Goal: Task Accomplishment & Management: Manage account settings

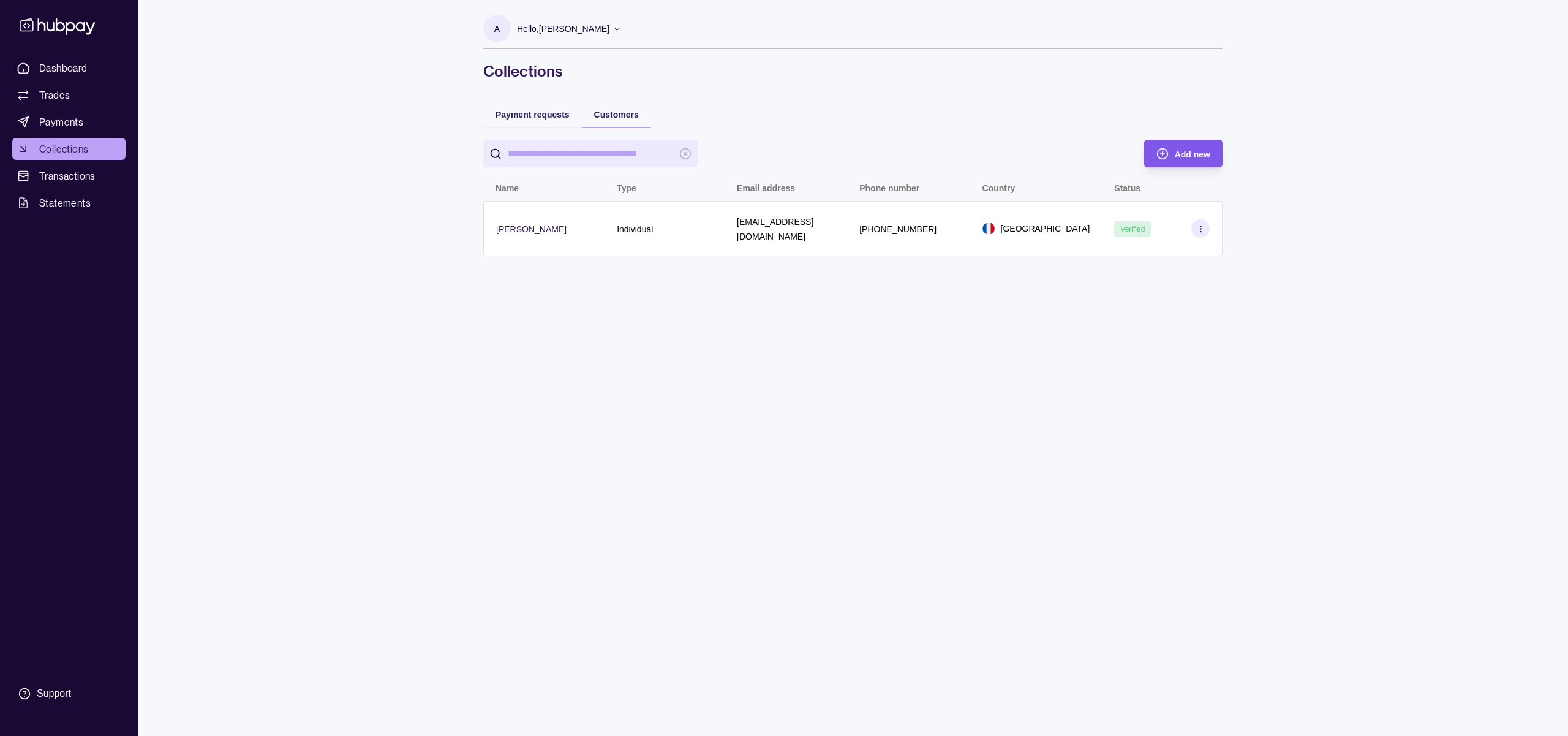
click at [1169, 147] on div "Add new" at bounding box center [1174, 153] width 72 height 27
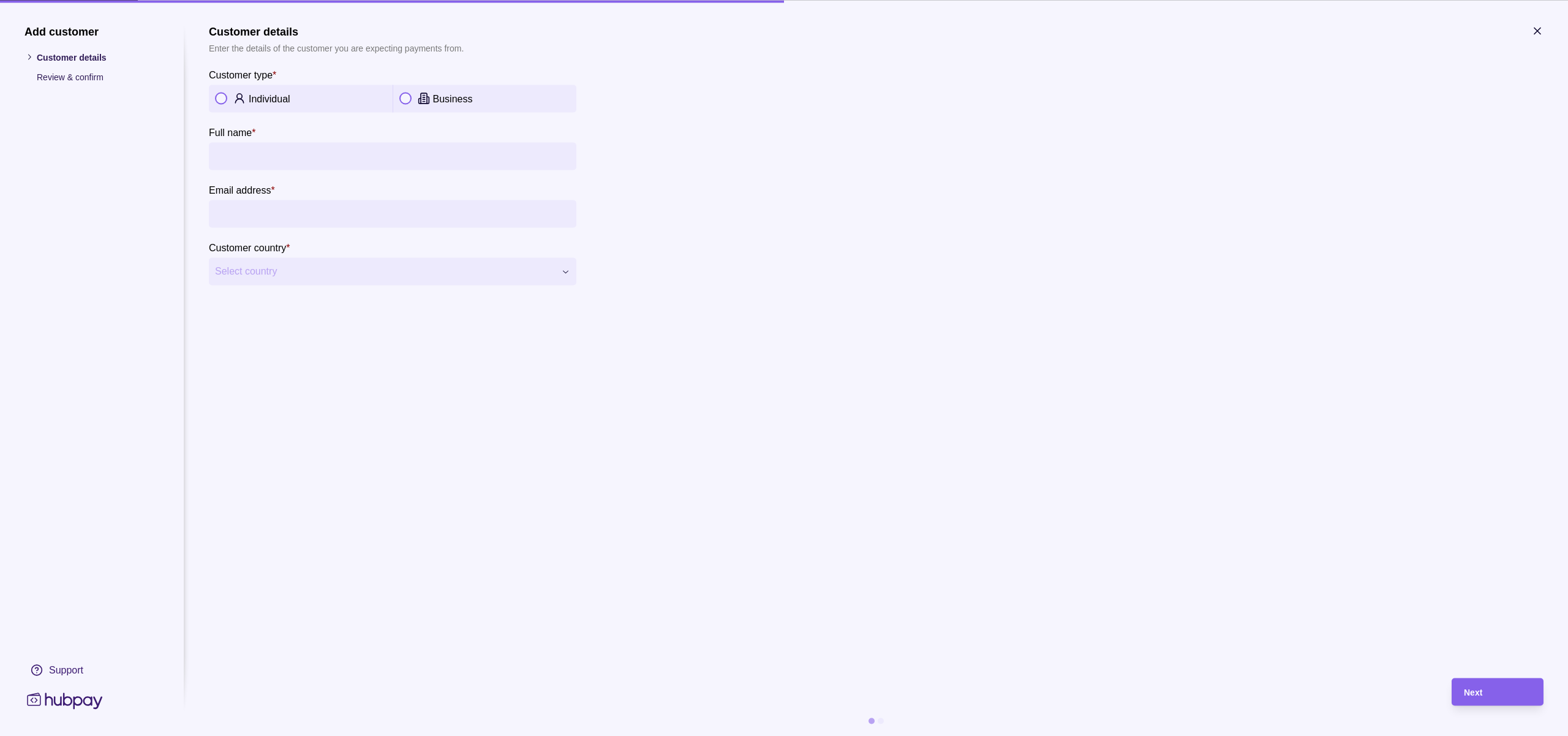
click at [309, 101] on div "Individual" at bounding box center [317, 98] width 137 height 15
click at [298, 157] on input "Full name *" at bounding box center [393, 156] width 356 height 27
click at [242, 162] on input "Full name *" at bounding box center [393, 156] width 356 height 27
drag, startPoint x: 738, startPoint y: 210, endPoint x: 725, endPoint y: 211, distance: 13.0
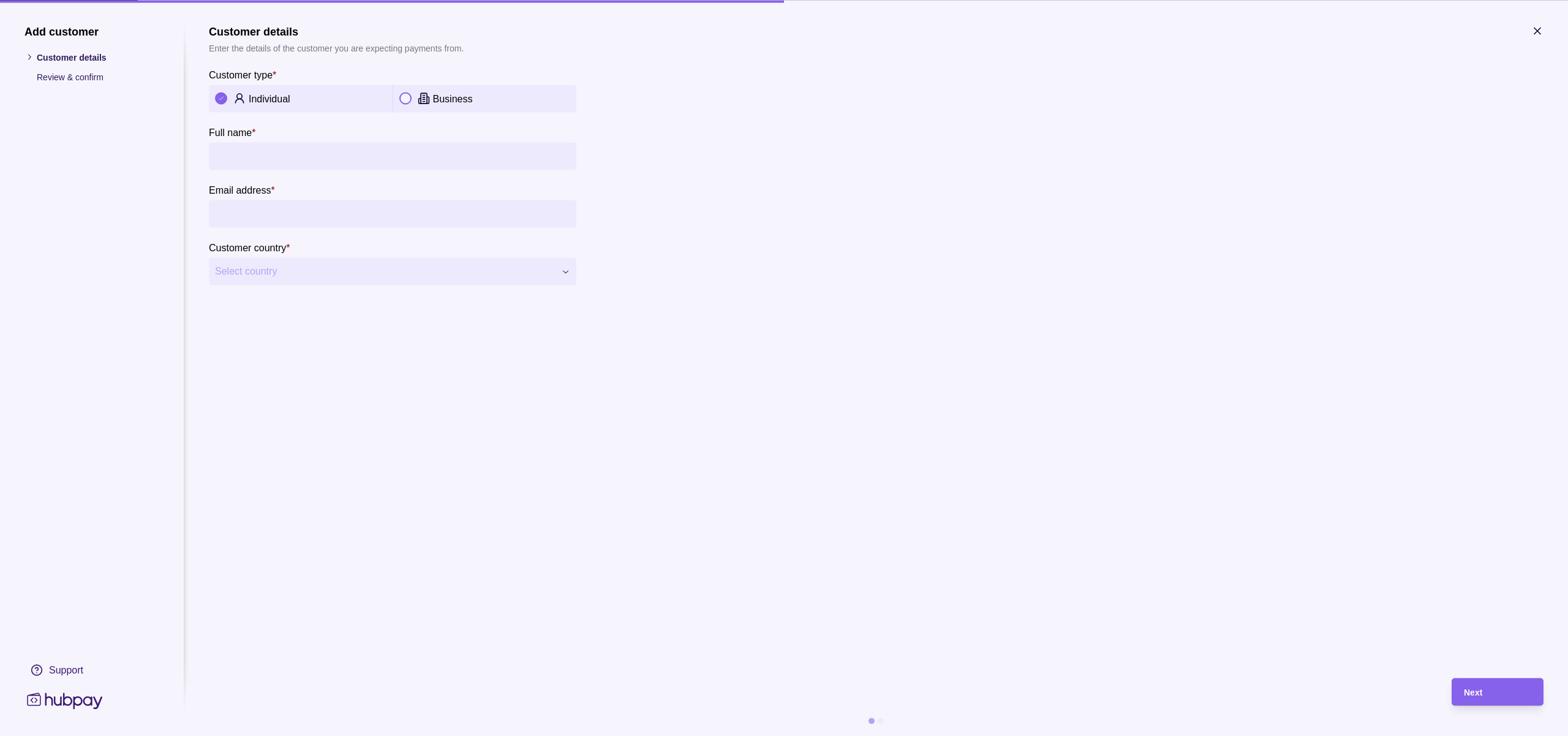
click at [738, 210] on section "**********" at bounding box center [876, 154] width 1335 height 260
click at [1542, 22] on section "**********" at bounding box center [784, 368] width 1568 height 736
click at [1522, 39] on section "**********" at bounding box center [876, 154] width 1335 height 260
click at [1535, 27] on icon "button" at bounding box center [1538, 30] width 6 height 6
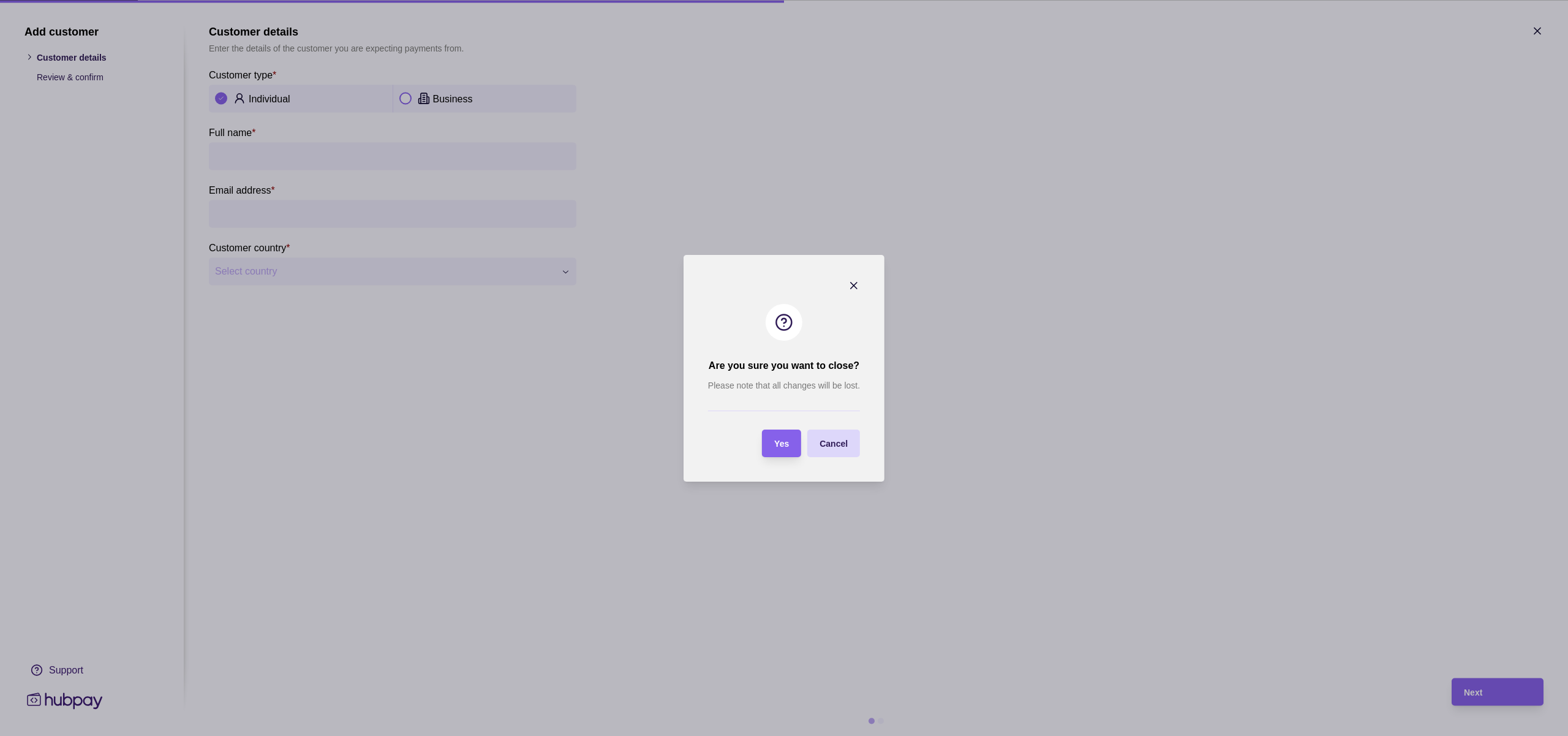
click at [777, 442] on span "Yes" at bounding box center [782, 444] width 15 height 10
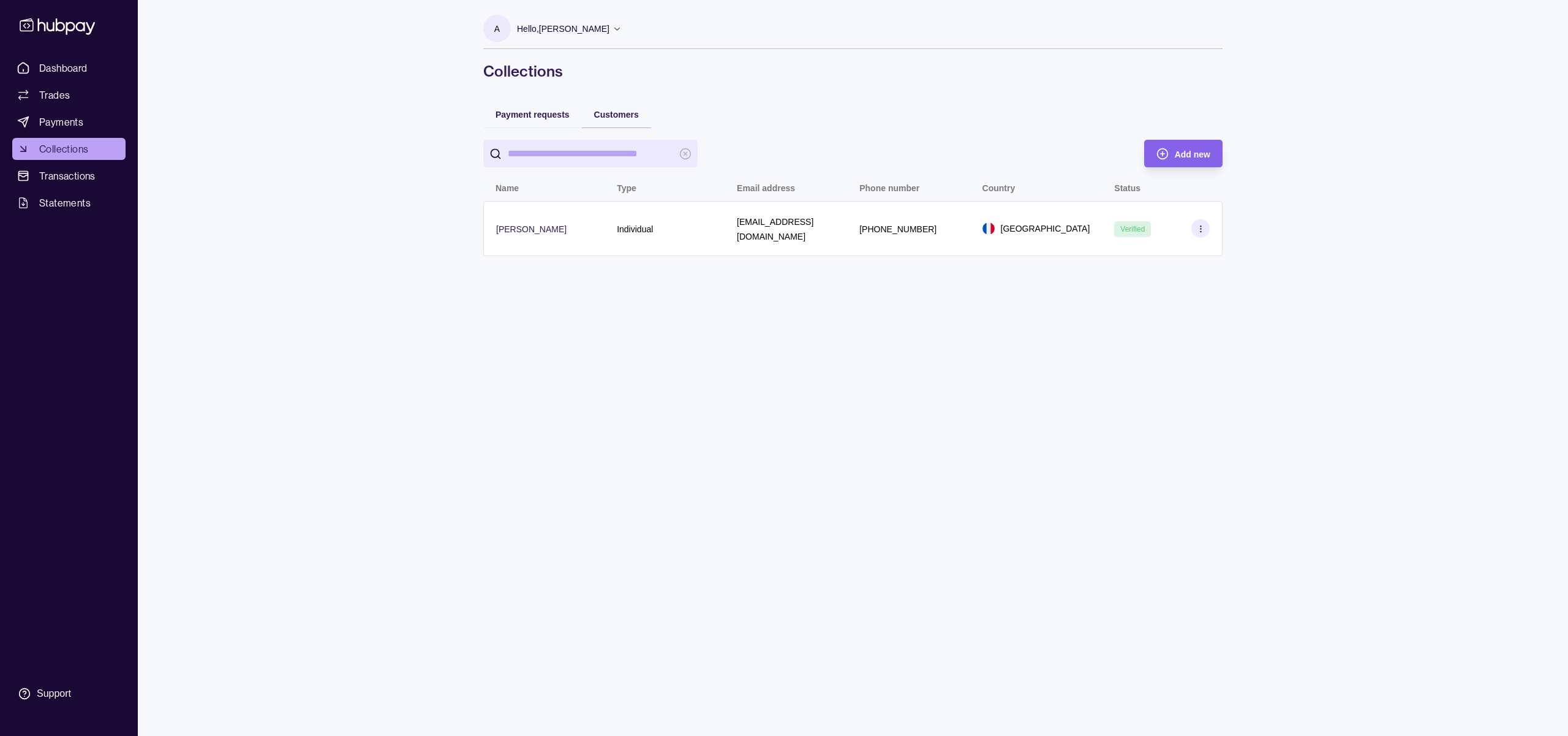
click at [48, 142] on span "Collections" at bounding box center [63, 148] width 49 height 15
click at [555, 116] on span "Payment requests" at bounding box center [533, 115] width 74 height 10
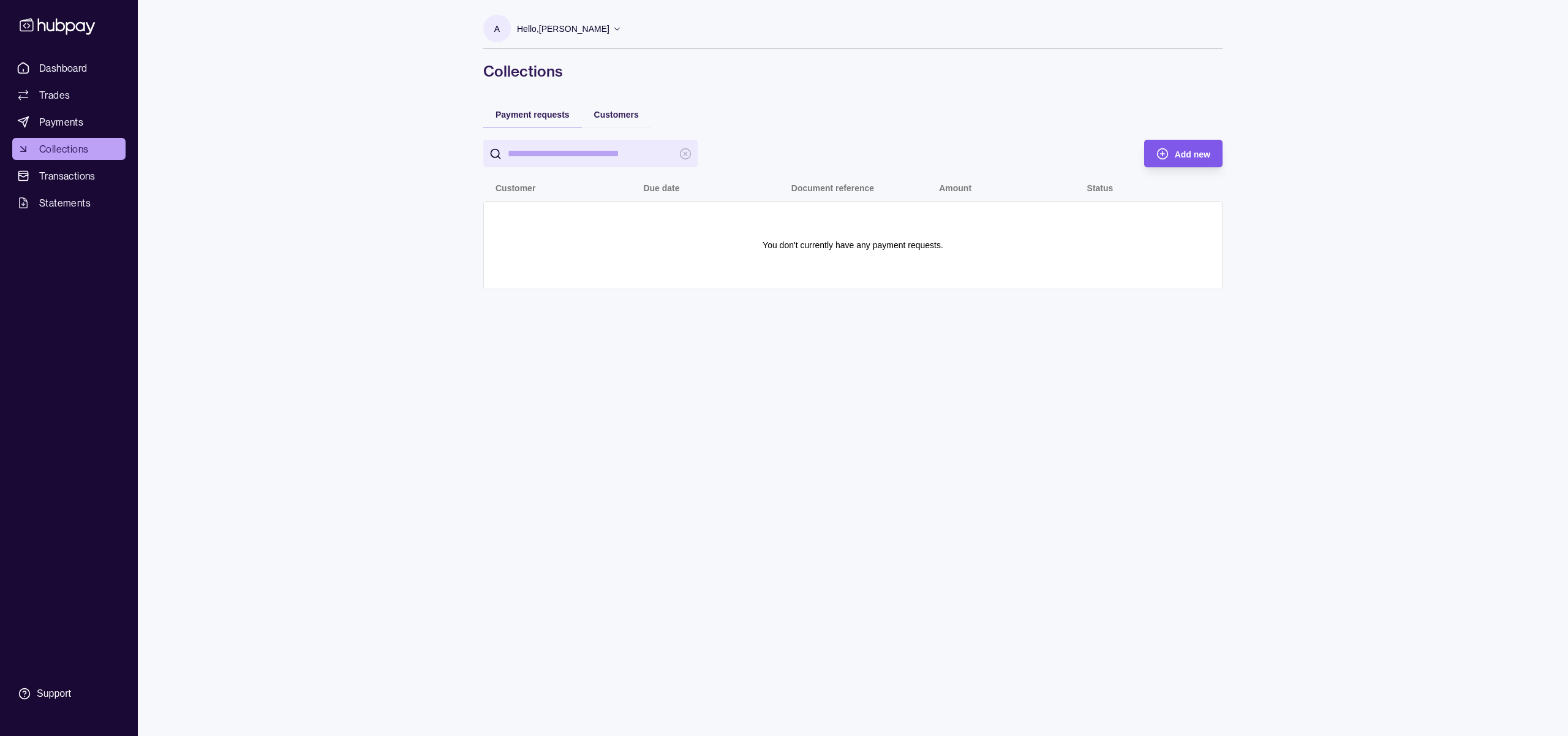
click at [1195, 159] on div "Add new" at bounding box center [1193, 153] width 35 height 15
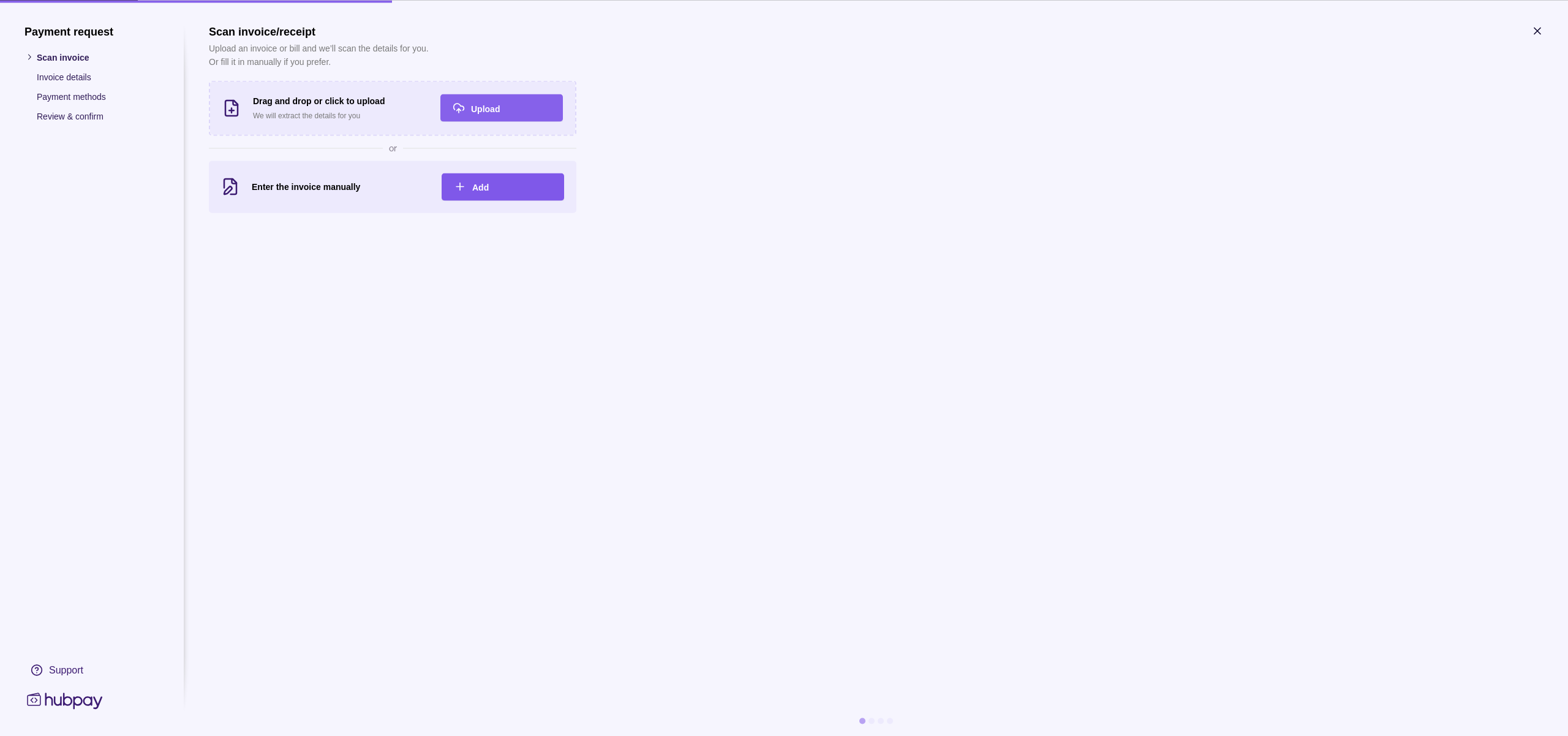
click at [512, 184] on div "Add" at bounding box center [513, 186] width 80 height 15
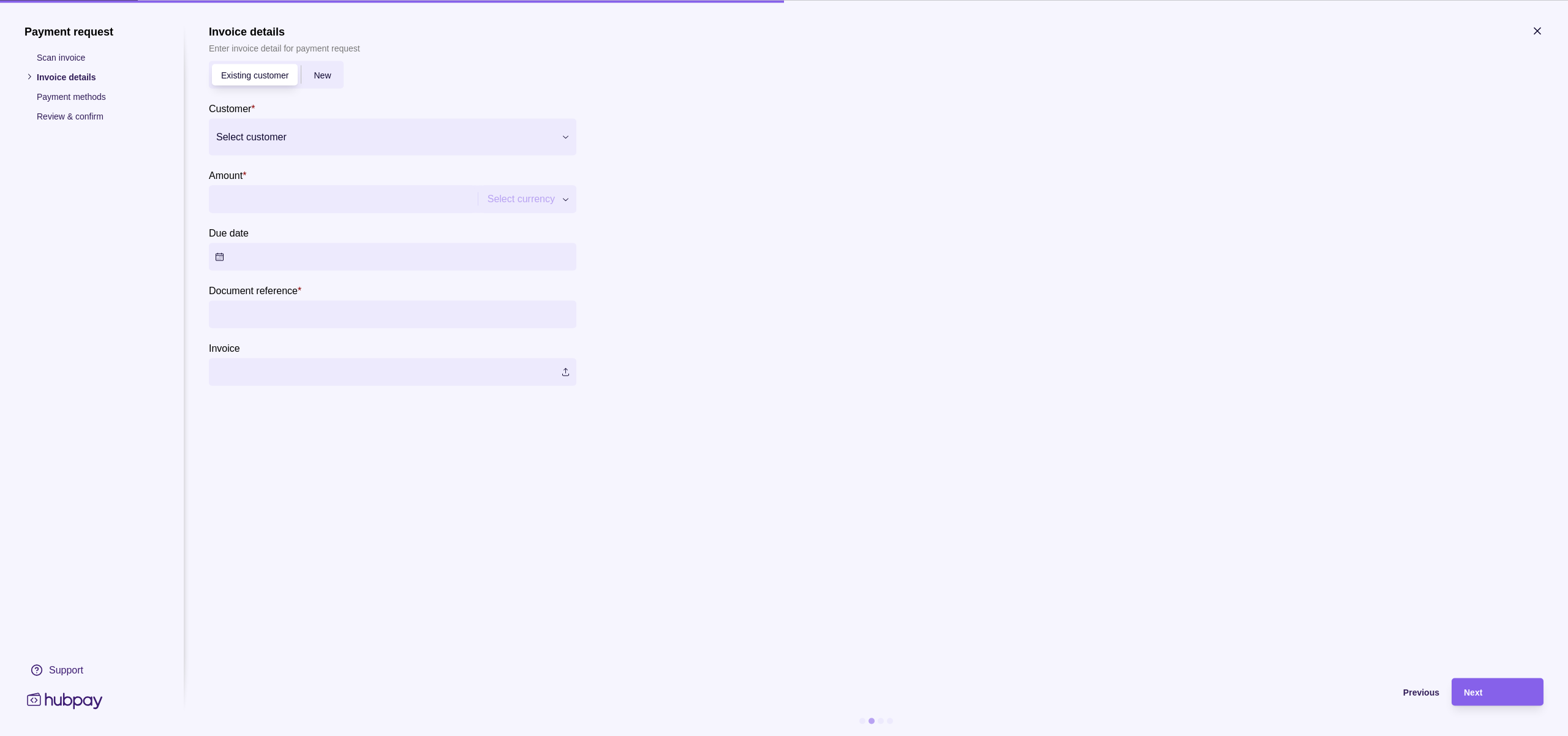
click at [271, 137] on div at bounding box center [385, 136] width 337 height 18
click at [271, 211] on p "Individual" at bounding box center [276, 213] width 70 height 14
click at [272, 200] on input "Amount *" at bounding box center [342, 199] width 253 height 27
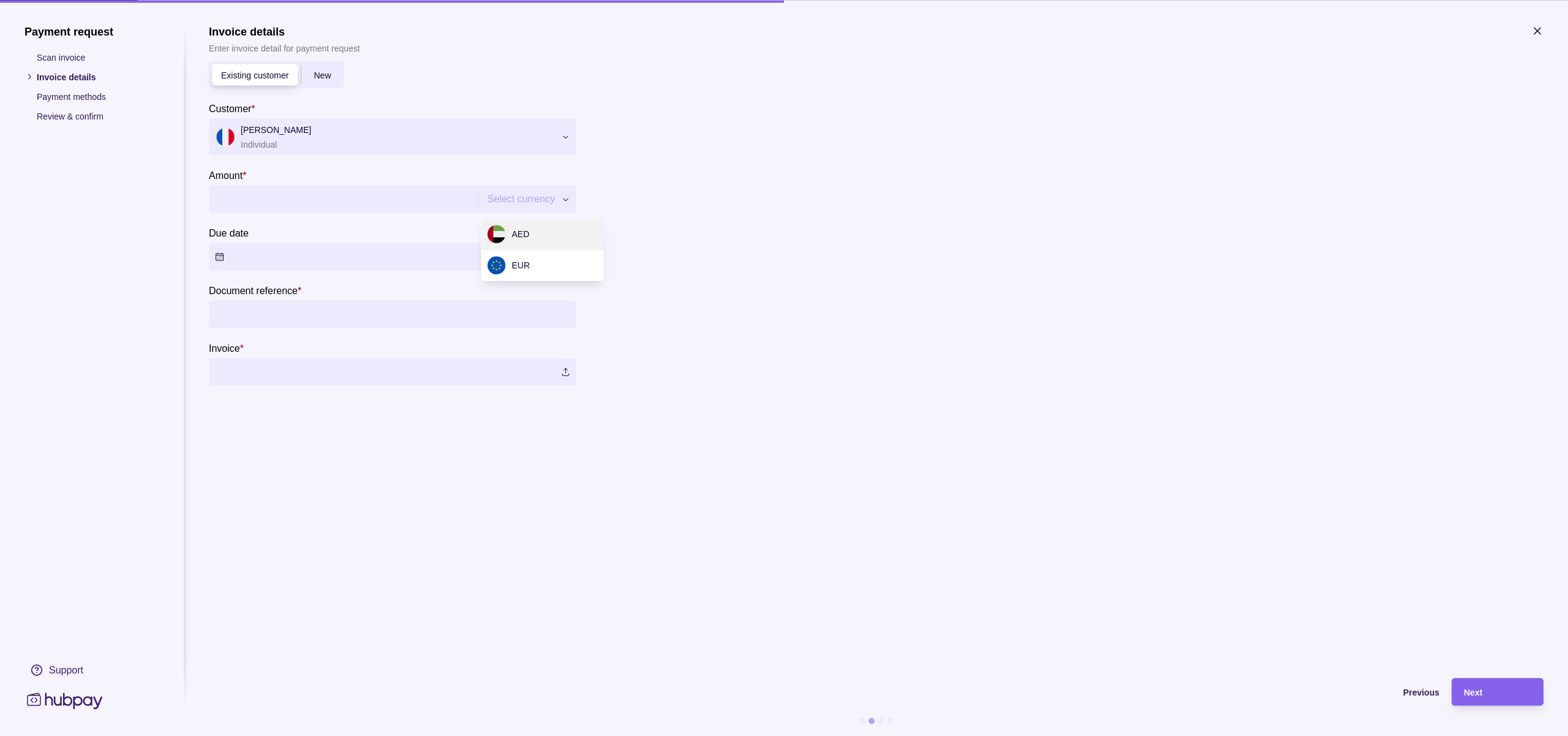
click at [508, 735] on div "Payment request Scan invoice Invoice details Payment methods Review & confirm S…" at bounding box center [784, 736] width 1568 height 0
click at [395, 201] on input "Amount *" at bounding box center [354, 199] width 277 height 27
type input "******"
click at [278, 312] on input "Document reference *" at bounding box center [393, 314] width 356 height 27
type input "*******"
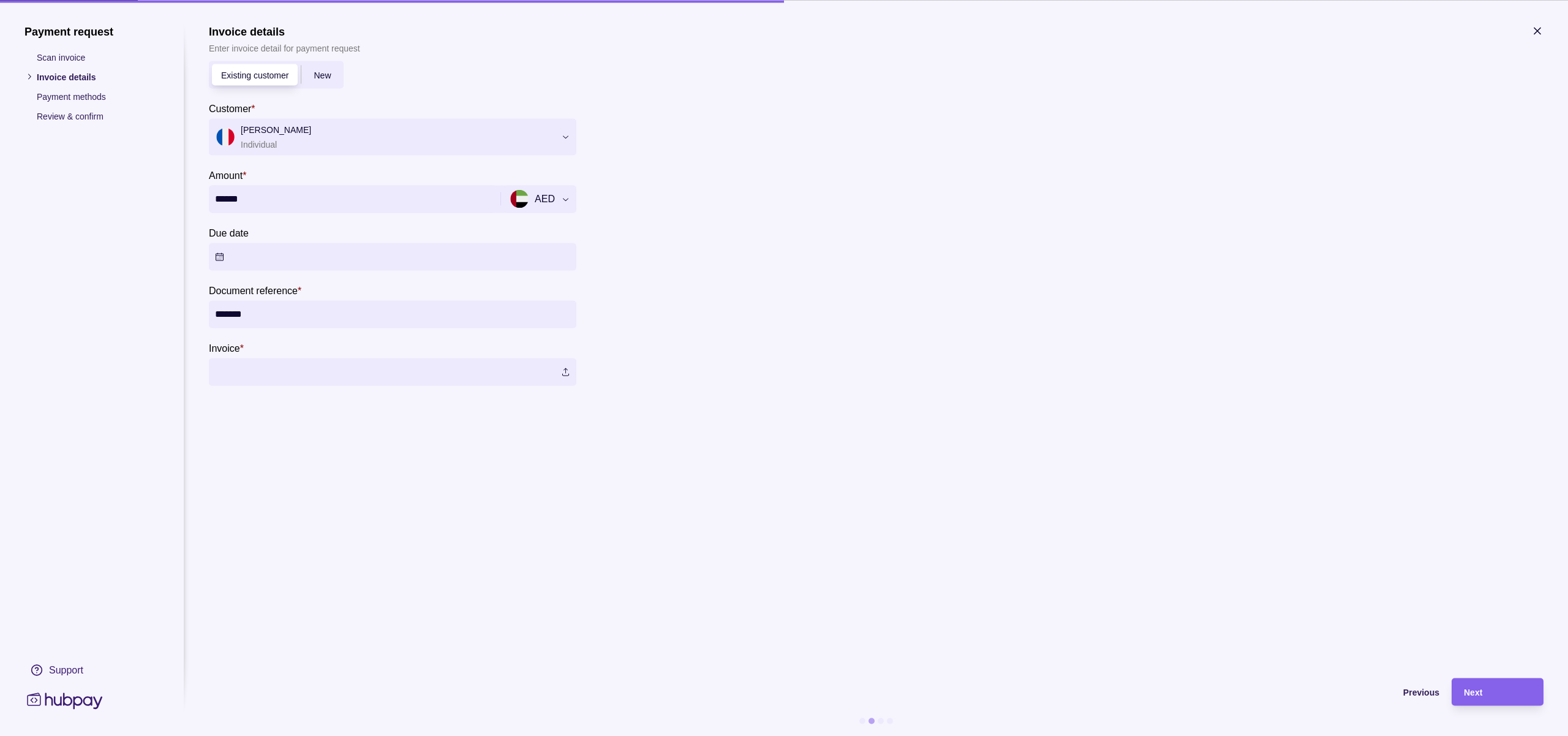
click at [374, 368] on label at bounding box center [392, 371] width 367 height 27
click at [1023, 474] on section "Invoice details Enter invoice detail for payment request Existing customer New …" at bounding box center [876, 345] width 1335 height 641
click at [1469, 684] on div "Next" at bounding box center [1497, 691] width 67 height 15
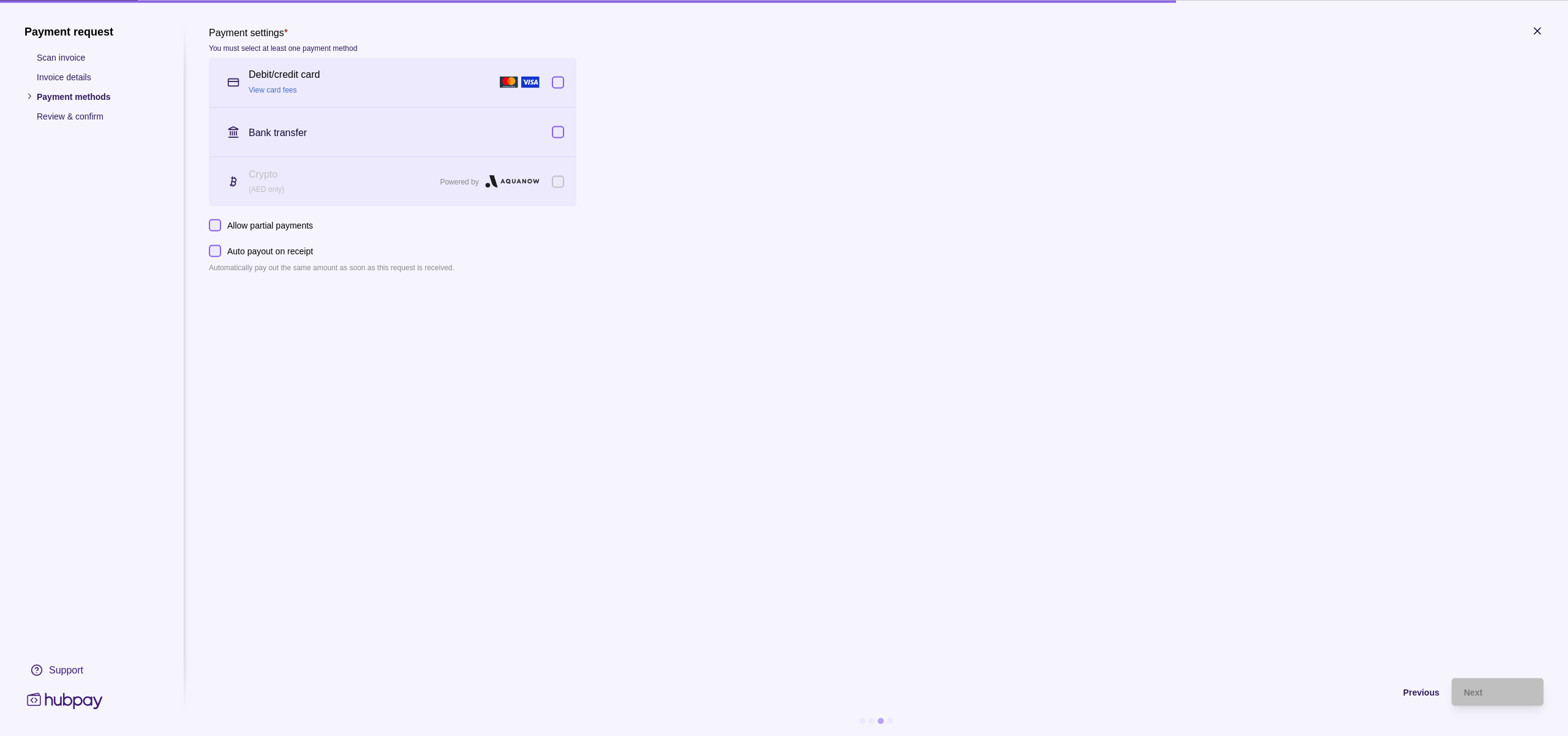
click at [296, 222] on p "Allow partial payments" at bounding box center [270, 225] width 86 height 14
click at [221, 222] on button "Allow partial payments" at bounding box center [214, 224] width 13 height 13
click at [1425, 691] on span "Previous" at bounding box center [1421, 692] width 36 height 10
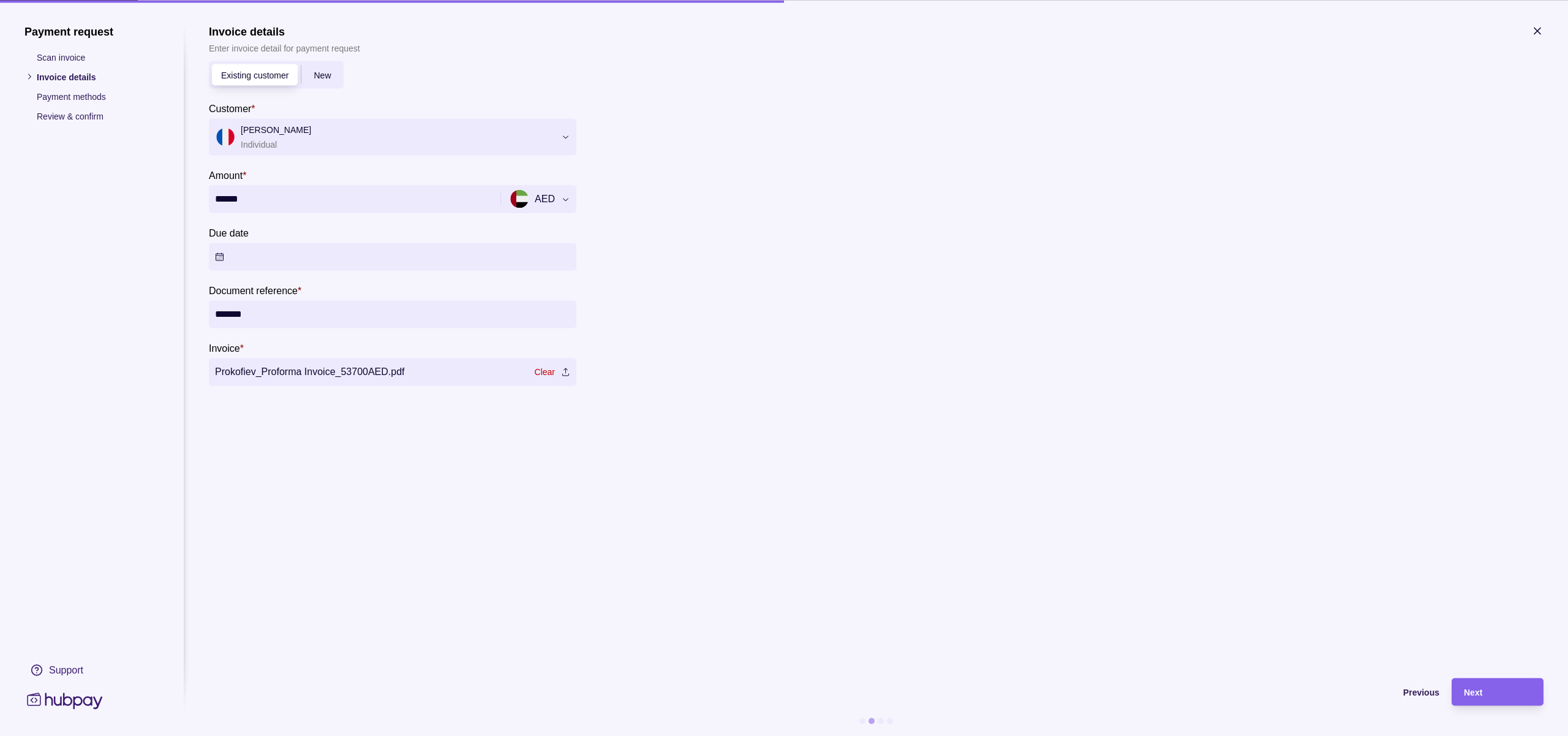
click at [548, 735] on div "Payment request Scan invoice Invoice details Payment methods Review & confirm S…" at bounding box center [784, 736] width 1568 height 0
type input "*********"
click at [1465, 690] on span "Next" at bounding box center [1472, 692] width 19 height 10
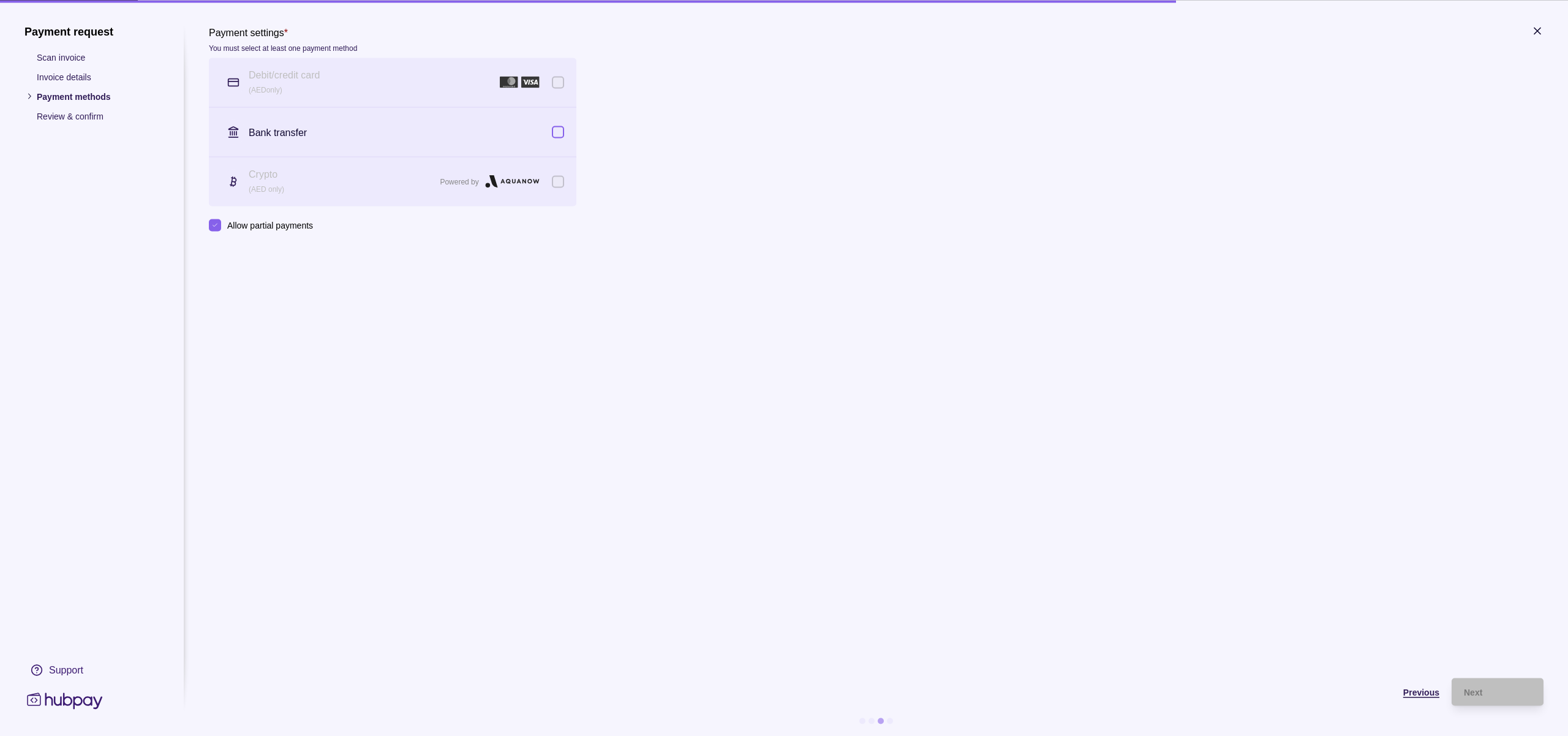
click at [1428, 694] on span "Previous" at bounding box center [1421, 692] width 36 height 10
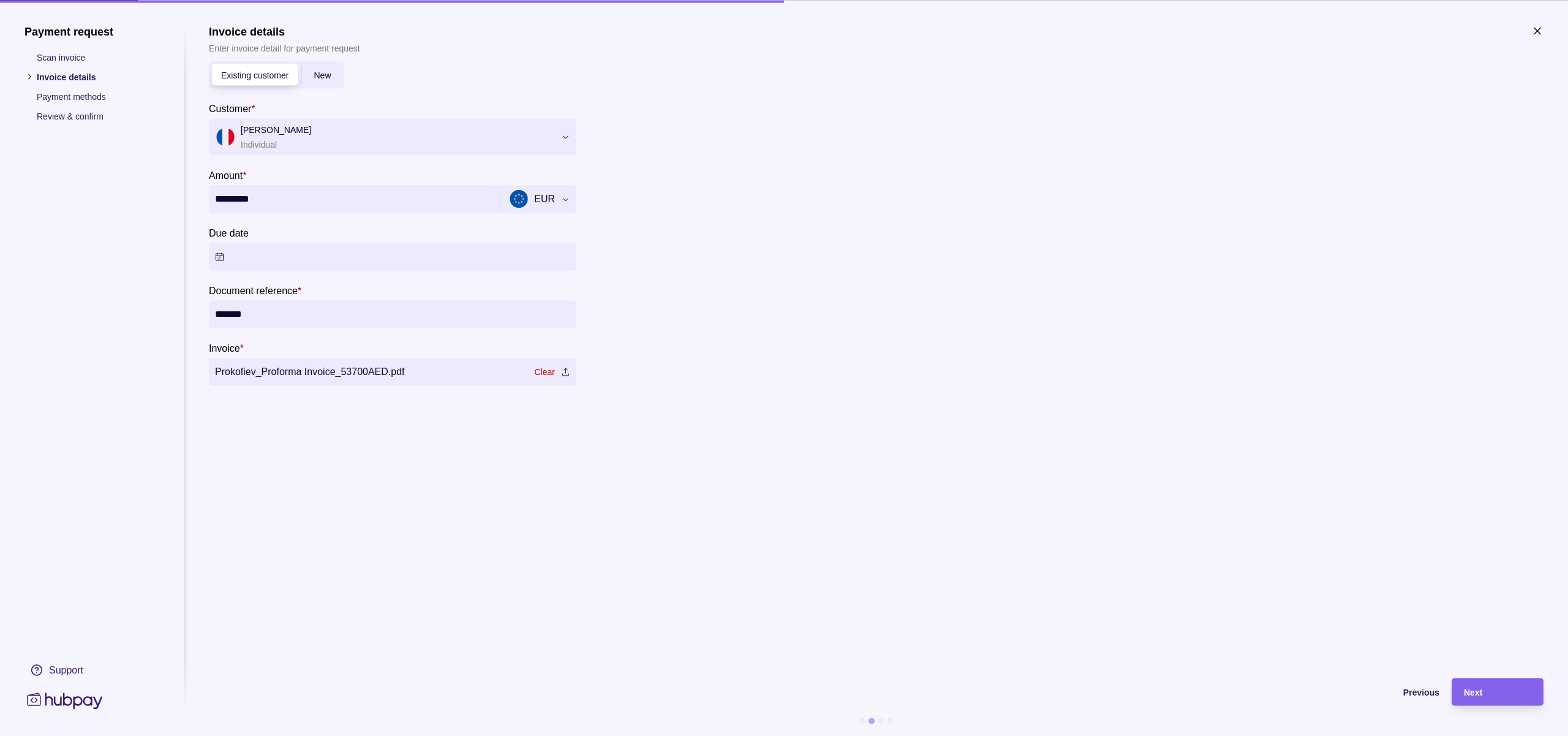
click at [552, 735] on div "Payment request Scan invoice Invoice details Payment methods Review & confirm S…" at bounding box center [784, 736] width 1568 height 0
click at [354, 259] on button "Due date" at bounding box center [392, 256] width 367 height 27
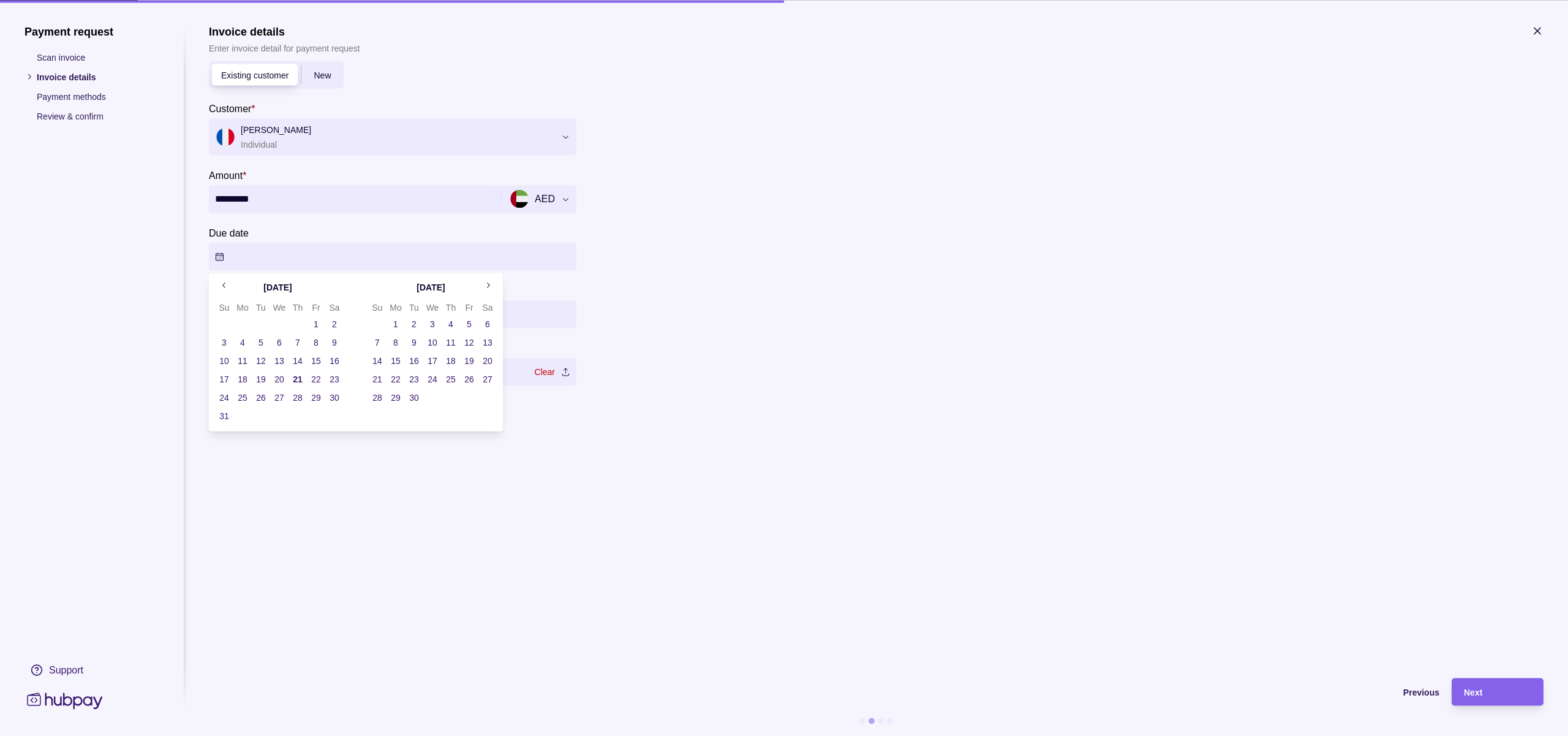
click at [299, 397] on button "28" at bounding box center [298, 398] width 18 height 18
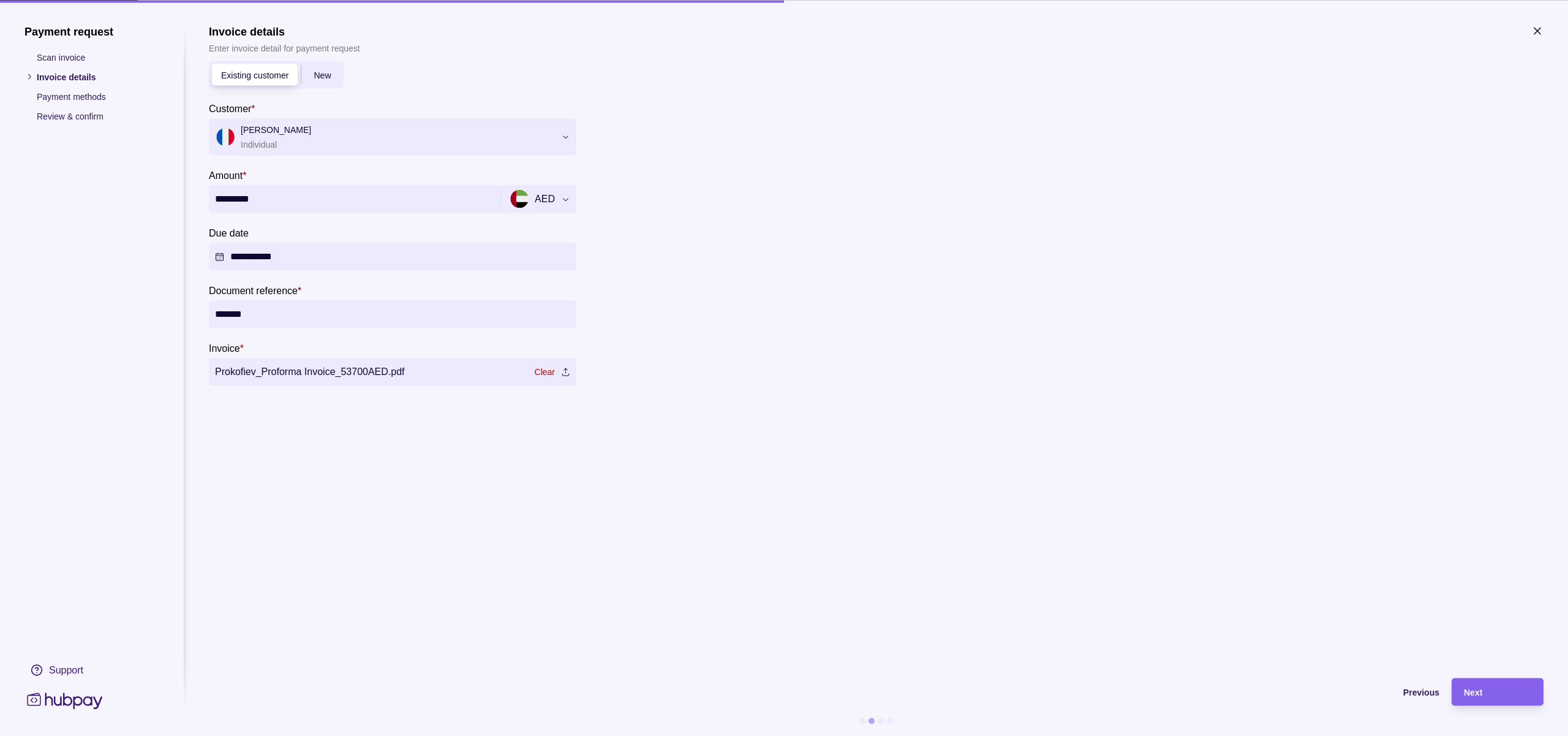
drag, startPoint x: 751, startPoint y: 464, endPoint x: 742, endPoint y: 461, distance: 9.5
click at [751, 464] on section "**********" at bounding box center [876, 345] width 1335 height 641
click at [1469, 682] on div "Next" at bounding box center [1489, 691] width 86 height 27
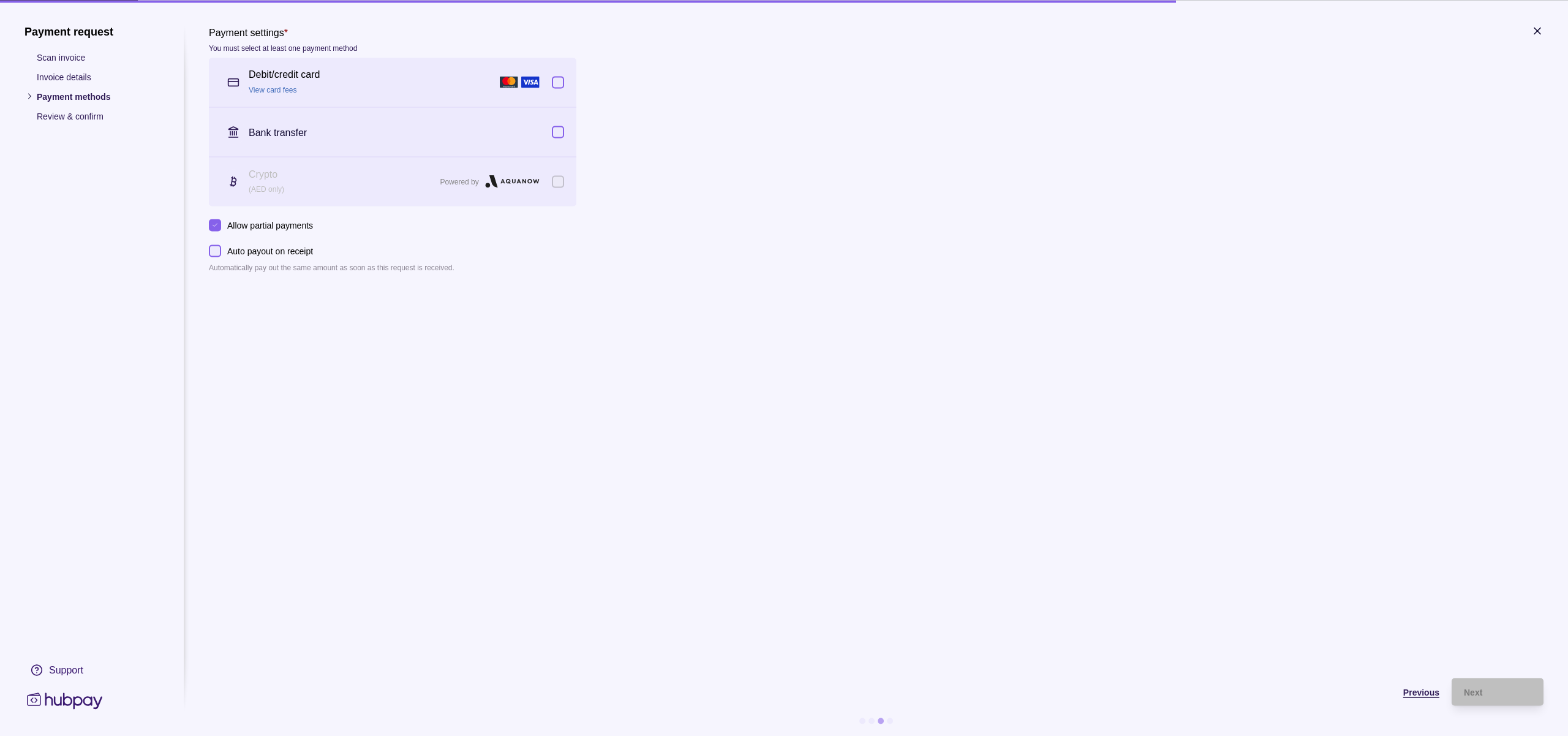
click at [1426, 688] on span "Previous" at bounding box center [1421, 692] width 36 height 10
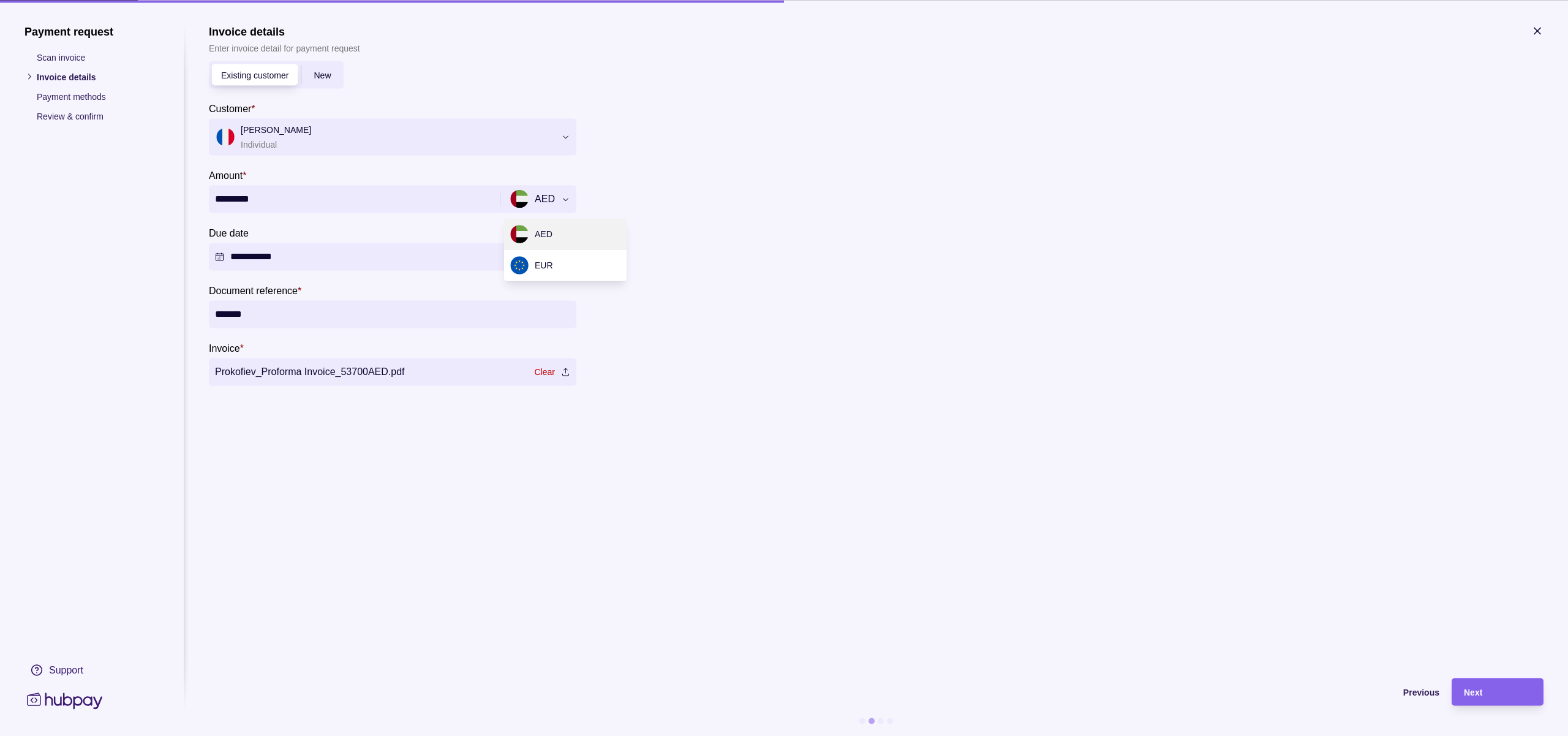
click at [530, 735] on div "**********" at bounding box center [784, 736] width 1568 height 0
click at [323, 318] on input "*******" at bounding box center [393, 314] width 356 height 27
click at [215, 311] on input "*******" at bounding box center [393, 314] width 356 height 27
drag, startPoint x: 249, startPoint y: 313, endPoint x: 365, endPoint y: 315, distance: 116.0
click at [365, 315] on input "*******" at bounding box center [393, 314] width 356 height 27
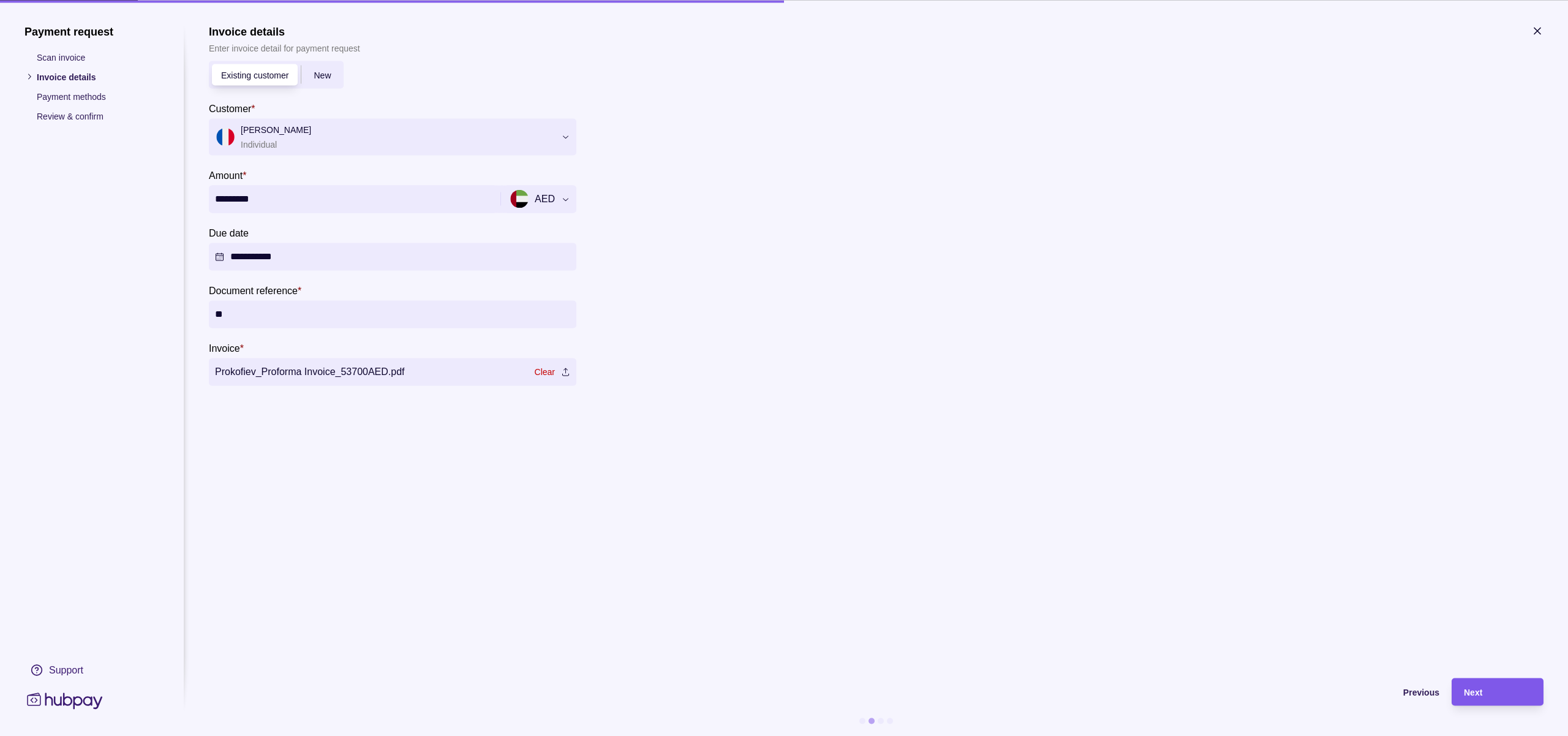
type input "**"
click at [1479, 689] on span "Next" at bounding box center [1472, 692] width 19 height 10
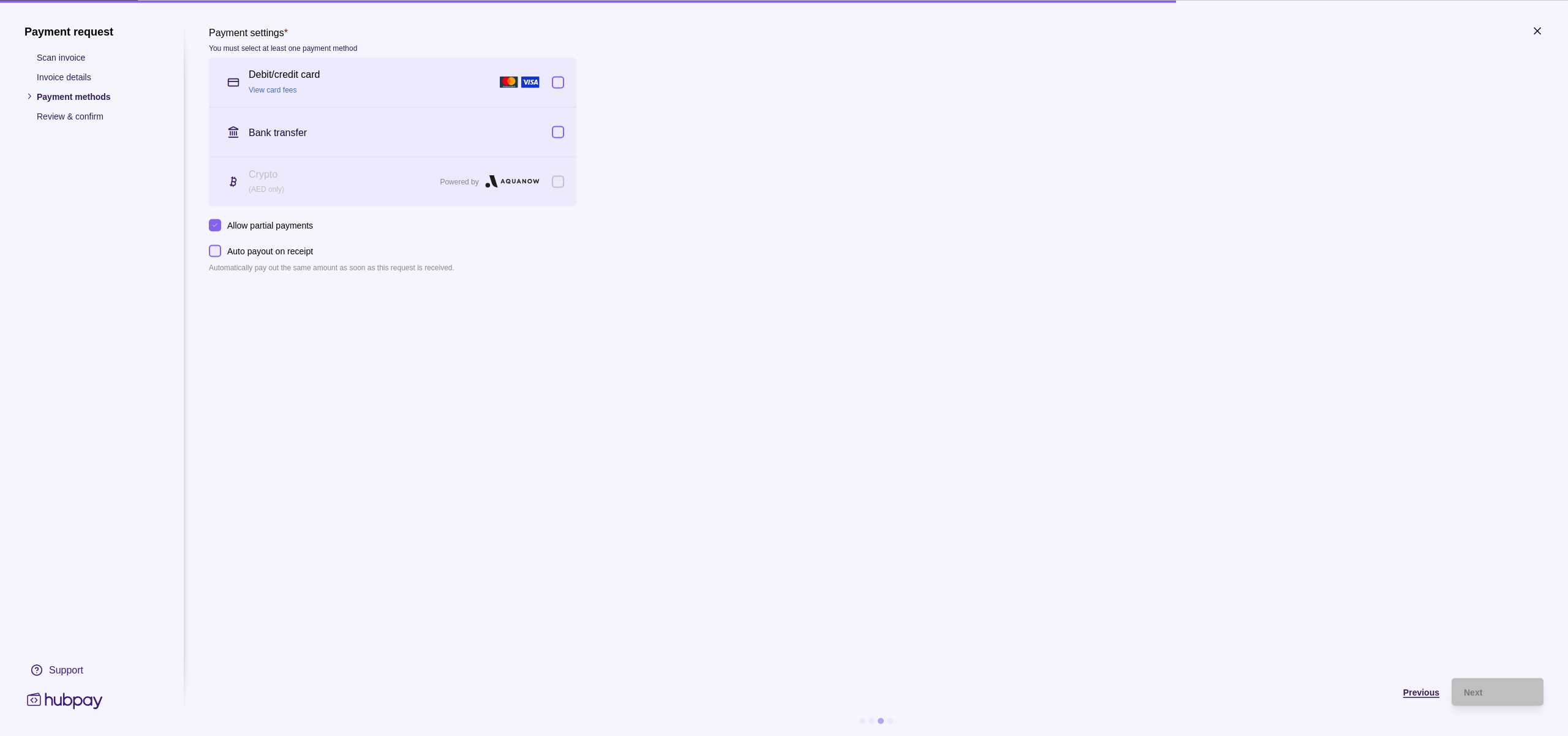
click at [1409, 692] on span "Previous" at bounding box center [1421, 692] width 36 height 10
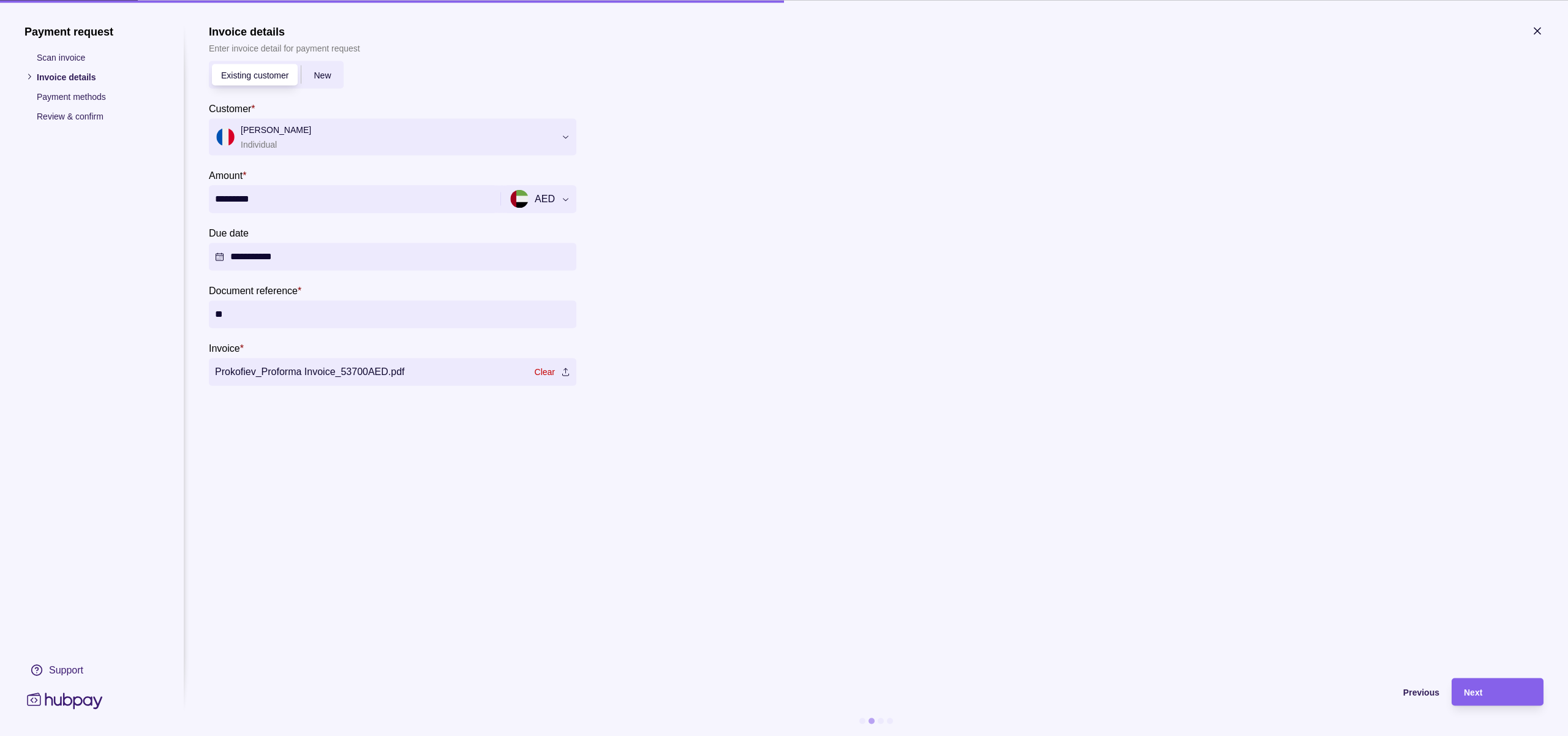
click at [329, 261] on button "Due date" at bounding box center [392, 256] width 367 height 27
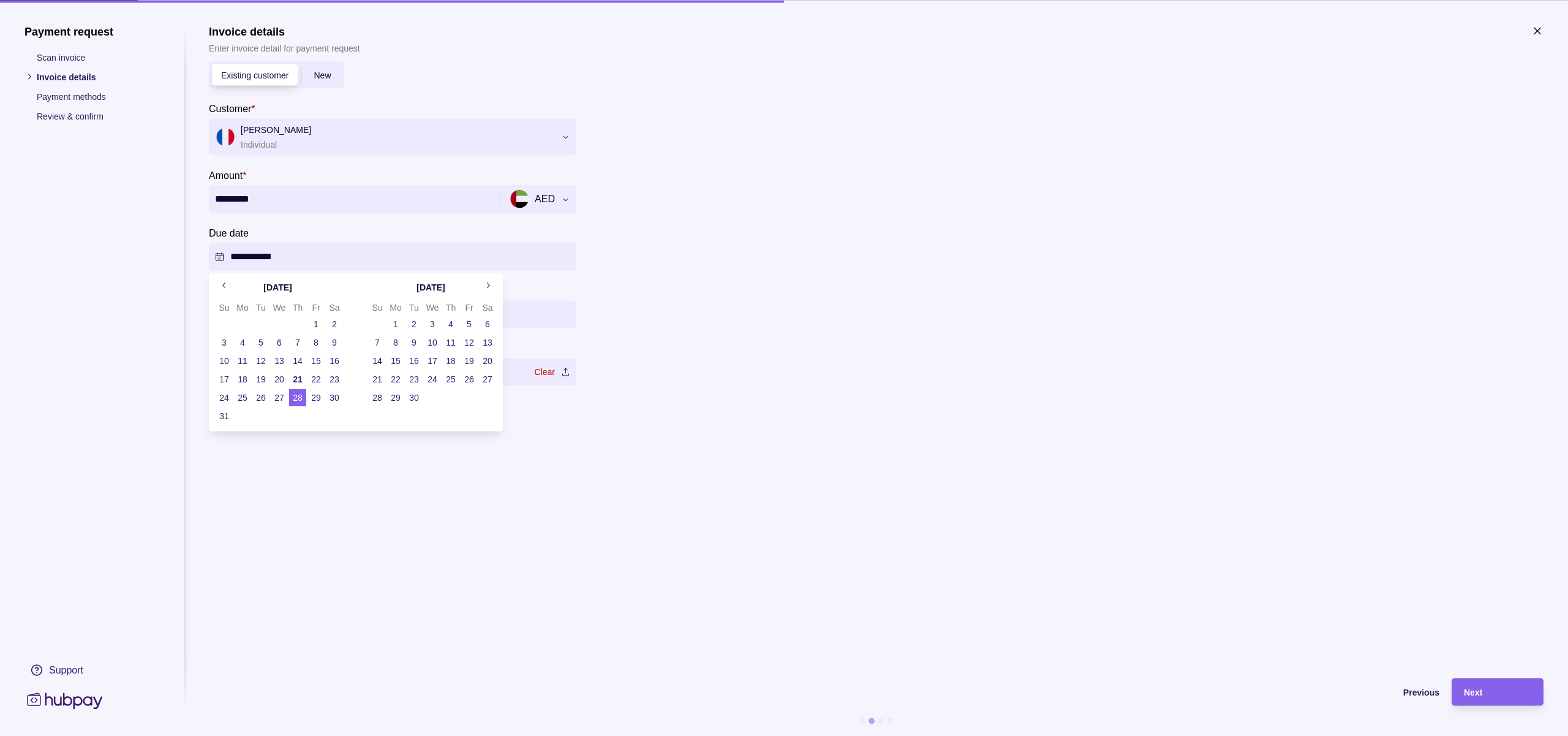
click at [298, 378] on button "21" at bounding box center [298, 379] width 18 height 18
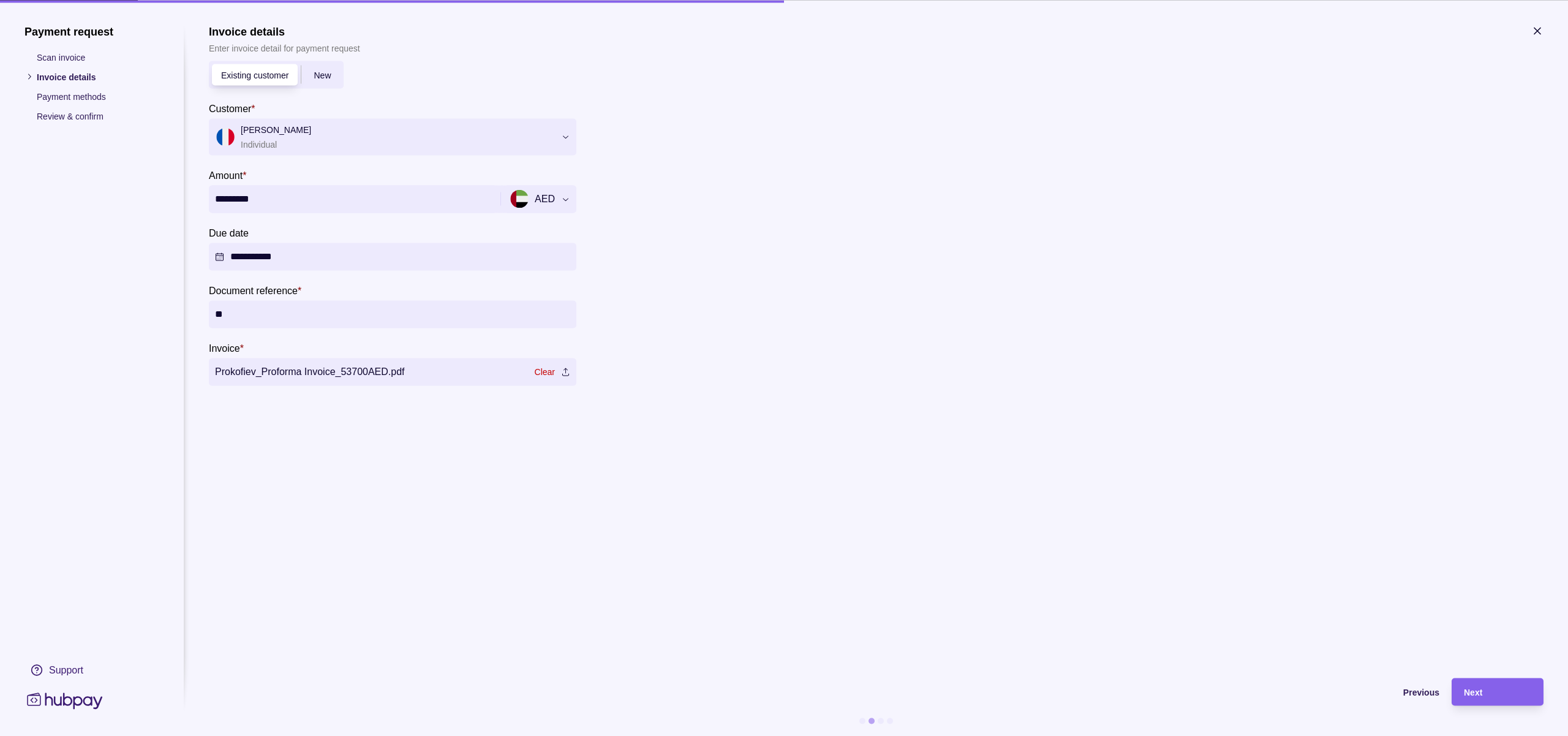
click at [347, 470] on section "**********" at bounding box center [876, 345] width 1335 height 641
click at [262, 306] on input "**" at bounding box center [393, 314] width 356 height 27
type input "*******"
click at [1482, 690] on span "Next" at bounding box center [1472, 692] width 19 height 10
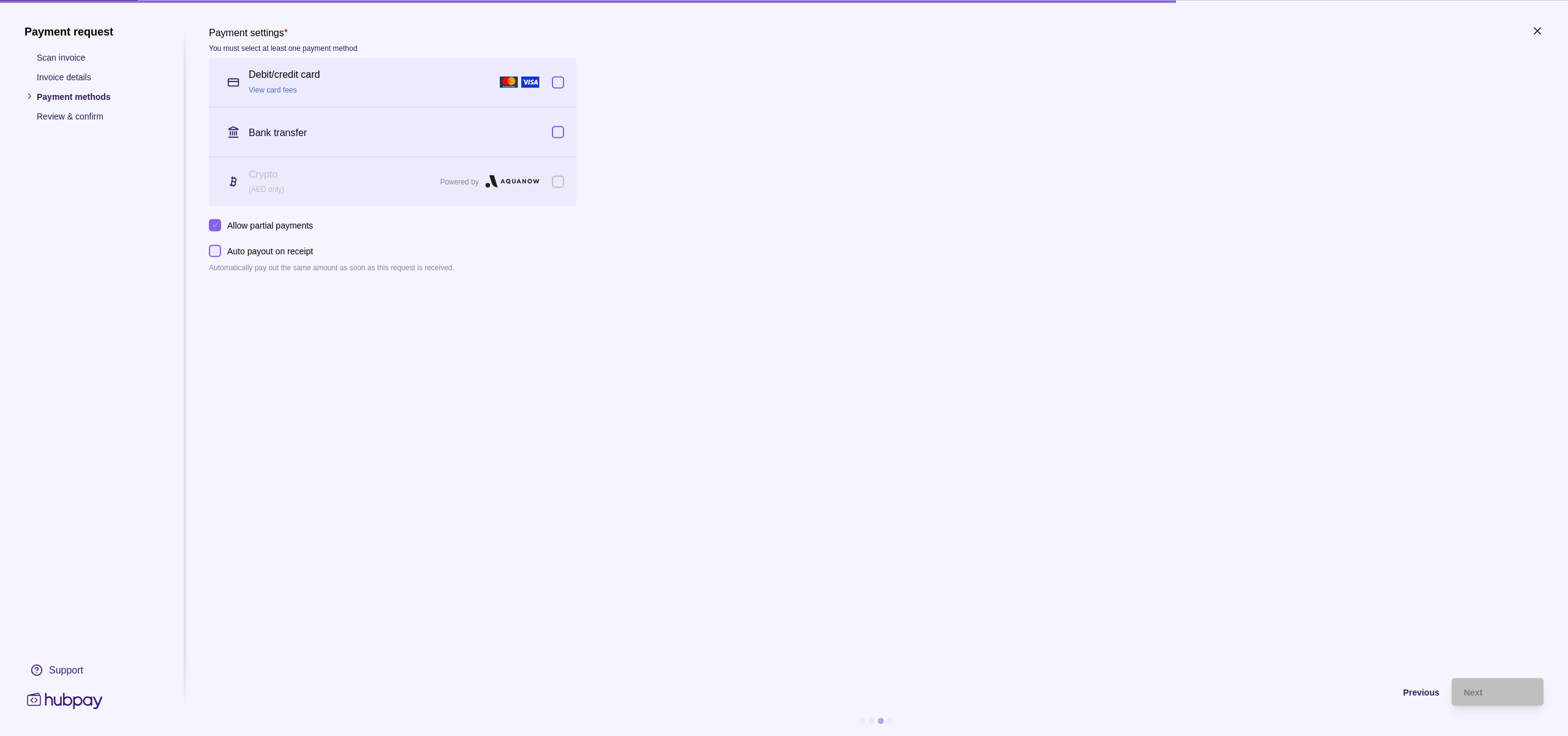
click at [266, 249] on p "Auto payout on receipt" at bounding box center [270, 251] width 86 height 14
click at [221, 249] on button "Auto payout on receipt" at bounding box center [214, 251] width 13 height 13
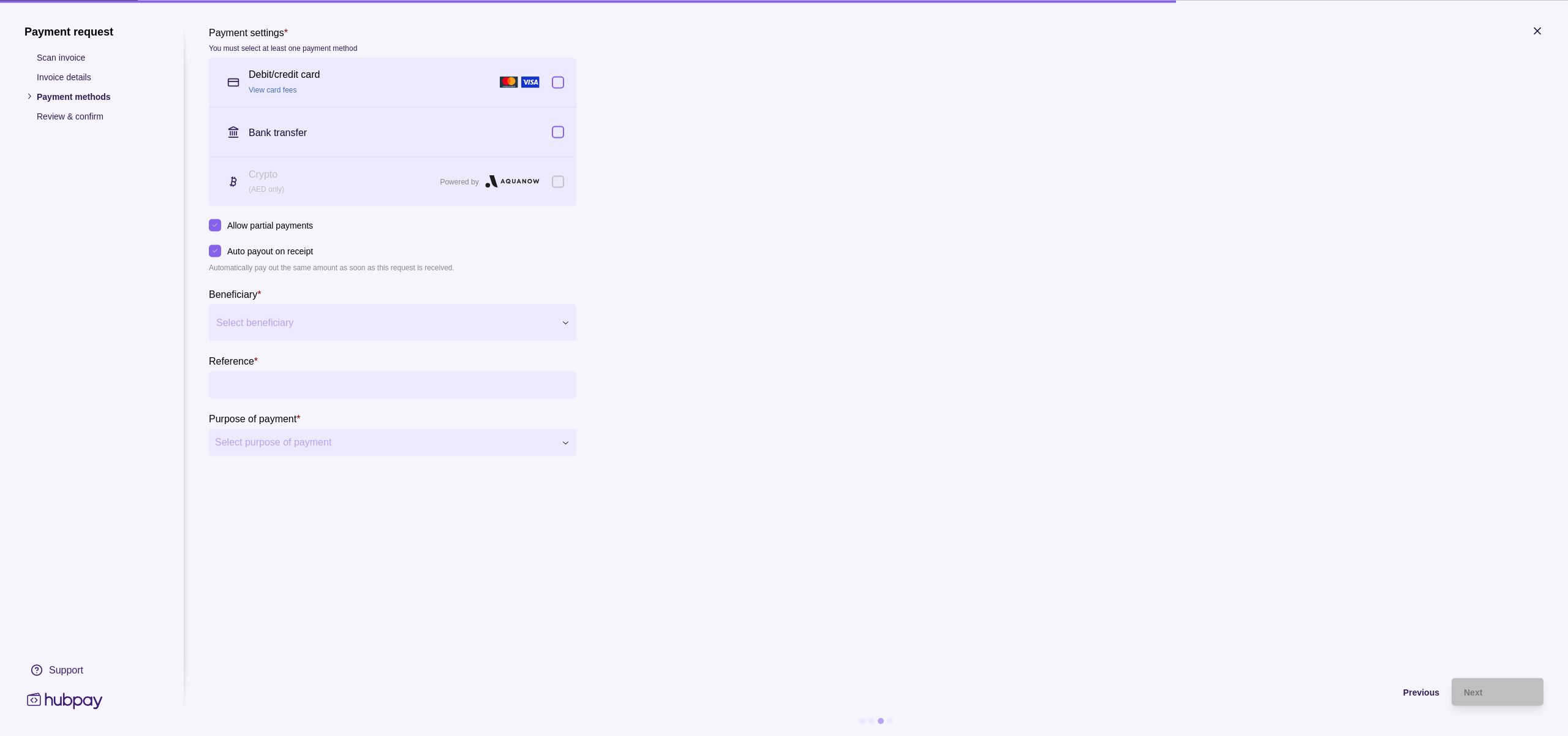
click at [301, 314] on div at bounding box center [385, 323] width 337 height 18
click at [341, 501] on section "Payment settings * You must select at least one payment method Debit/credit car…" at bounding box center [876, 345] width 1335 height 641
click at [249, 384] on input "Reference *" at bounding box center [393, 384] width 356 height 27
click at [217, 249] on button "Auto payout on receipt" at bounding box center [214, 251] width 13 height 13
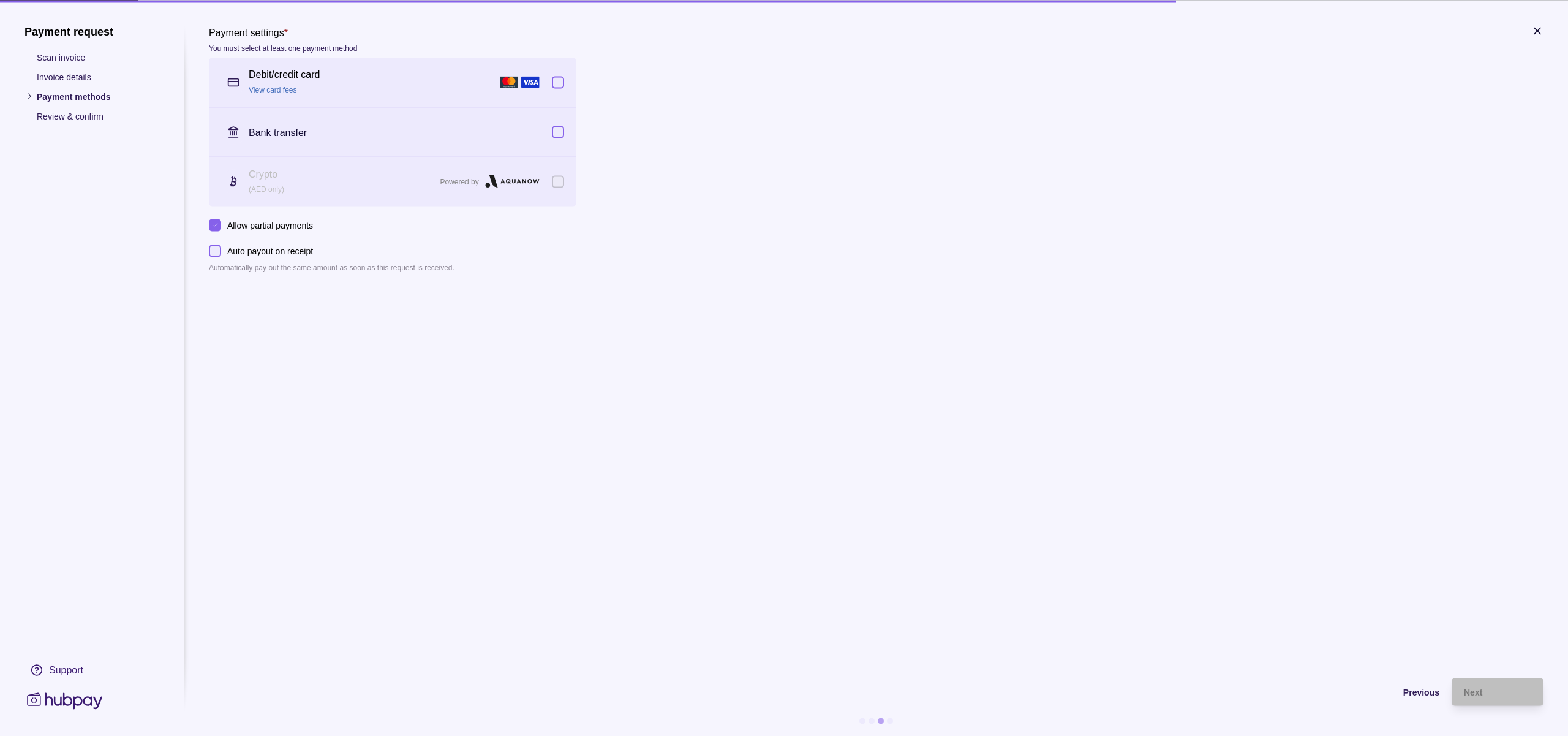
click at [268, 24] on div "Payment settings *" at bounding box center [283, 31] width 148 height 15
click at [263, 35] on p "Payment settings" at bounding box center [246, 32] width 75 height 11
click at [266, 32] on p "Payment settings" at bounding box center [246, 32] width 75 height 11
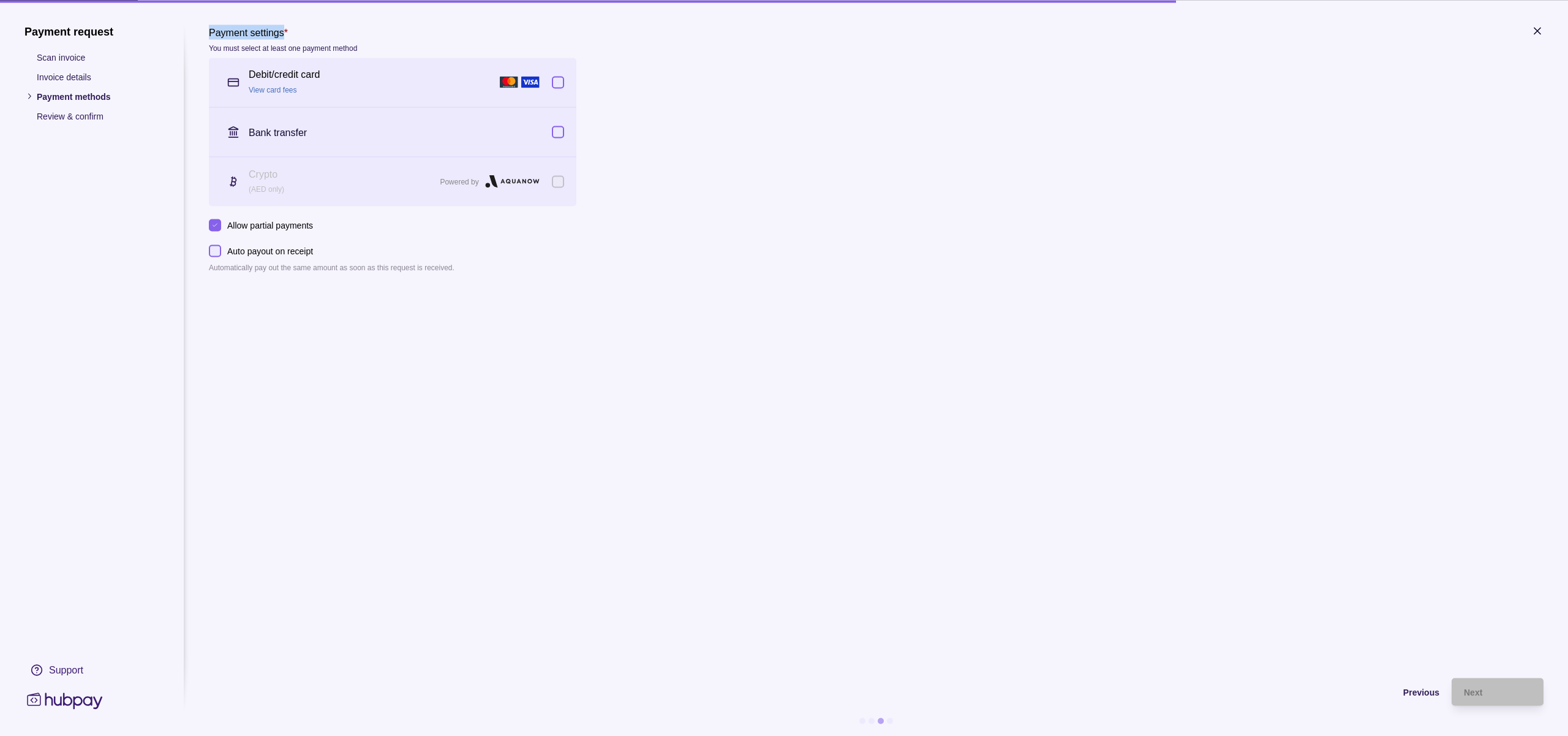
click at [266, 32] on p "Payment settings" at bounding box center [246, 32] width 75 height 11
click at [307, 32] on div "Payment settings *" at bounding box center [283, 31] width 148 height 15
click at [260, 30] on p "Payment settings" at bounding box center [246, 32] width 75 height 11
click at [487, 346] on section "Payment settings * You must select at least one payment method Debit/credit car…" at bounding box center [876, 345] width 1335 height 641
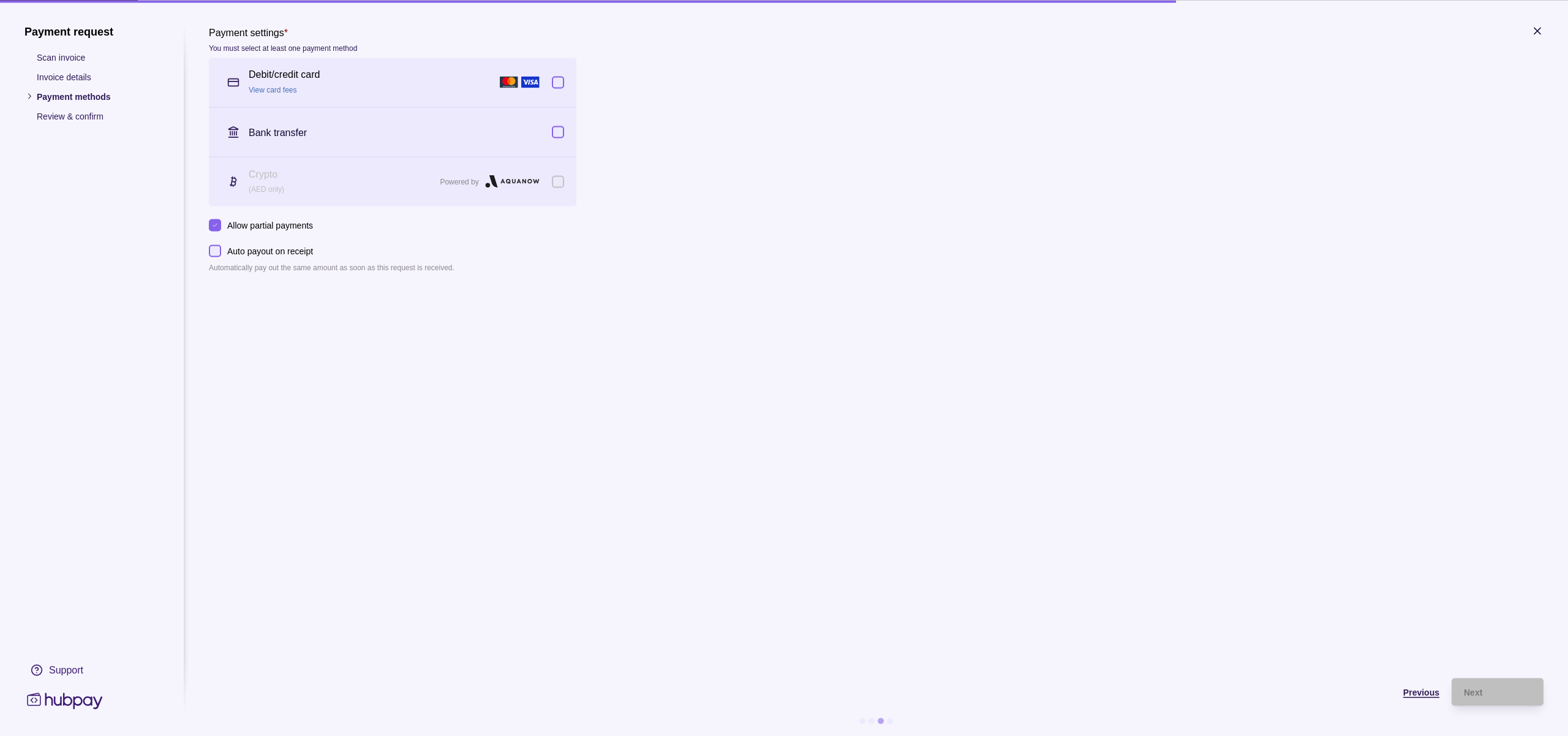
click at [1421, 691] on span "Previous" at bounding box center [1421, 692] width 36 height 10
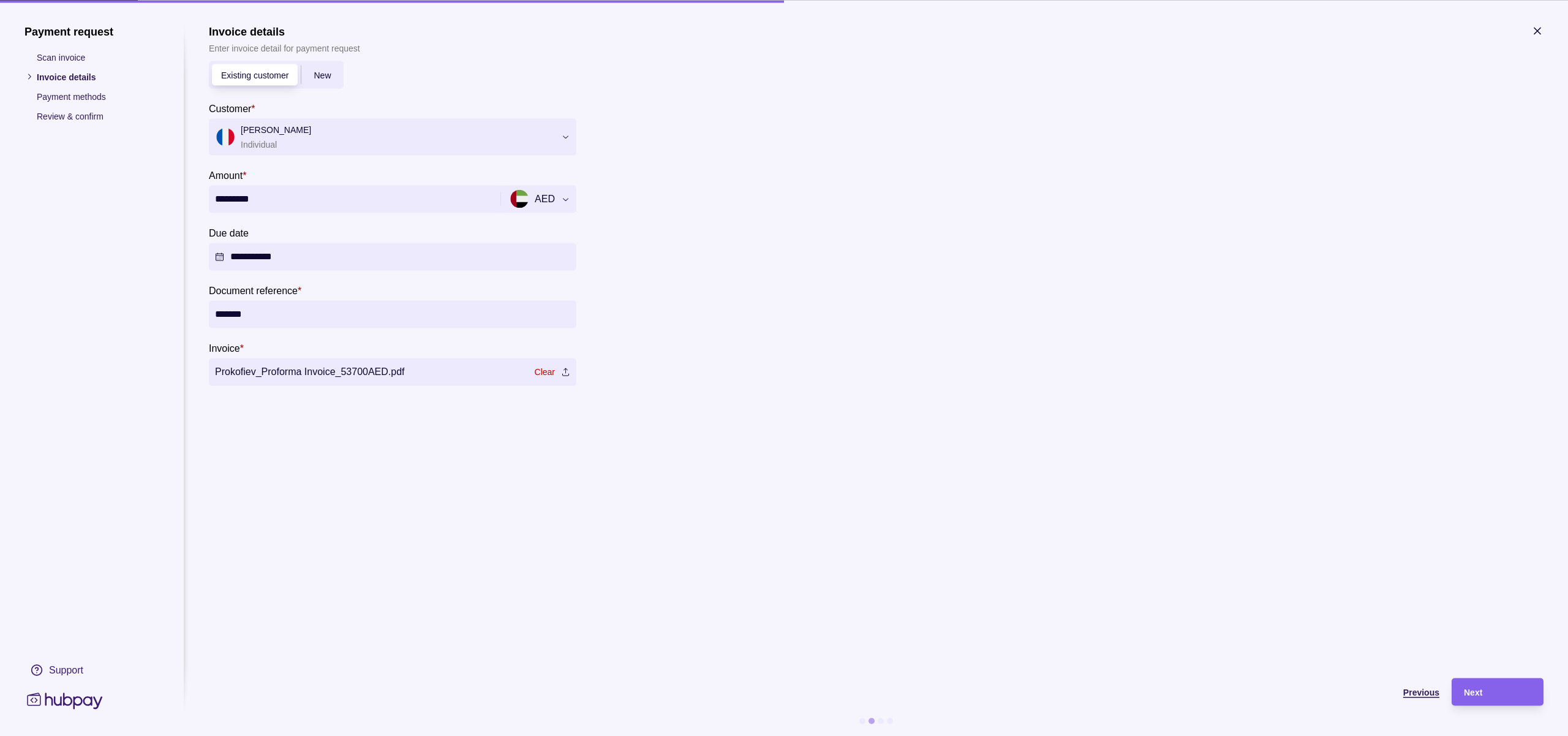
click at [1421, 691] on span "Previous" at bounding box center [1421, 692] width 36 height 10
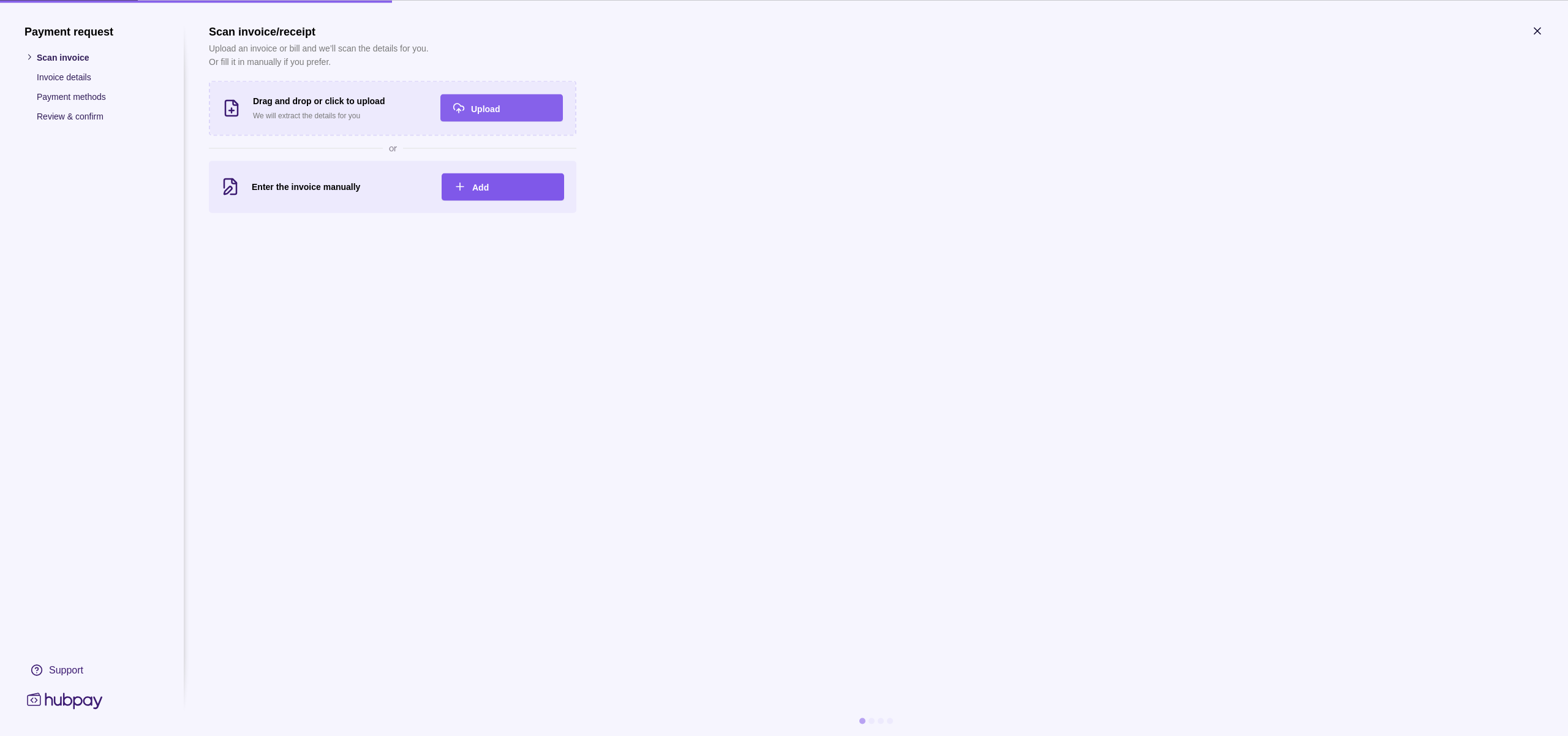
click at [480, 183] on span "Add" at bounding box center [480, 187] width 17 height 10
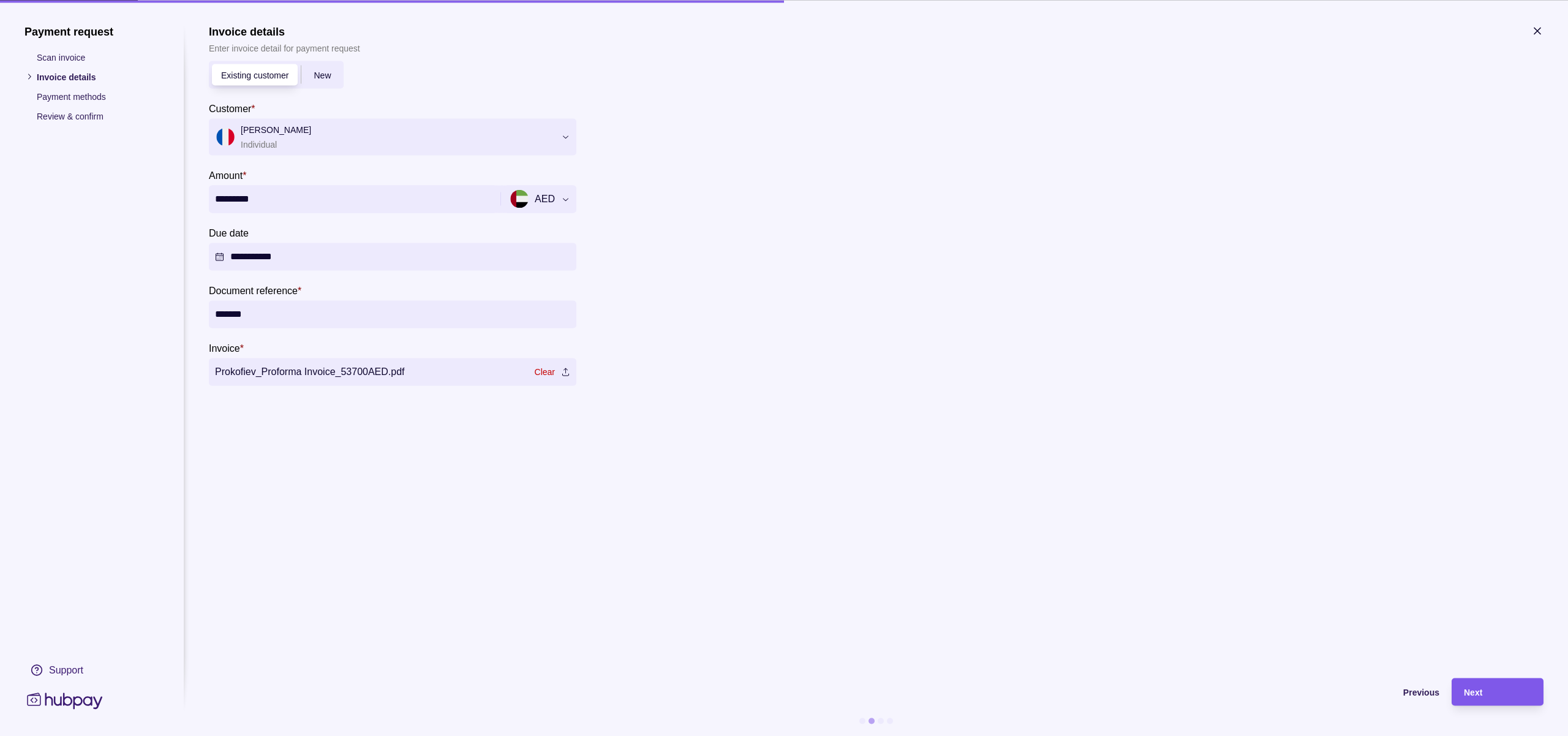
click at [1477, 689] on span "Next" at bounding box center [1472, 692] width 19 height 10
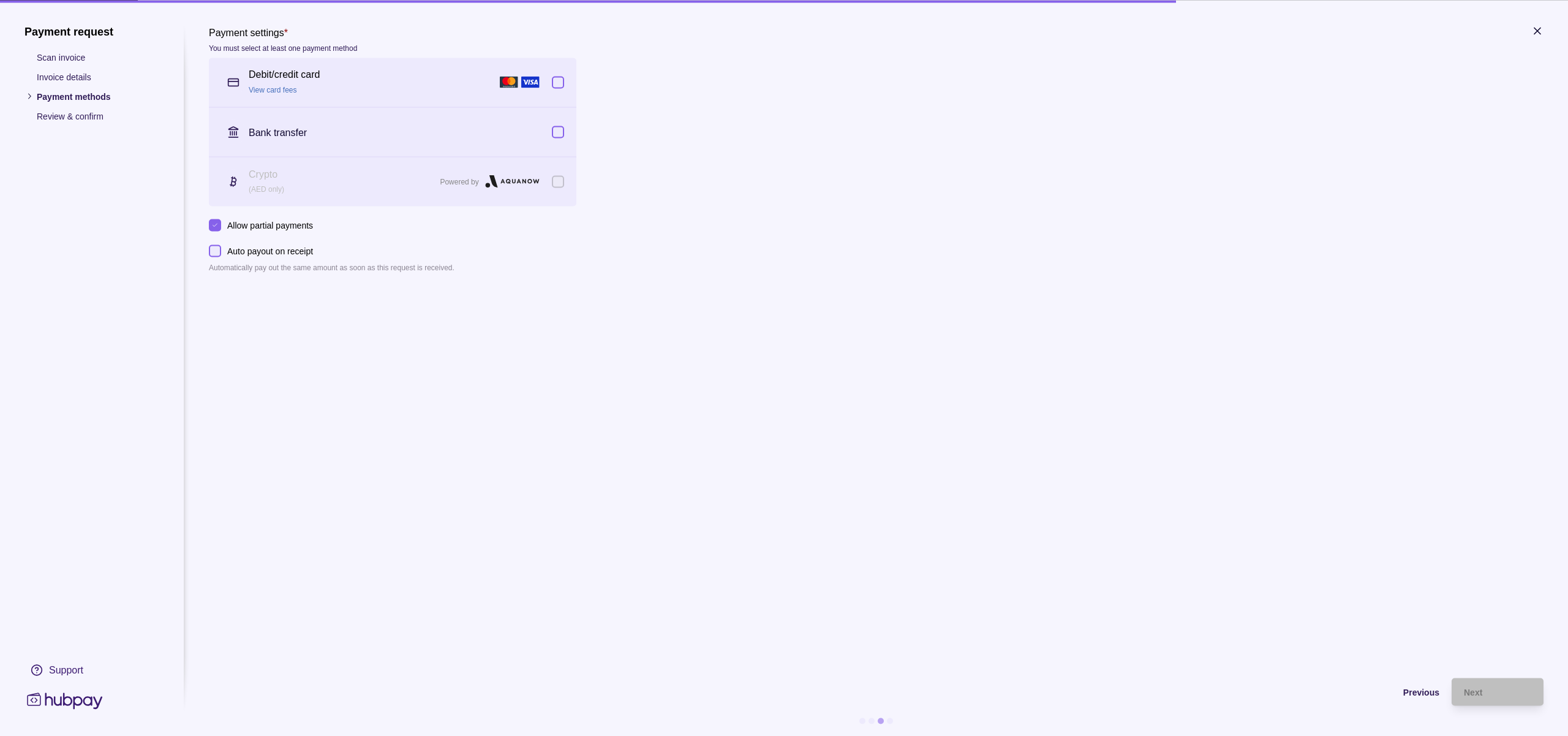
click at [266, 227] on p "Allow partial payments" at bounding box center [270, 225] width 86 height 14
click at [221, 227] on button "Allow partial payments" at bounding box center [214, 224] width 13 height 13
click at [266, 227] on p "Allow partial payments" at bounding box center [270, 225] width 86 height 14
click at [221, 227] on button "Allow partial payments" at bounding box center [214, 224] width 13 height 13
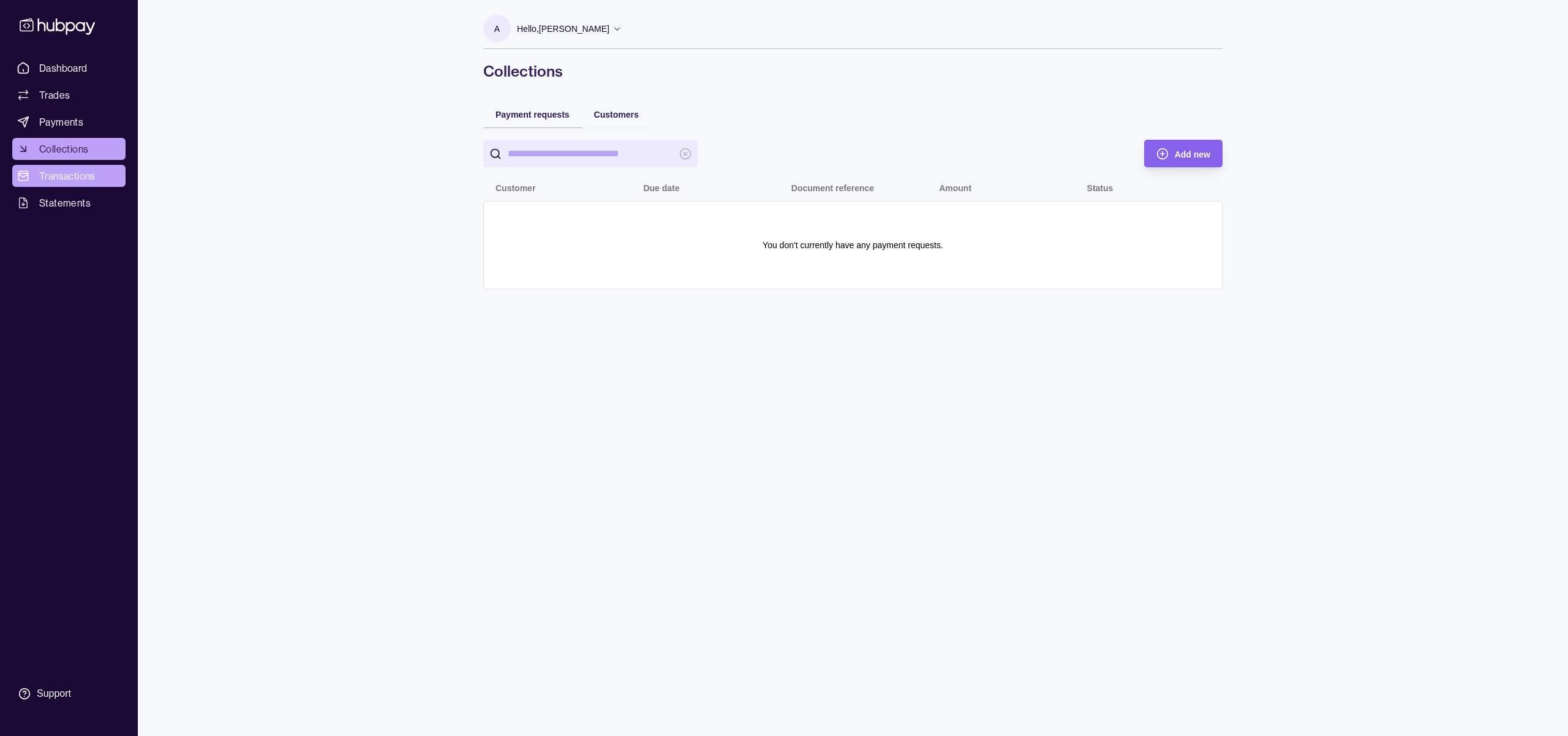
click at [59, 180] on span "Transactions" at bounding box center [67, 175] width 57 height 15
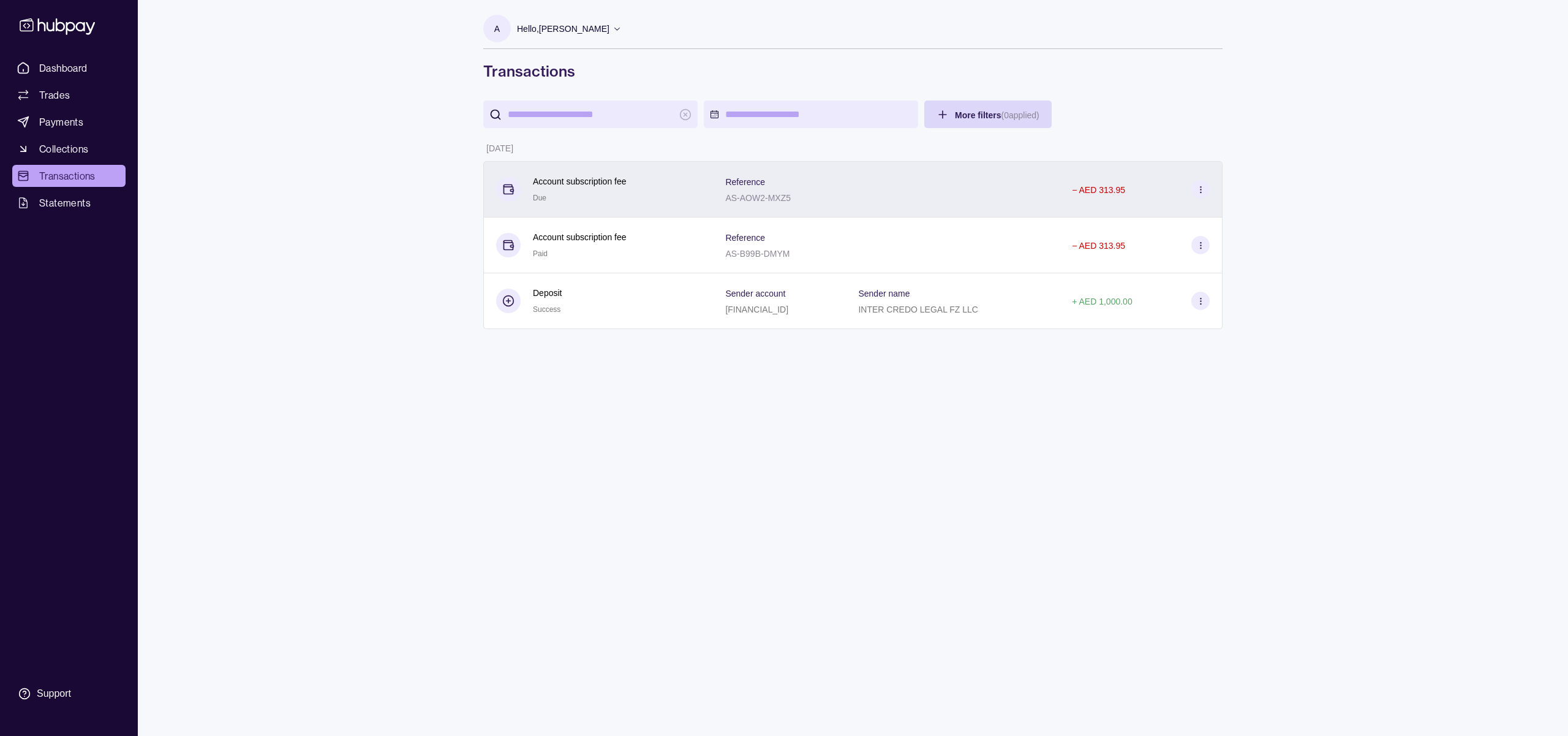
click at [1201, 185] on icon at bounding box center [1201, 189] width 9 height 9
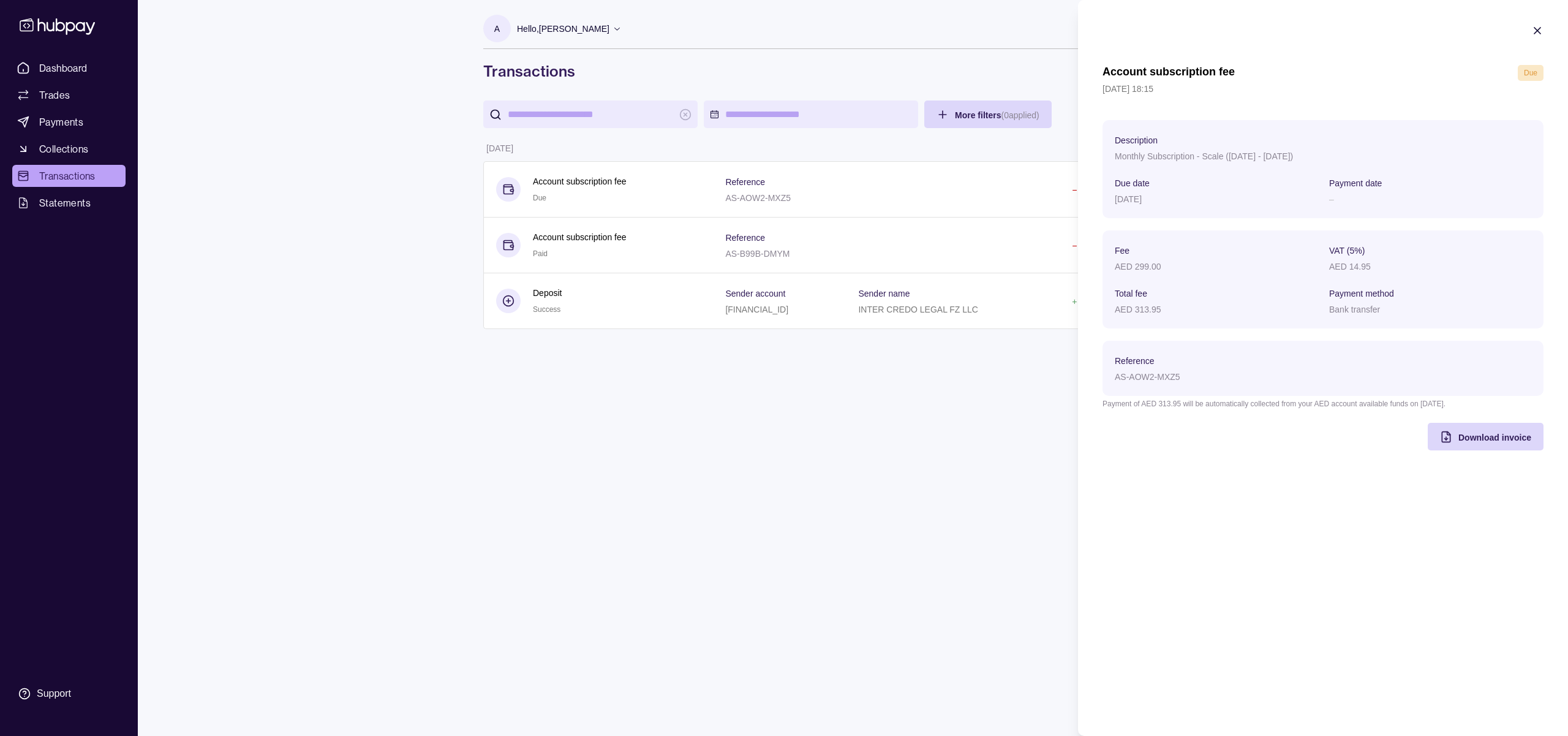
click at [935, 397] on html "Dashboard Trades Payments Collections Transactions Statements Support A Hello, …" at bounding box center [784, 368] width 1568 height 736
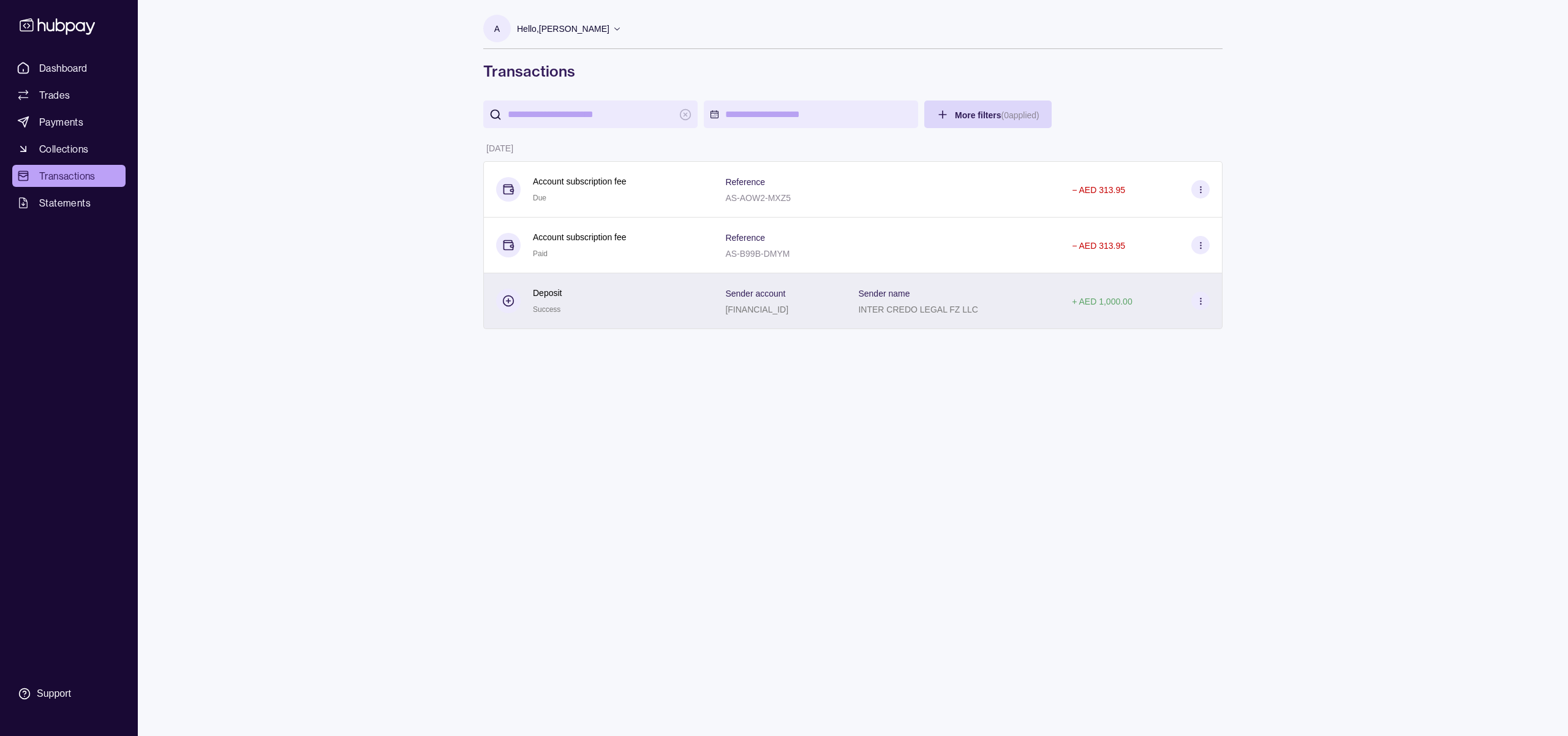
click at [1200, 301] on circle at bounding box center [1200, 300] width 1 height 1
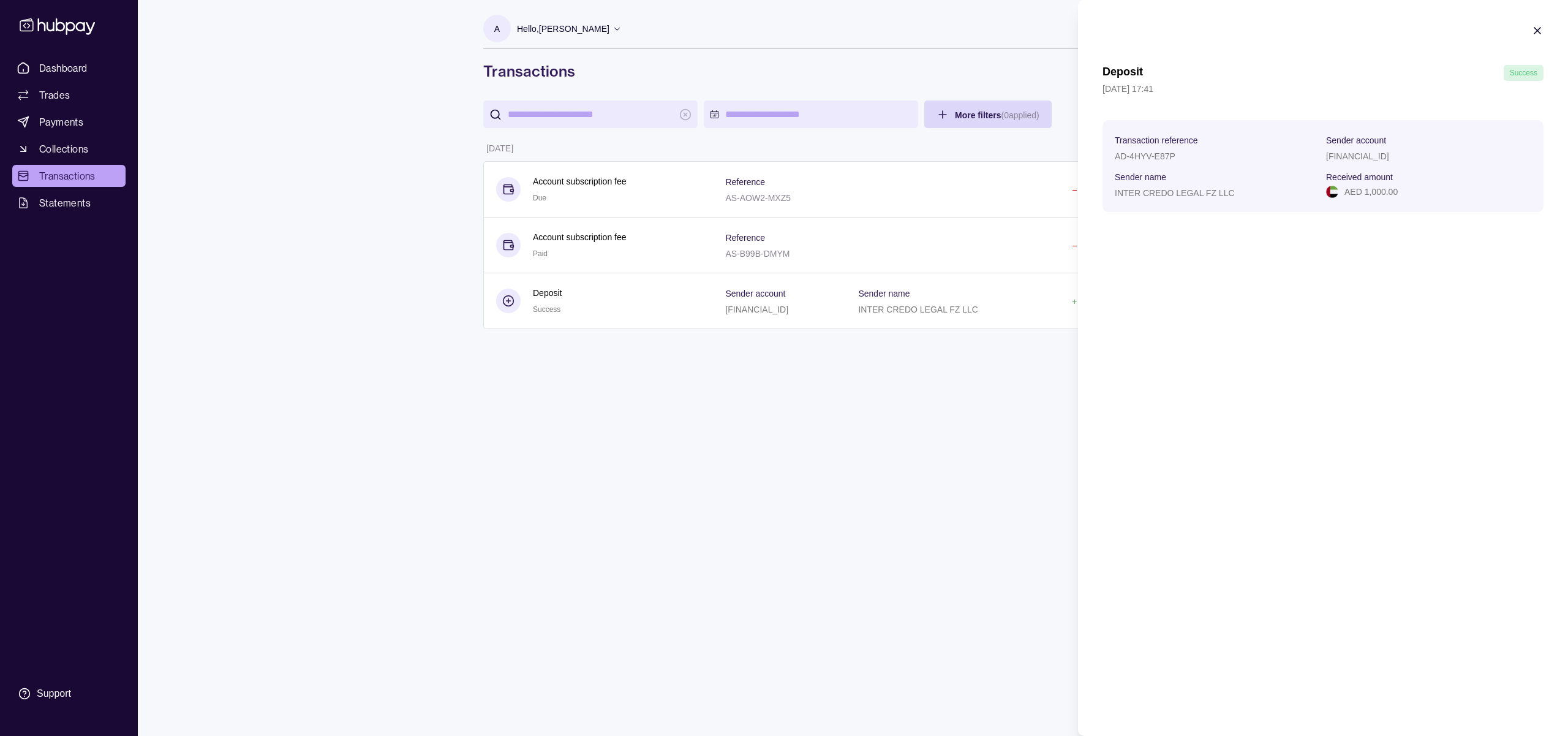
click at [904, 409] on html "Dashboard Trades Payments Collections Transactions Statements Support A Hello, …" at bounding box center [784, 368] width 1568 height 736
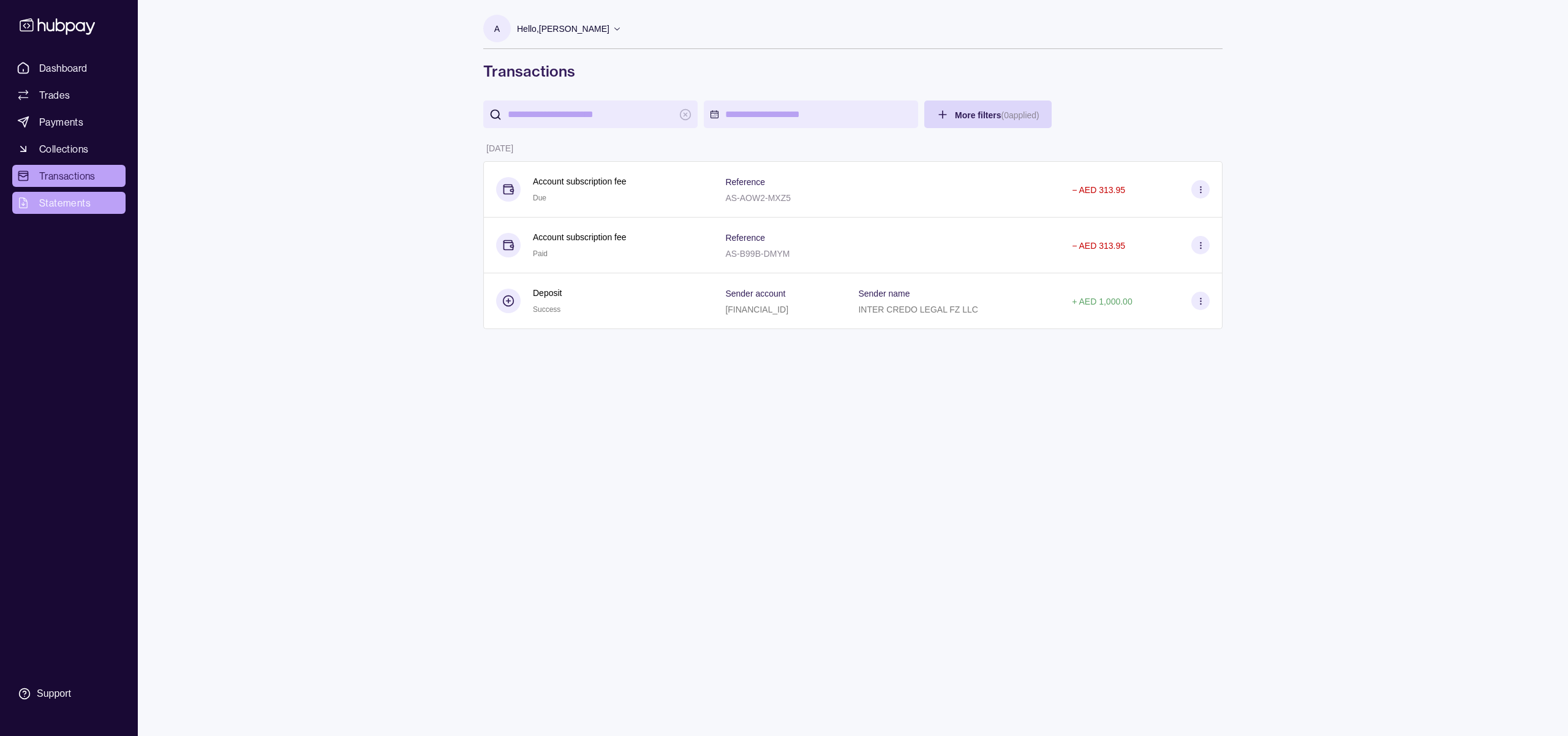
click at [53, 201] on span "Statements" at bounding box center [64, 203] width 52 height 15
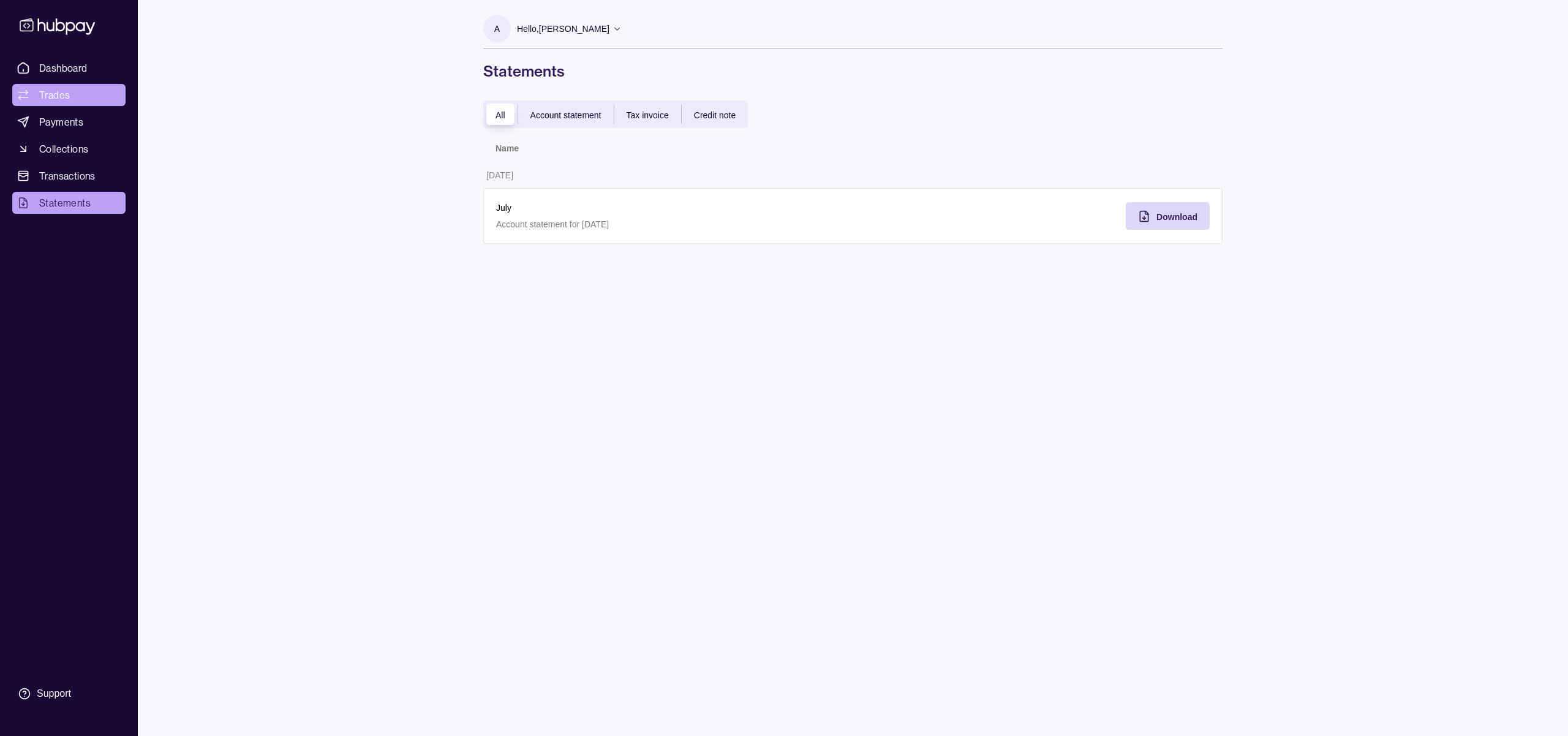
click at [53, 98] on span "Trades" at bounding box center [54, 95] width 30 height 15
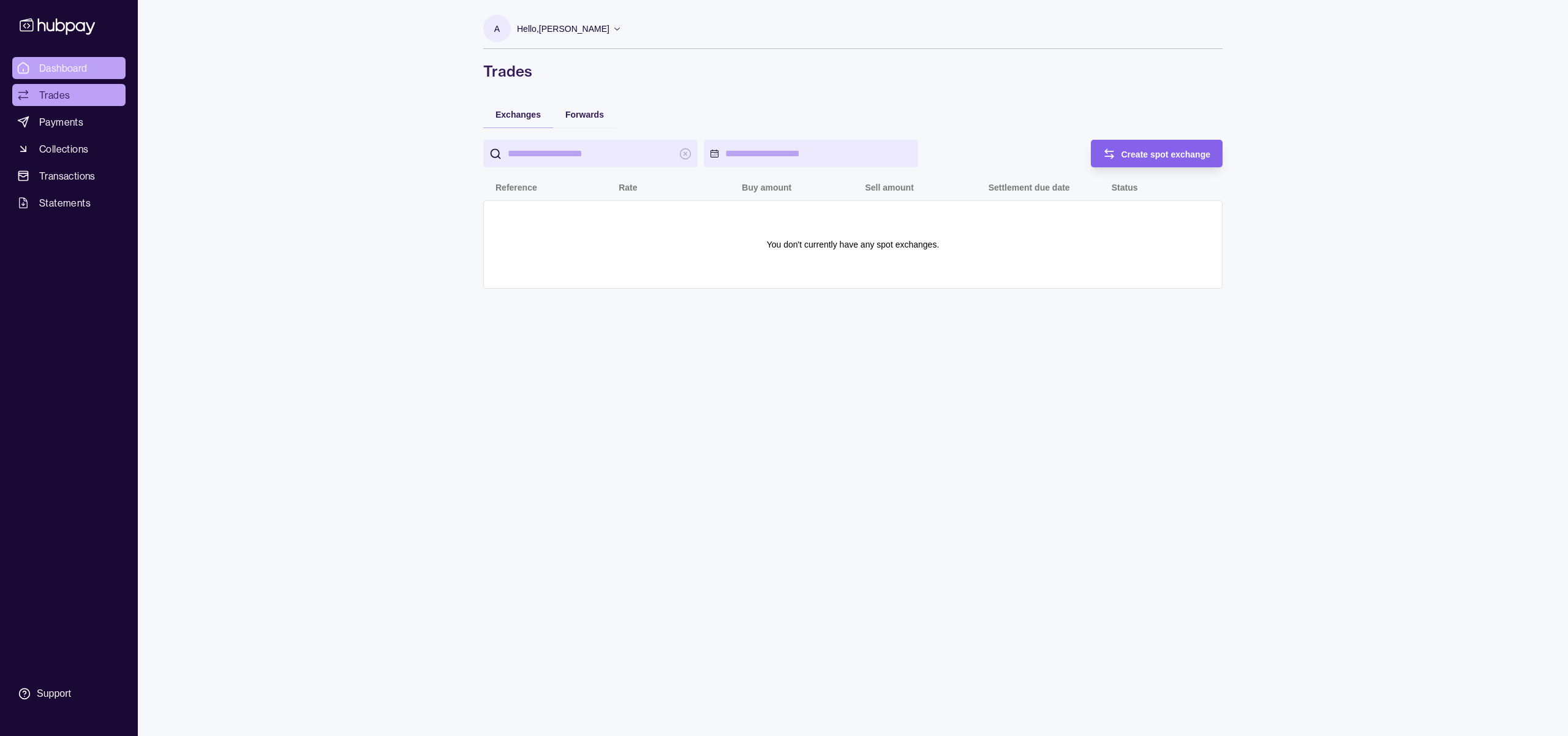
click at [61, 72] on span "Dashboard" at bounding box center [63, 67] width 49 height 15
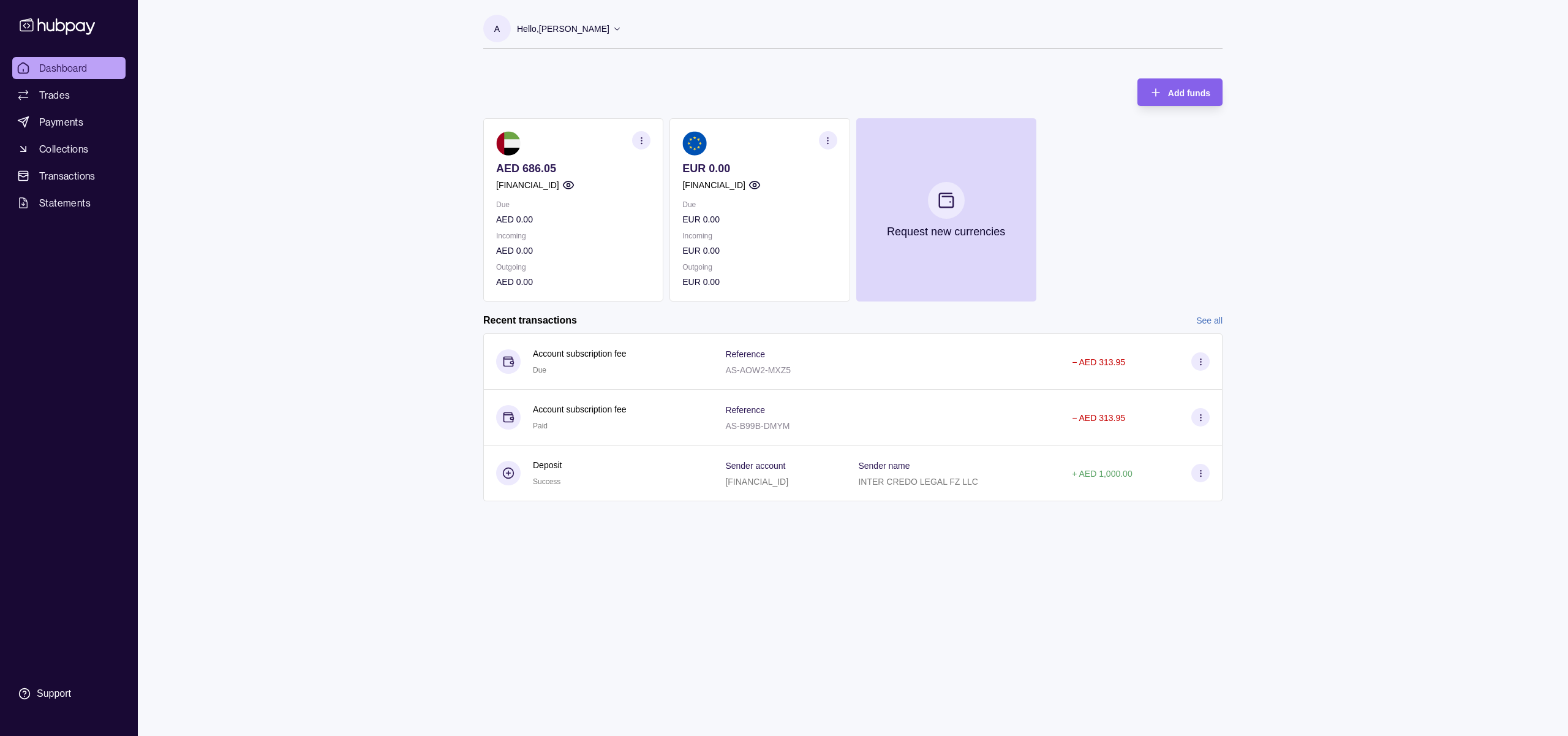
click at [574, 30] on p "Hello, [PERSON_NAME]" at bounding box center [563, 29] width 93 height 14
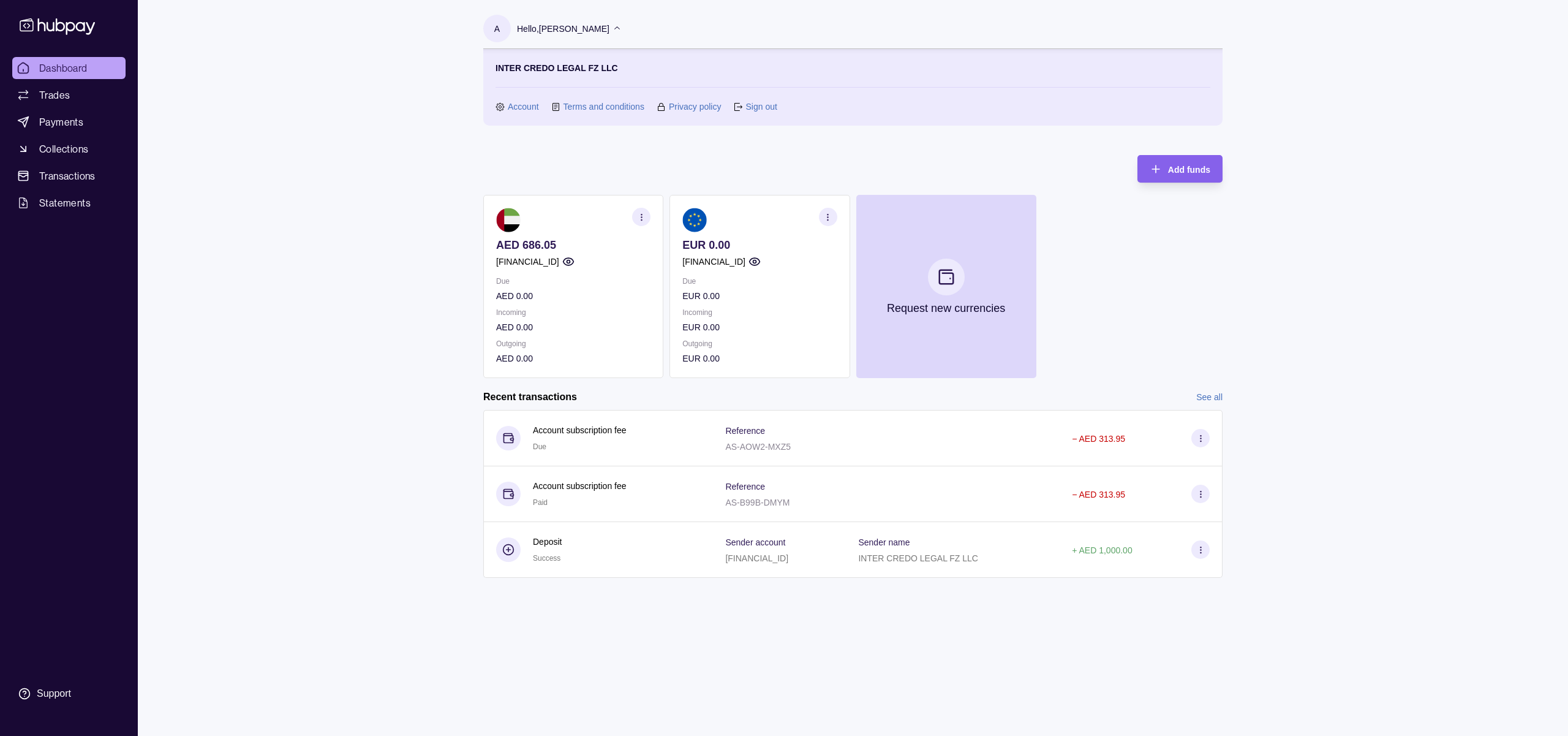
click at [571, 104] on link "Terms and conditions" at bounding box center [603, 106] width 81 height 14
click at [729, 310] on p "Incoming" at bounding box center [759, 313] width 154 height 14
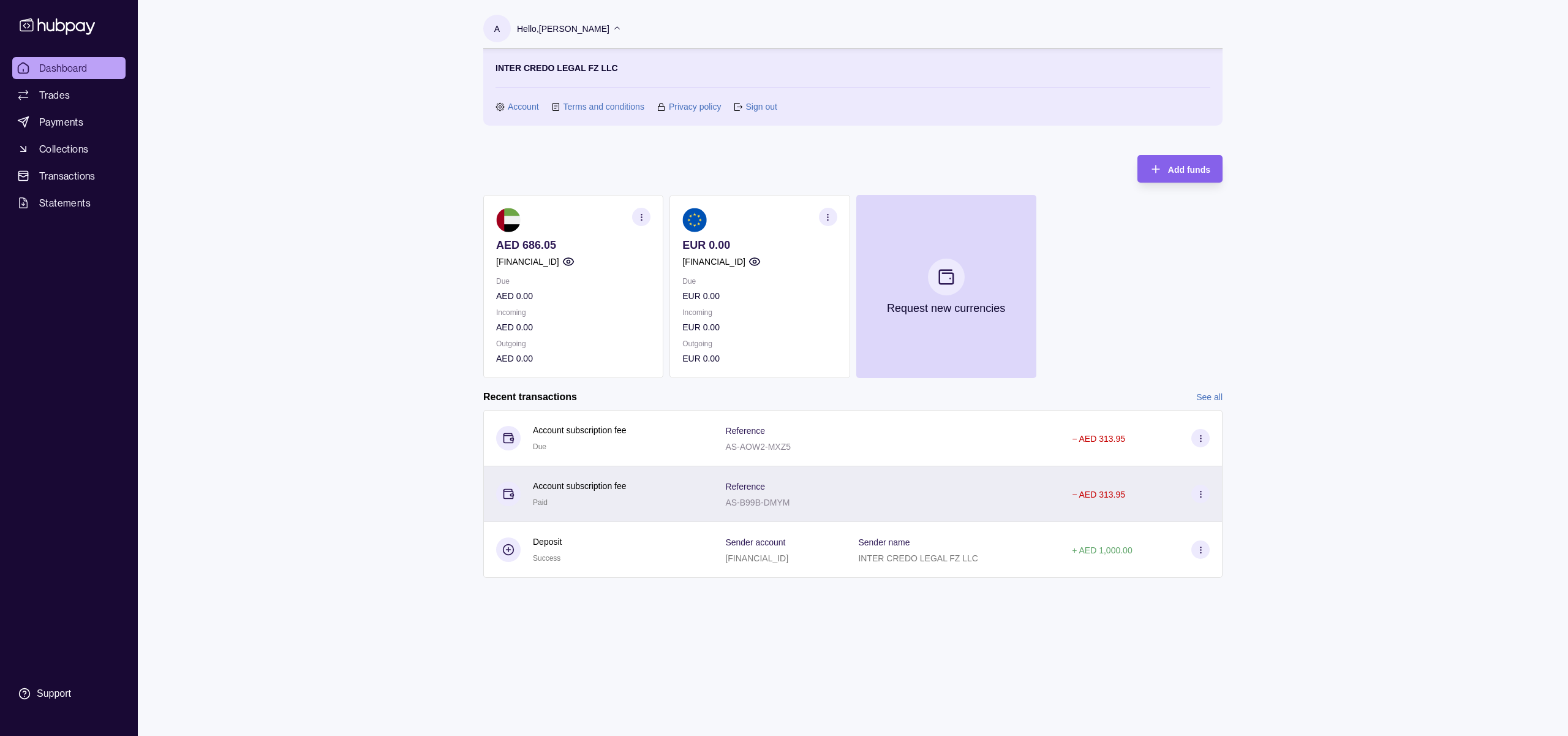
click at [745, 498] on p "AS-B99B-DMYM" at bounding box center [757, 502] width 64 height 10
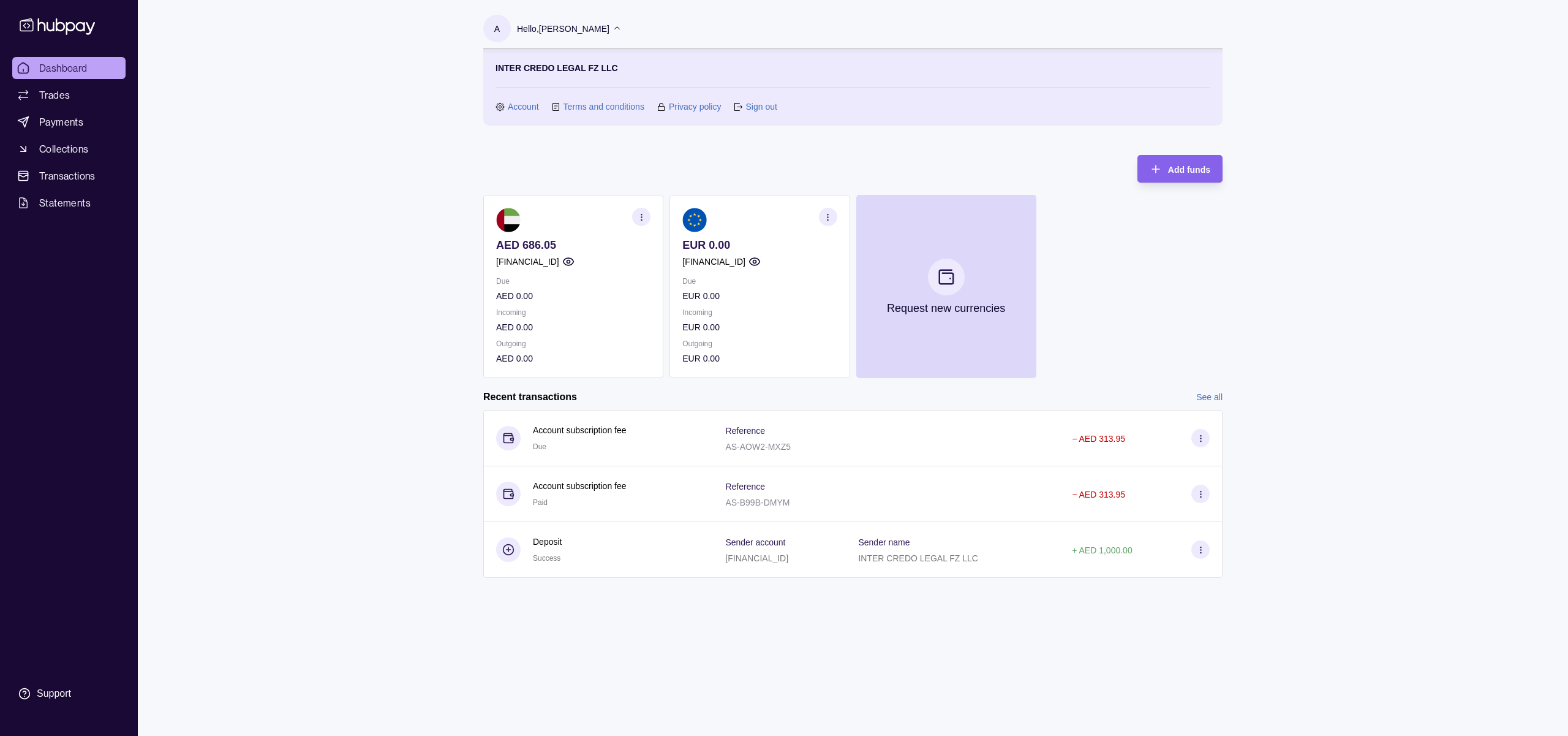
click at [56, 91] on html "Dashboard Trades Payments Collections Transactions Statements Support A Hello, …" at bounding box center [784, 368] width 1568 height 736
click at [58, 94] on span "Trades" at bounding box center [54, 95] width 30 height 15
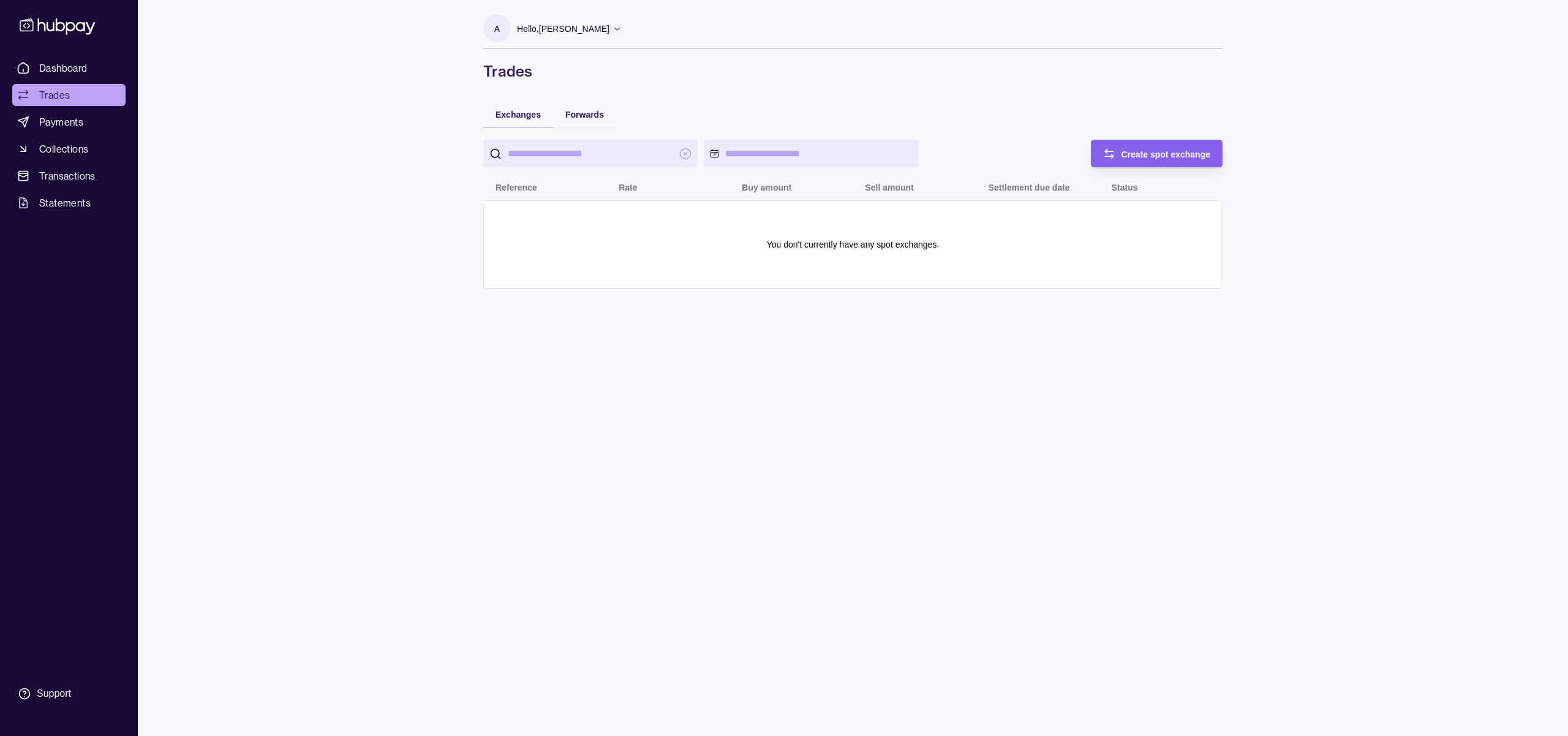
click at [583, 28] on p "Hello, [PERSON_NAME]" at bounding box center [563, 29] width 93 height 14
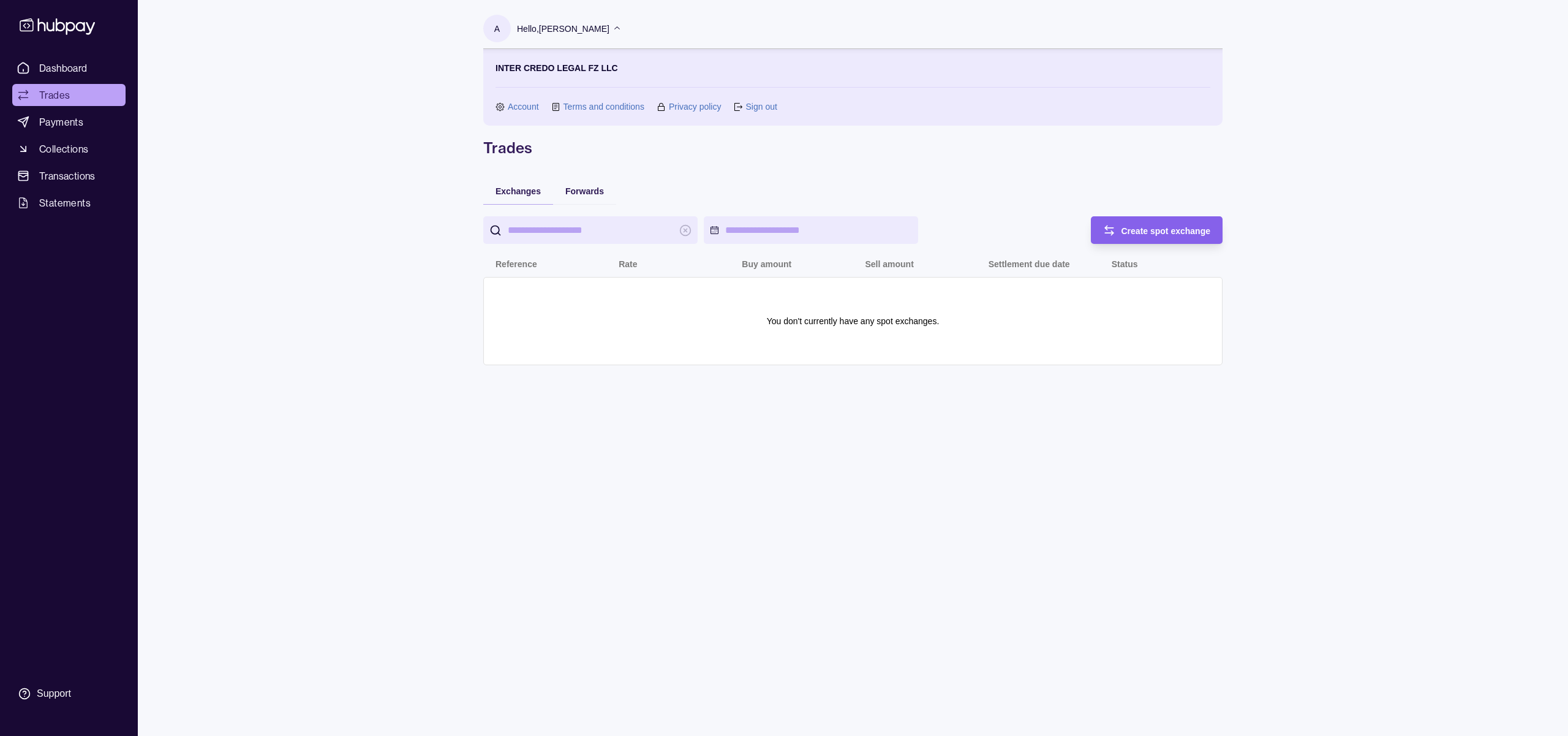
click at [508, 106] on link "Account" at bounding box center [523, 106] width 31 height 14
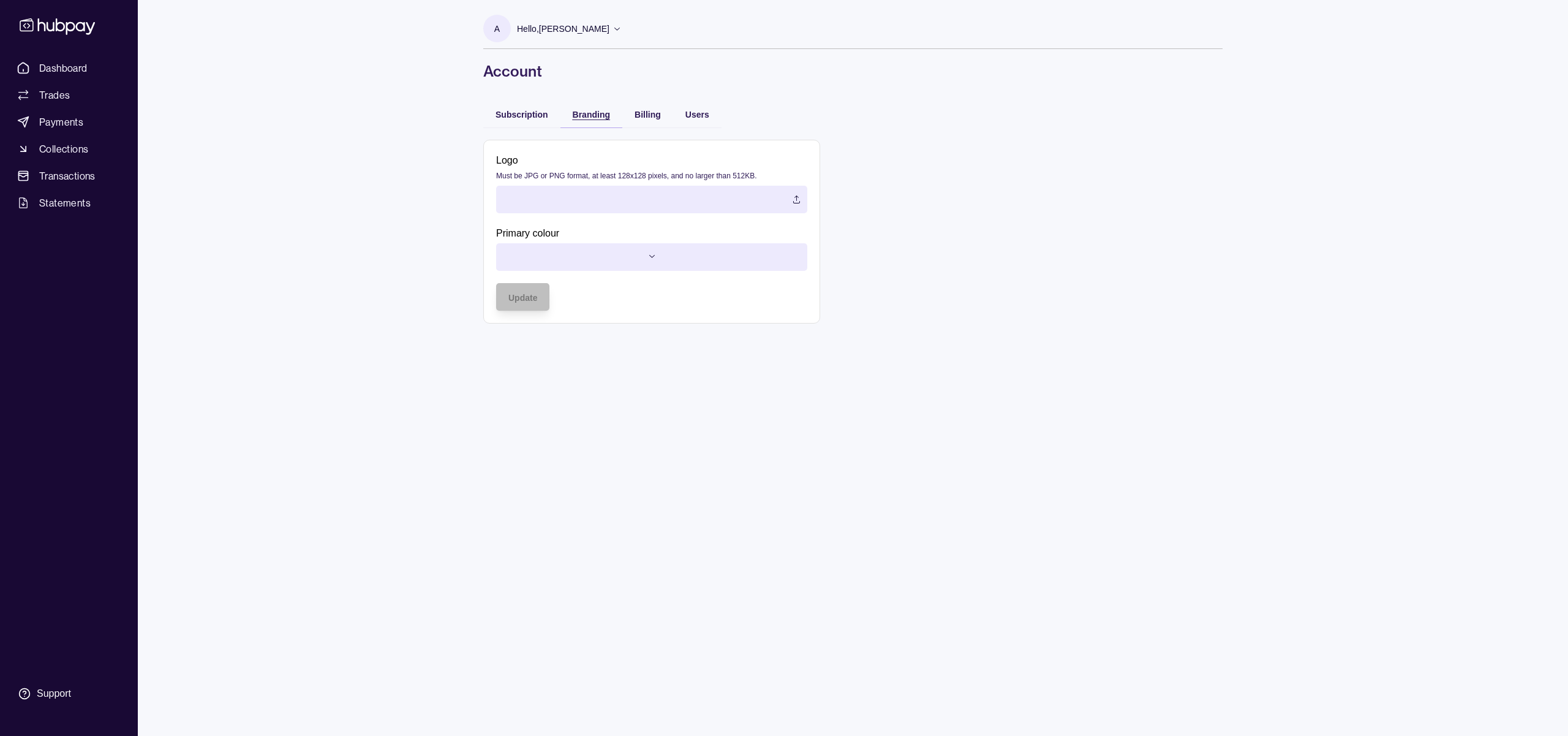
click at [594, 113] on span "Branding" at bounding box center [592, 115] width 37 height 10
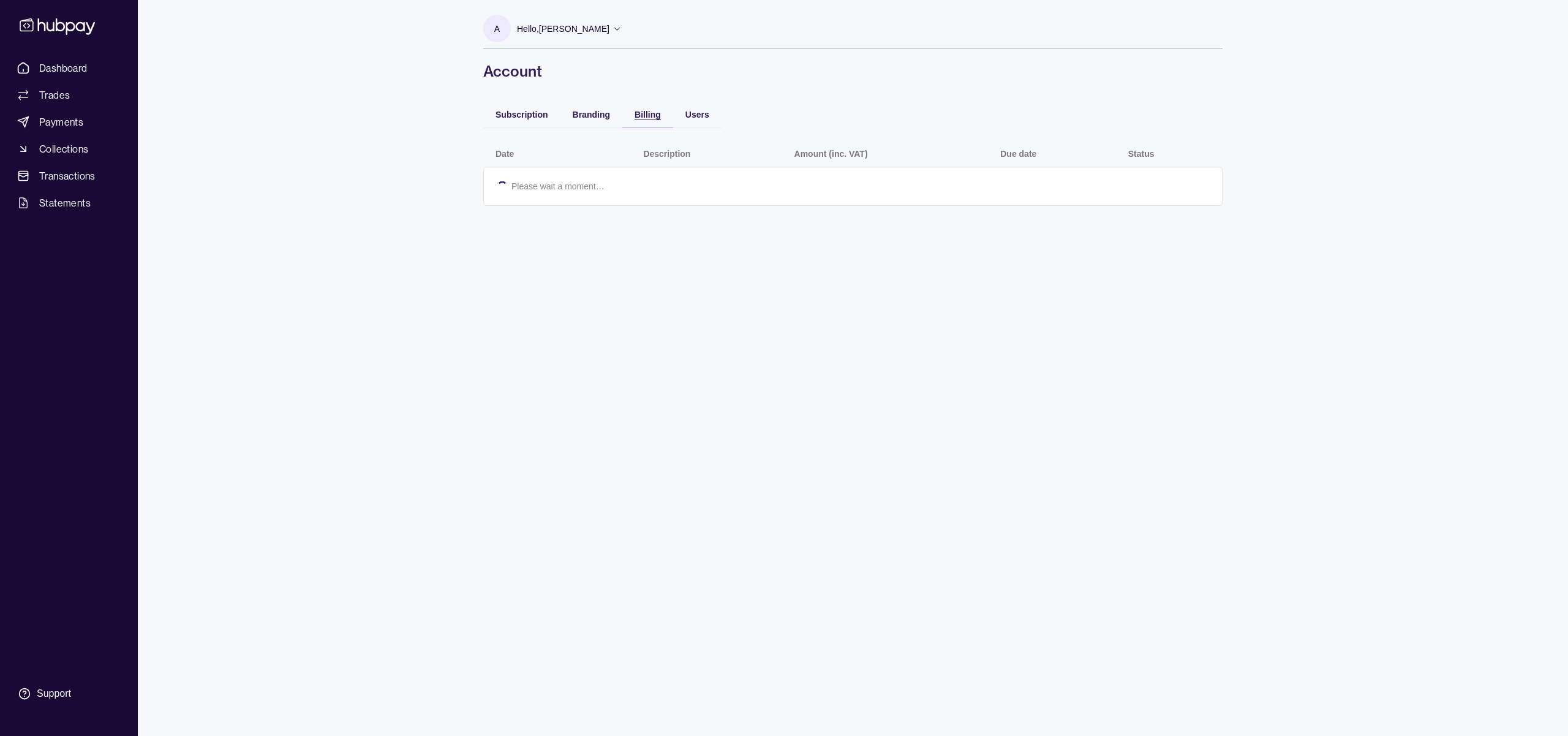
click at [640, 116] on span "Billing" at bounding box center [647, 115] width 26 height 10
click at [697, 115] on span "Users" at bounding box center [697, 115] width 24 height 10
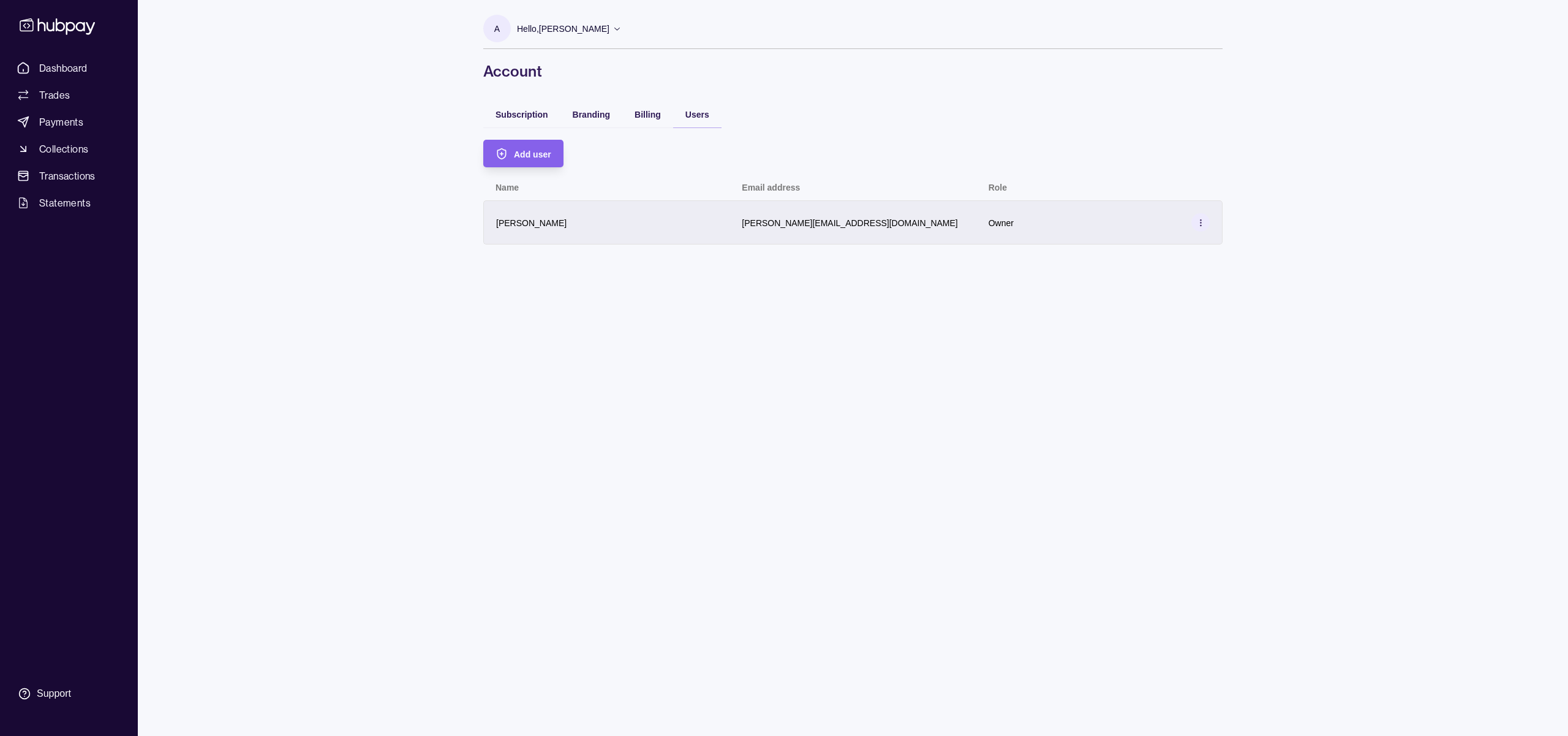
click at [1201, 220] on circle at bounding box center [1200, 219] width 1 height 1
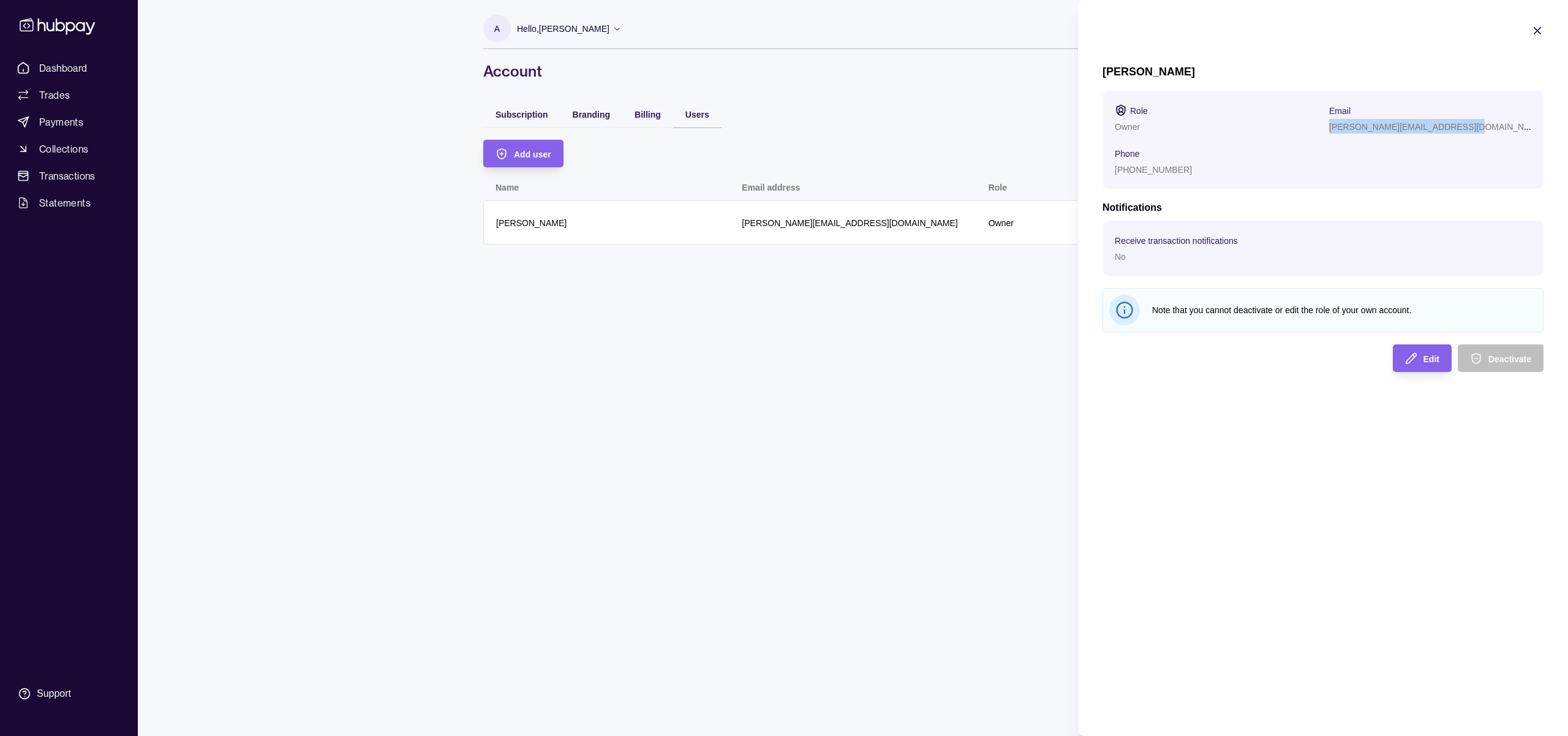
drag, startPoint x: 1330, startPoint y: 129, endPoint x: 1454, endPoint y: 120, distance: 124.3
click at [1454, 120] on div "[PERSON_NAME][EMAIL_ADDRESS][DOMAIN_NAME]" at bounding box center [1430, 126] width 202 height 15
copy p "[PERSON_NAME][EMAIL_ADDRESS][DOMAIN_NAME]"
click at [763, 232] on html "Dashboard Trades Payments Collections Transactions Statements Support A Hello, …" at bounding box center [784, 368] width 1568 height 736
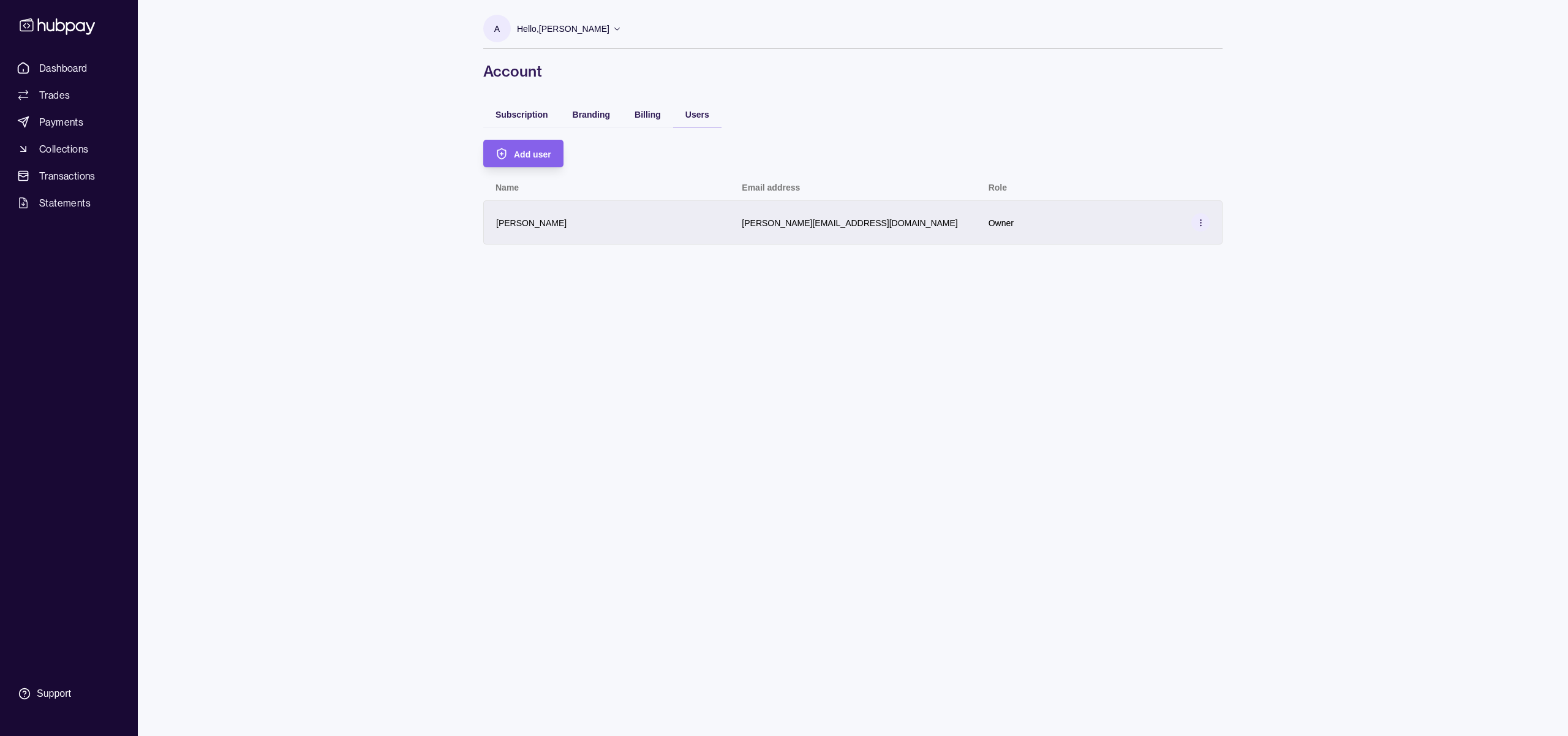
click at [763, 227] on p "[PERSON_NAME][EMAIL_ADDRESS][DOMAIN_NAME]" at bounding box center [849, 223] width 215 height 10
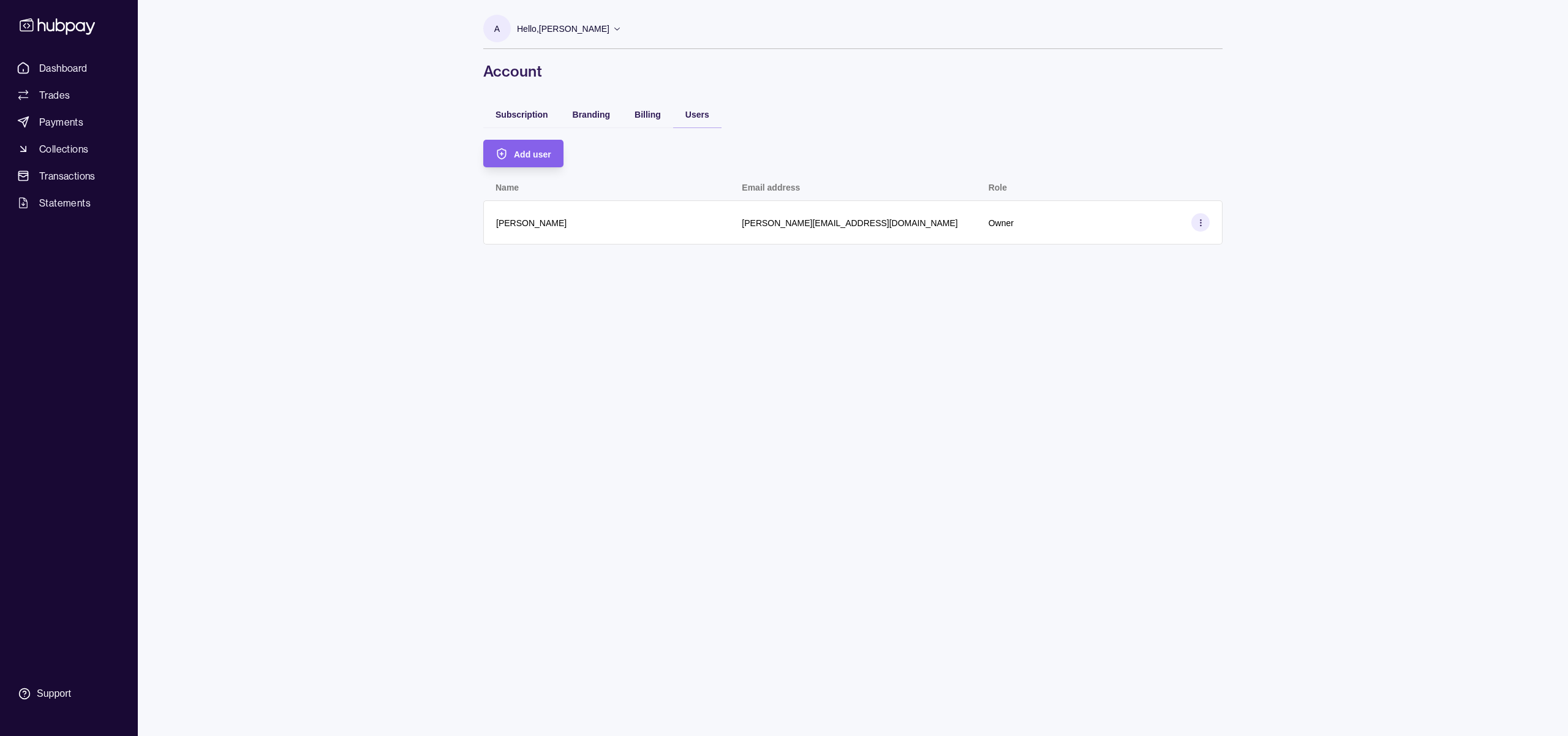
click at [775, 330] on html "Dashboard Trades Payments Collections Transactions Statements Support A Hello, …" at bounding box center [784, 368] width 1568 height 736
click at [506, 156] on icon "button" at bounding box center [502, 153] width 13 height 13
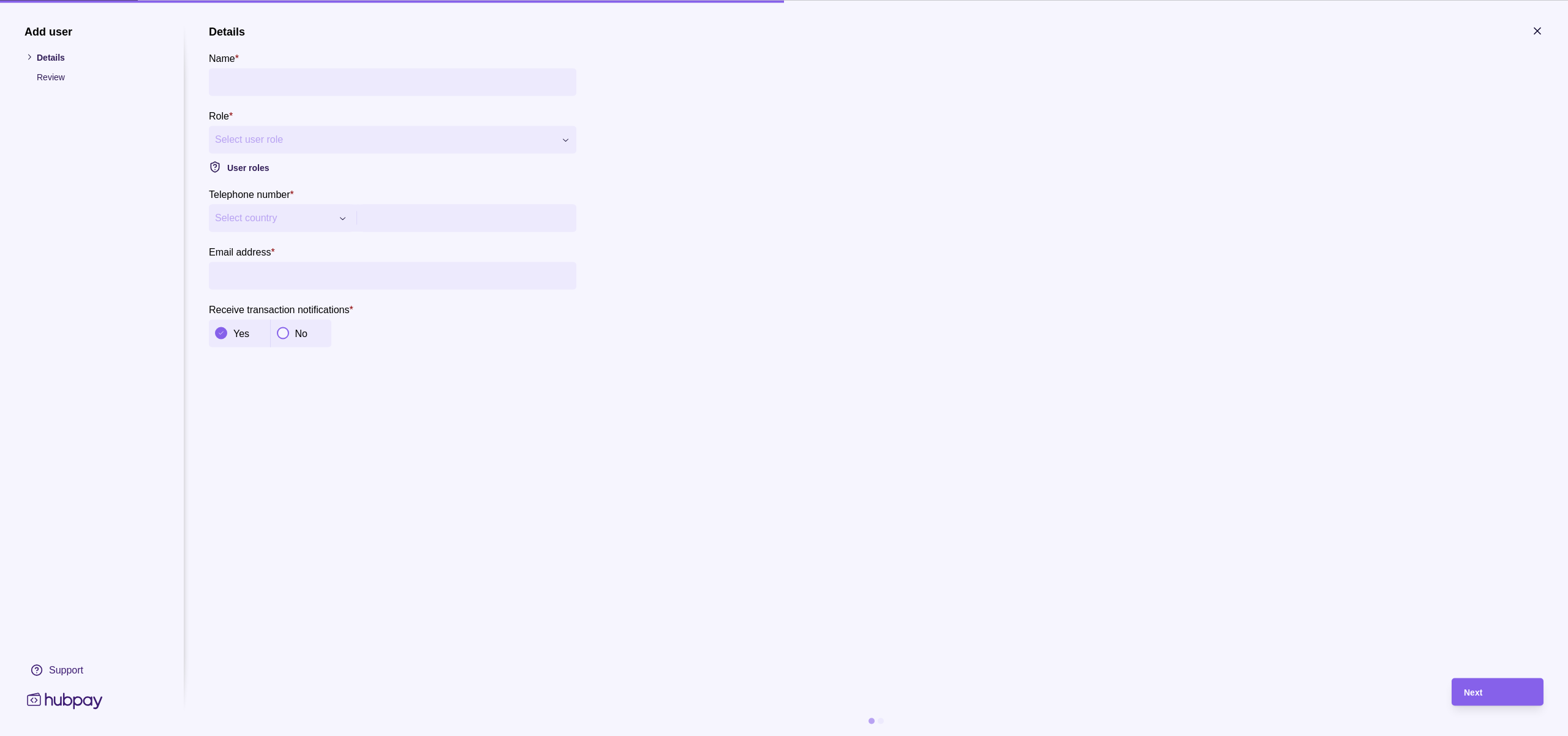
click at [347, 735] on div "**********" at bounding box center [784, 736] width 1568 height 0
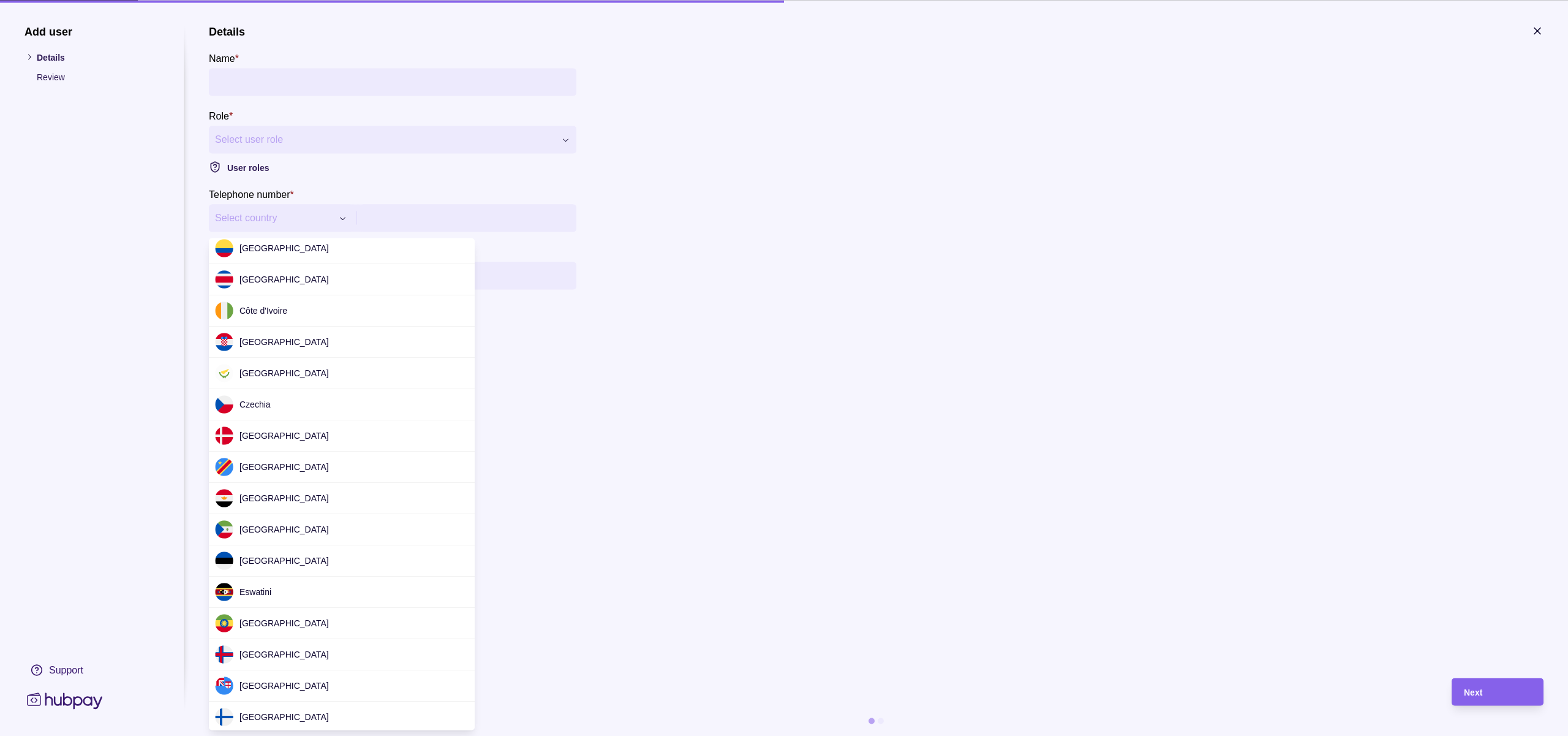
scroll to position [702, 0]
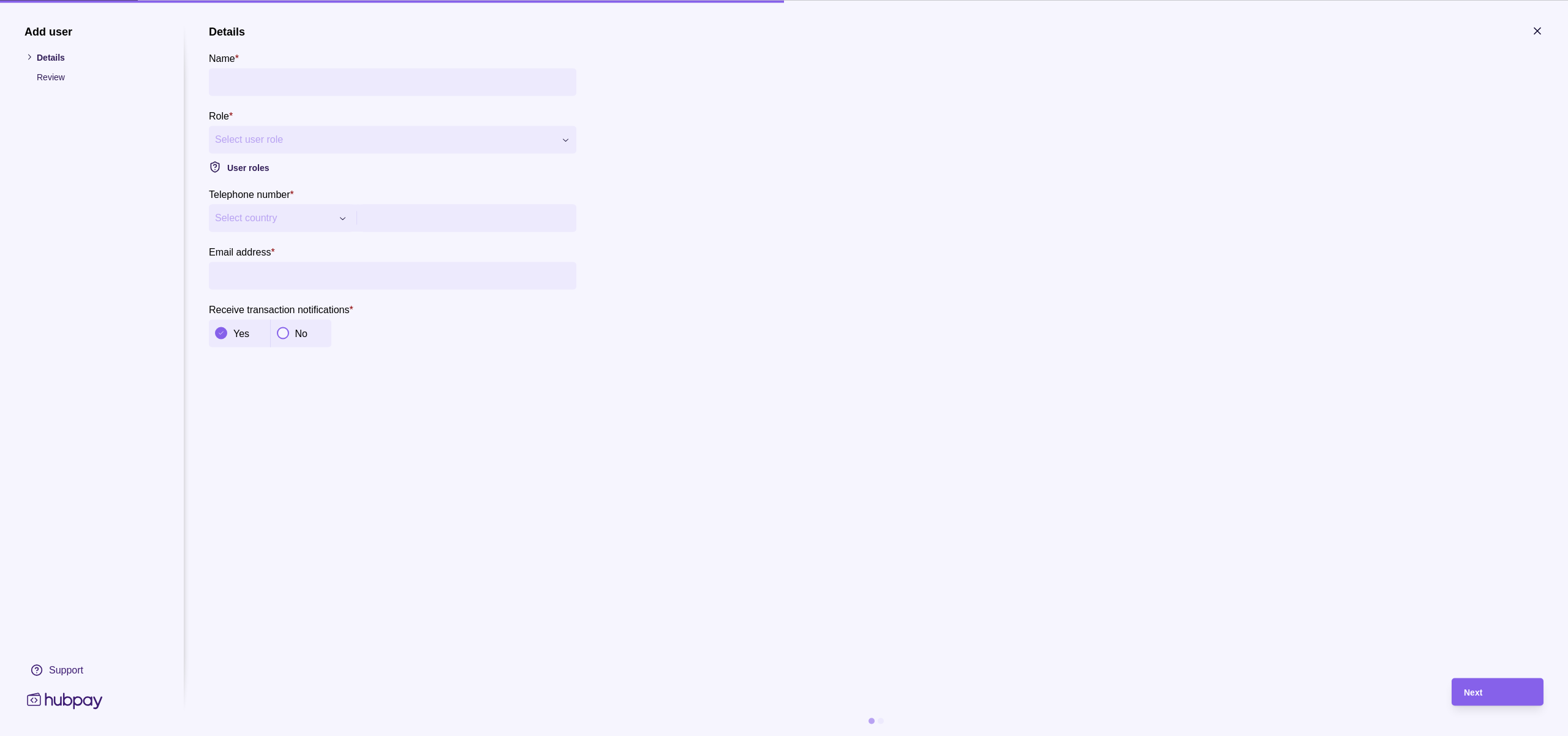
click at [616, 735] on div "**********" at bounding box center [784, 736] width 1568 height 0
click at [304, 274] on input "Email address *" at bounding box center [393, 275] width 356 height 27
type input "**********"
type input "**"
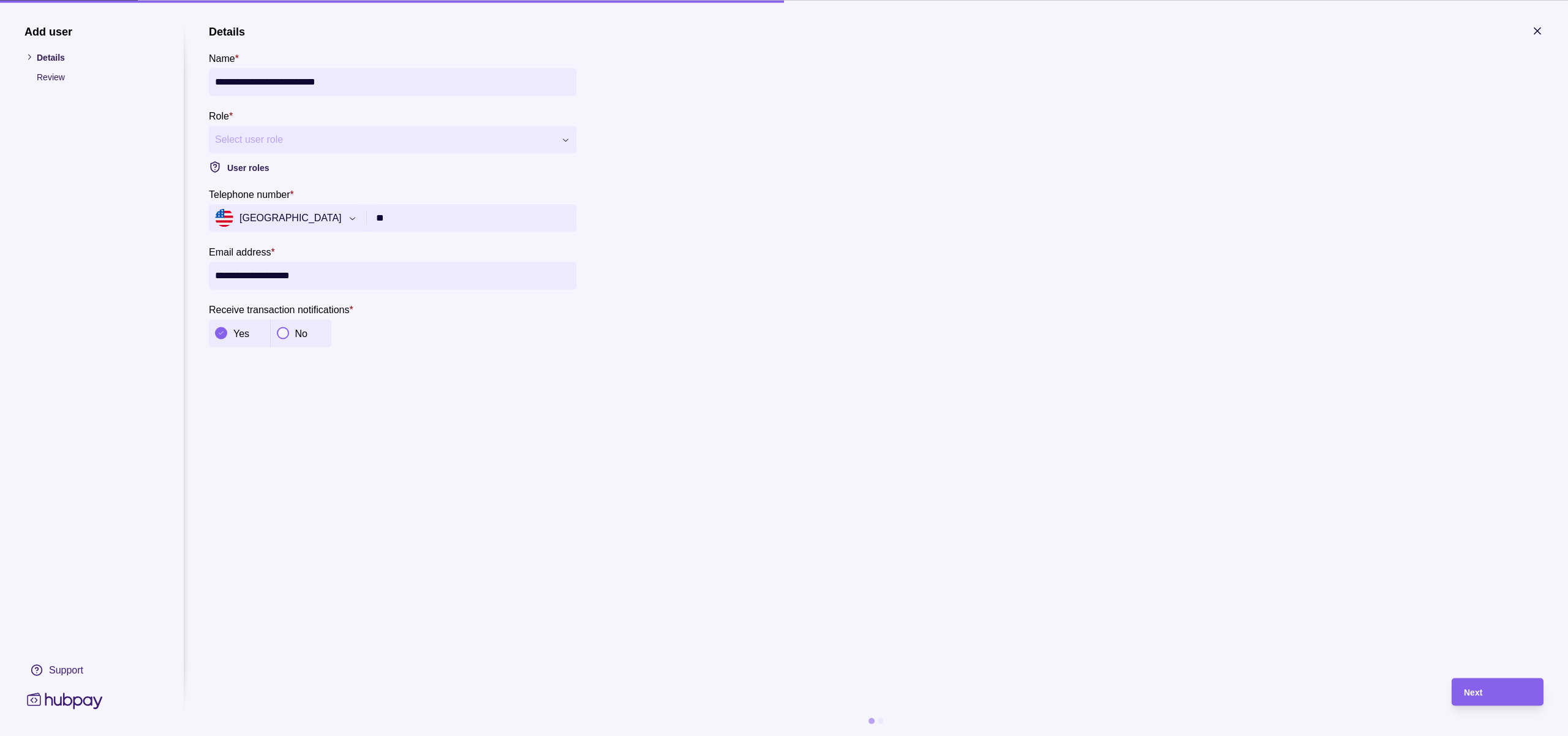
click at [1542, 32] on icon "button" at bounding box center [1538, 30] width 13 height 13
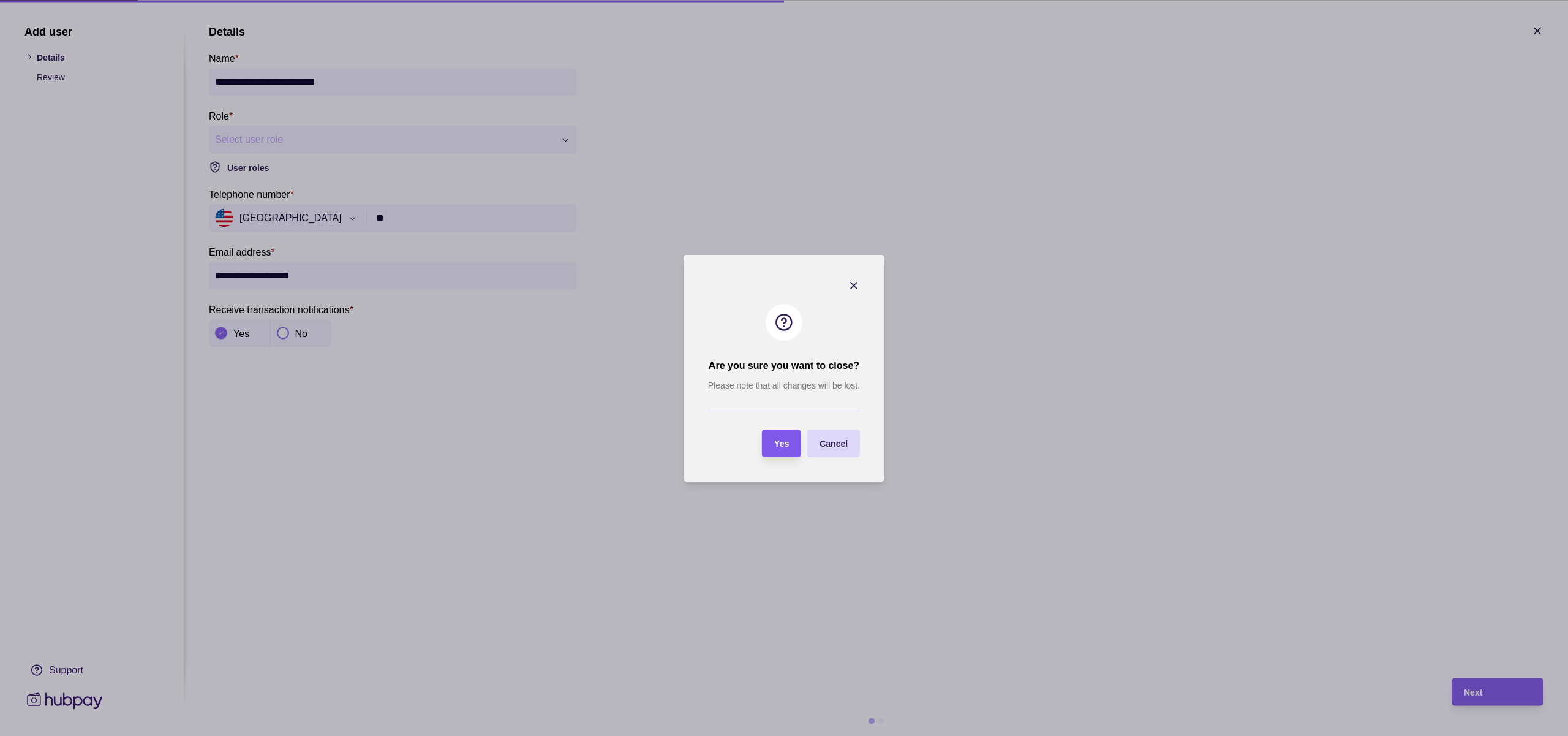
click at [800, 445] on section "Yes" at bounding box center [782, 444] width 39 height 27
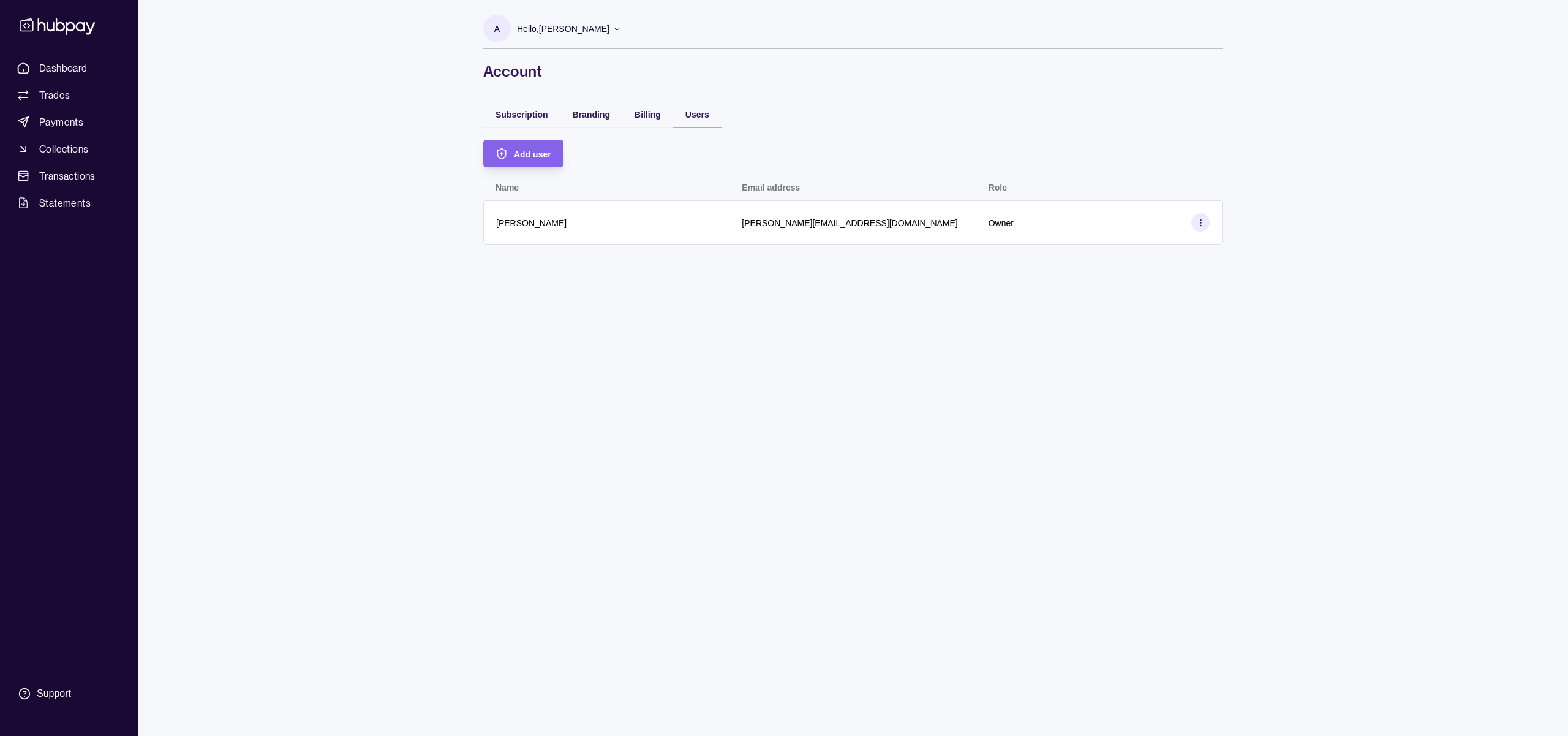
click at [542, 31] on p "Hello, [PERSON_NAME]" at bounding box center [563, 29] width 93 height 14
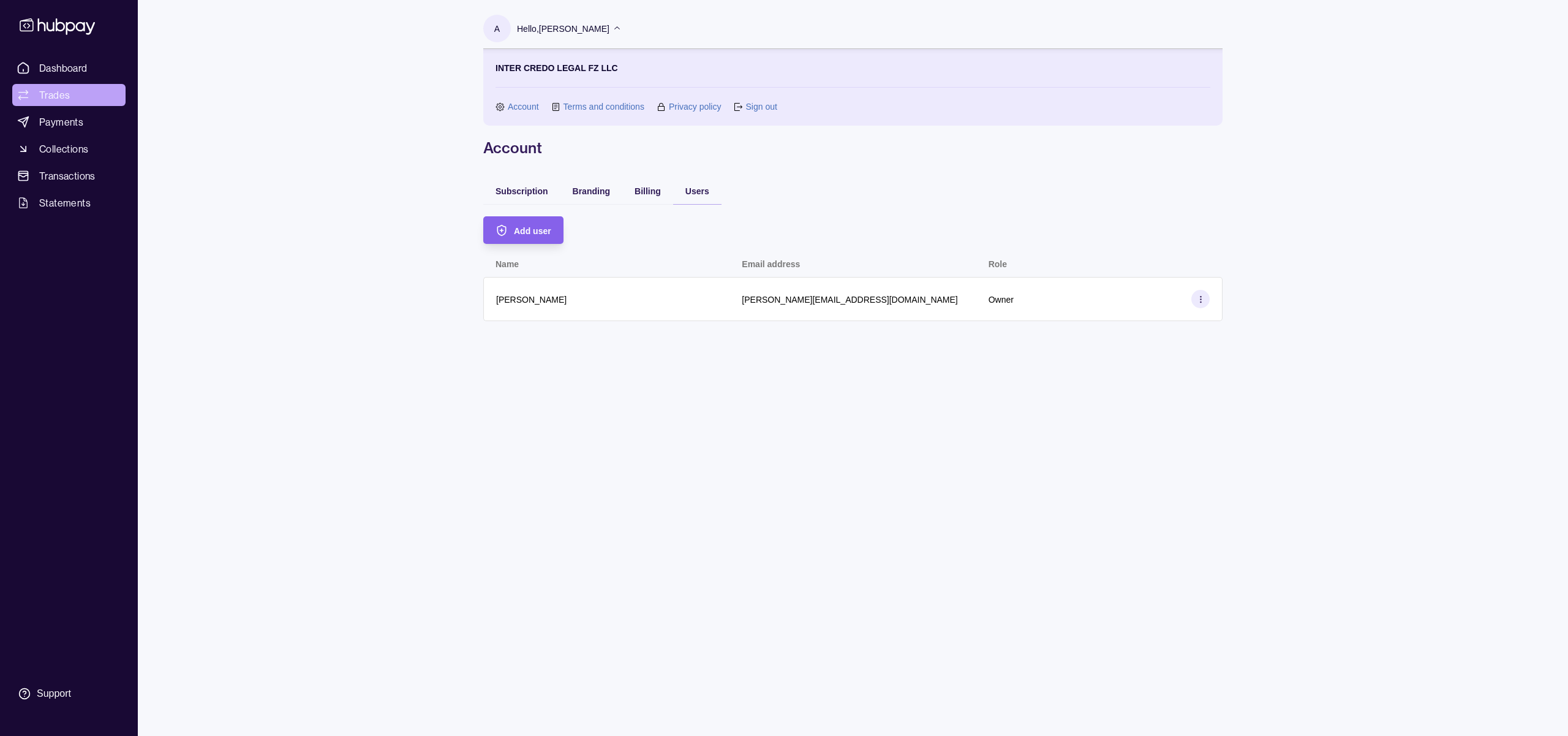
click at [48, 92] on span "Trades" at bounding box center [54, 95] width 30 height 15
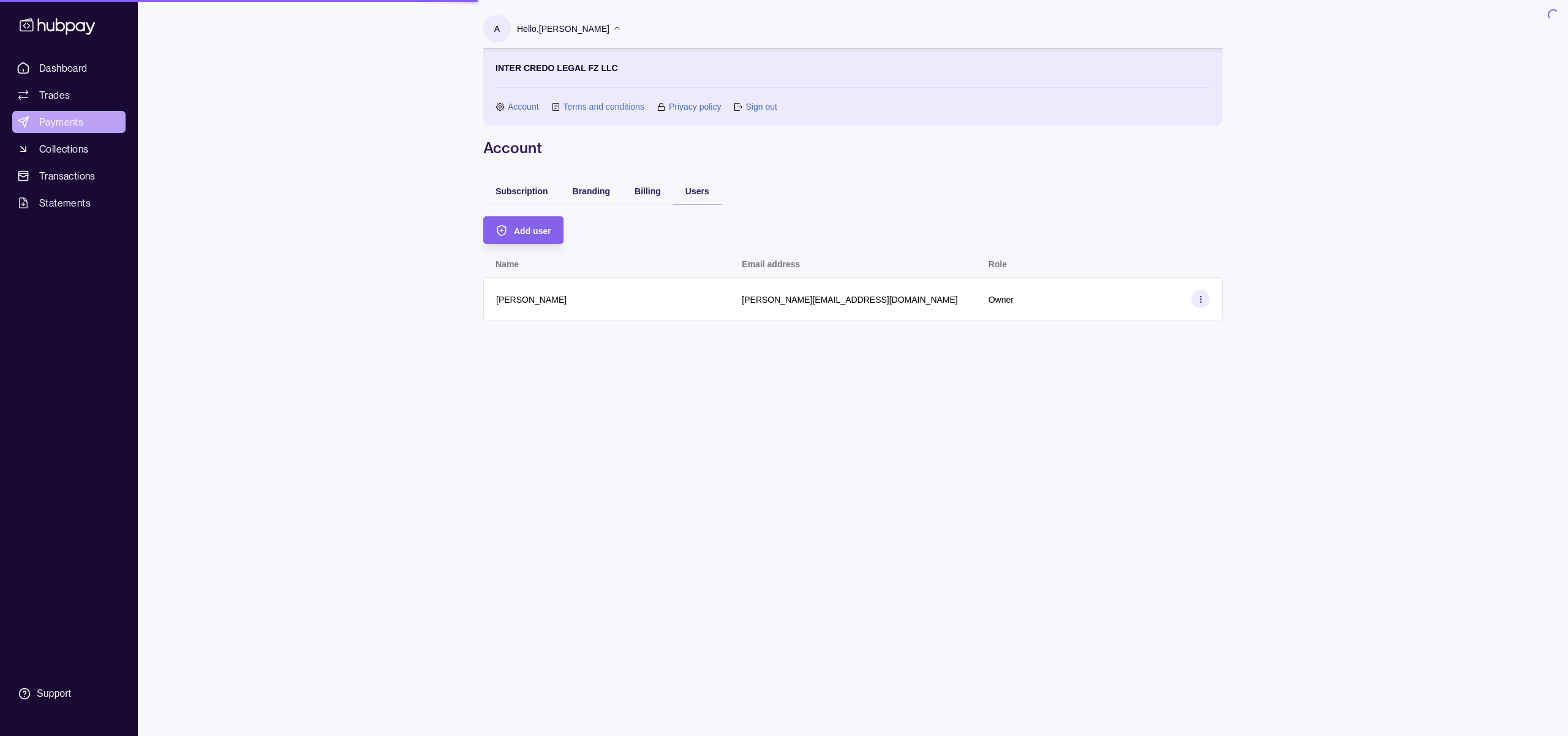
click at [61, 126] on span "Payments" at bounding box center [60, 122] width 44 height 15
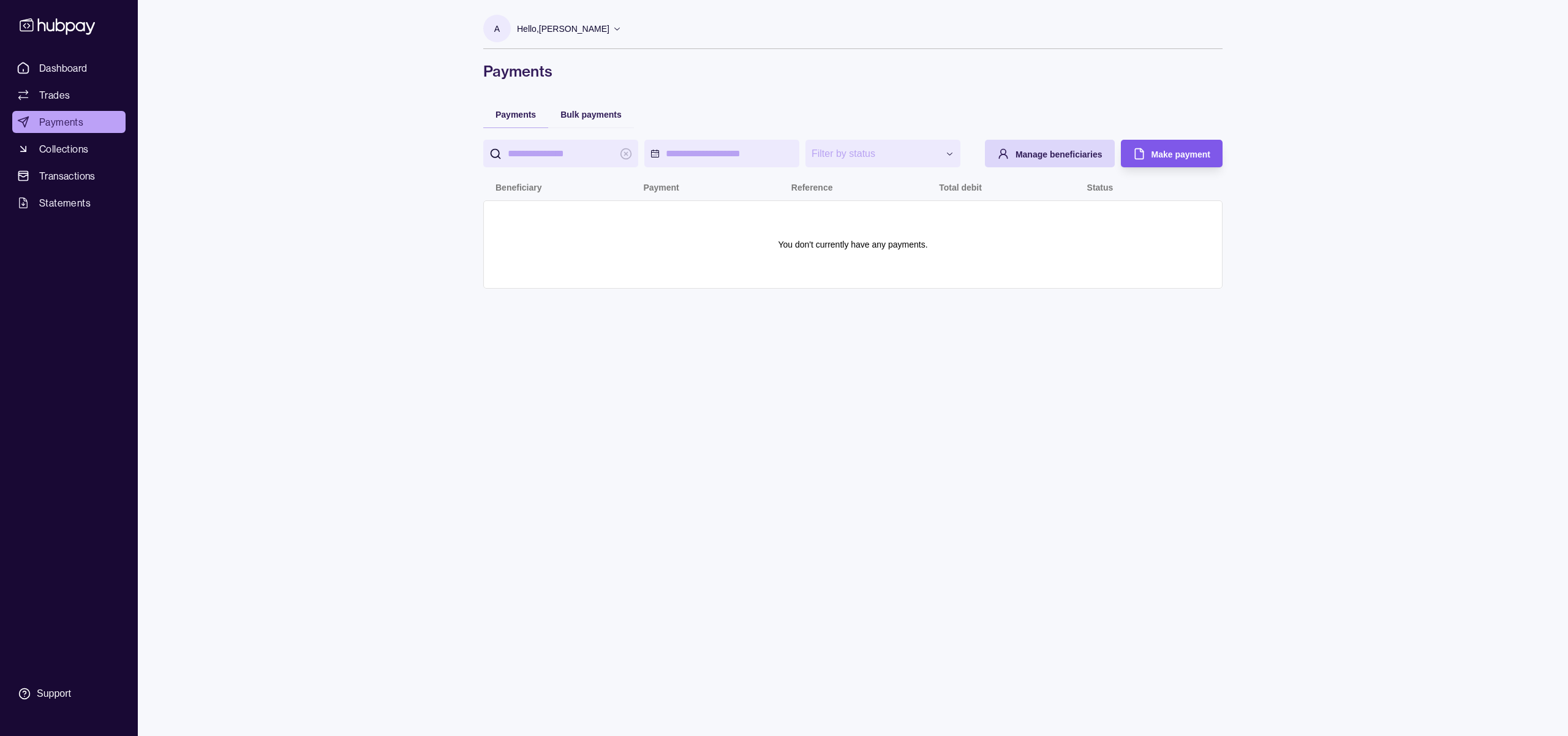
click at [1174, 156] on span "Make payment" at bounding box center [1181, 154] width 58 height 10
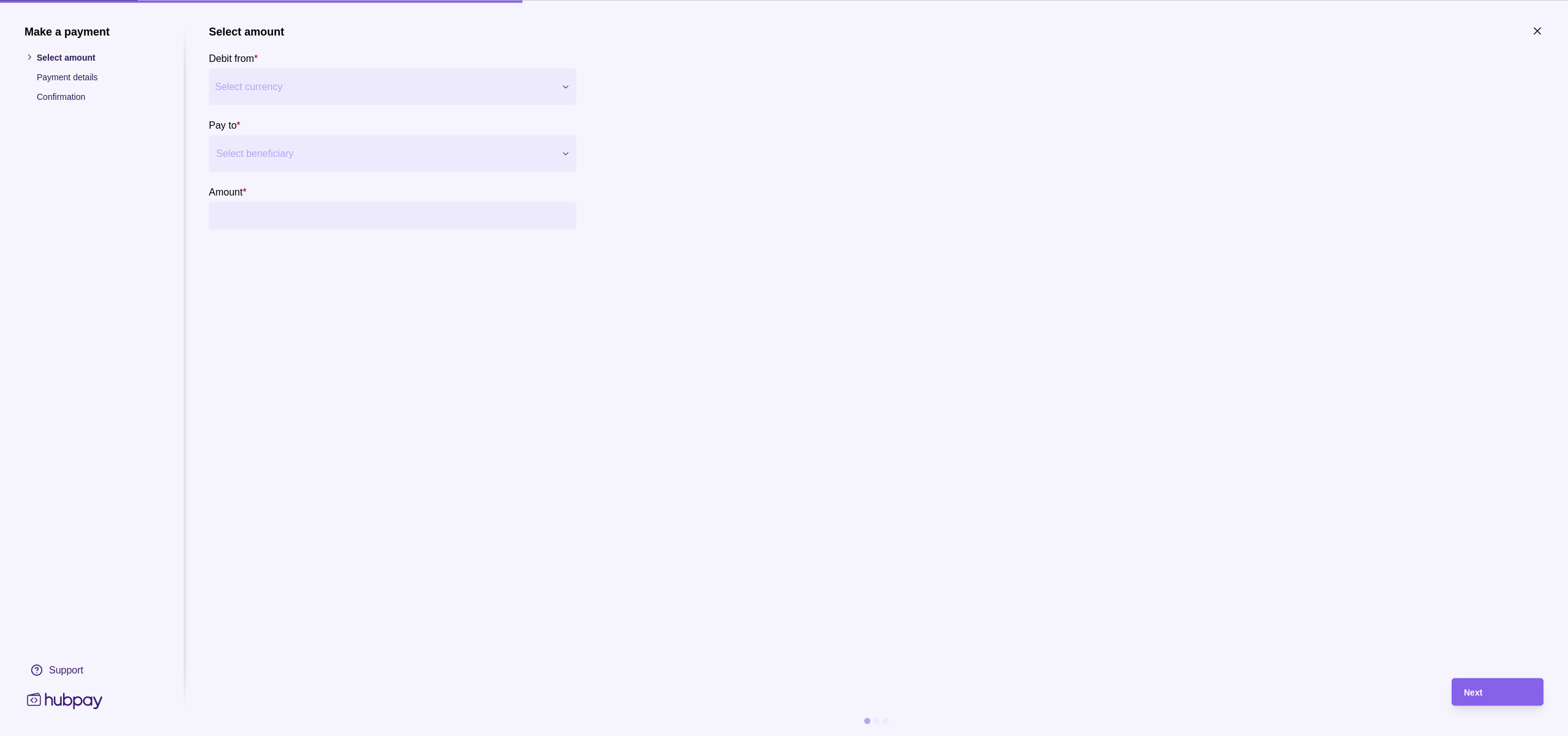
click at [363, 157] on div at bounding box center [385, 153] width 337 height 18
click at [257, 735] on div "Make a payment Select amount Payment details Confirmation Support Select amount…" at bounding box center [784, 736] width 1568 height 0
click at [256, 153] on div at bounding box center [385, 153] width 337 height 18
click at [373, 266] on section "Select amount Debit from * UAE dirham AED Balance AED 686.05 *** *** Pay to * U…" at bounding box center [876, 345] width 1335 height 641
click at [311, 155] on div at bounding box center [385, 153] width 337 height 18
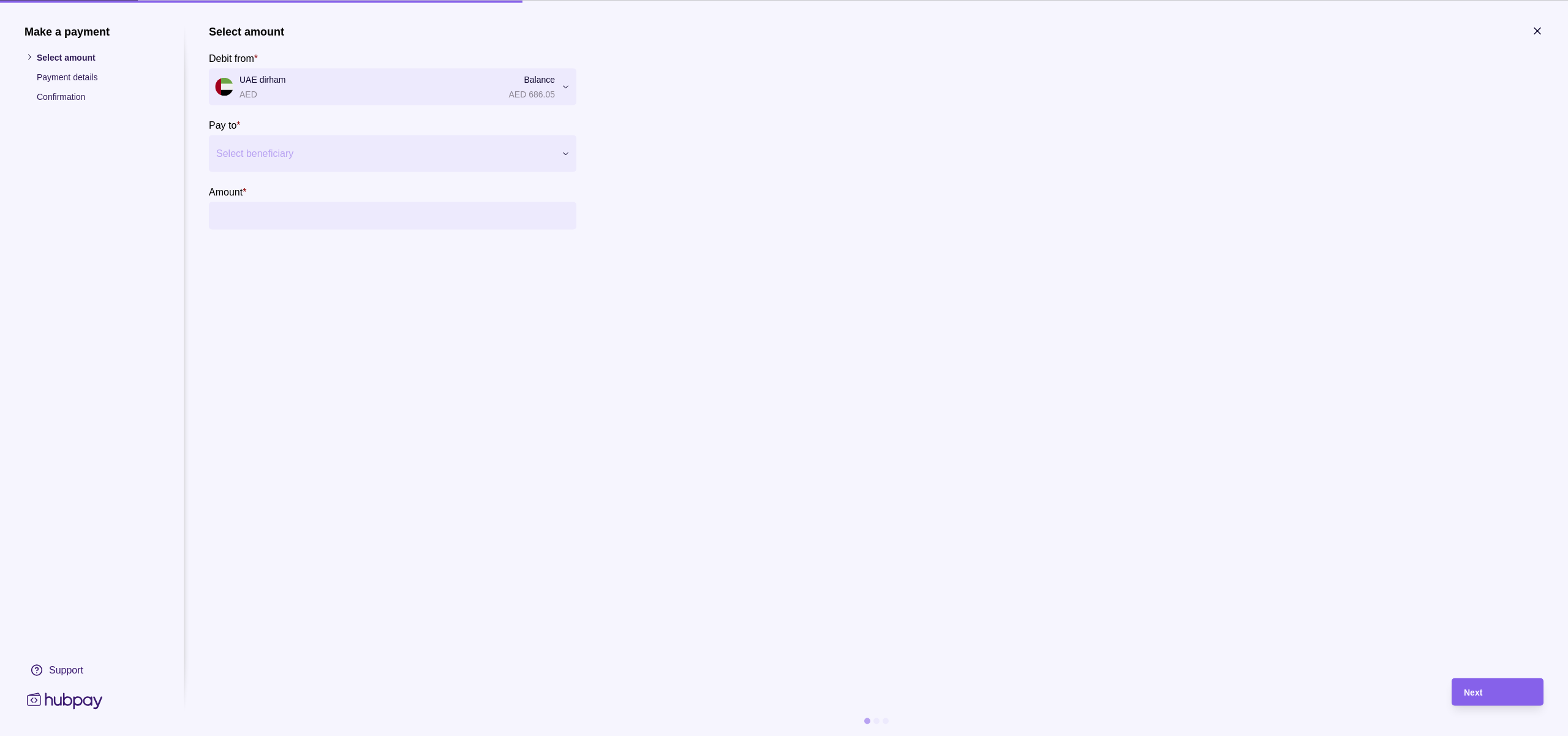
drag, startPoint x: 458, startPoint y: 288, endPoint x: 214, endPoint y: 177, distance: 268.1
click at [455, 287] on section "Select amount Debit from * UAE dirham AED Balance AED 686.05 *** *** Pay to * S…" at bounding box center [876, 345] width 1335 height 641
click at [1538, 29] on icon "button" at bounding box center [1538, 30] width 6 height 6
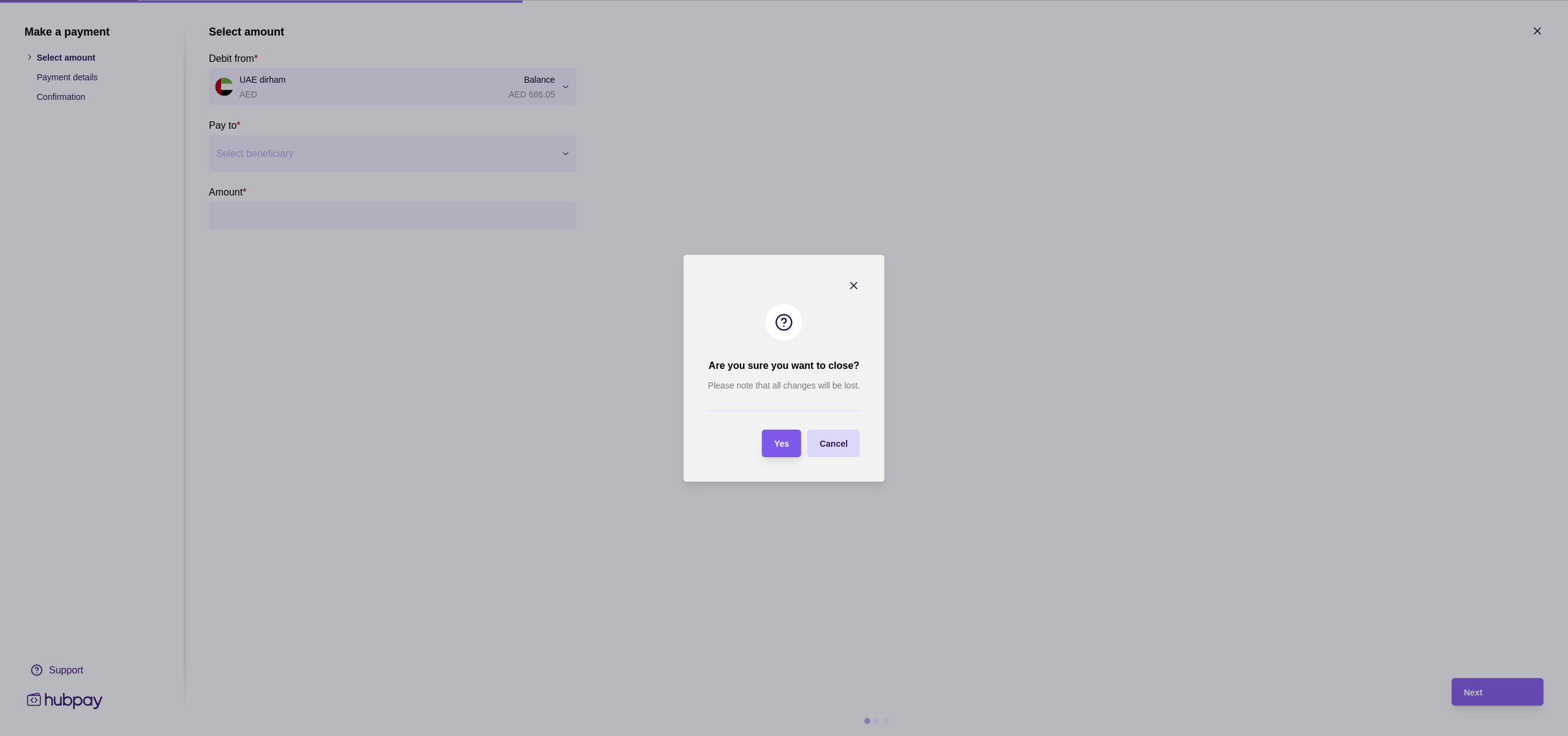
click at [784, 442] on span "Yes" at bounding box center [782, 444] width 15 height 10
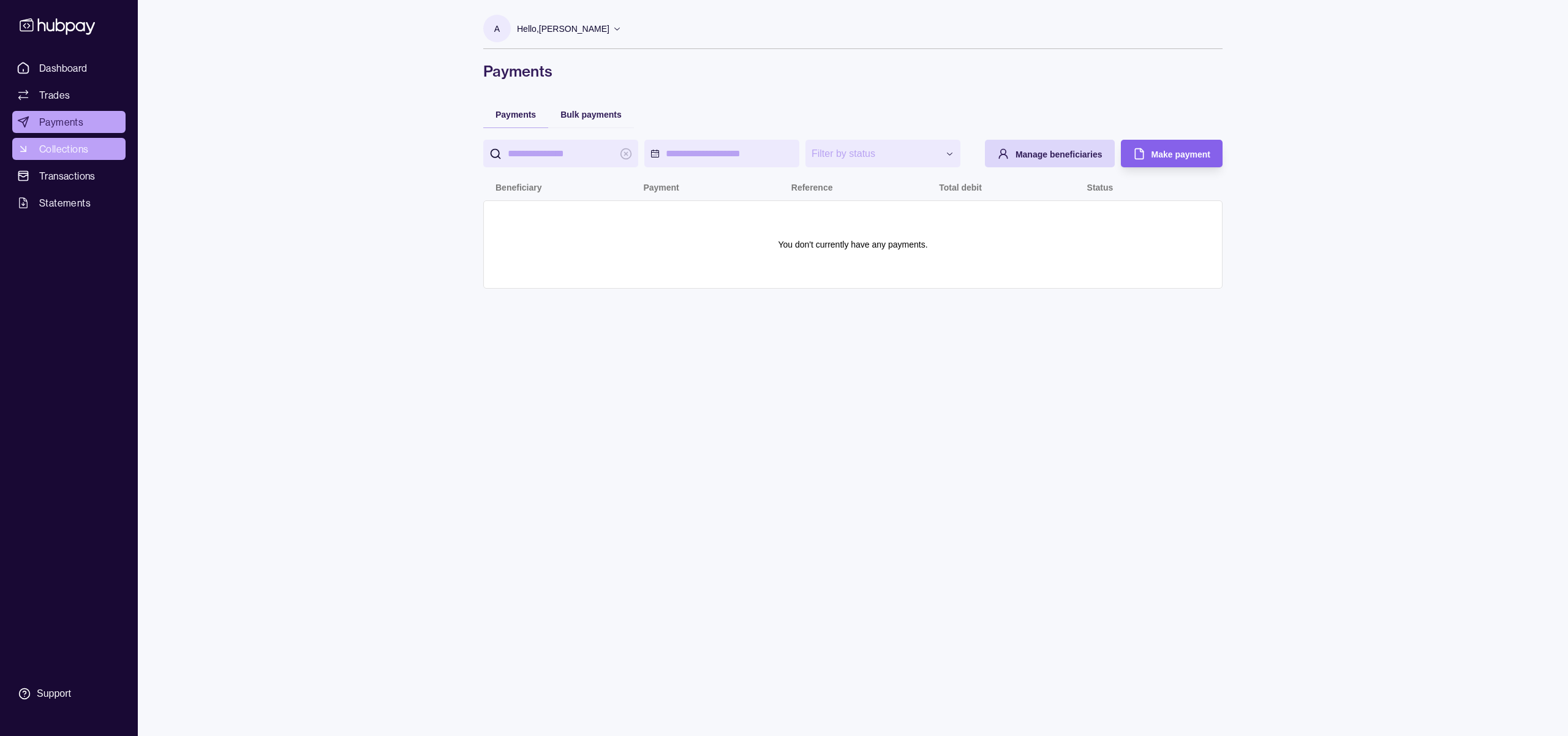
click at [59, 149] on span "Collections" at bounding box center [63, 148] width 49 height 15
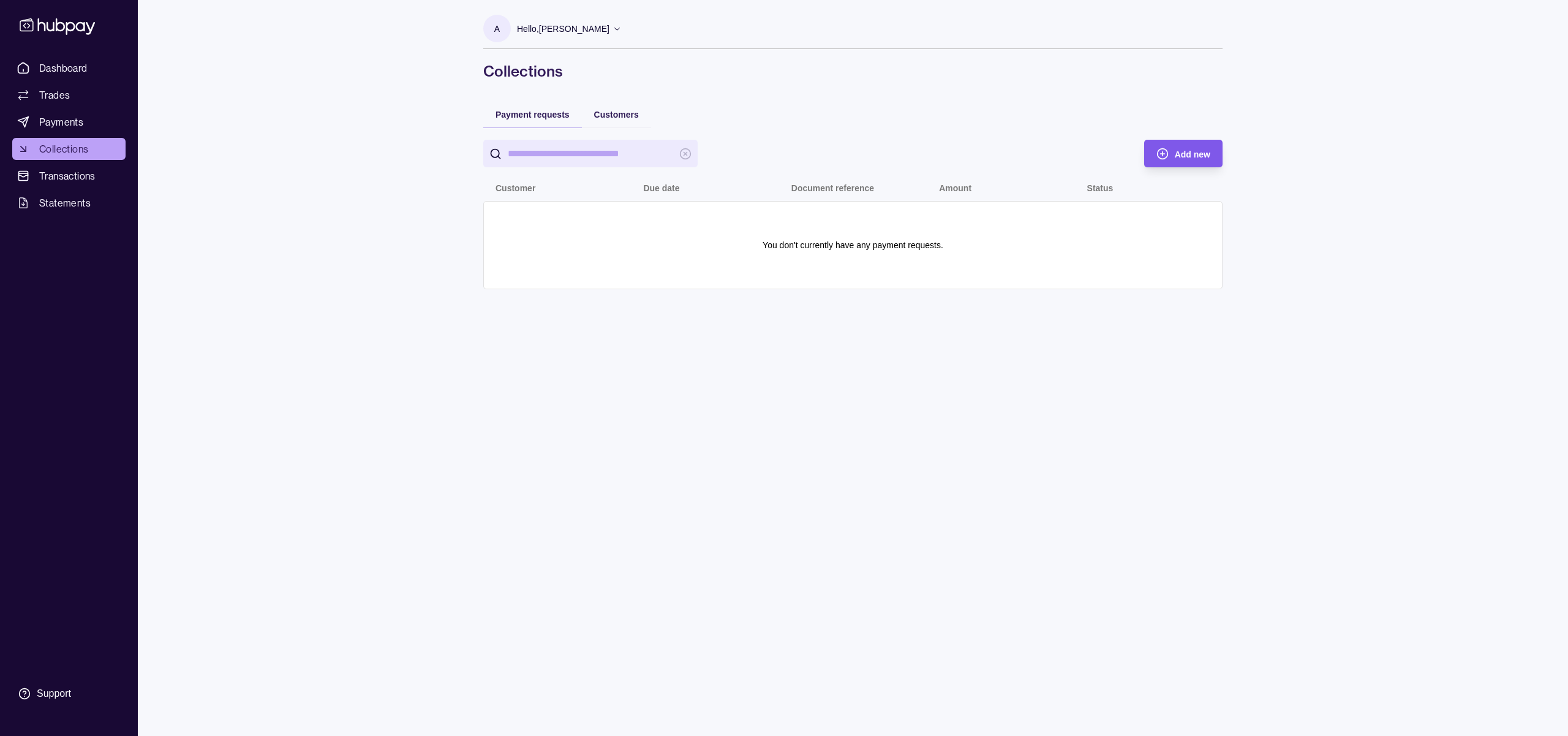
click at [1189, 153] on span "Add new" at bounding box center [1193, 154] width 35 height 10
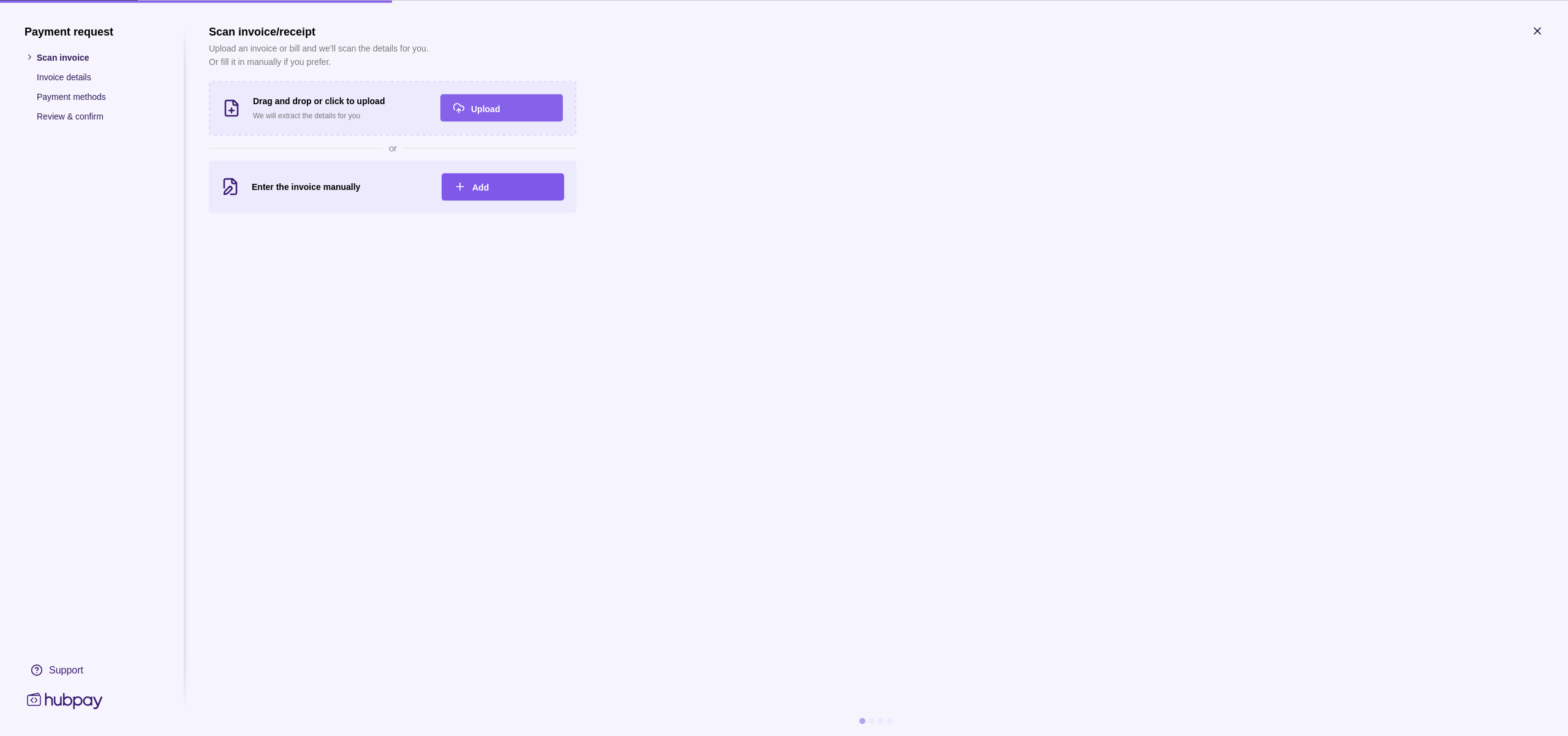
click at [508, 184] on div "Add" at bounding box center [513, 186] width 80 height 15
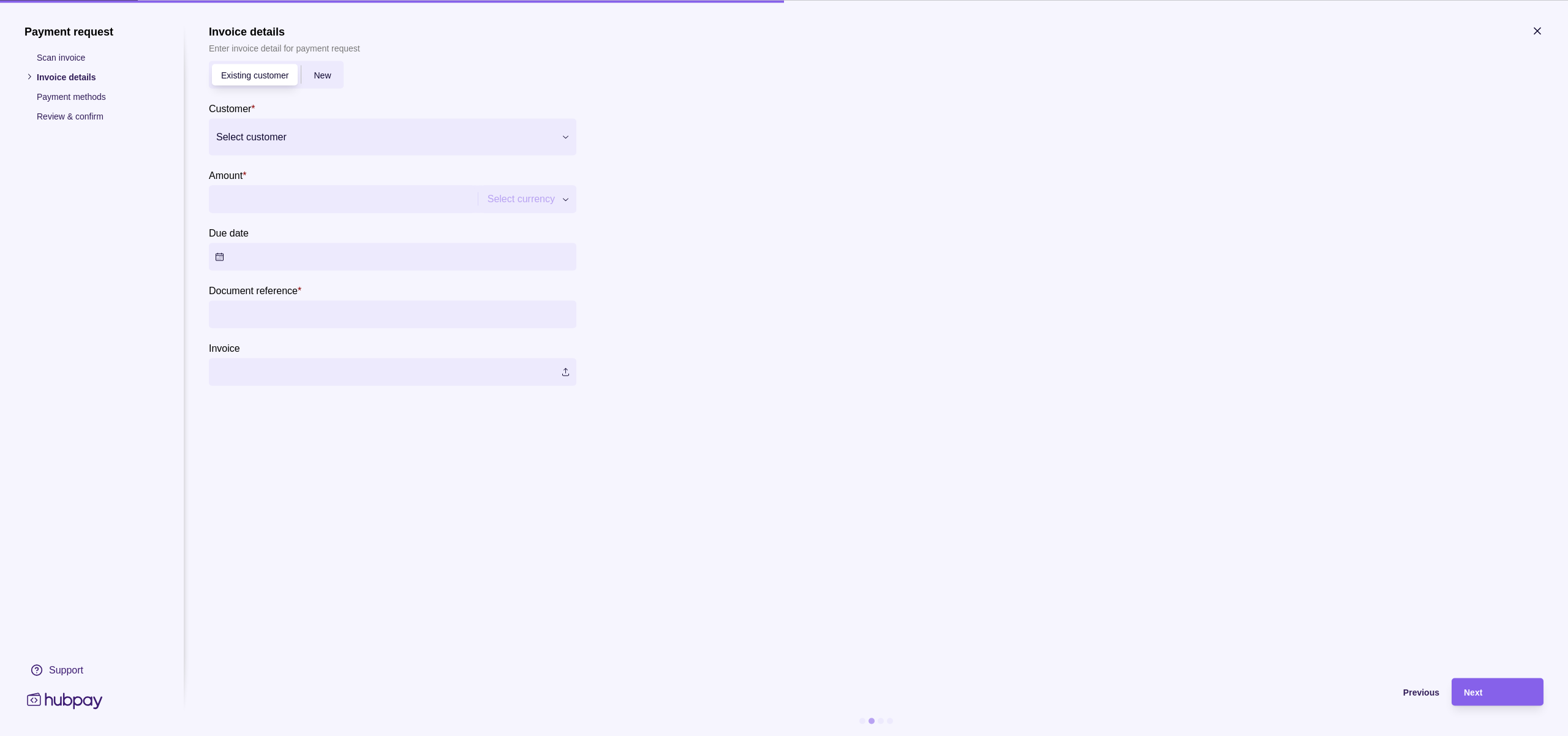
click at [290, 136] on div at bounding box center [385, 136] width 337 height 18
click at [256, 209] on p "Individual" at bounding box center [276, 213] width 70 height 14
click at [273, 197] on input "Amount *" at bounding box center [342, 199] width 253 height 27
click at [345, 202] on input "Amount *" at bounding box center [342, 199] width 253 height 27
click at [263, 196] on input "Amount *" at bounding box center [342, 199] width 253 height 27
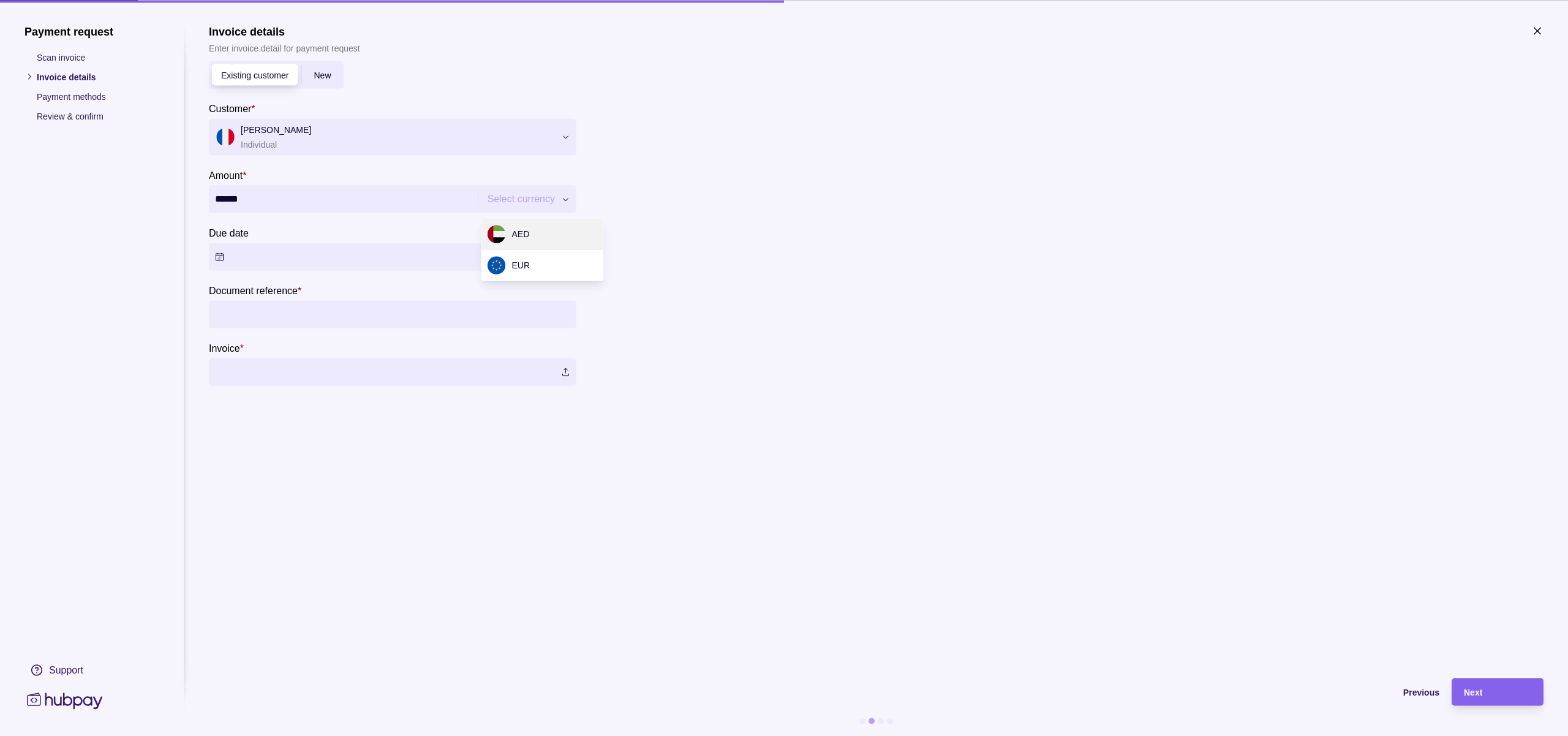
click at [498, 735] on div "Payment request Scan invoice Invoice details Payment methods Review & confirm S…" at bounding box center [784, 736] width 1568 height 0
type input "*********"
click at [363, 264] on button "Due date" at bounding box center [392, 256] width 367 height 27
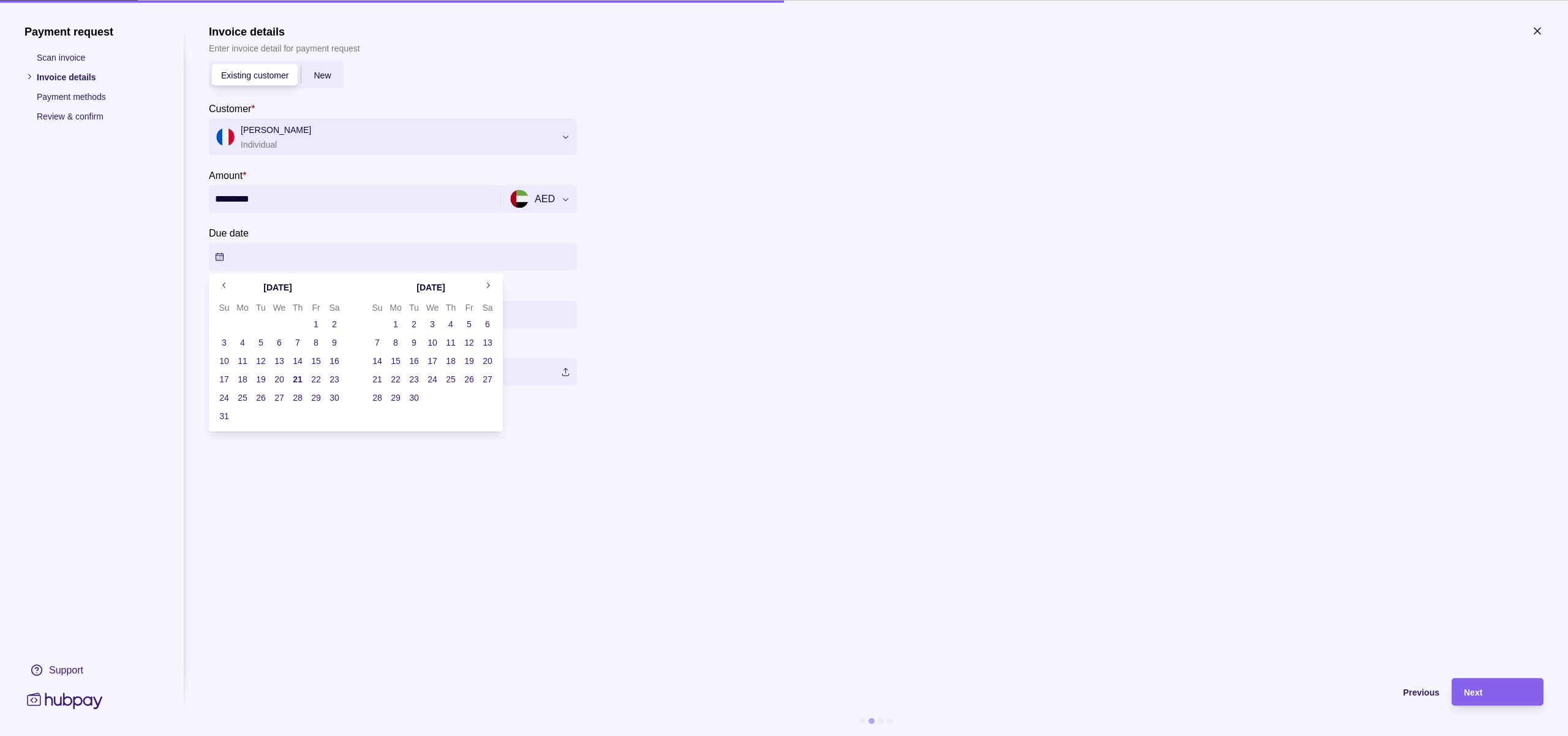
drag, startPoint x: 1134, startPoint y: 382, endPoint x: 1092, endPoint y: 377, distance: 42.3
click at [1134, 382] on section "Invoice details Enter invoice detail for payment request Existing customer New …" at bounding box center [876, 205] width 1335 height 361
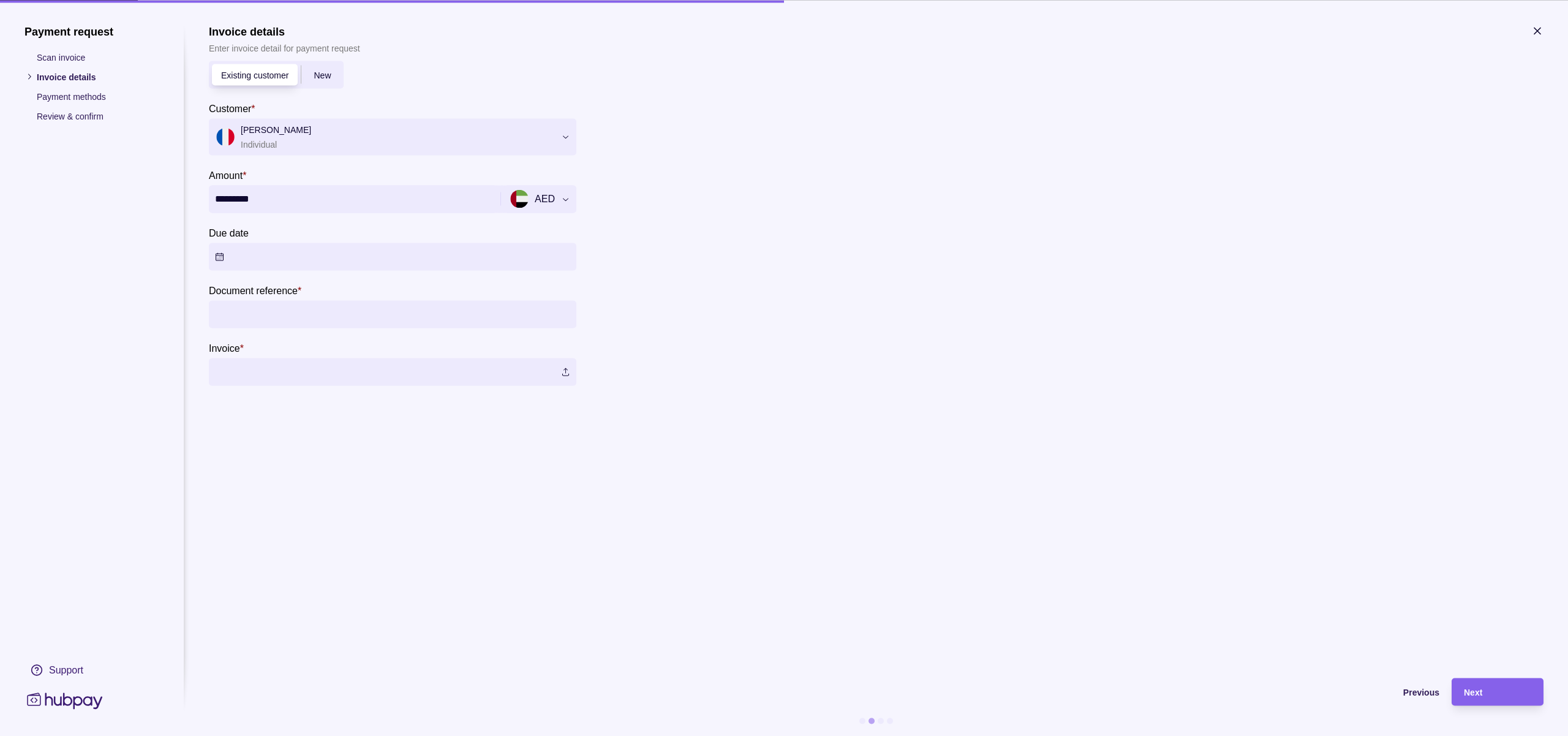
click at [370, 323] on input "Document reference *" at bounding box center [393, 314] width 356 height 27
type input "*******"
click at [323, 379] on label at bounding box center [392, 371] width 367 height 27
click at [1465, 685] on div "Next" at bounding box center [1497, 691] width 67 height 15
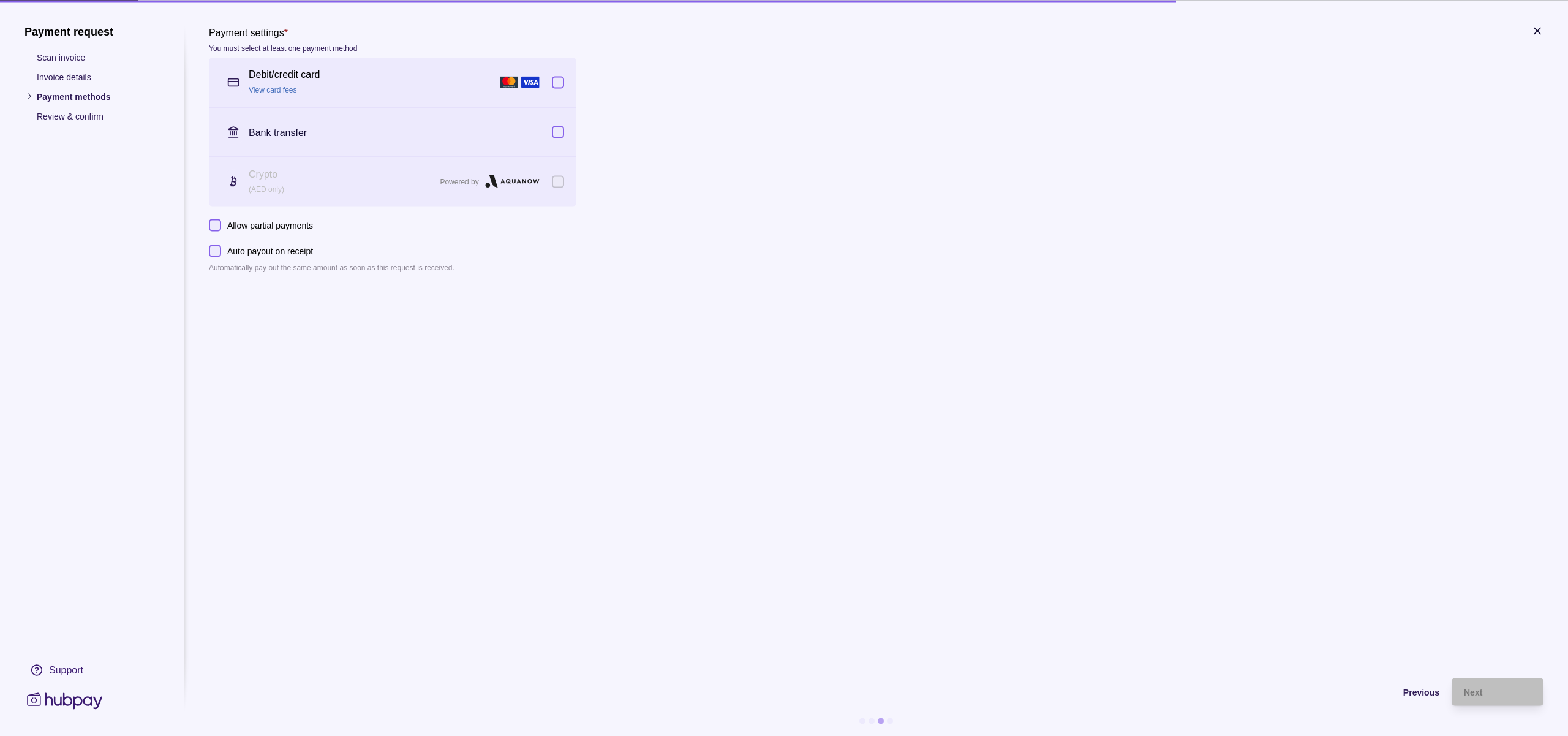
click at [561, 82] on button "button" at bounding box center [557, 82] width 13 height 13
click at [1478, 685] on div "Next" at bounding box center [1497, 691] width 67 height 15
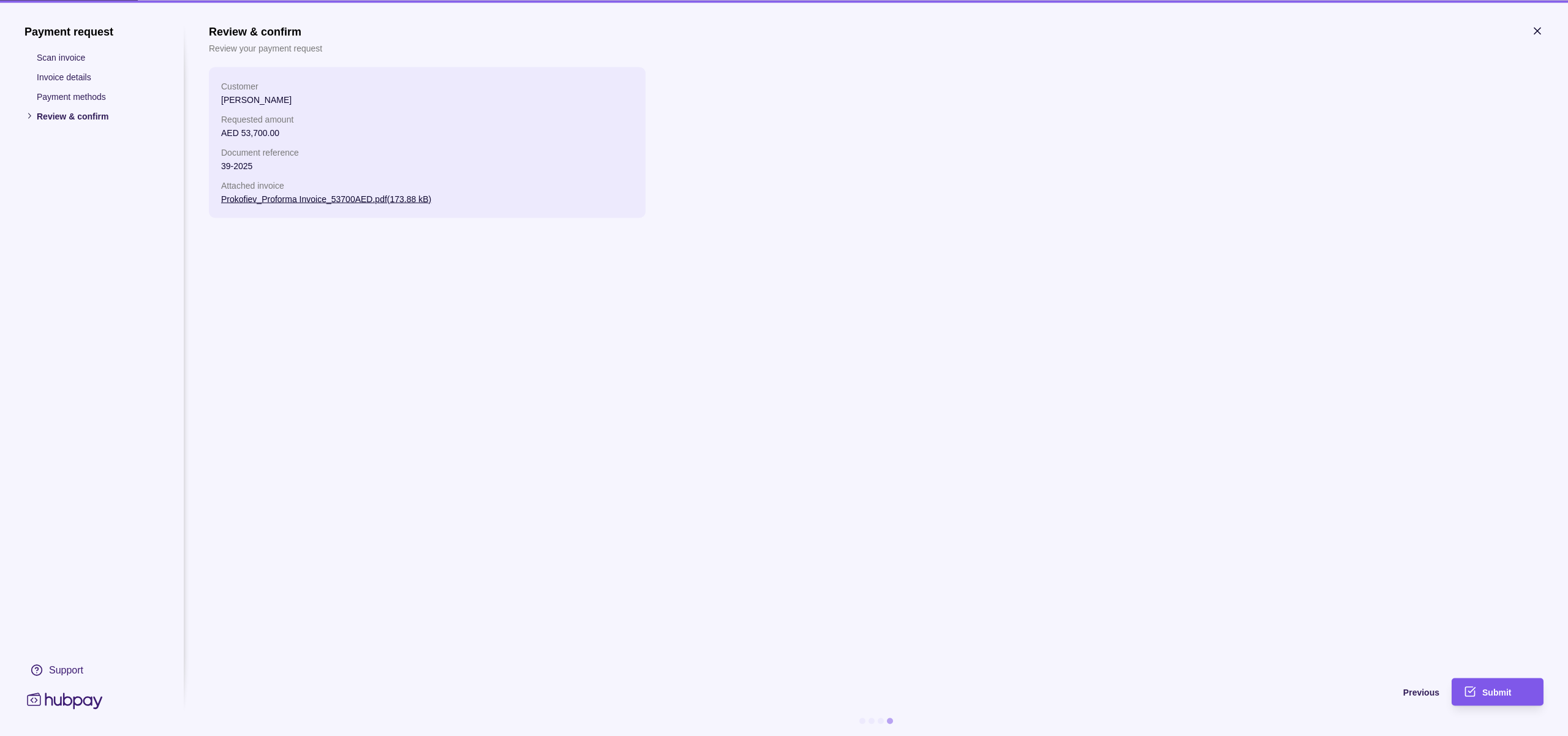
click at [1487, 689] on span "Submit" at bounding box center [1497, 692] width 29 height 10
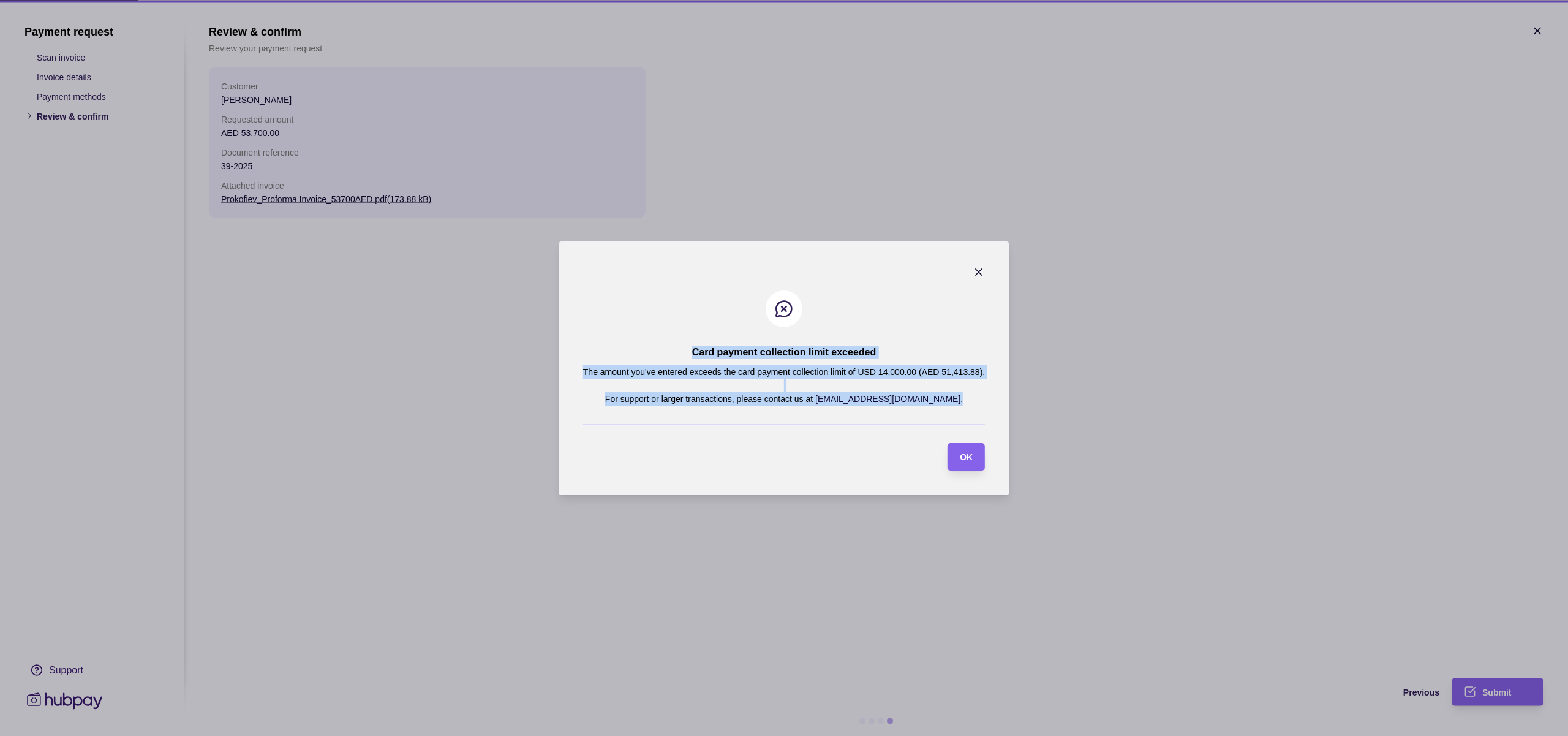
drag, startPoint x: 684, startPoint y: 350, endPoint x: 971, endPoint y: 397, distance: 290.8
click at [971, 397] on section "Card payment collection limit exceeded The amount you've entered exceeds the ca…" at bounding box center [784, 368] width 451 height 253
click at [966, 456] on span "OK" at bounding box center [966, 457] width 13 height 10
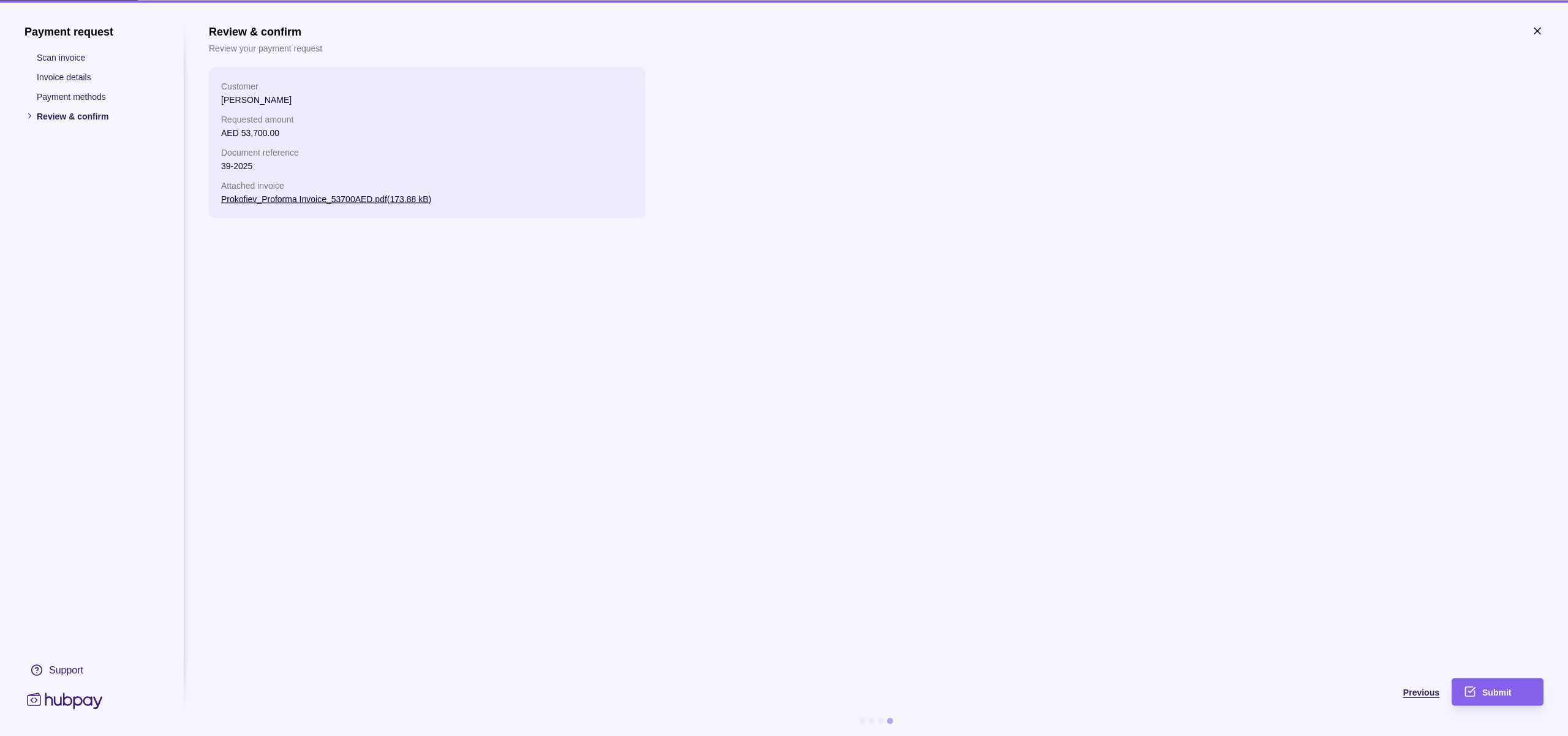
click at [1431, 695] on span "Previous" at bounding box center [1421, 692] width 36 height 10
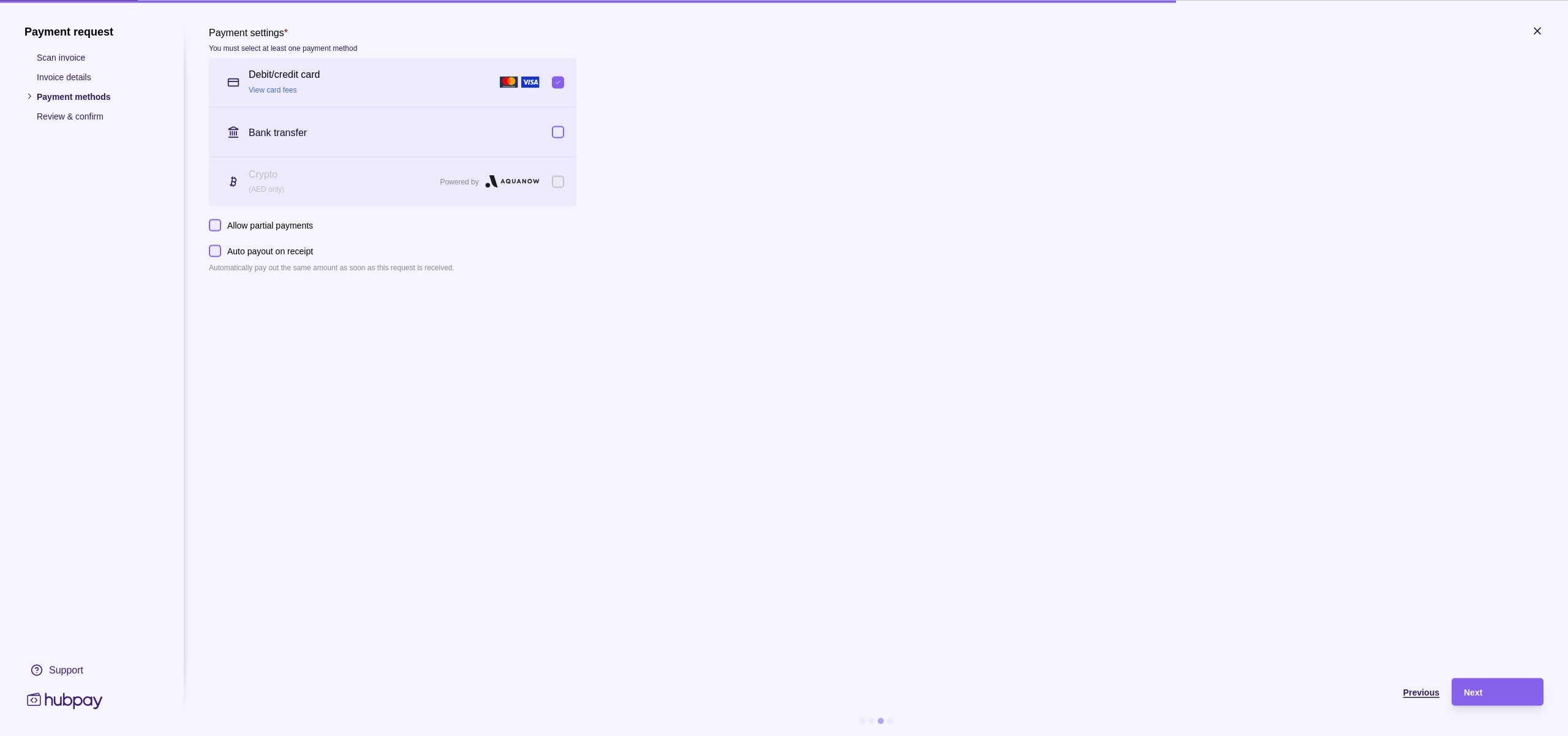
click at [1405, 693] on span "Previous" at bounding box center [1421, 692] width 36 height 10
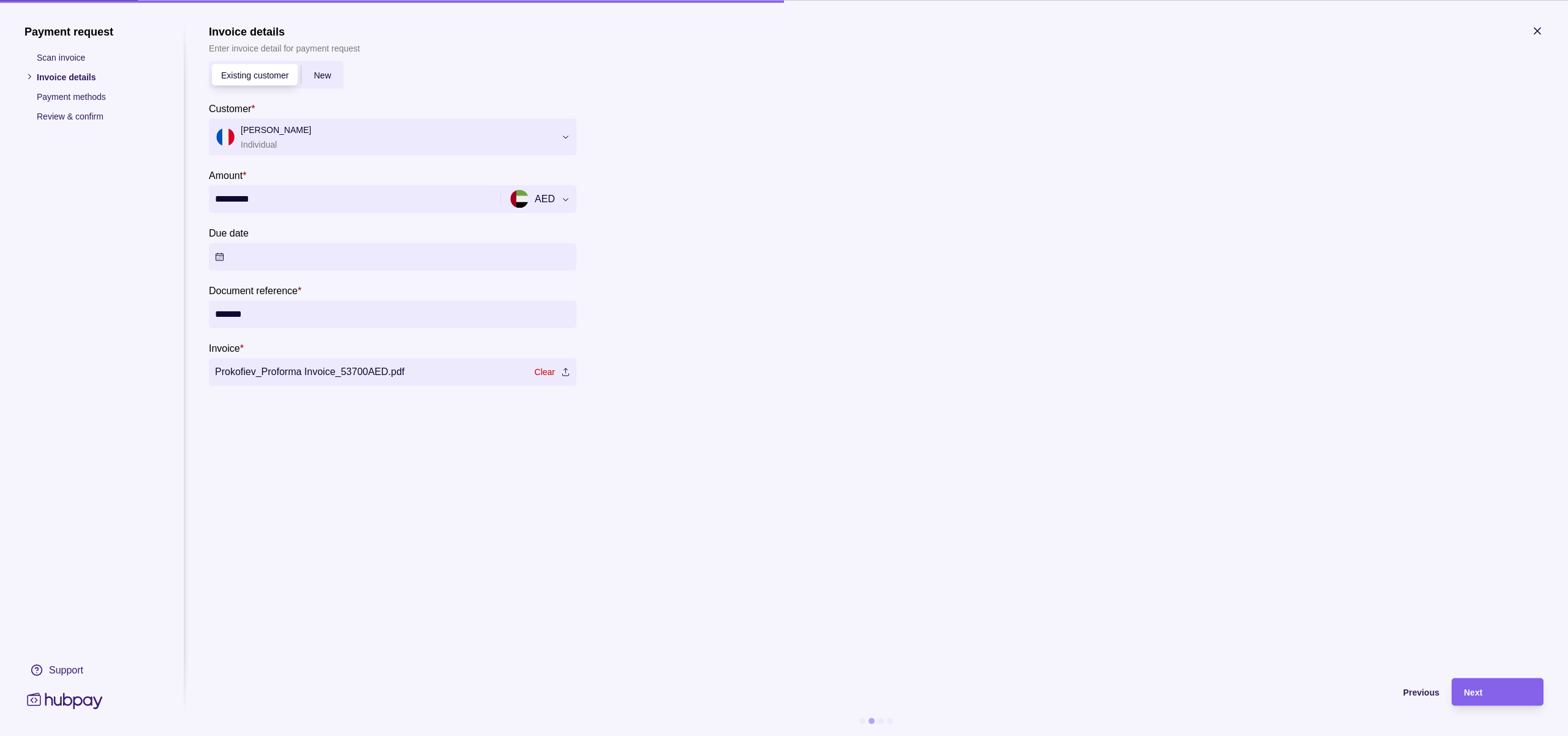
click at [294, 195] on input "*********" at bounding box center [354, 199] width 277 height 27
click at [292, 195] on input "*********" at bounding box center [354, 199] width 277 height 27
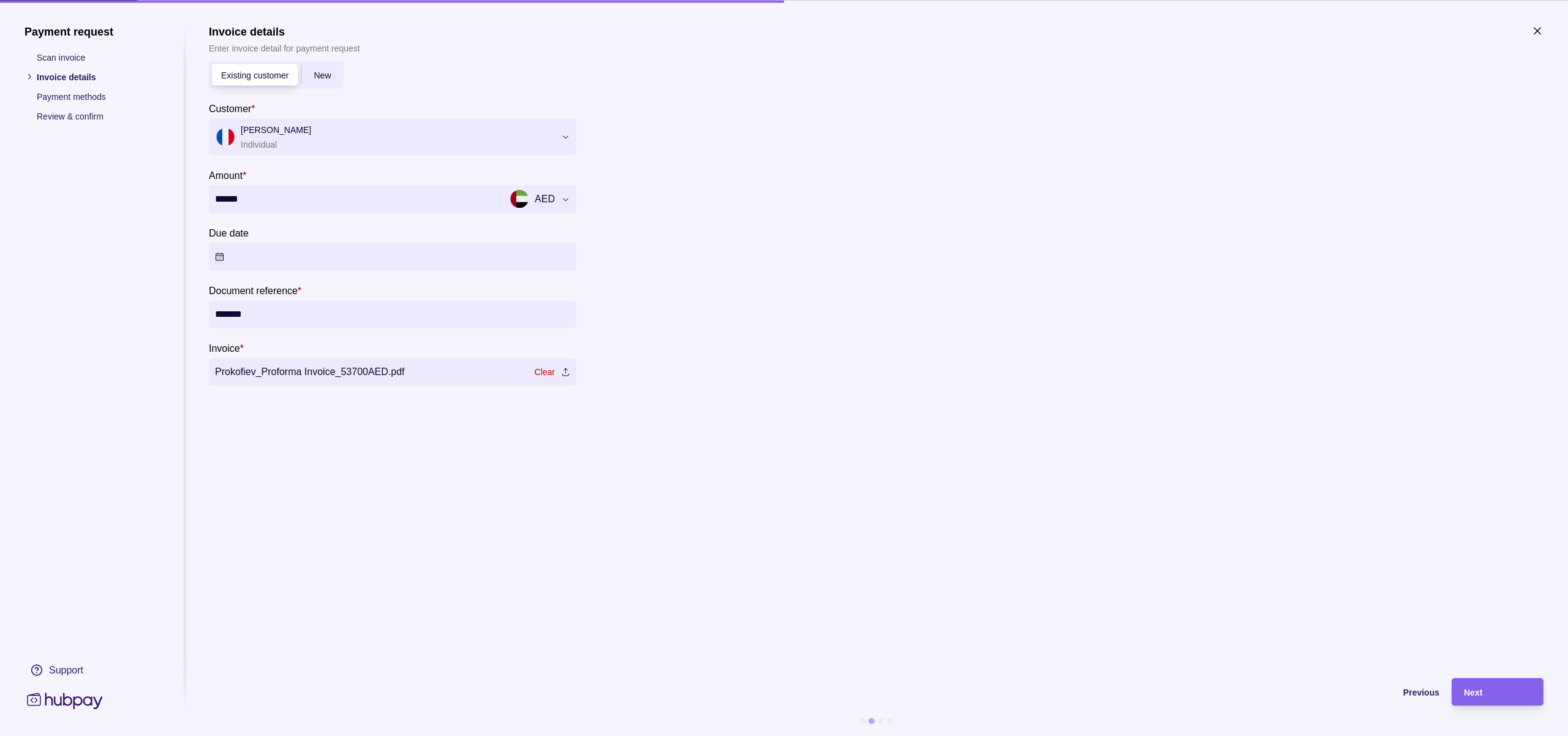
type input "******"
click at [812, 440] on section "Invoice details Enter invoice detail for payment request Existing customer New …" at bounding box center [876, 345] width 1335 height 641
click at [1473, 693] on span "Next" at bounding box center [1472, 692] width 19 height 10
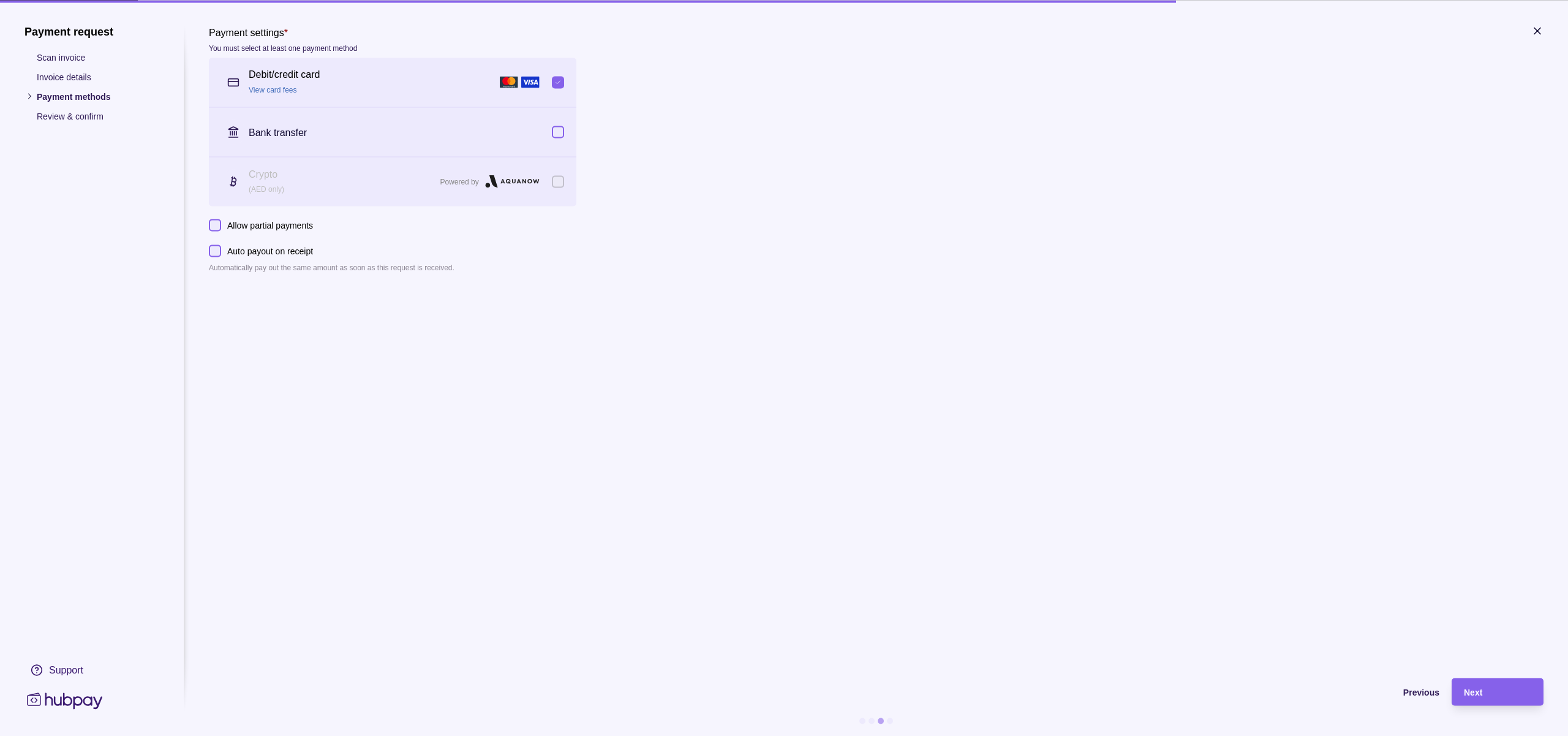
click at [521, 179] on icon at bounding box center [513, 182] width 55 height 16
click at [475, 185] on p "Powered by" at bounding box center [459, 181] width 39 height 14
click at [1424, 689] on span "Previous" at bounding box center [1421, 692] width 36 height 10
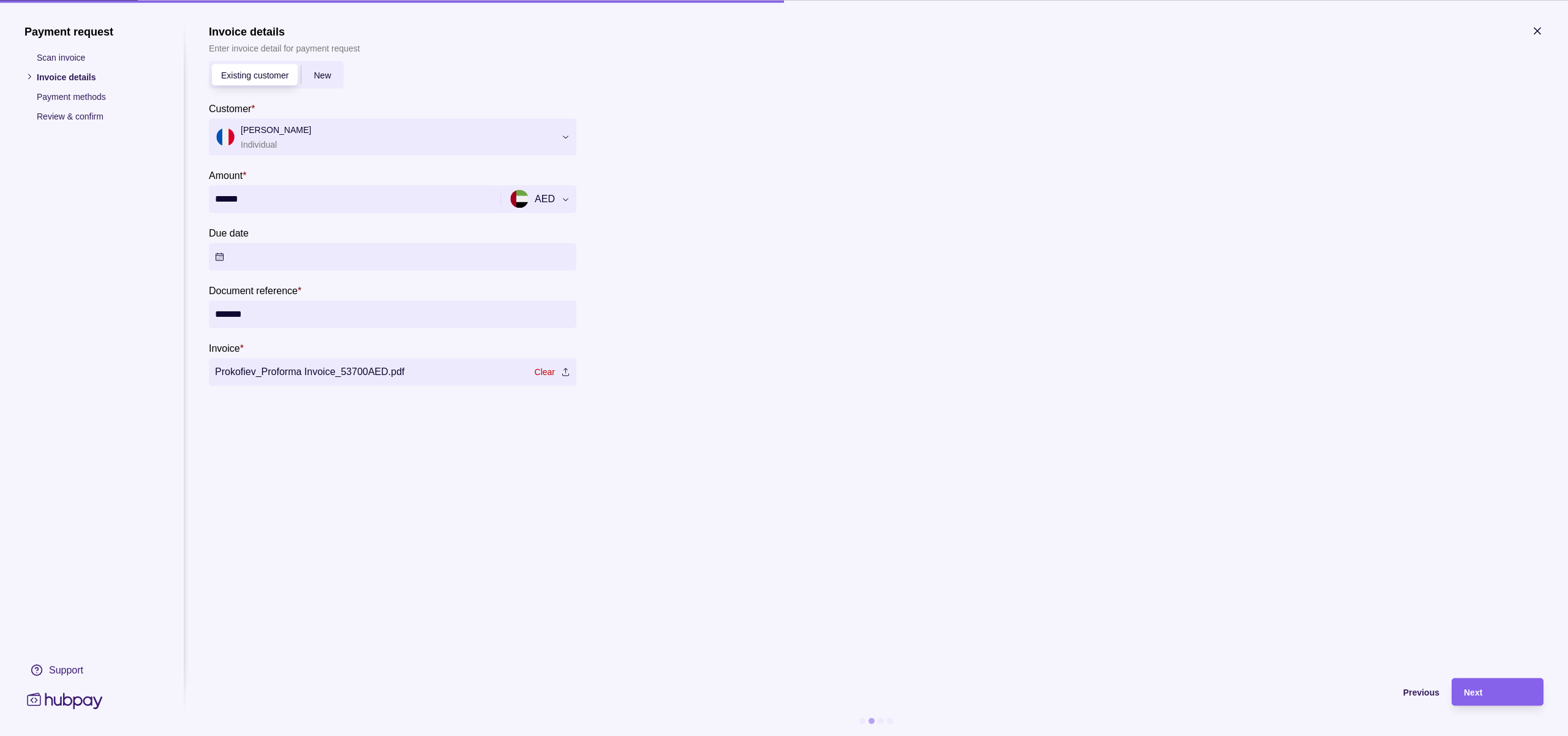
click at [254, 199] on input "******" at bounding box center [354, 199] width 277 height 27
type input "*****"
click at [1488, 682] on div "Next" at bounding box center [1489, 691] width 86 height 27
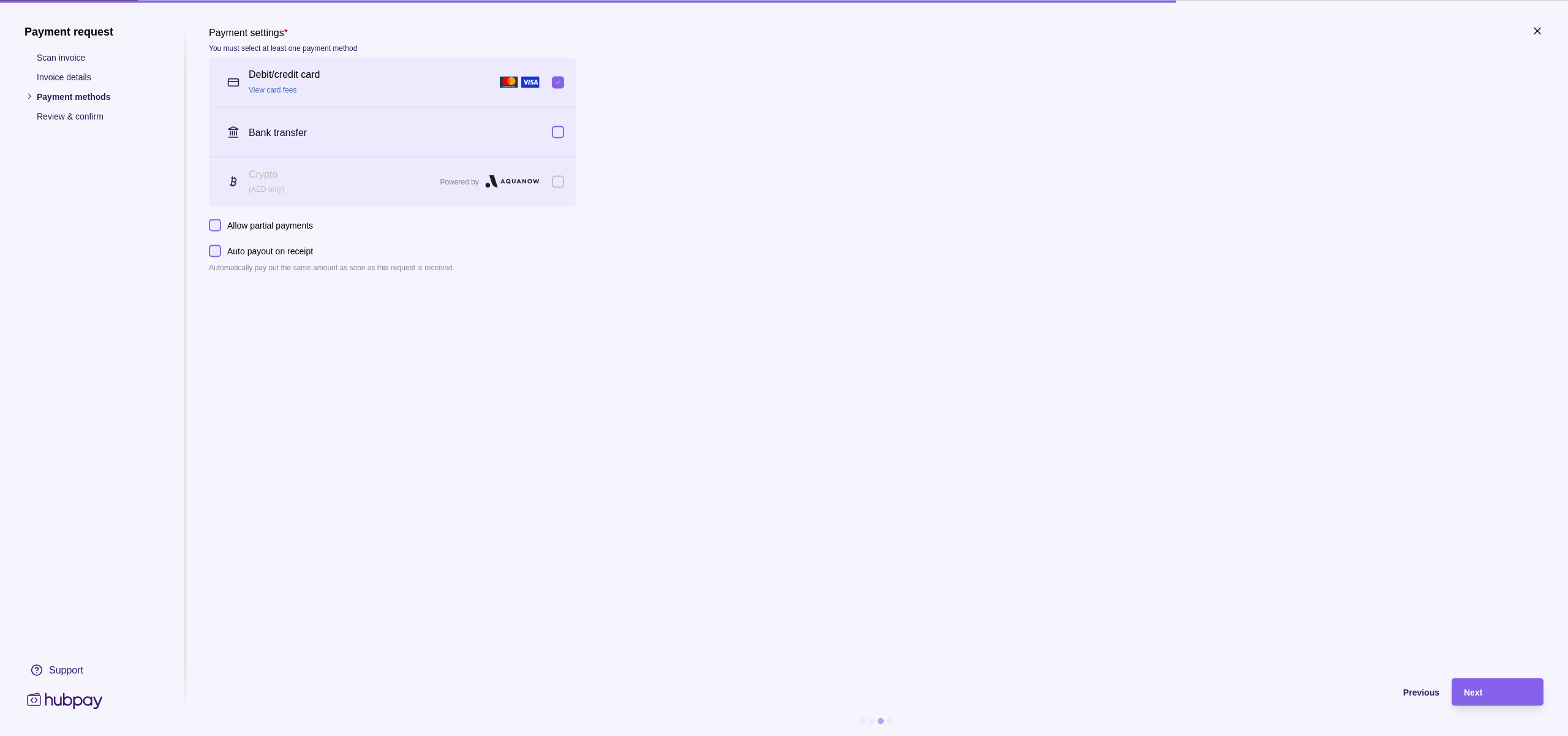
click at [558, 79] on button "button" at bounding box center [557, 82] width 13 height 13
click at [1413, 694] on span "Previous" at bounding box center [1421, 692] width 36 height 10
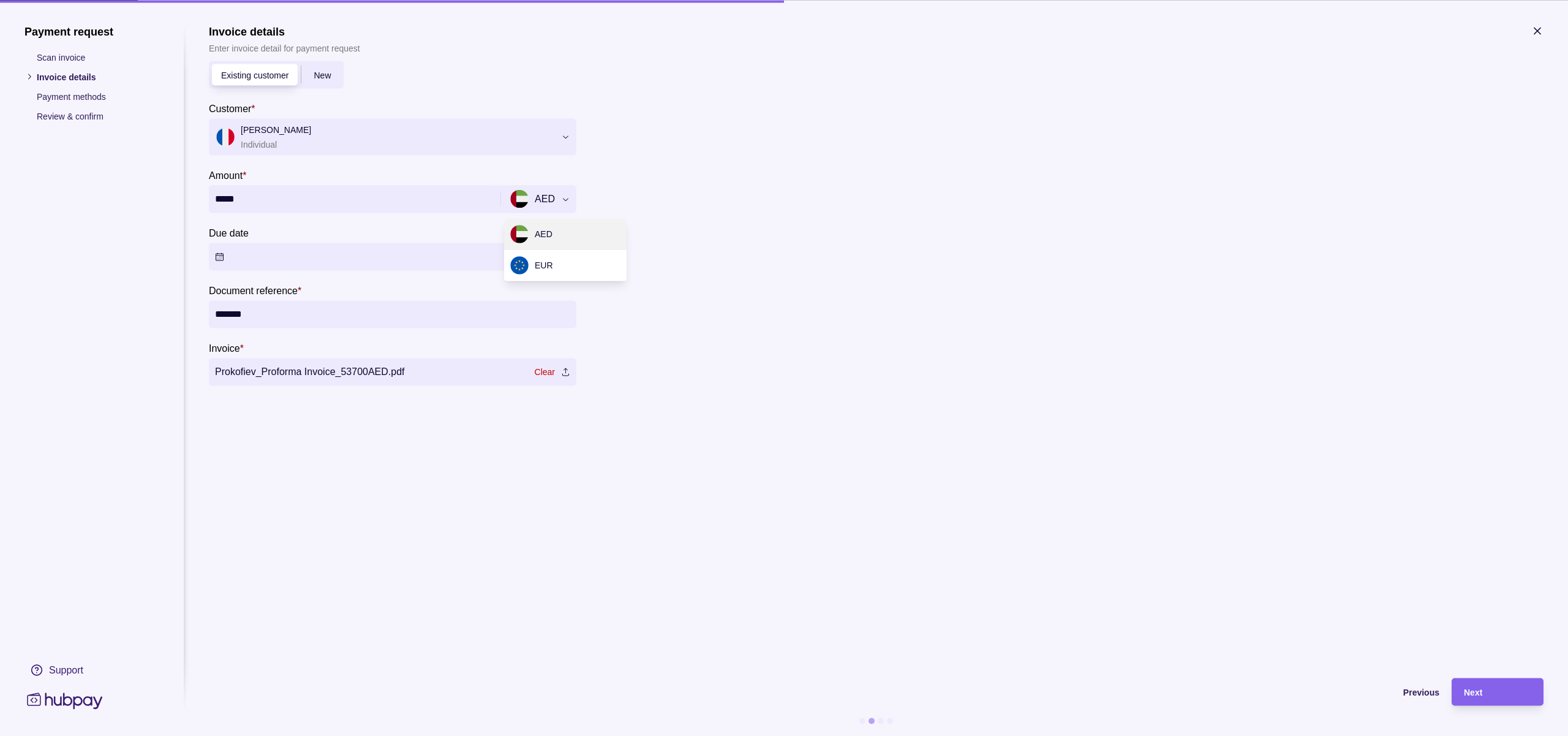
click at [545, 735] on div "Payment request Scan invoice Invoice details Payment methods Review & confirm S…" at bounding box center [784, 736] width 1568 height 0
click at [801, 735] on div "Payment request Scan invoice Invoice details Payment methods Review & confirm S…" at bounding box center [784, 736] width 1568 height 0
click at [263, 313] on input "*******" at bounding box center [393, 314] width 356 height 27
click at [227, 313] on input "*******" at bounding box center [393, 314] width 356 height 27
type input "******"
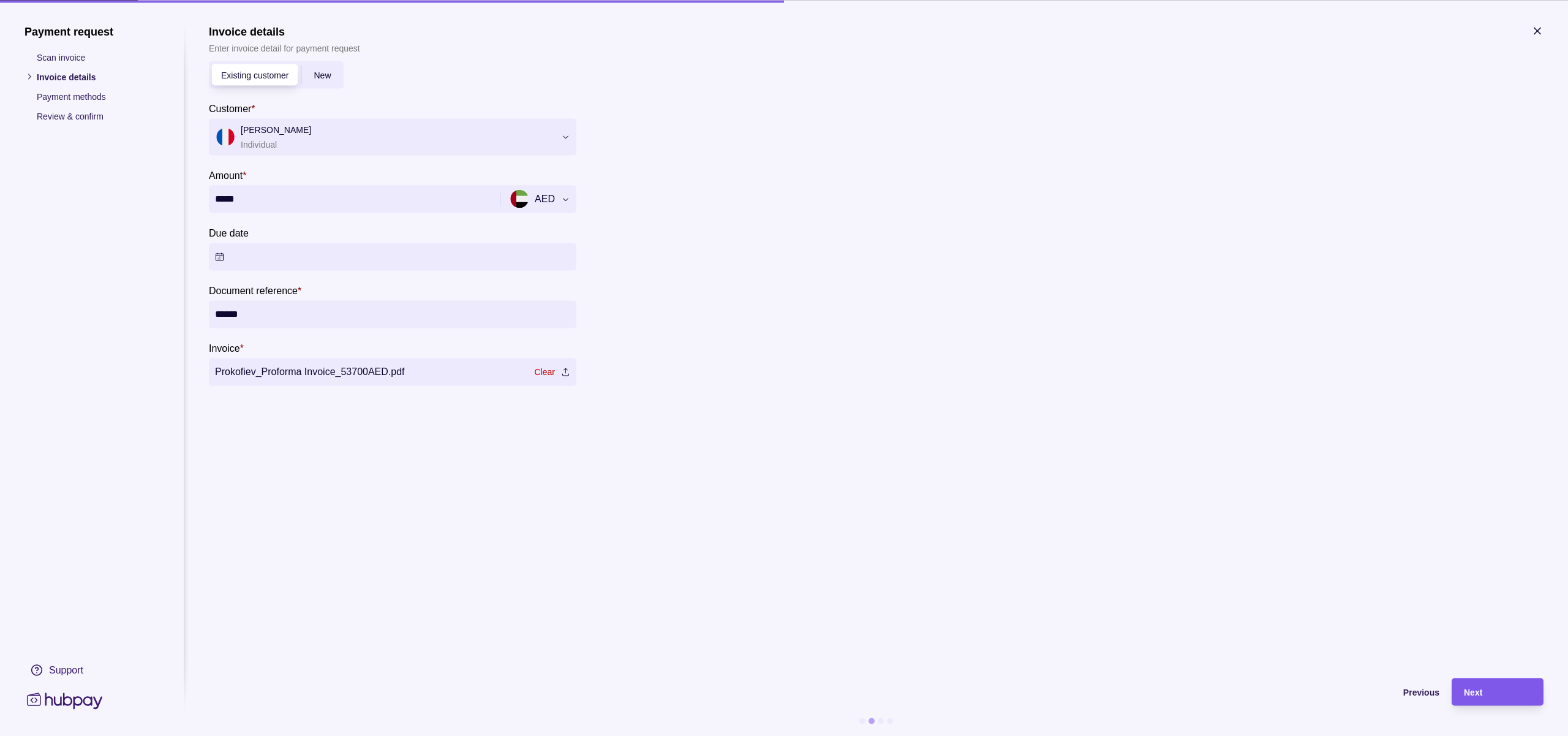
click at [1494, 692] on div "Next" at bounding box center [1497, 691] width 67 height 15
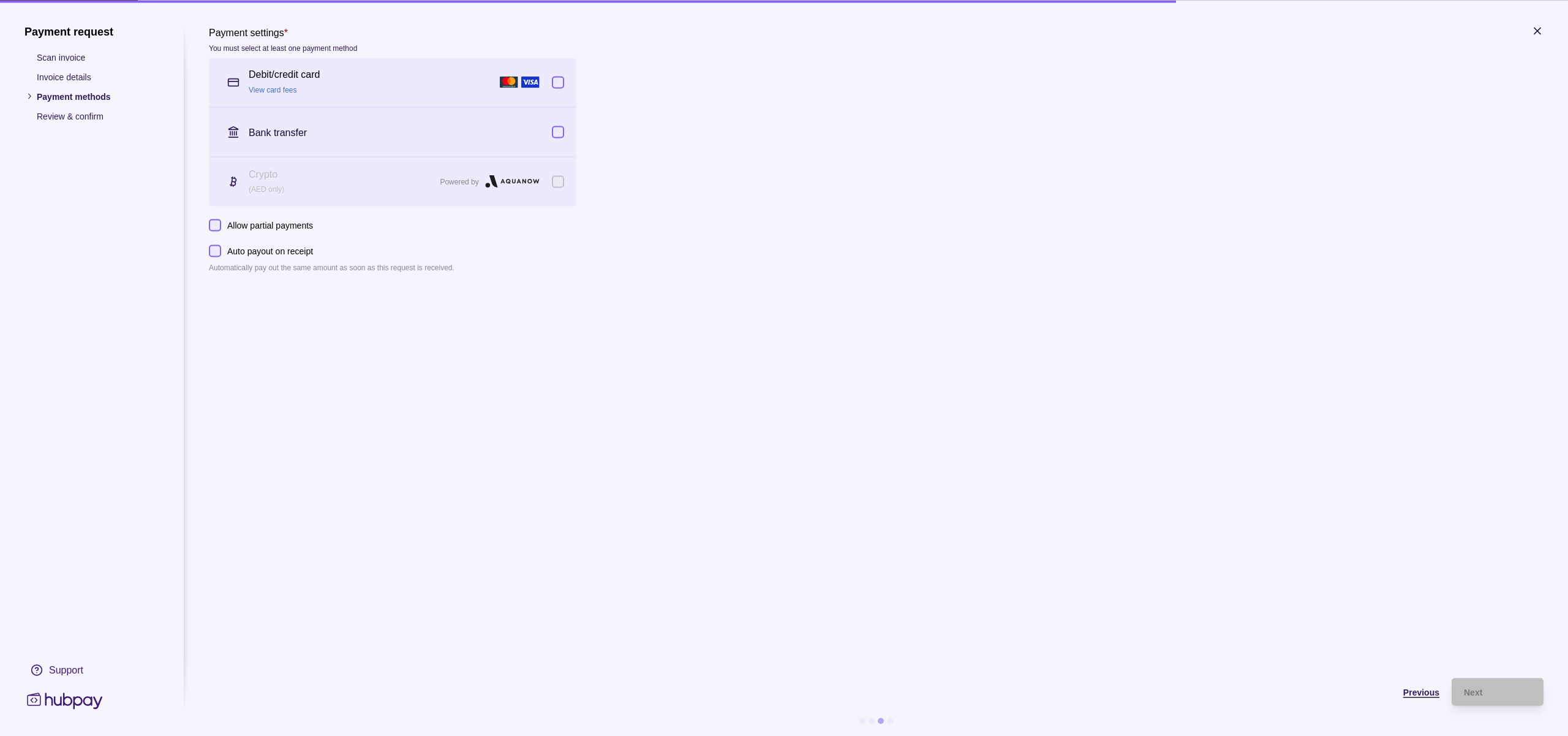
click at [1414, 696] on span "Previous" at bounding box center [1421, 692] width 36 height 10
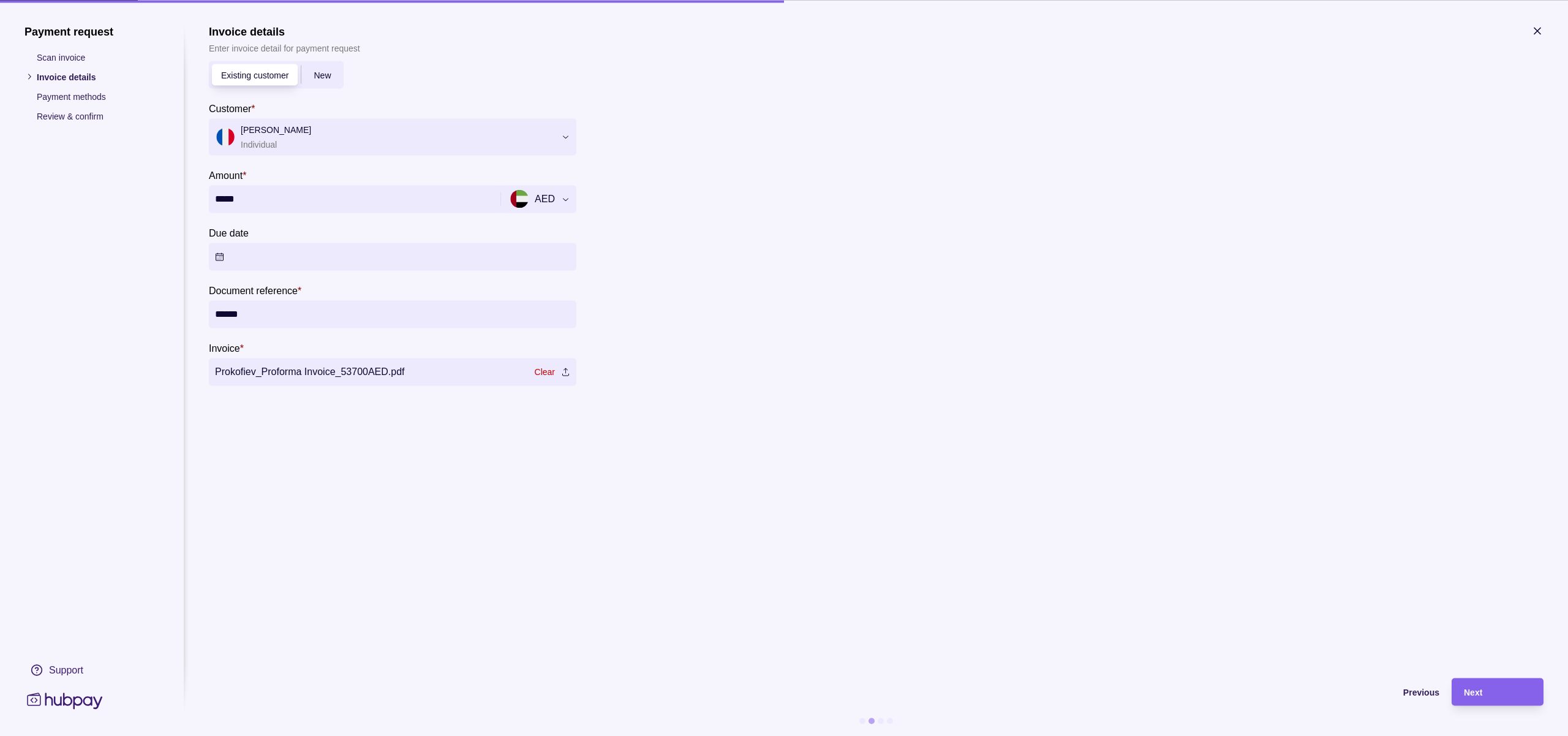
drag, startPoint x: 227, startPoint y: 312, endPoint x: 233, endPoint y: 330, distance: 19.0
click at [227, 313] on input "******" at bounding box center [393, 314] width 356 height 27
type input "*******"
click at [535, 369] on link "Clear" at bounding box center [545, 372] width 20 height 14
click at [1493, 696] on div "Next" at bounding box center [1497, 691] width 67 height 15
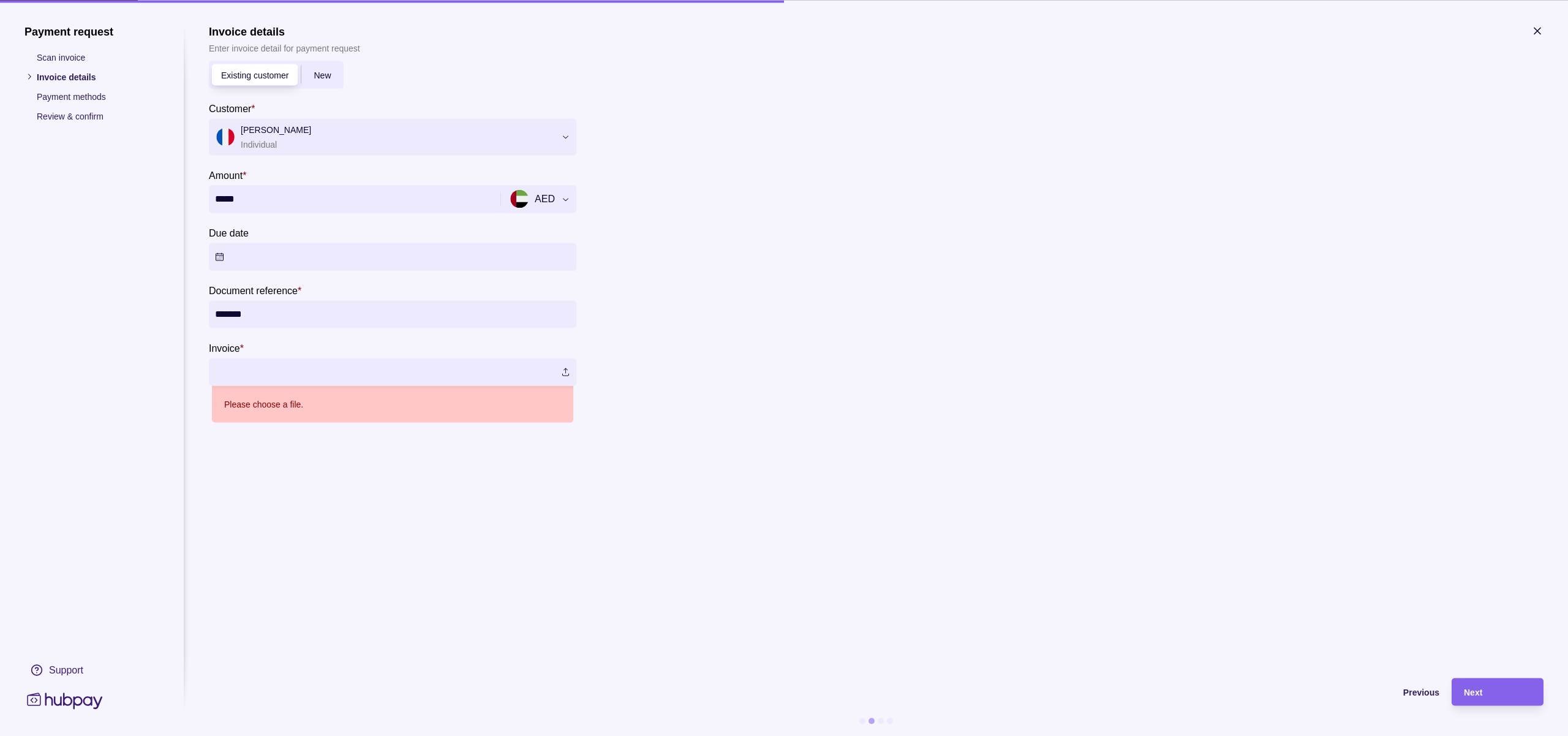
click at [286, 373] on label at bounding box center [392, 371] width 367 height 27
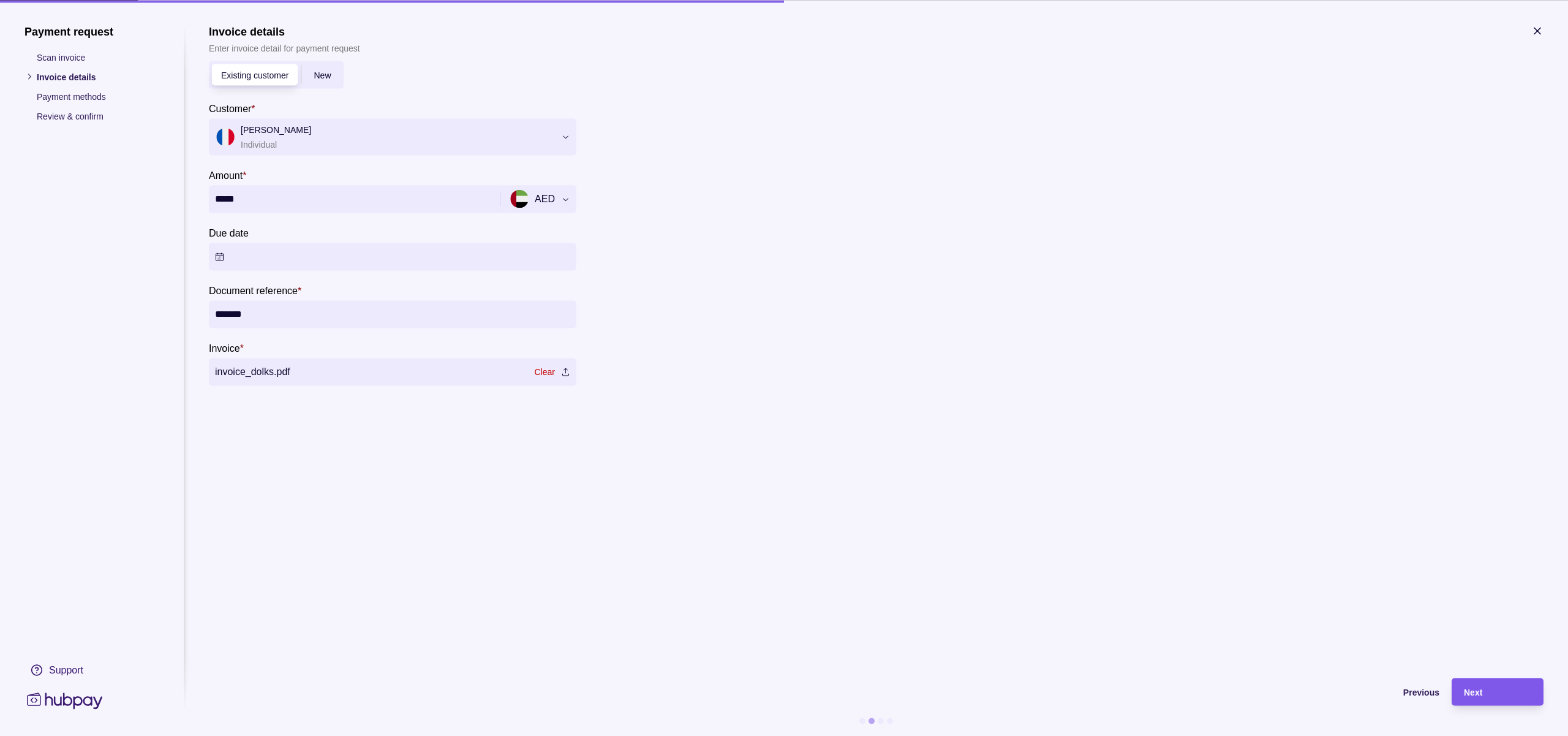
click at [1484, 697] on div "Next" at bounding box center [1497, 691] width 67 height 15
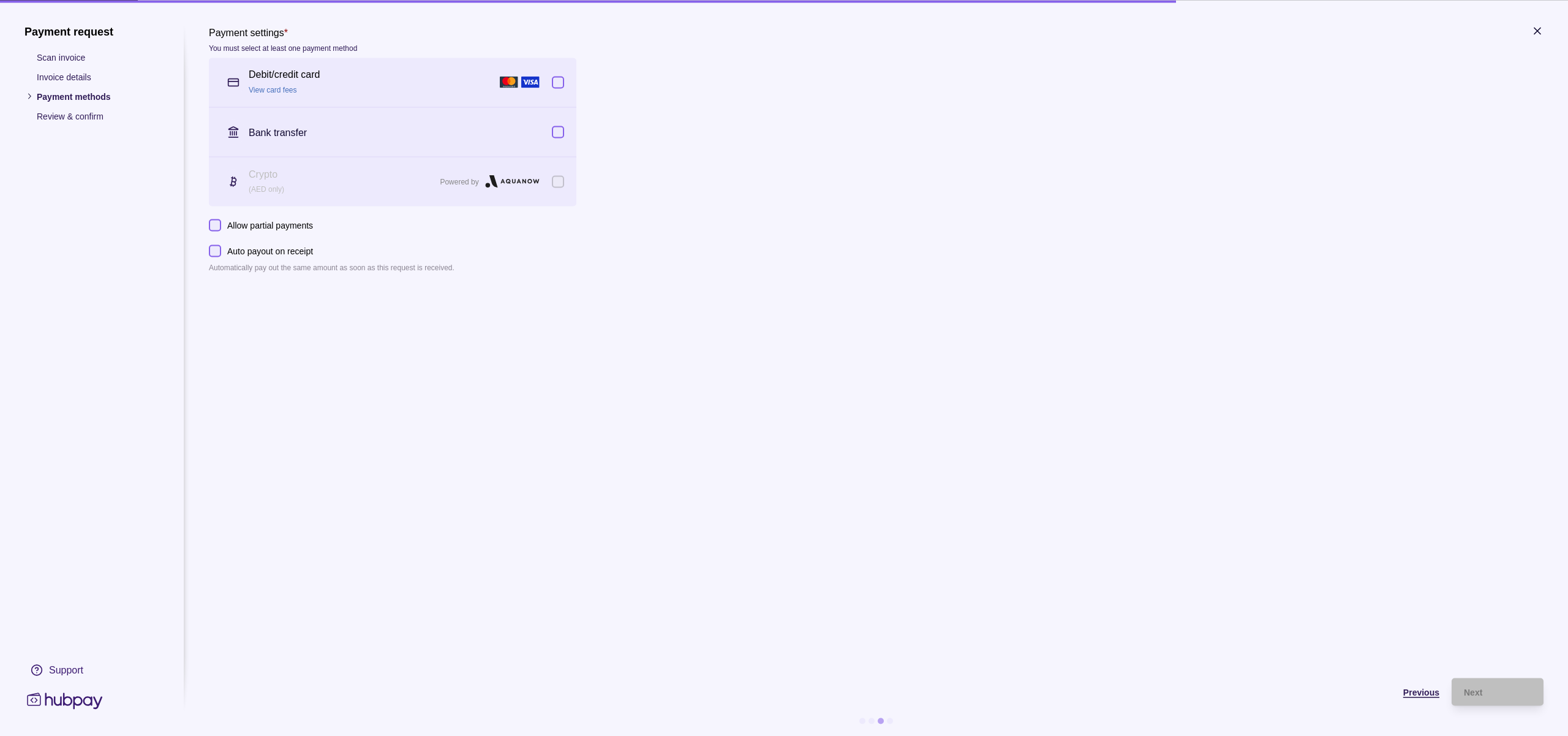
click at [1431, 695] on span "Previous" at bounding box center [1421, 692] width 36 height 10
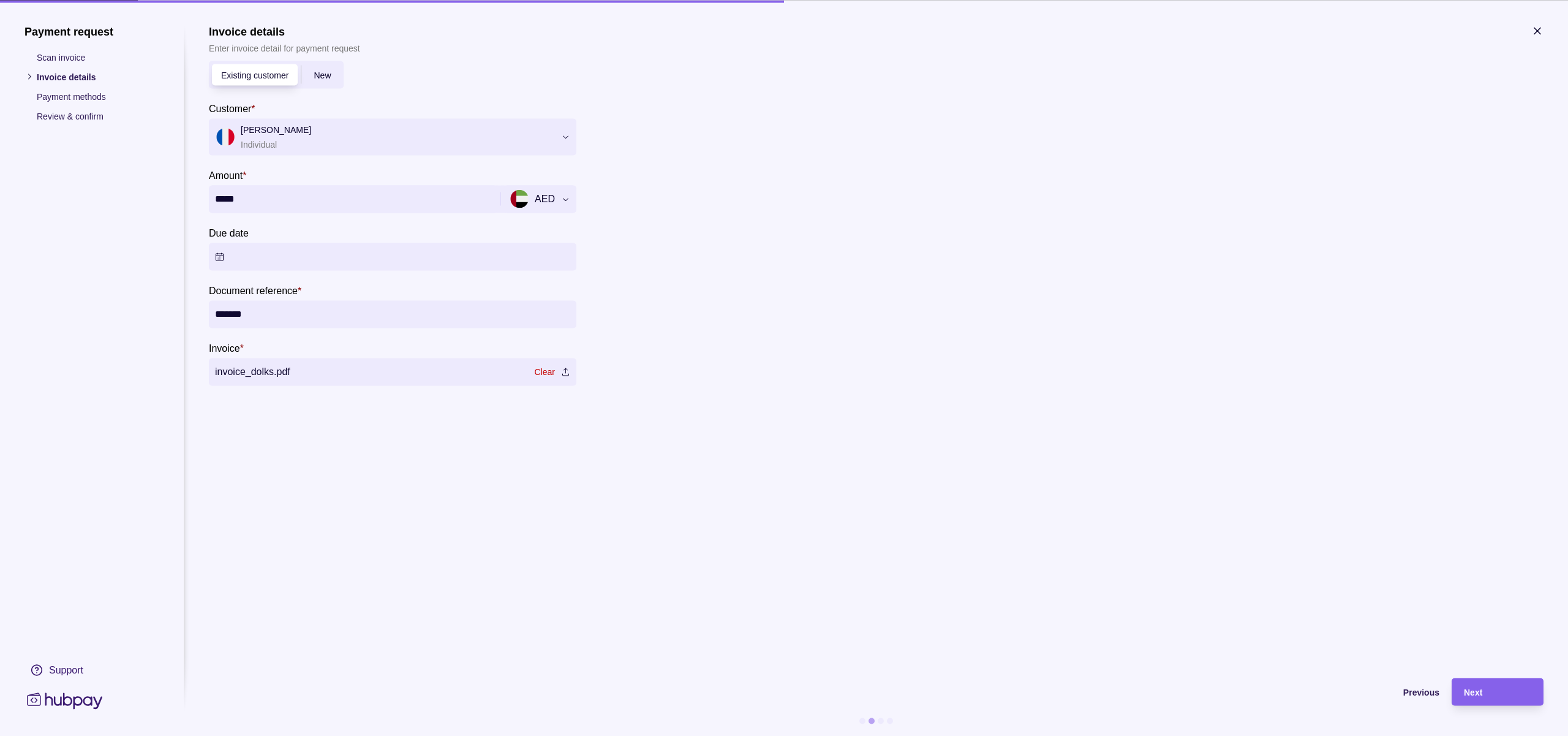
click at [548, 372] on link "Clear" at bounding box center [545, 372] width 20 height 14
click at [353, 136] on div at bounding box center [385, 136] width 337 height 18
click at [256, 172] on span "Add new" at bounding box center [251, 174] width 35 height 10
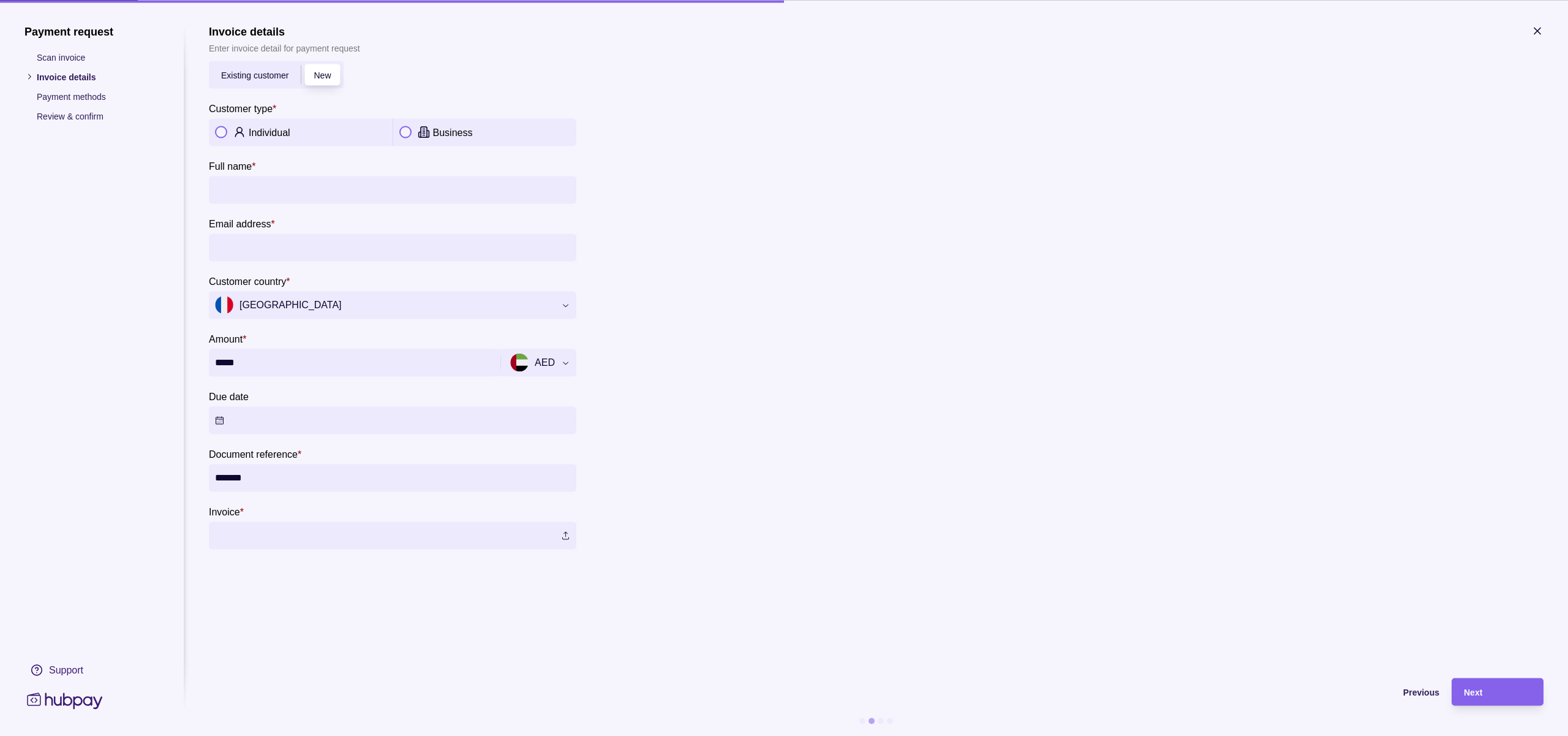
click at [249, 194] on input "Full name *" at bounding box center [393, 189] width 356 height 27
click at [263, 196] on input "Full name *" at bounding box center [393, 189] width 356 height 27
click at [263, 197] on input "Full name *" at bounding box center [393, 189] width 356 height 27
click at [393, 532] on label at bounding box center [392, 535] width 367 height 27
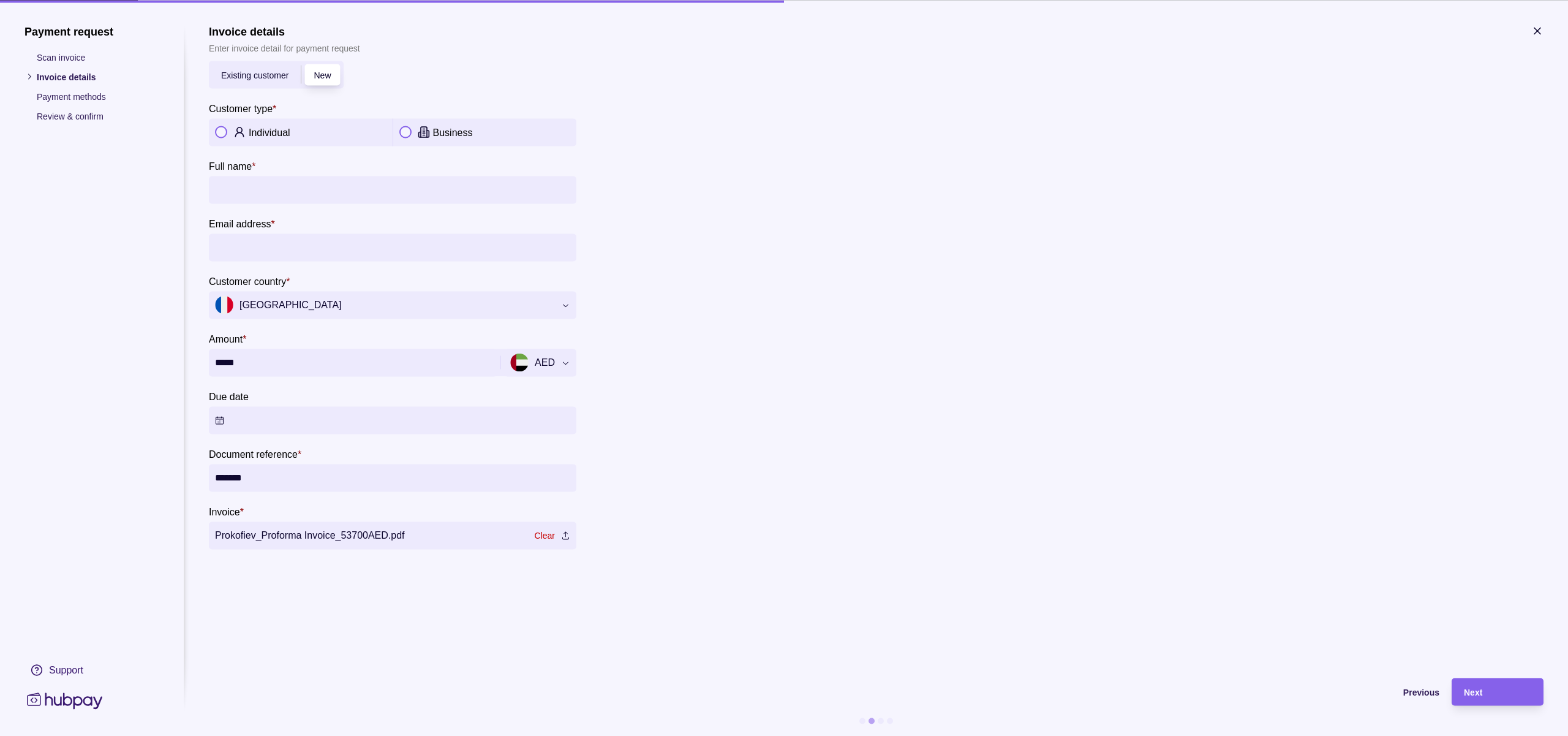
drag, startPoint x: 54, startPoint y: 82, endPoint x: 205, endPoint y: 424, distance: 373.9
click at [54, 82] on p "Invoice details" at bounding box center [98, 77] width 123 height 14
click at [1421, 692] on span "Previous" at bounding box center [1421, 692] width 36 height 10
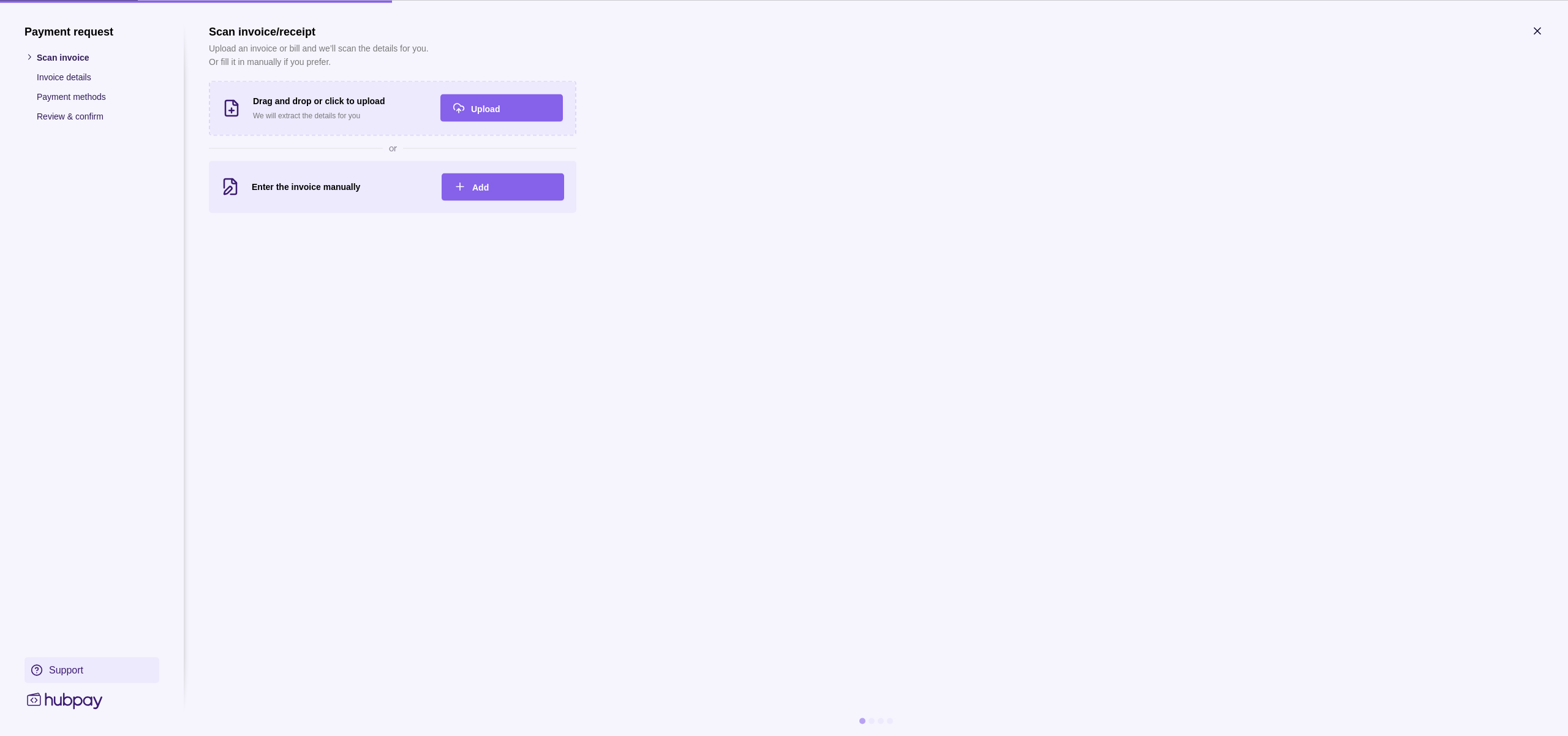
click at [75, 673] on div "Support" at bounding box center [65, 670] width 34 height 14
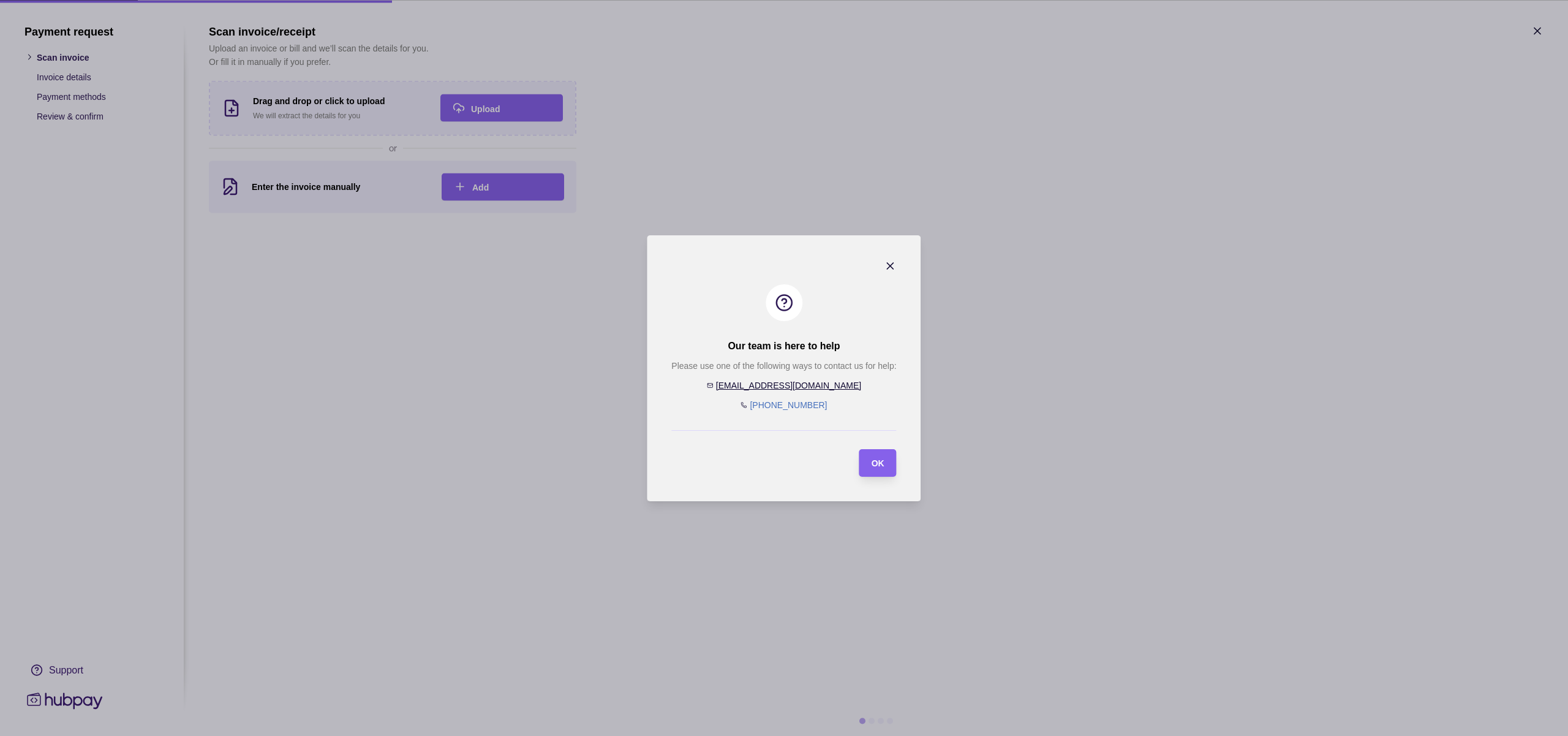
click at [892, 262] on icon "button" at bounding box center [891, 266] width 13 height 13
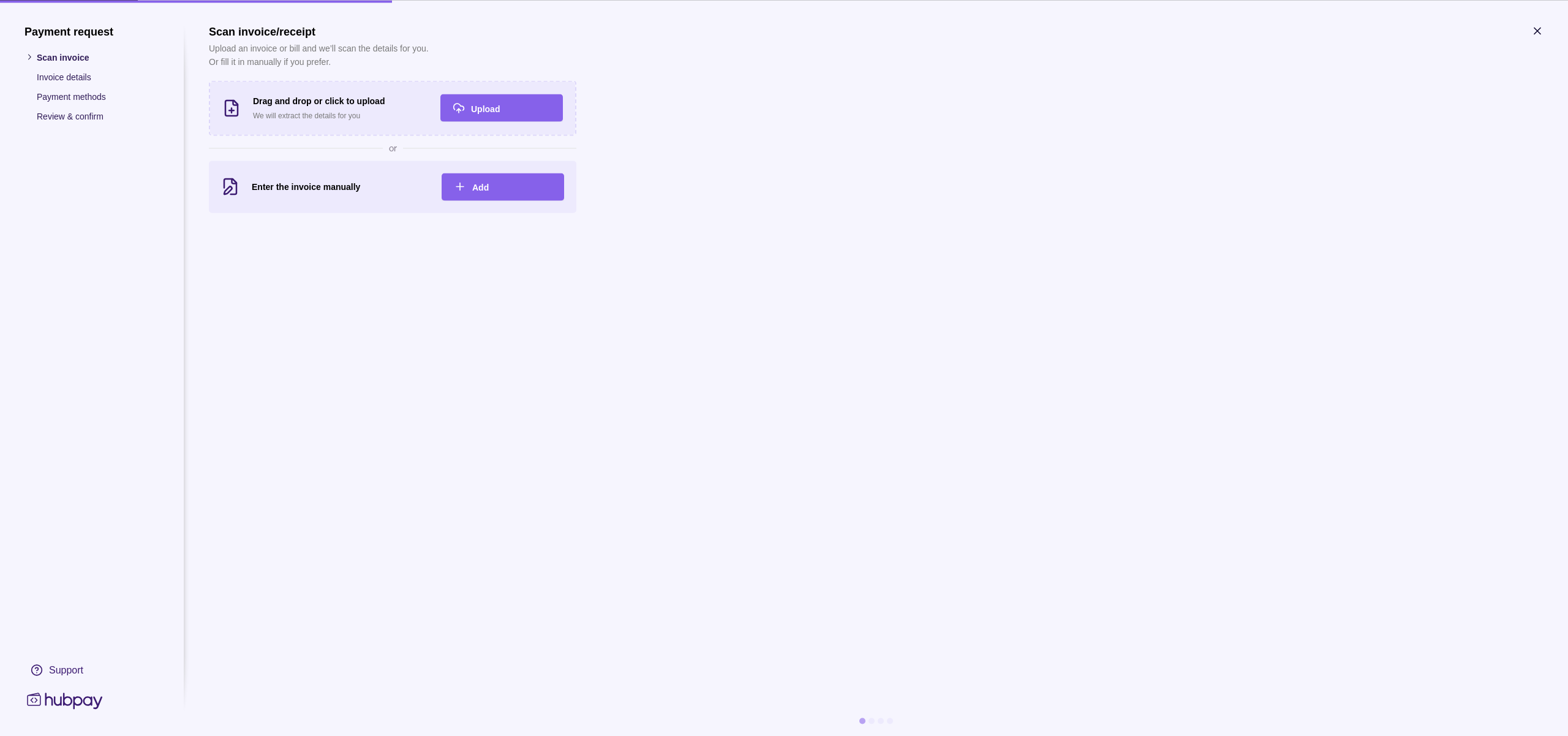
click at [1535, 27] on icon "button" at bounding box center [1538, 30] width 6 height 6
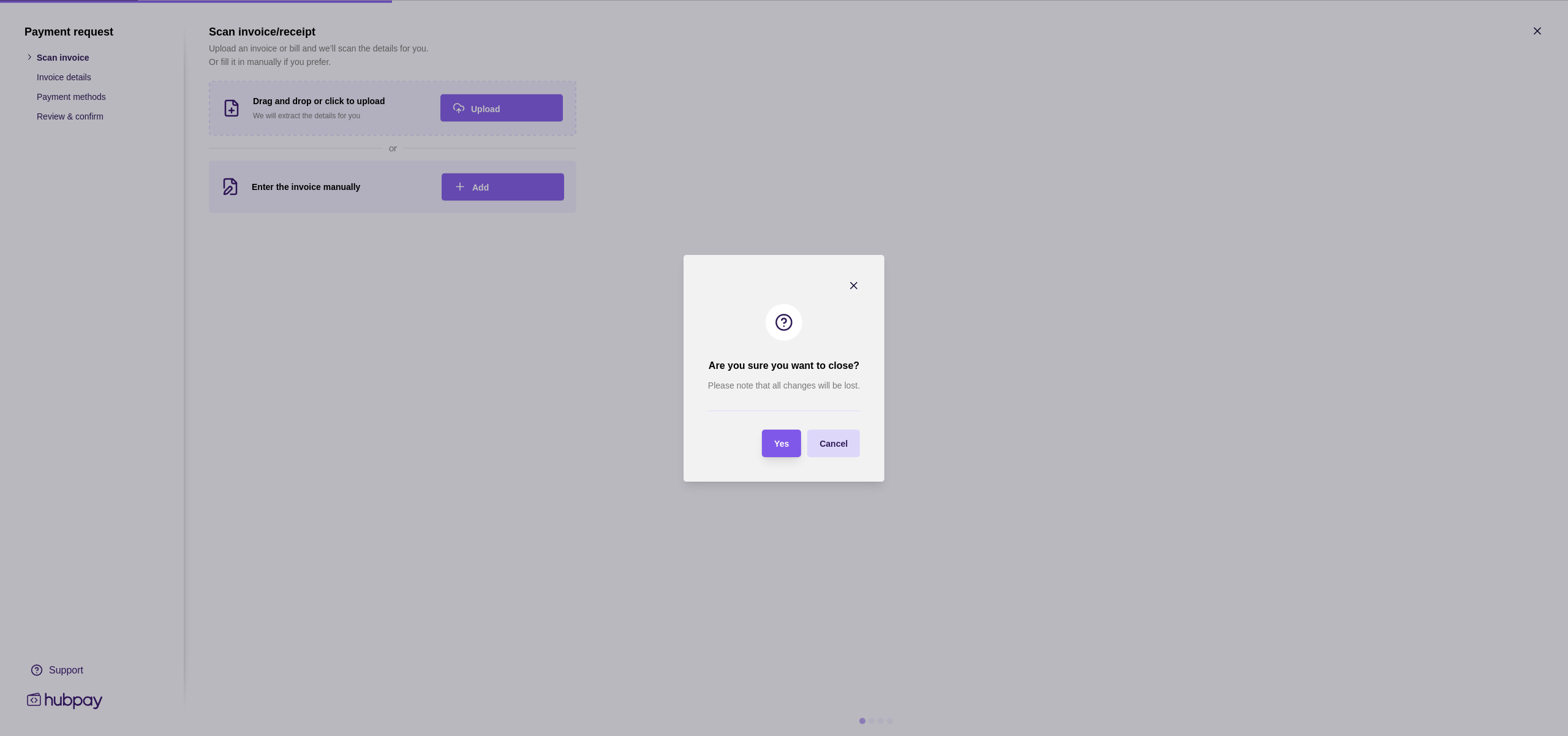
click at [778, 443] on span "Yes" at bounding box center [782, 444] width 15 height 10
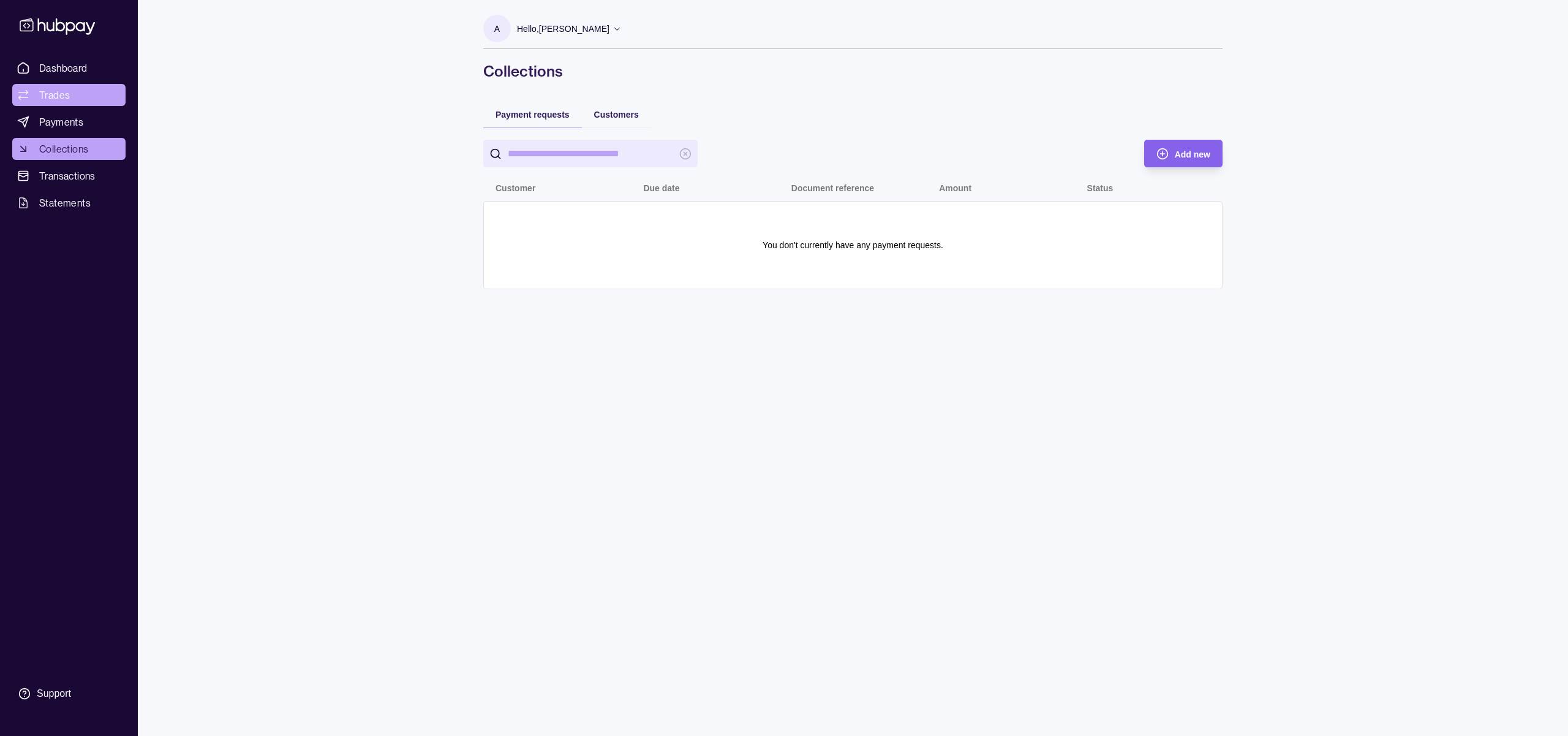
click at [61, 95] on span "Trades" at bounding box center [54, 95] width 30 height 15
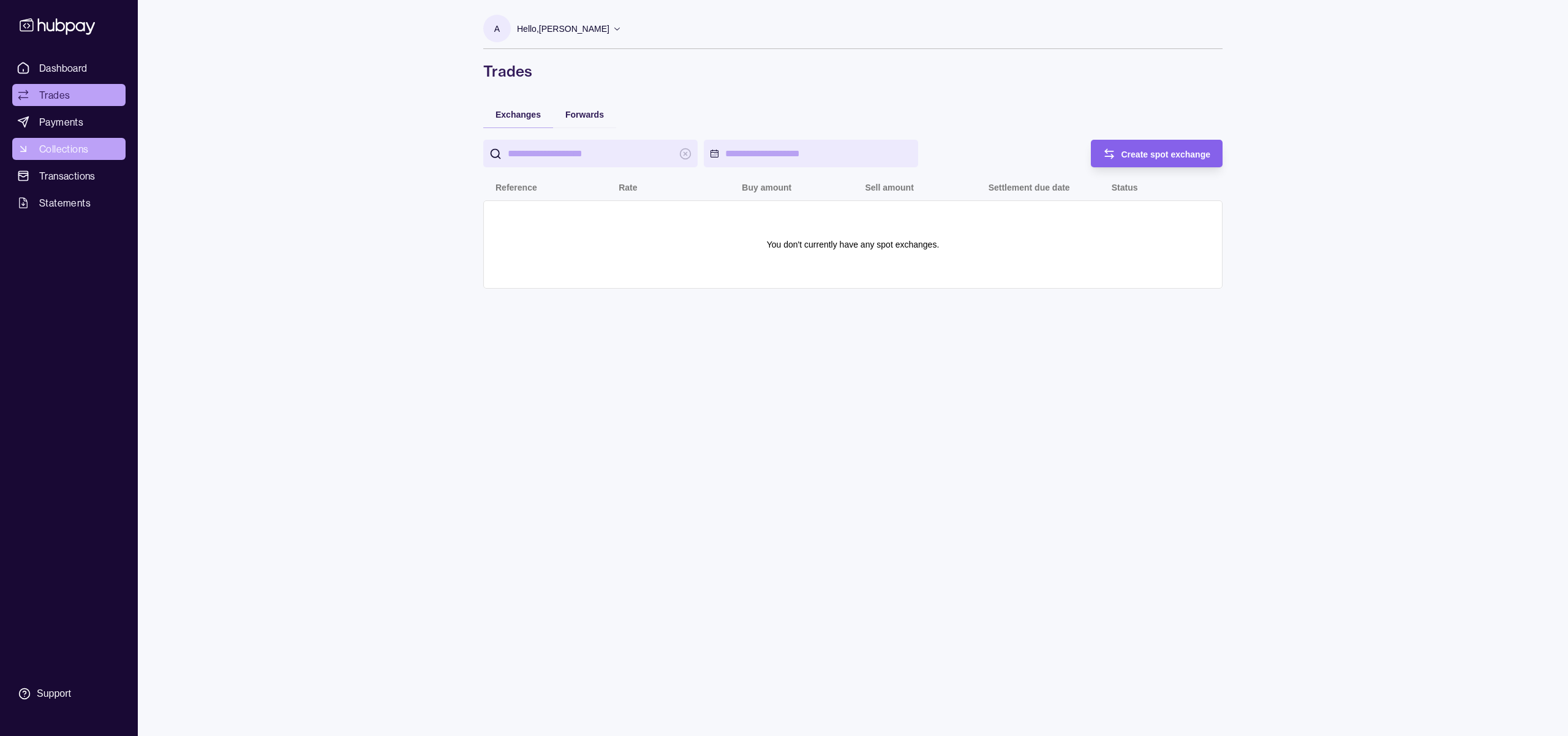
click at [67, 145] on span "Collections" at bounding box center [63, 148] width 49 height 15
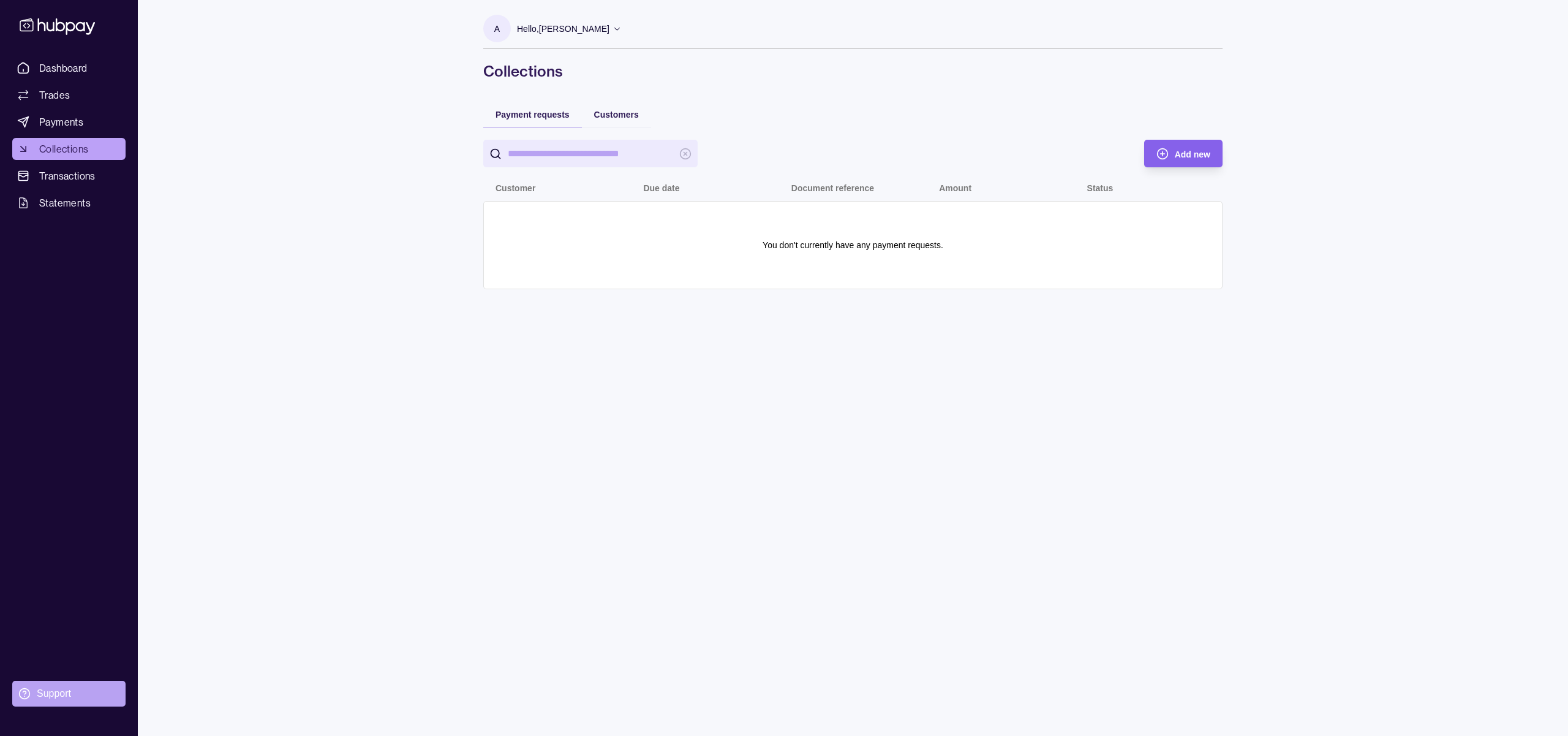
click at [54, 696] on div "Support" at bounding box center [54, 694] width 34 height 14
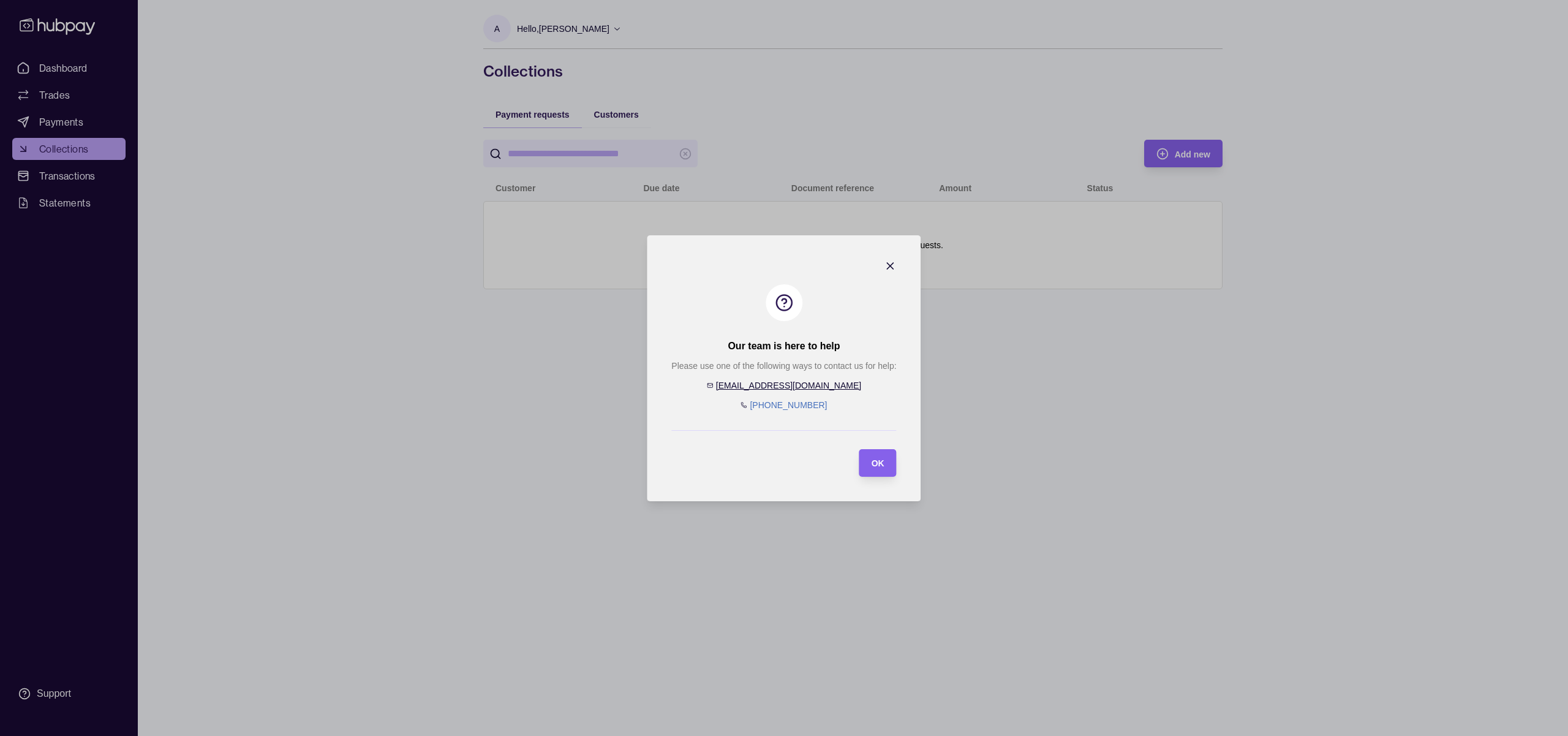
drag, startPoint x: 732, startPoint y: 381, endPoint x: 718, endPoint y: 382, distance: 14.0
click at [715, 382] on div "Please use one of the following ways to contact us for help: [EMAIL_ADDRESS][DO…" at bounding box center [784, 385] width 225 height 53
drag, startPoint x: 835, startPoint y: 383, endPoint x: 821, endPoint y: 384, distance: 14.0
click at [821, 384] on div "Please use one of the following ways to contact us for help: [EMAIL_ADDRESS][DO…" at bounding box center [784, 385] width 225 height 53
copy div "[EMAIL_ADDRESS][DOMAIN_NAME]"
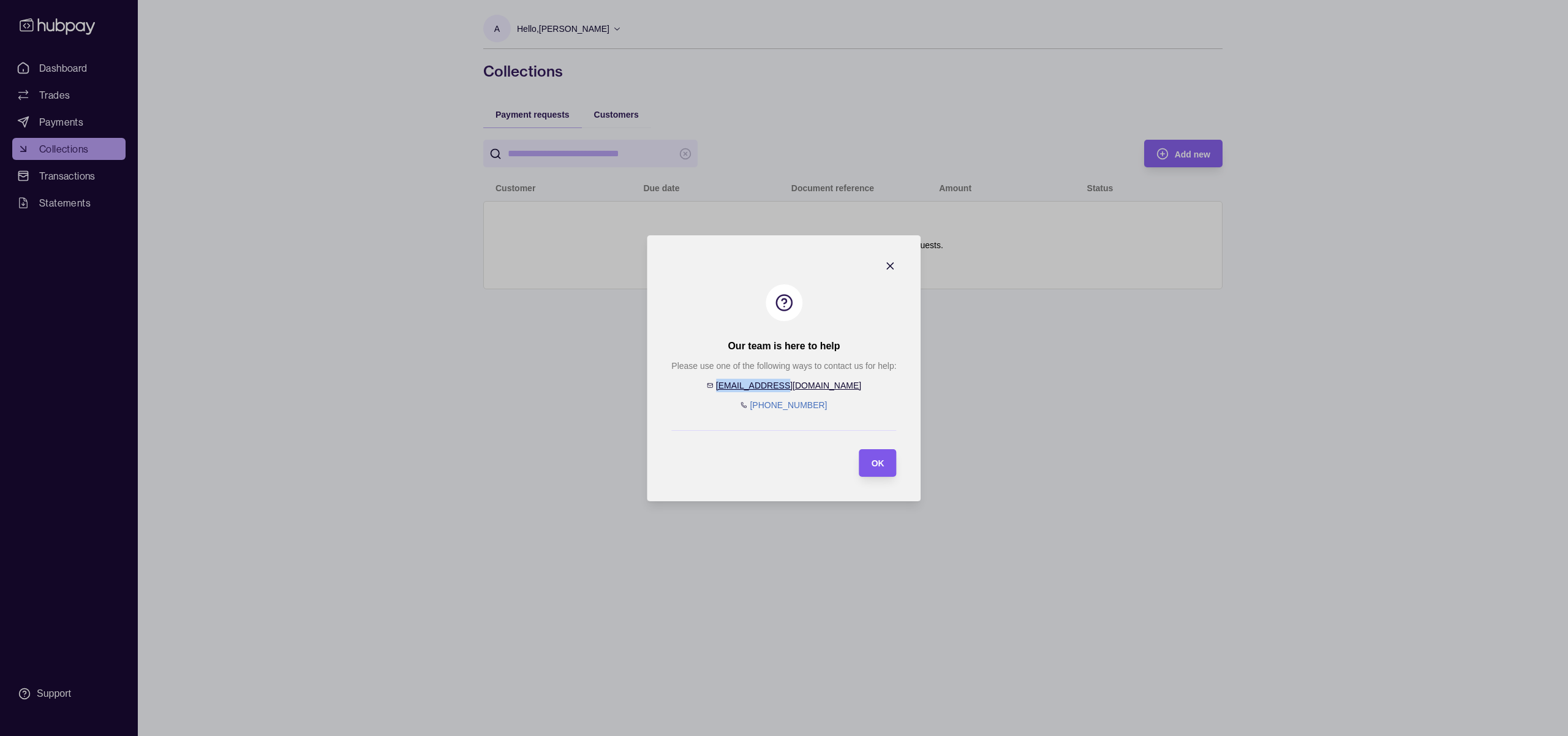
click at [876, 463] on span "OK" at bounding box center [878, 463] width 13 height 10
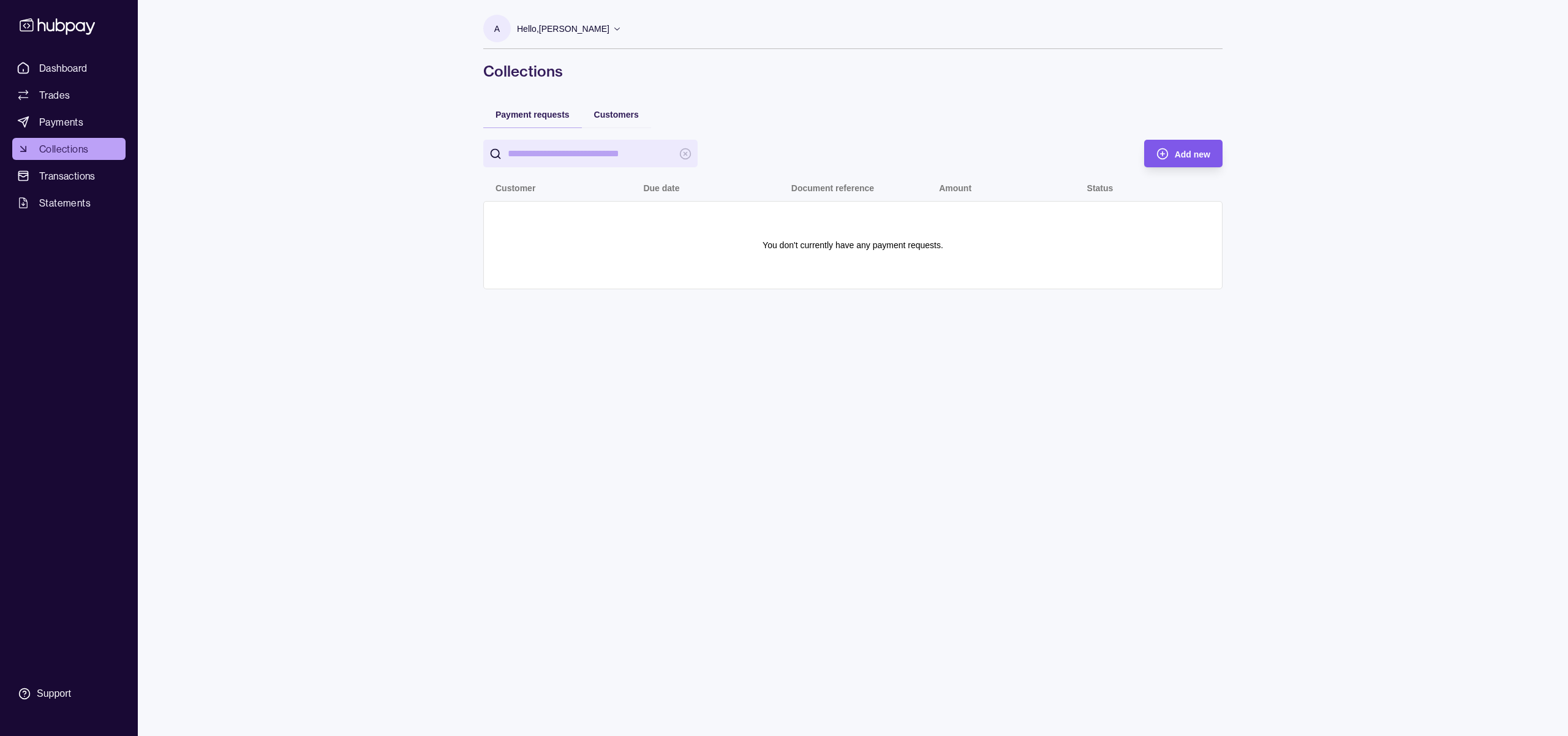
click at [1162, 156] on icon "button" at bounding box center [1163, 153] width 13 height 13
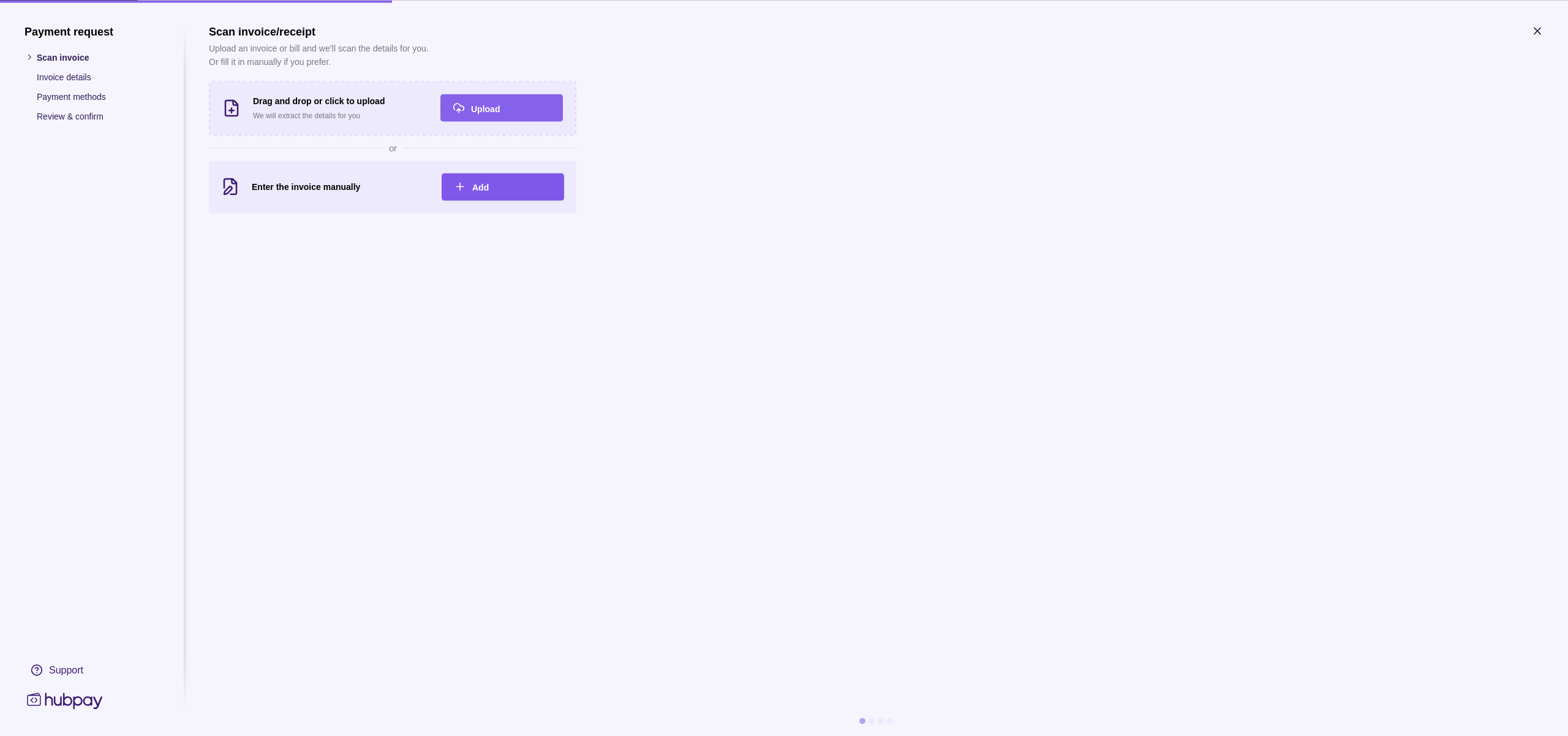
click at [502, 185] on div "Add" at bounding box center [513, 186] width 80 height 15
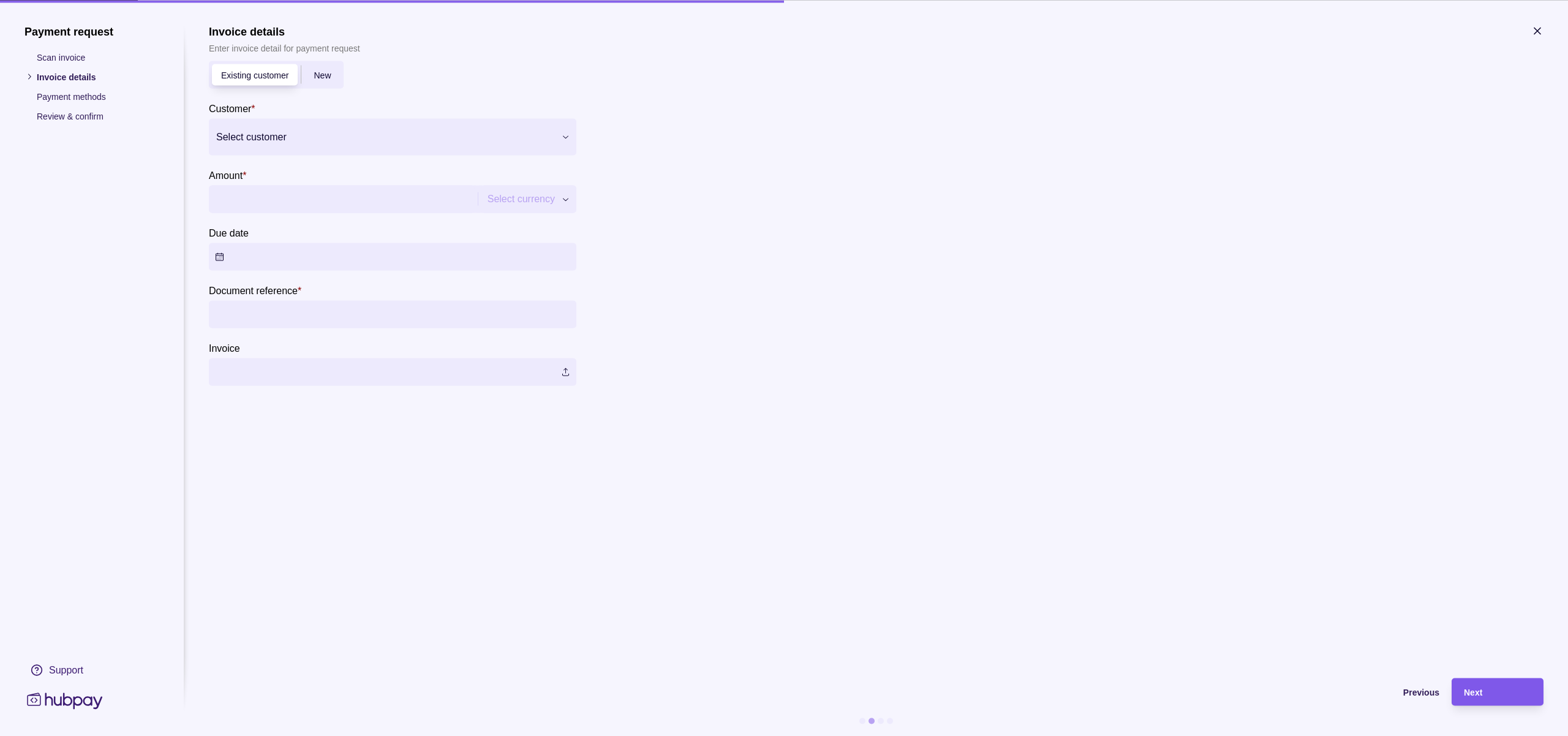
click at [1489, 687] on div "Next" at bounding box center [1497, 691] width 67 height 15
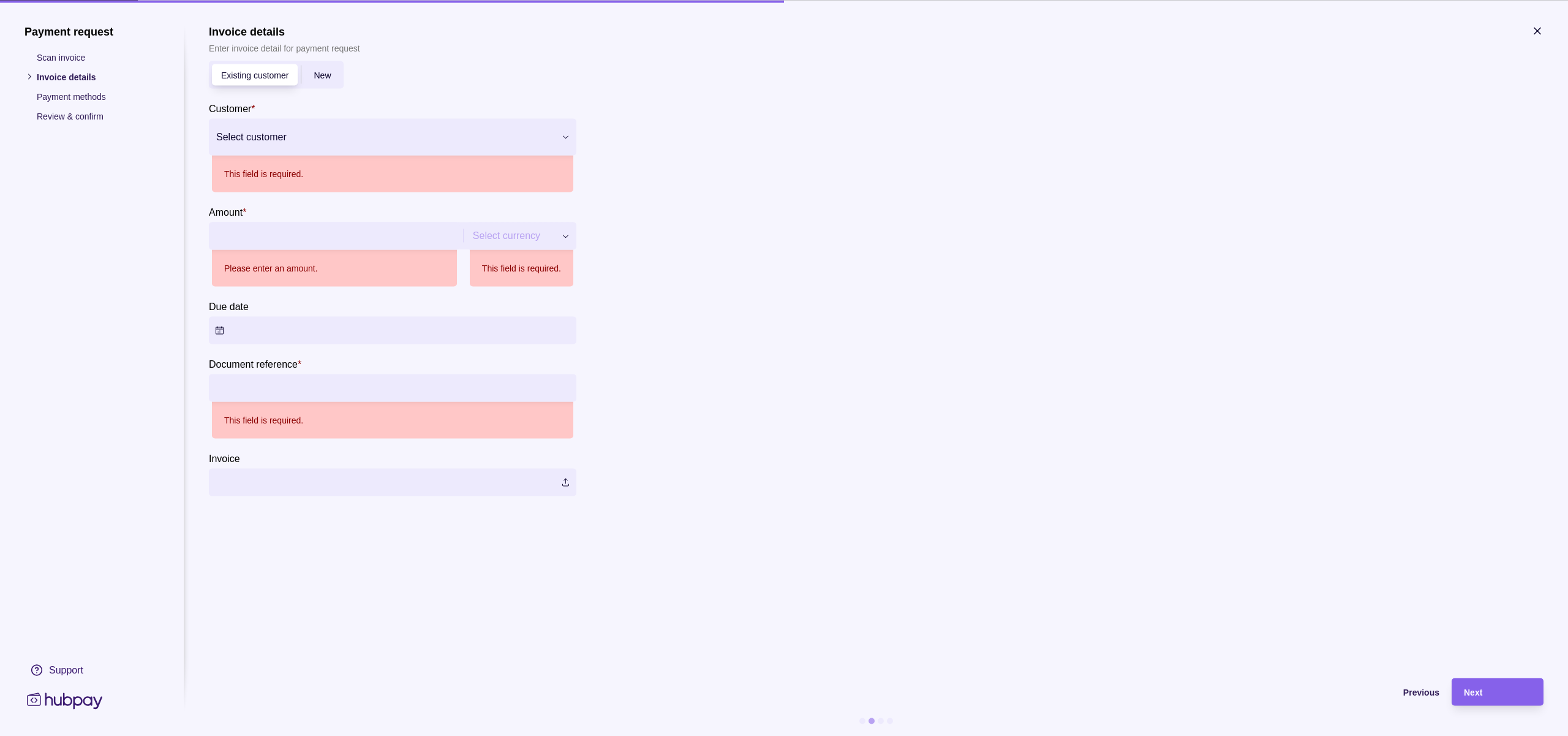
click at [301, 134] on div at bounding box center [385, 136] width 337 height 18
click at [271, 206] on p "[PERSON_NAME]" at bounding box center [276, 199] width 70 height 14
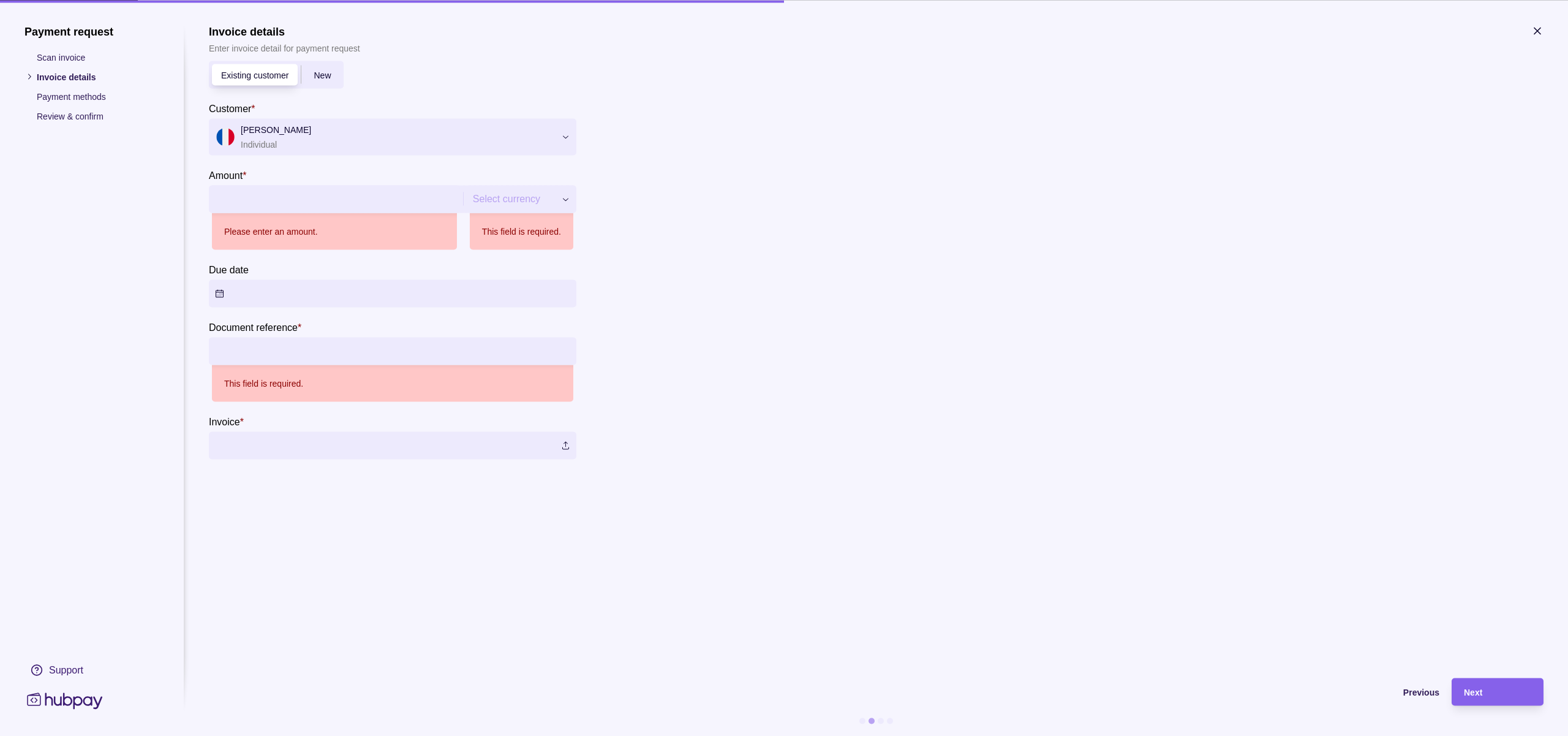
click at [266, 228] on p "Please enter an amount." at bounding box center [271, 231] width 94 height 14
click at [313, 201] on input "Amount *" at bounding box center [334, 199] width 239 height 27
click at [746, 374] on section "Invoice details Enter invoice detail for payment request Existing customer New …" at bounding box center [876, 242] width 1335 height 435
click at [521, 735] on div "Payment request Scan invoice Invoice details Payment methods Review & confirm S…" at bounding box center [784, 736] width 1568 height 0
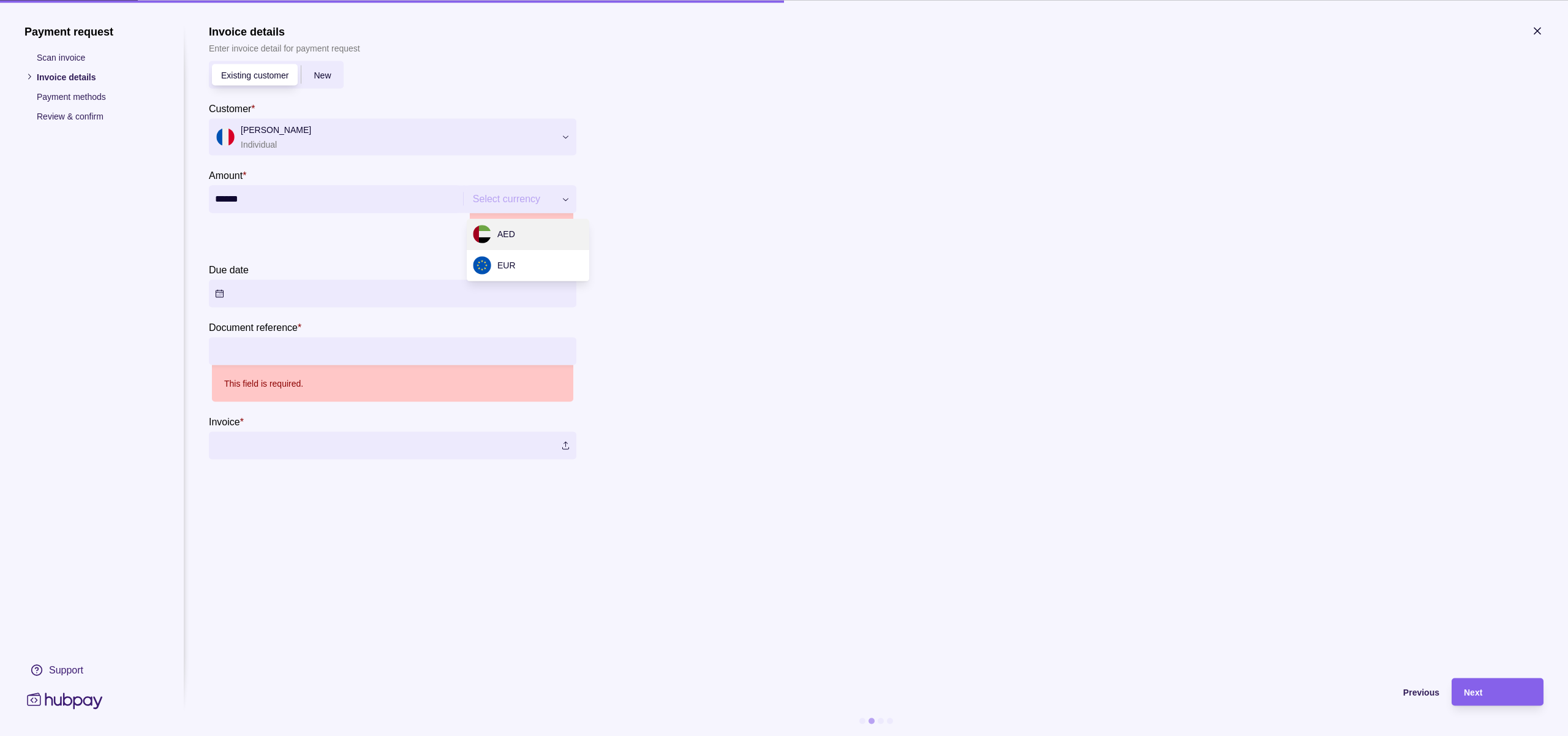
type input "*********"
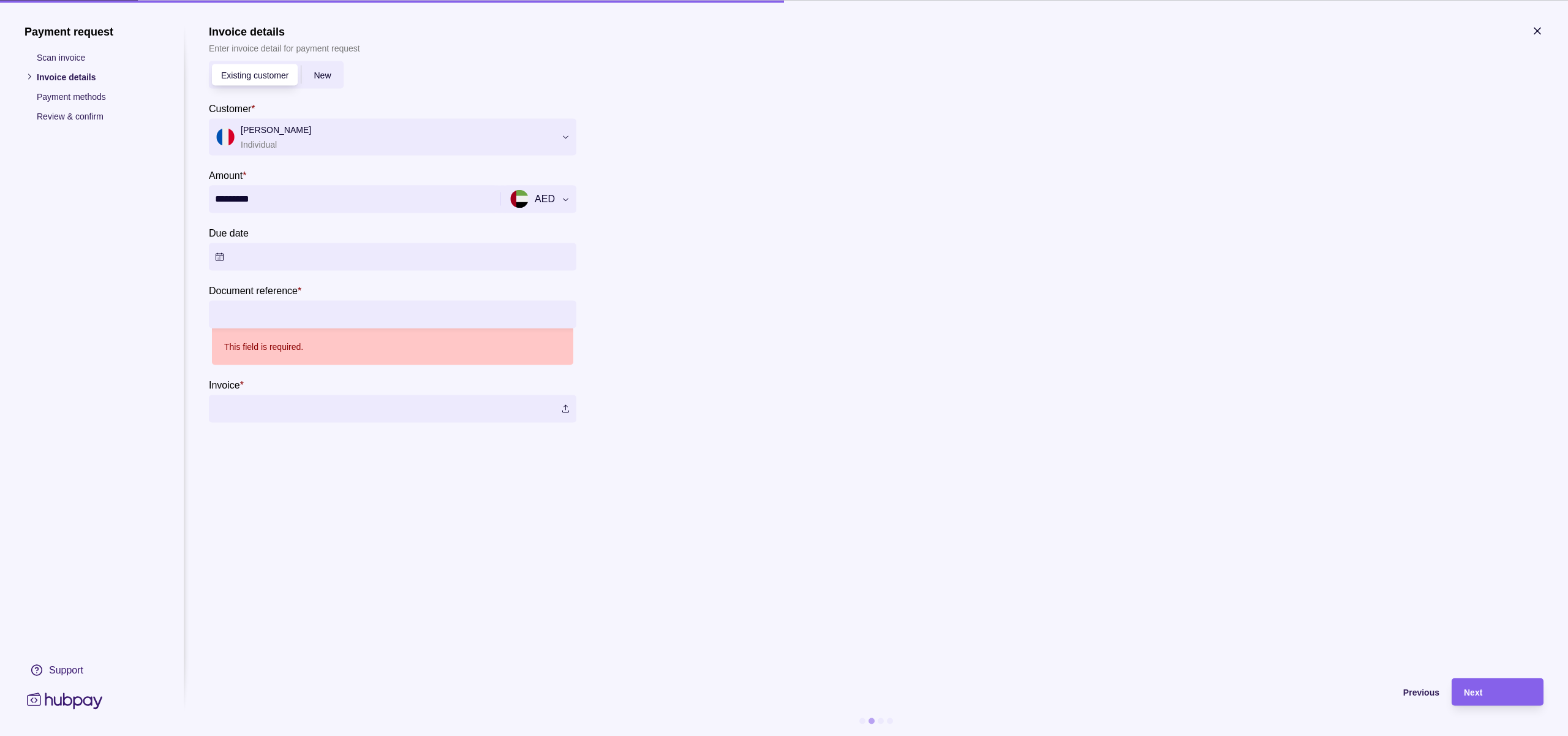
click at [292, 316] on input "Document reference *" at bounding box center [393, 314] width 356 height 27
type input "*******"
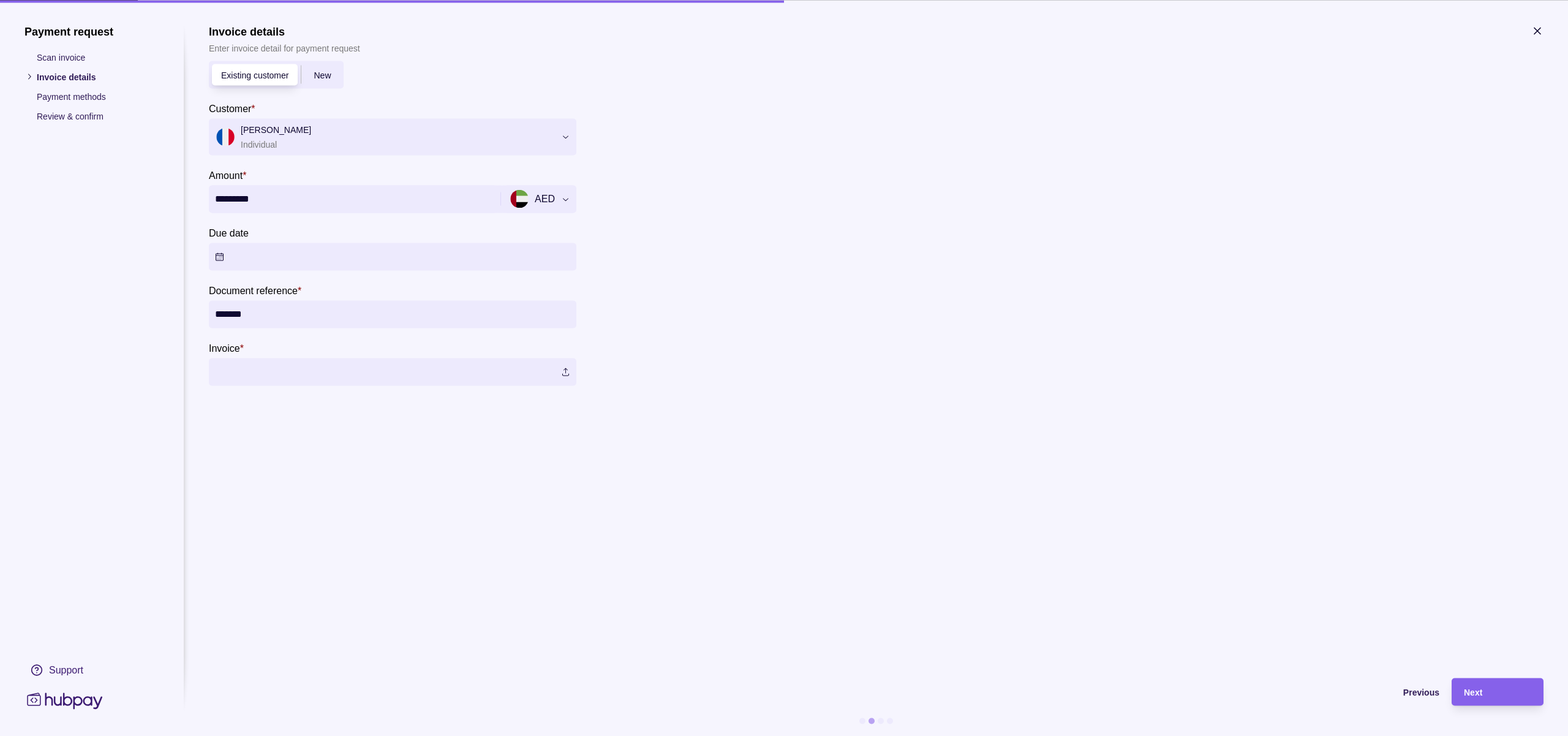
click at [894, 481] on section "Invoice details Enter invoice detail for payment request Existing customer New …" at bounding box center [876, 345] width 1335 height 641
drag, startPoint x: 234, startPoint y: 194, endPoint x: 410, endPoint y: 218, distance: 177.6
click at [410, 219] on section "Existing customer New Customer * [PERSON_NAME] Individual Amount * ********* AE…" at bounding box center [392, 222] width 367 height 325
type input "******"
click at [1475, 690] on span "Next" at bounding box center [1472, 692] width 19 height 10
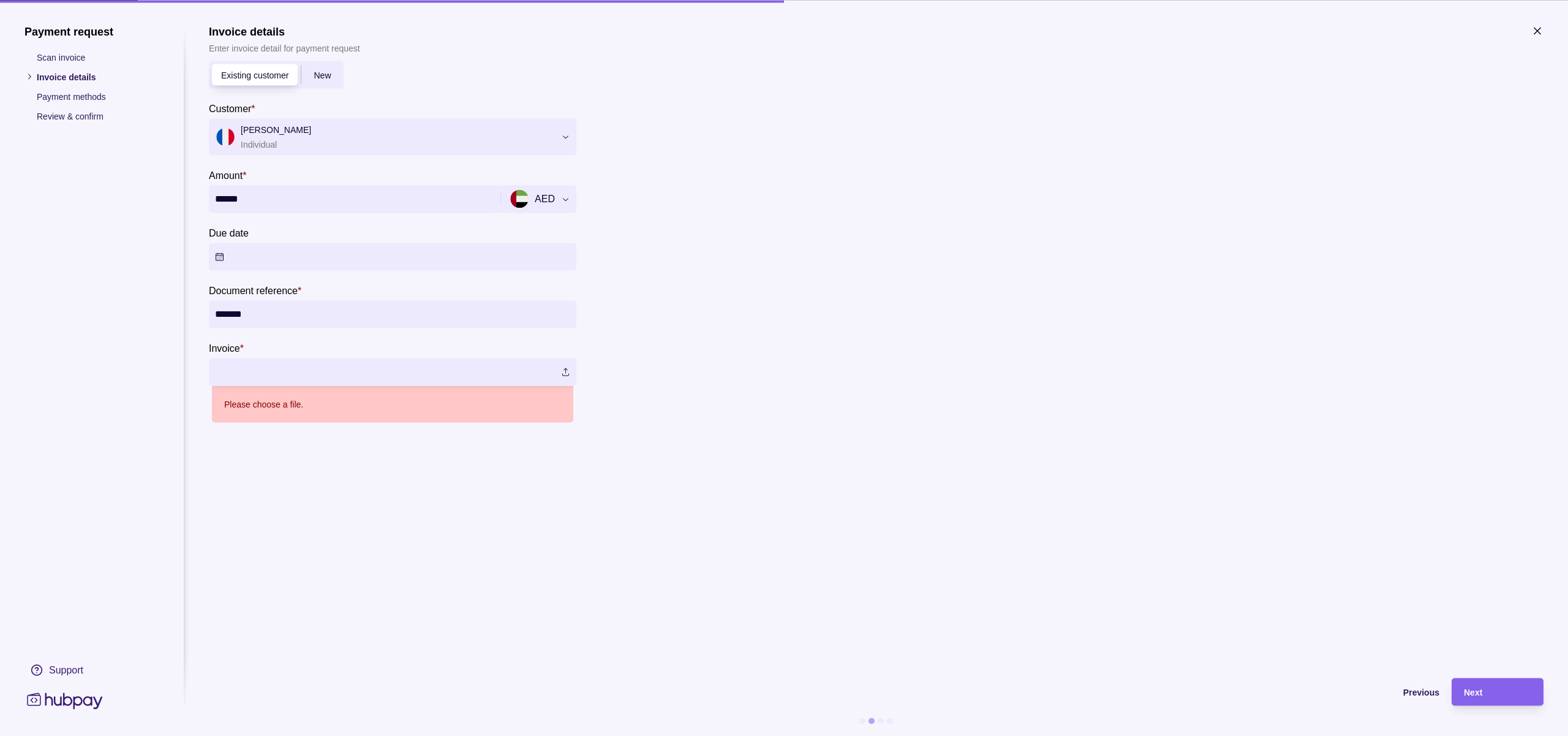
click at [313, 371] on label at bounding box center [392, 371] width 367 height 27
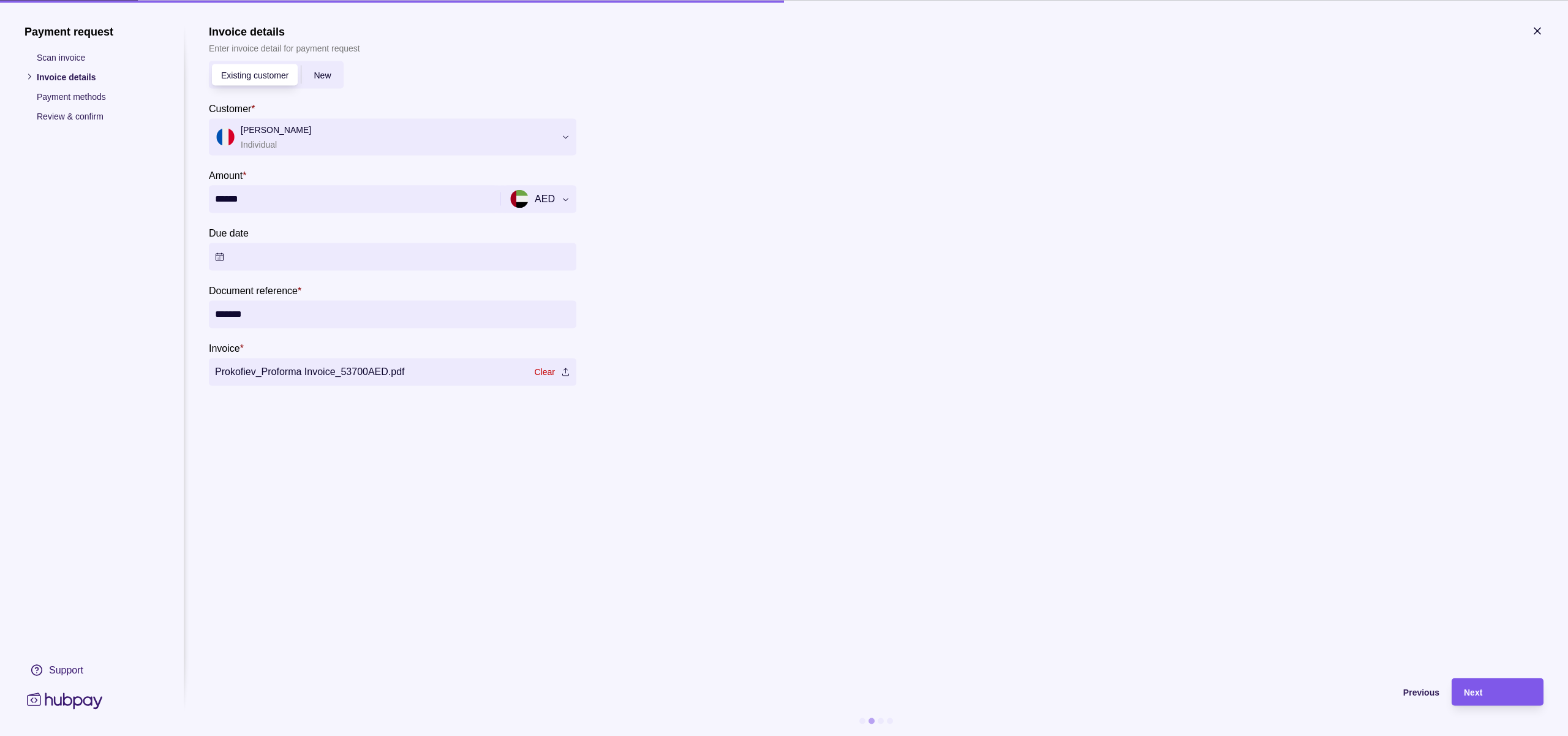
click at [1494, 685] on div "Next" at bounding box center [1497, 691] width 67 height 15
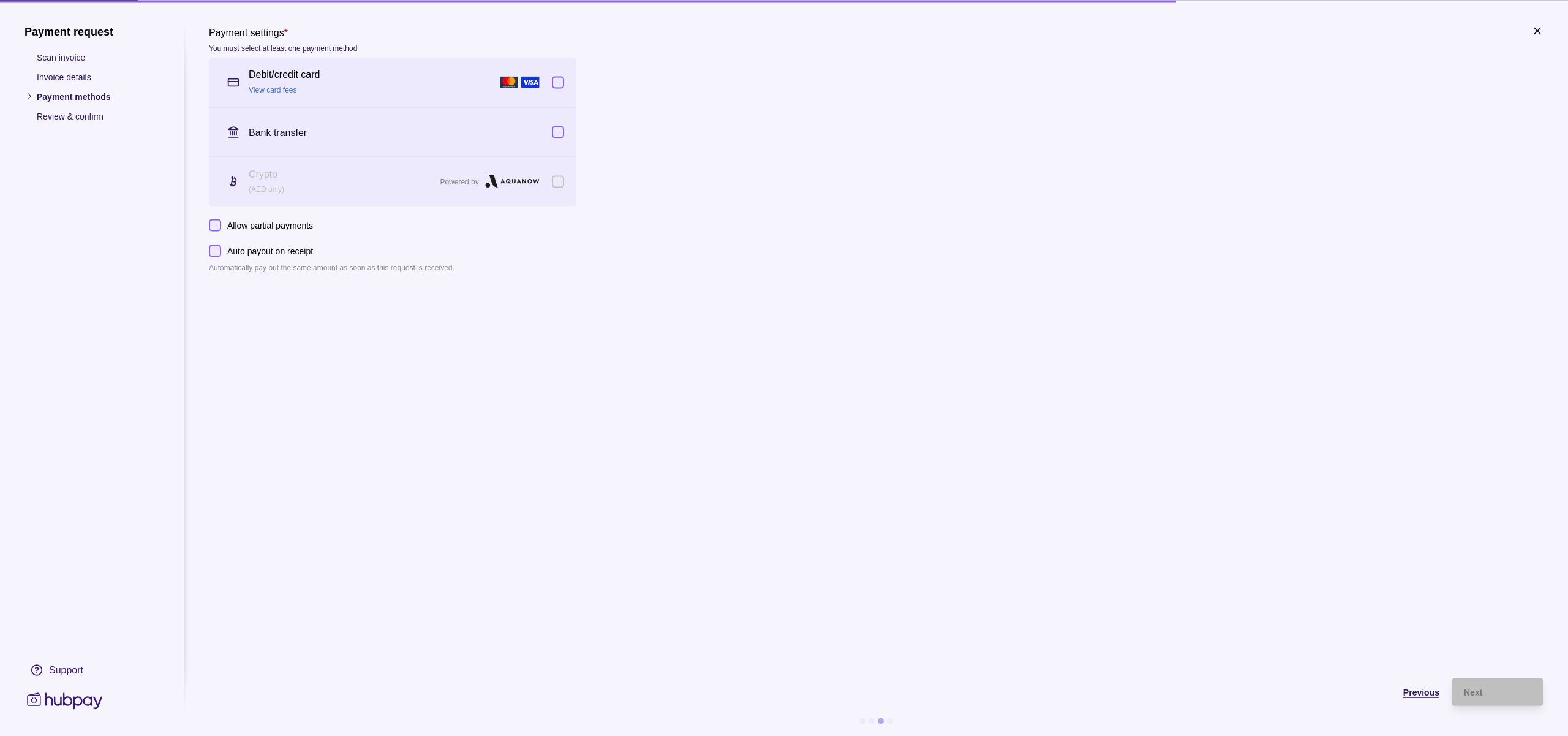
click at [1428, 692] on span "Previous" at bounding box center [1421, 692] width 36 height 10
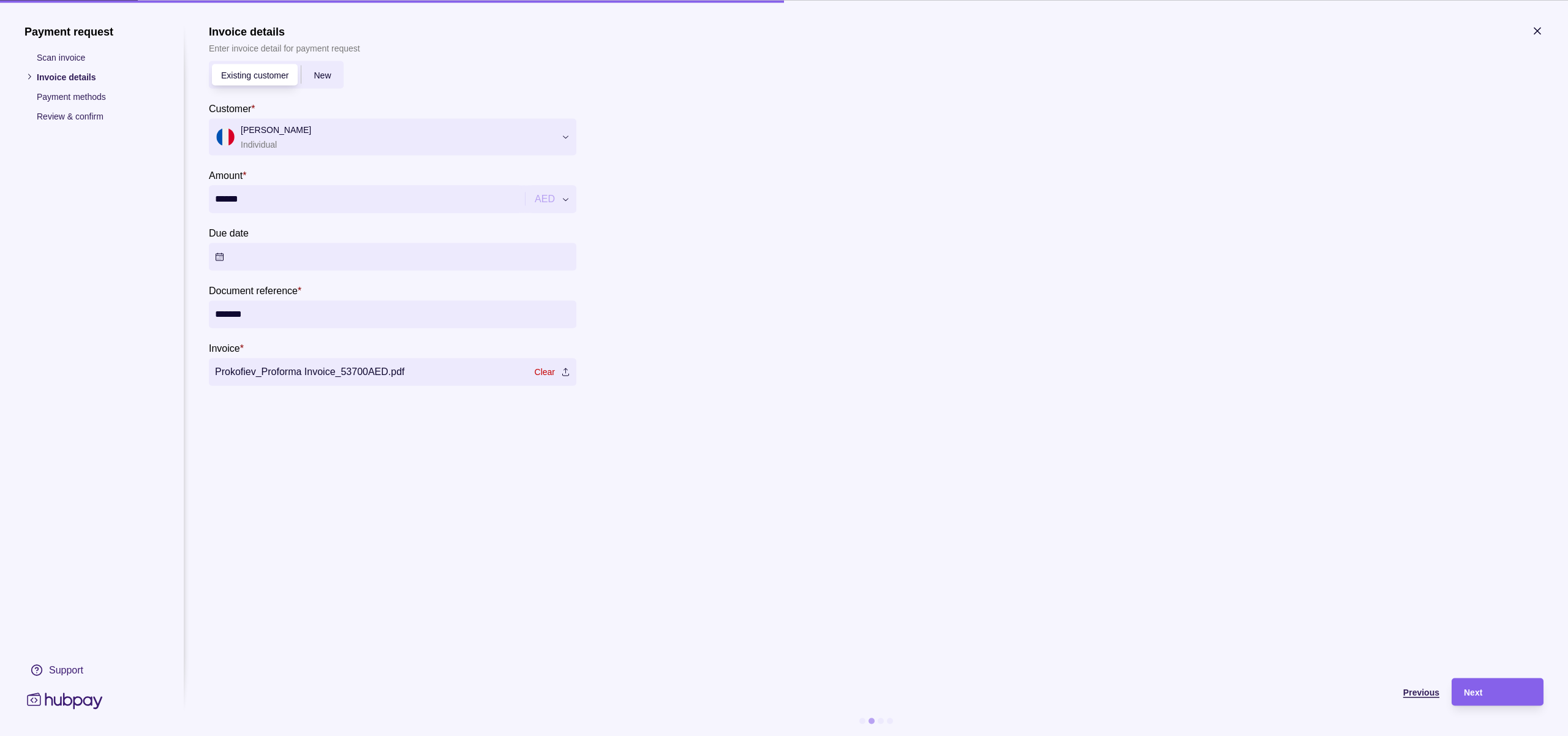
click at [1427, 692] on span "Previous" at bounding box center [1421, 692] width 36 height 10
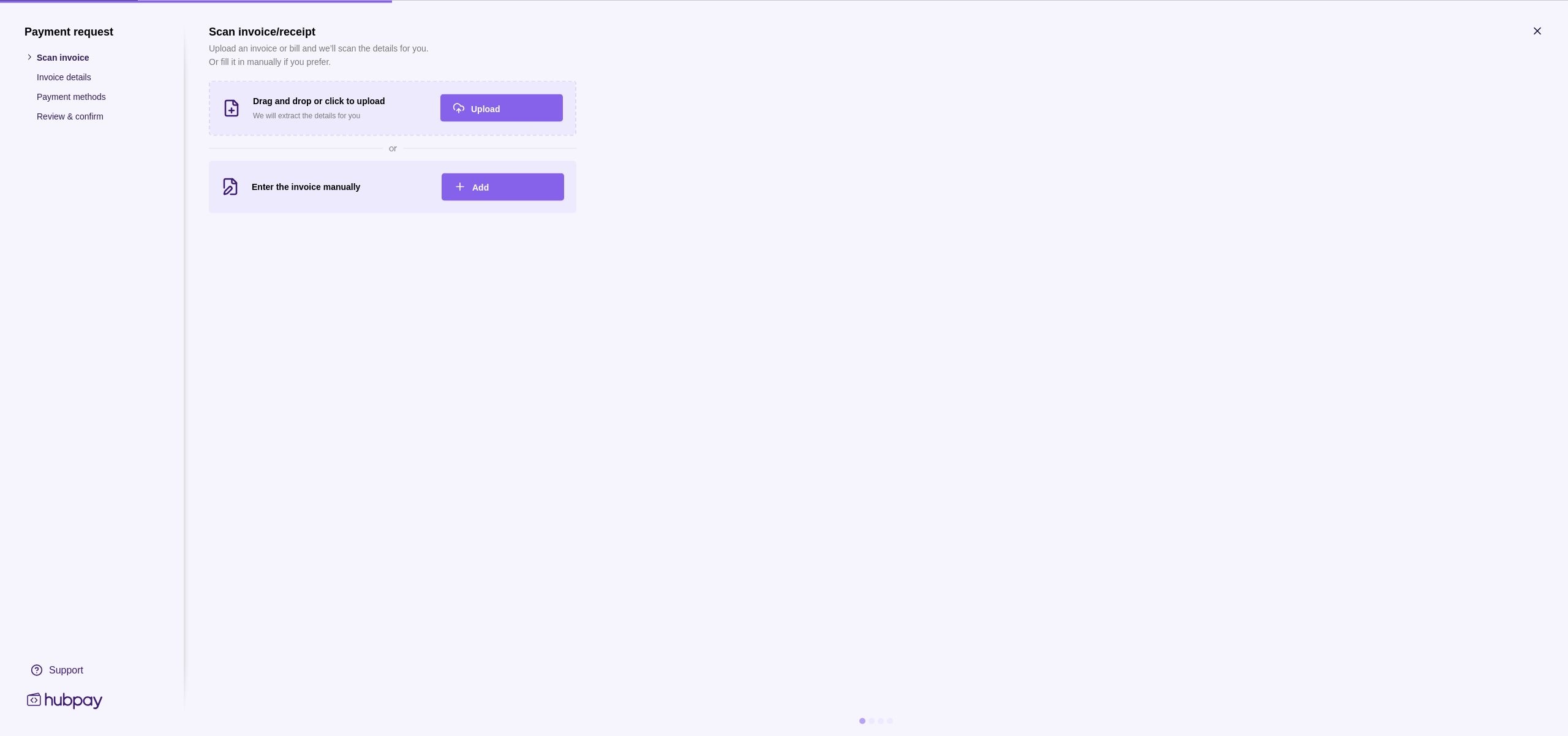
click at [1537, 27] on icon "button" at bounding box center [1538, 30] width 13 height 13
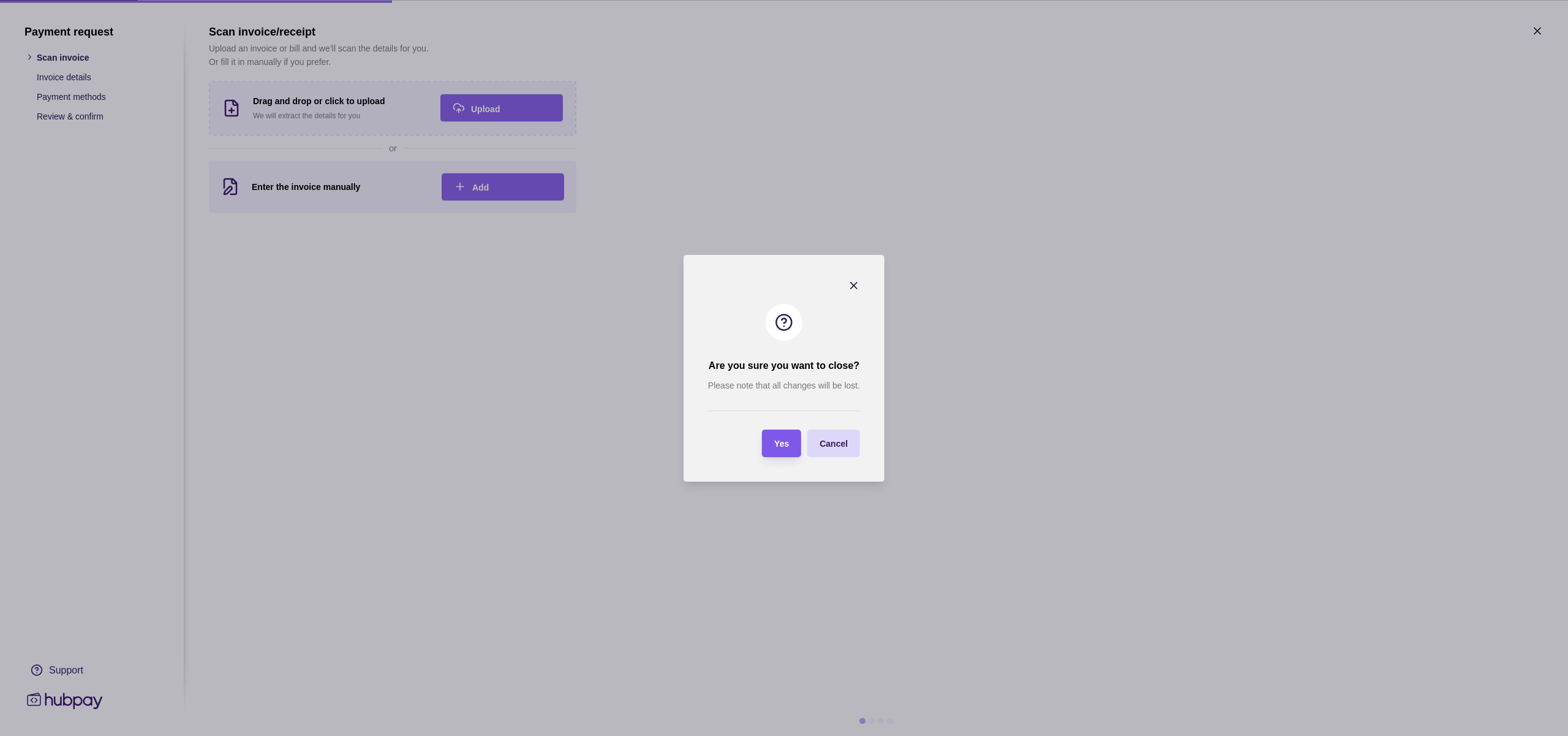
click at [783, 442] on span "Yes" at bounding box center [782, 444] width 15 height 10
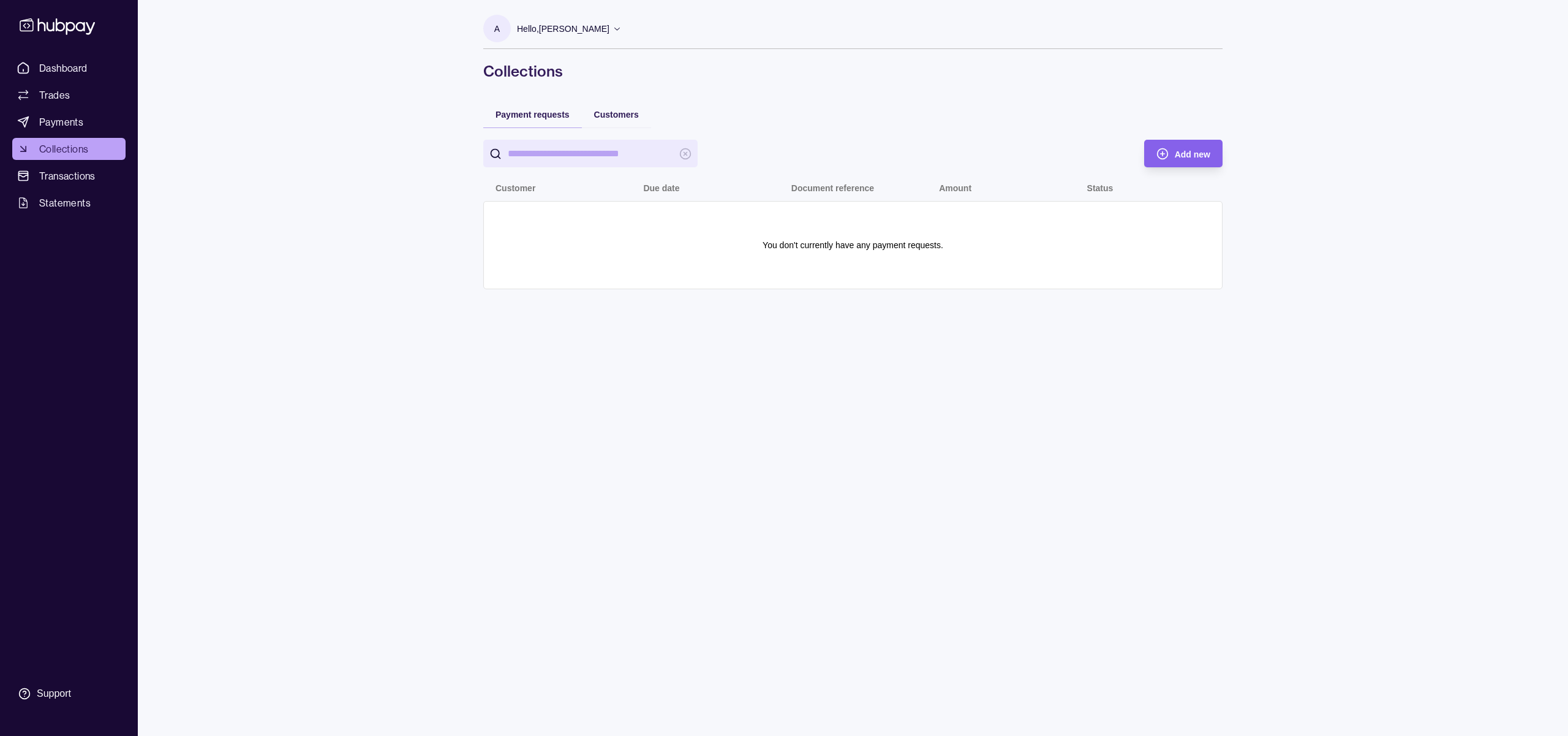
click at [542, 20] on div "Hello, [PERSON_NAME]" at bounding box center [569, 28] width 104 height 25
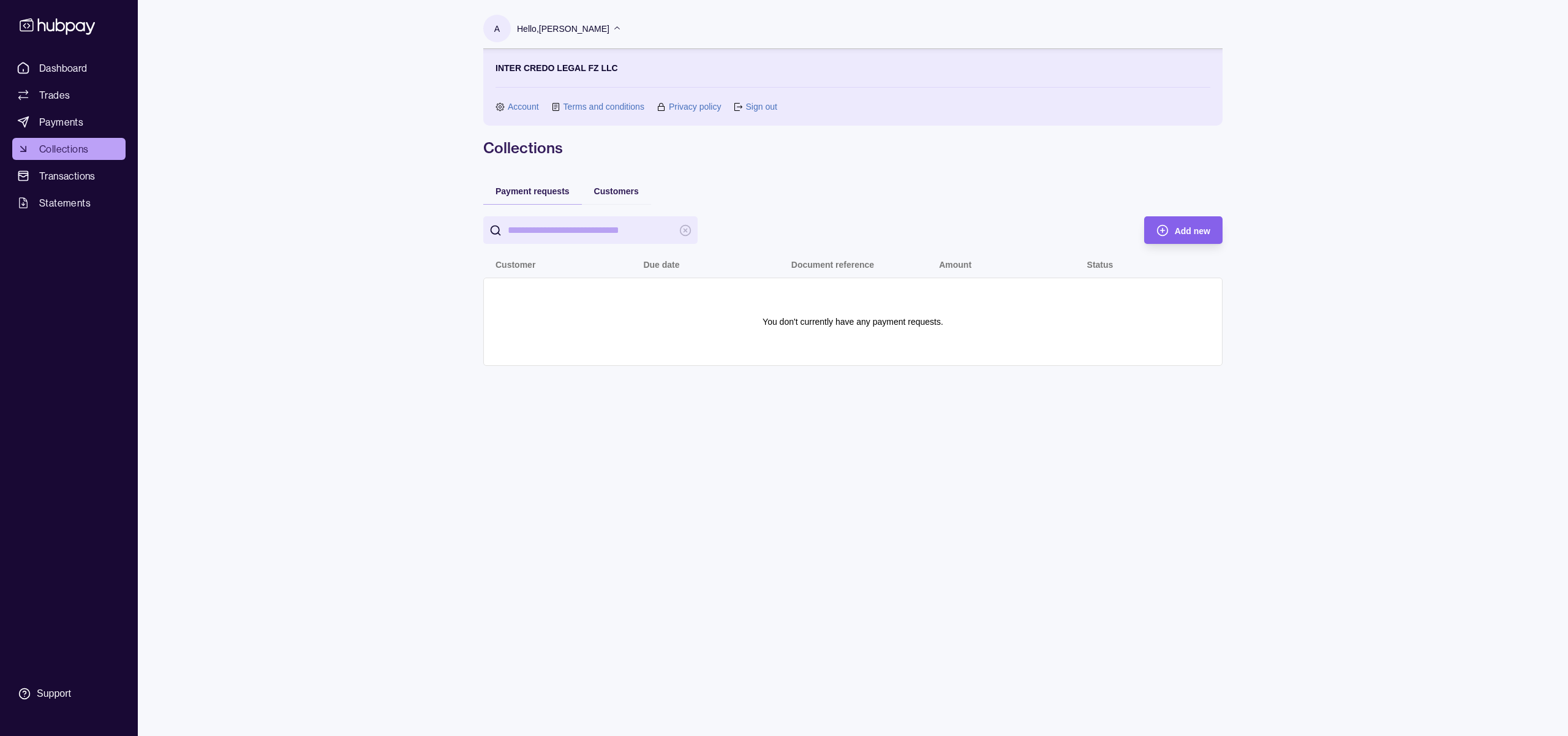
click at [518, 107] on link "Account" at bounding box center [523, 106] width 31 height 14
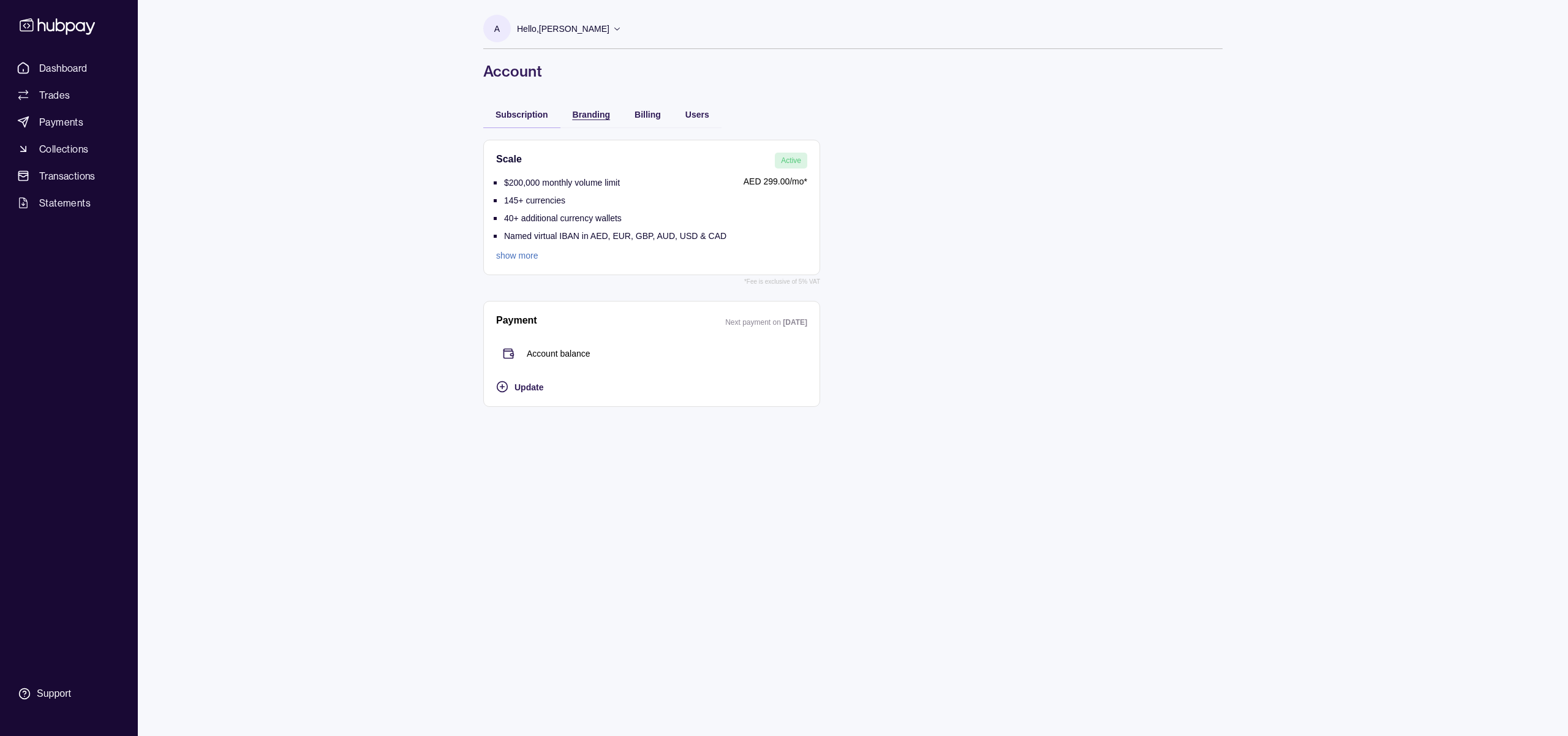
click at [593, 117] on span "Branding" at bounding box center [592, 115] width 37 height 10
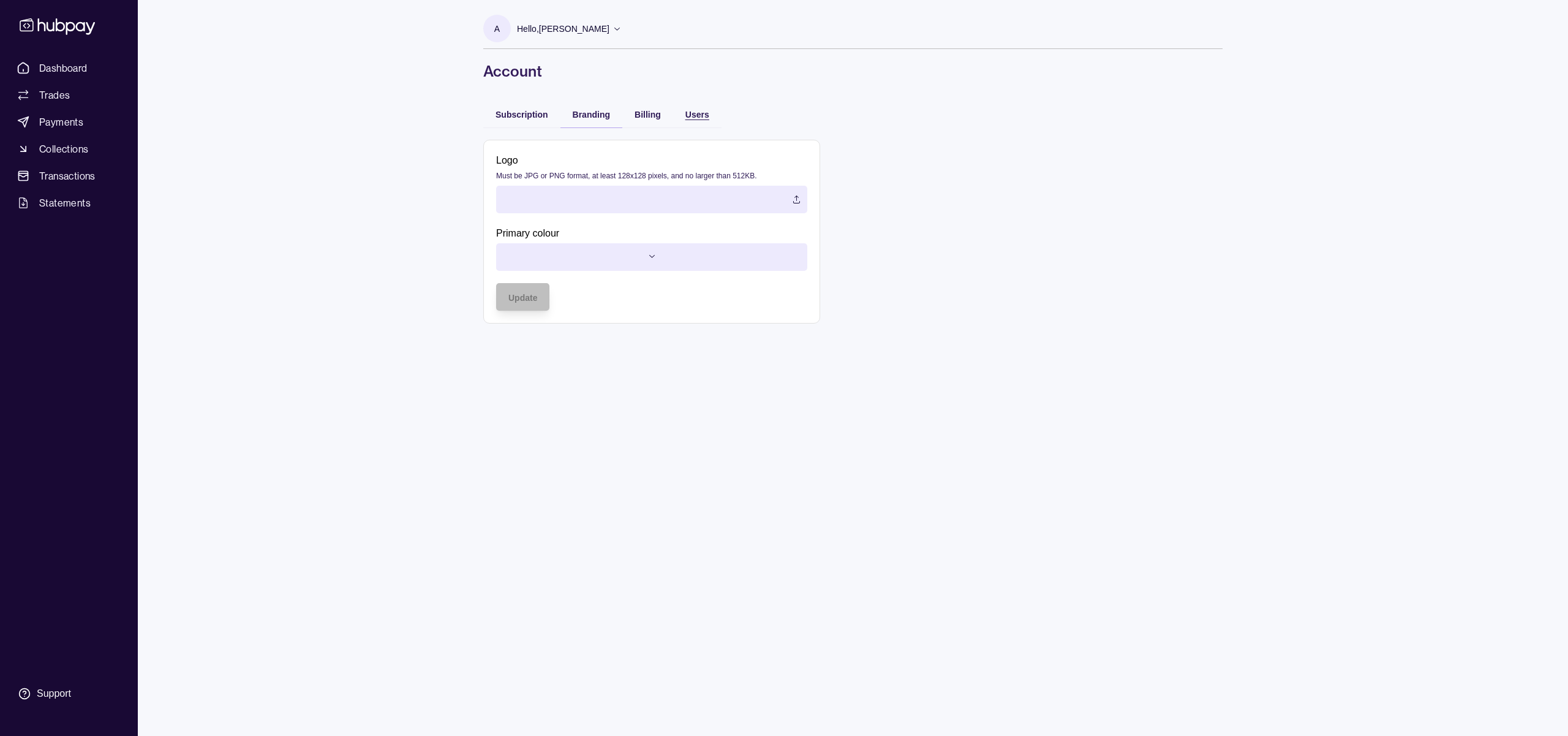
click at [688, 108] on div "Users" at bounding box center [697, 113] width 24 height 15
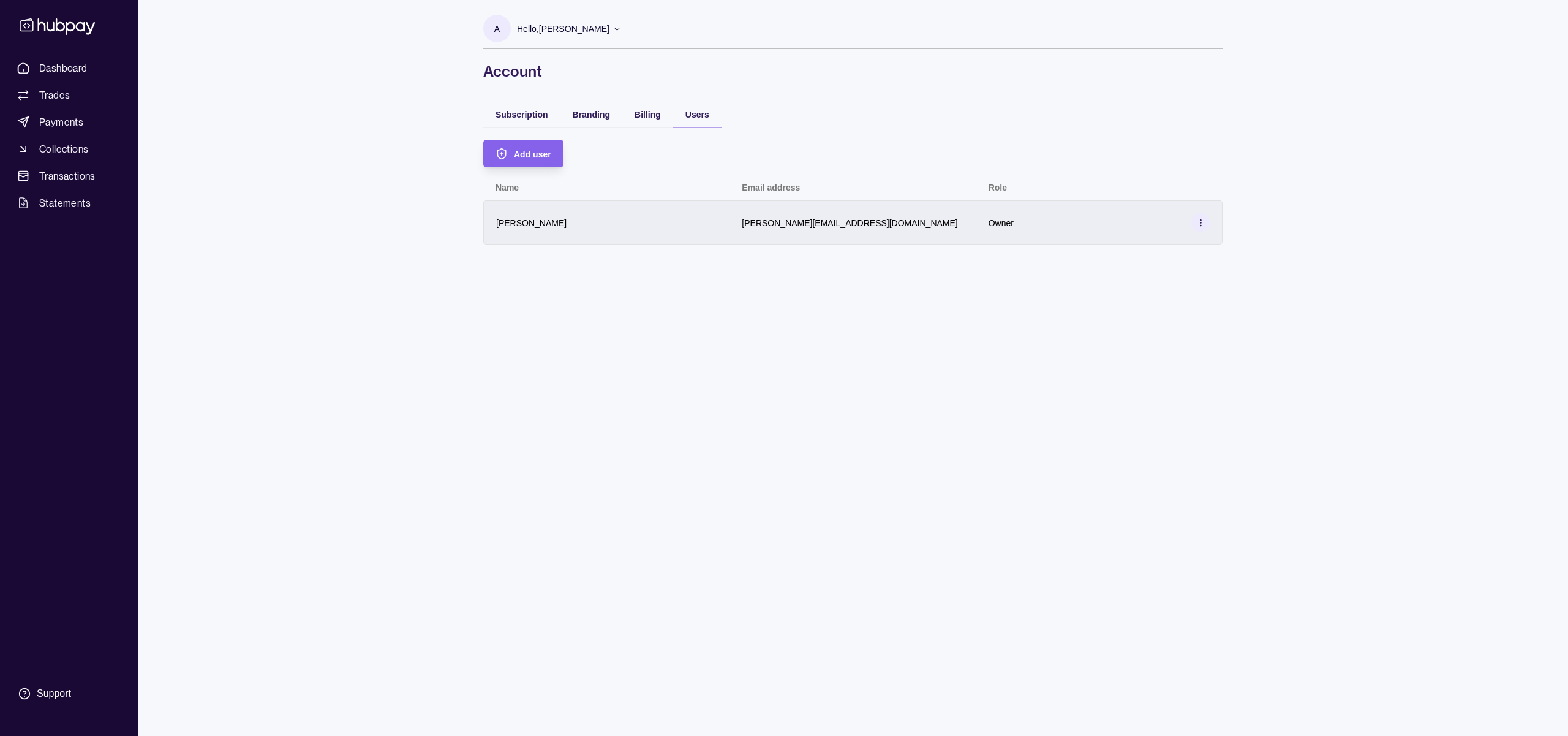
click at [624, 221] on div "[PERSON_NAME]" at bounding box center [606, 222] width 221 height 15
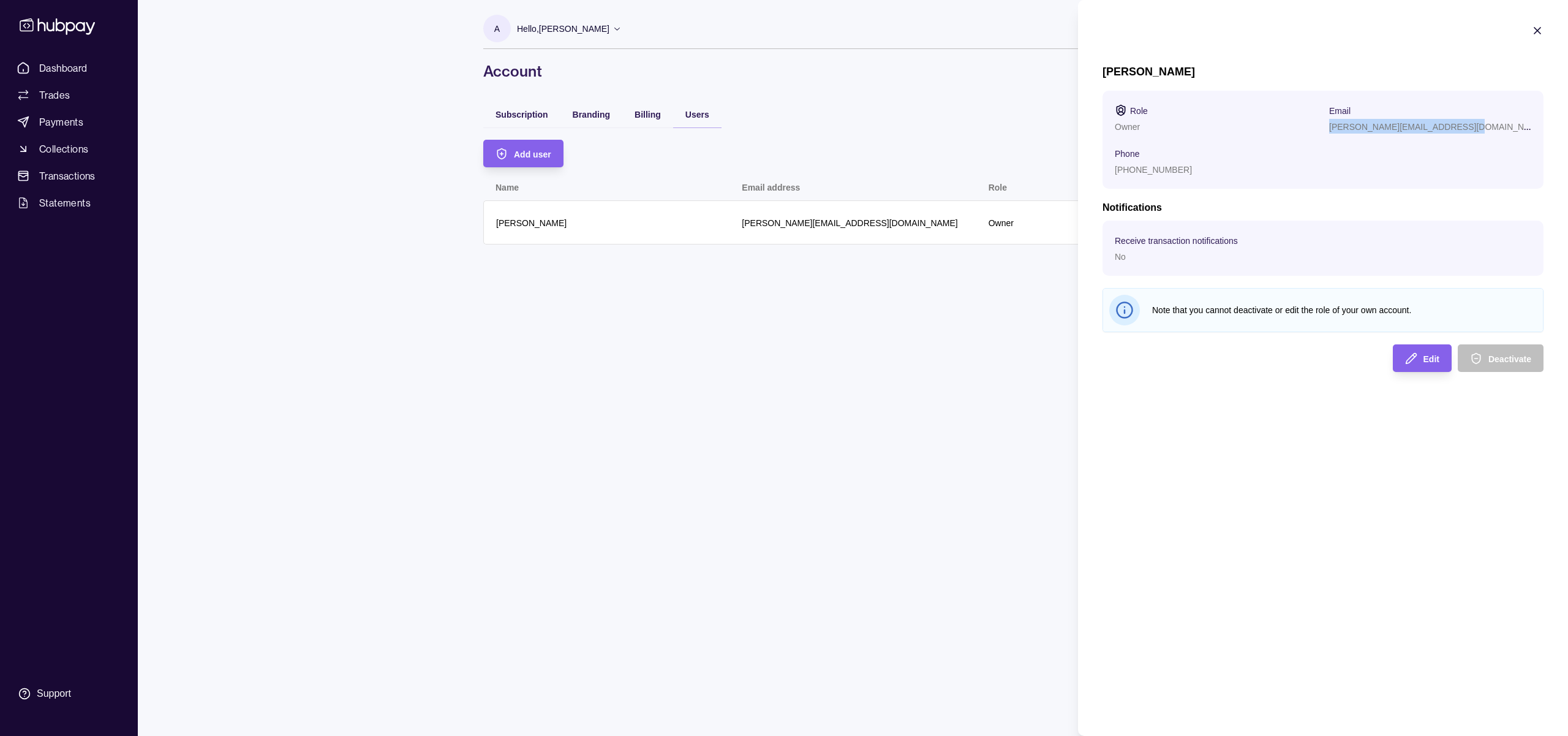
drag, startPoint x: 1329, startPoint y: 125, endPoint x: 1472, endPoint y: 125, distance: 143.0
click at [1472, 125] on div "[PERSON_NAME][EMAIL_ADDRESS][DOMAIN_NAME]" at bounding box center [1430, 126] width 202 height 15
copy p "[PERSON_NAME][EMAIL_ADDRESS][DOMAIN_NAME]"
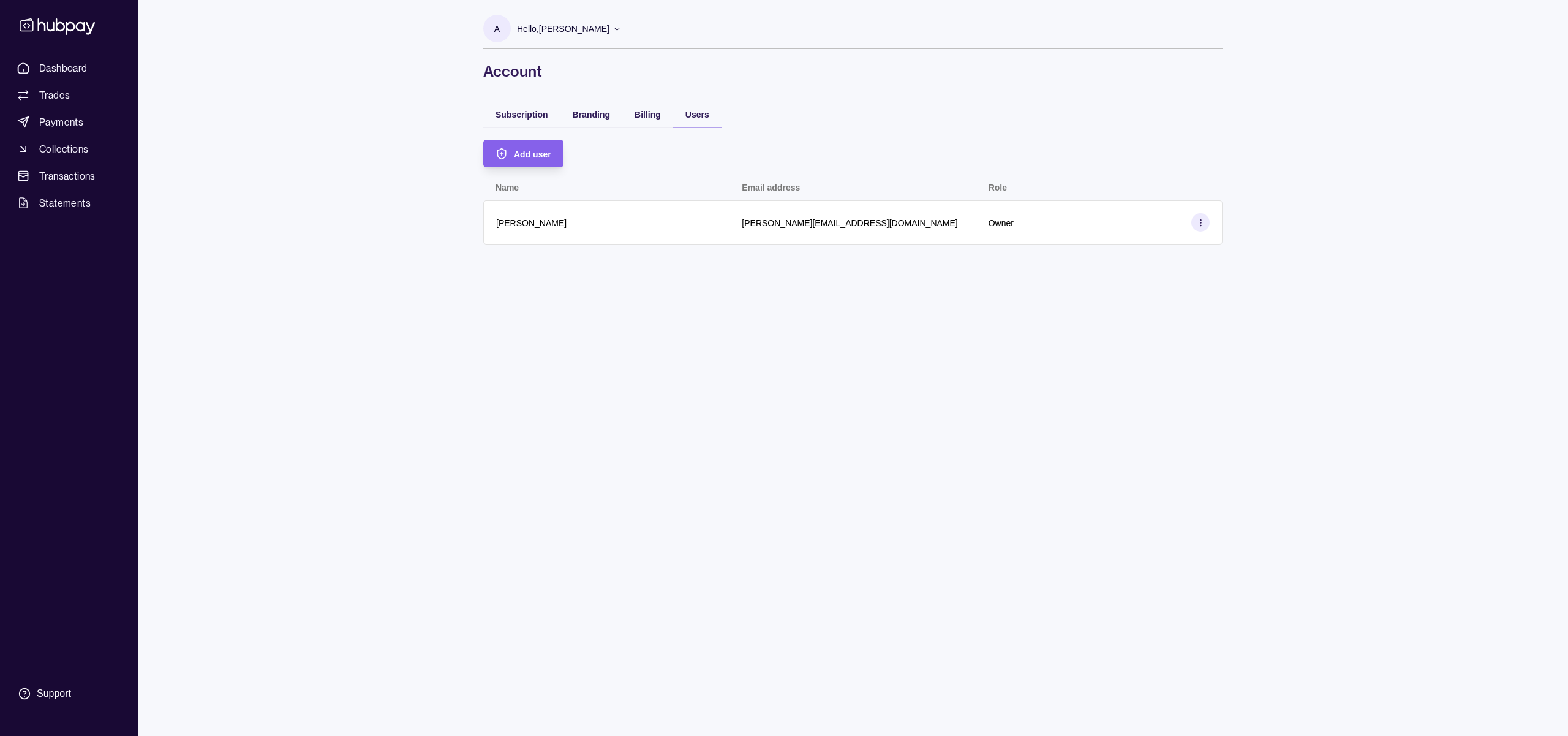
click at [651, 312] on html "Dashboard Trades Payments Collections Transactions Statements Support A Hello, …" at bounding box center [784, 368] width 1568 height 736
click at [57, 98] on span "Trades" at bounding box center [54, 95] width 30 height 15
